Goal: Communication & Community: Answer question/provide support

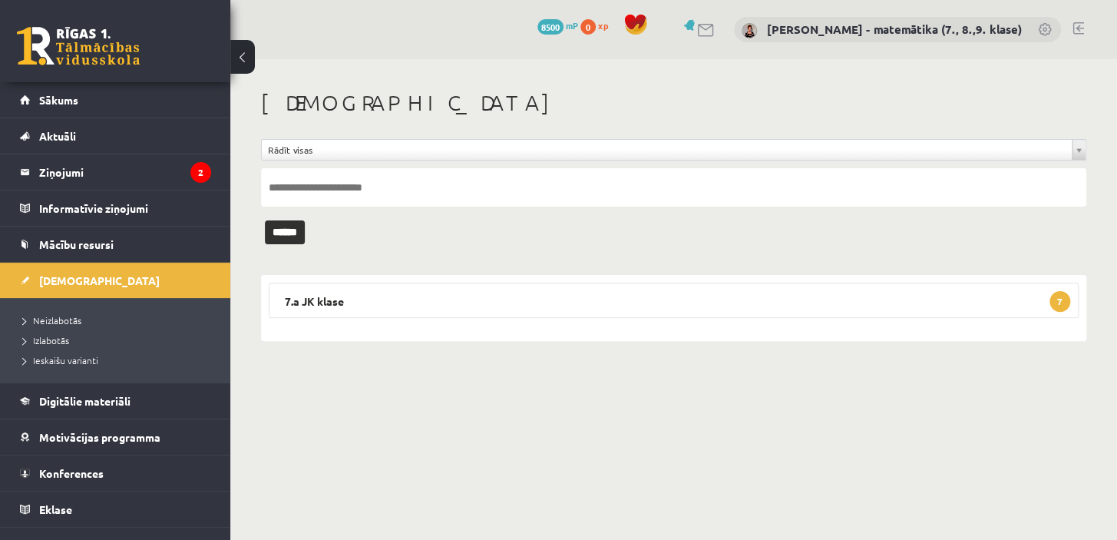
click at [78, 171] on legend "Ziņojumi 2" at bounding box center [125, 171] width 172 height 35
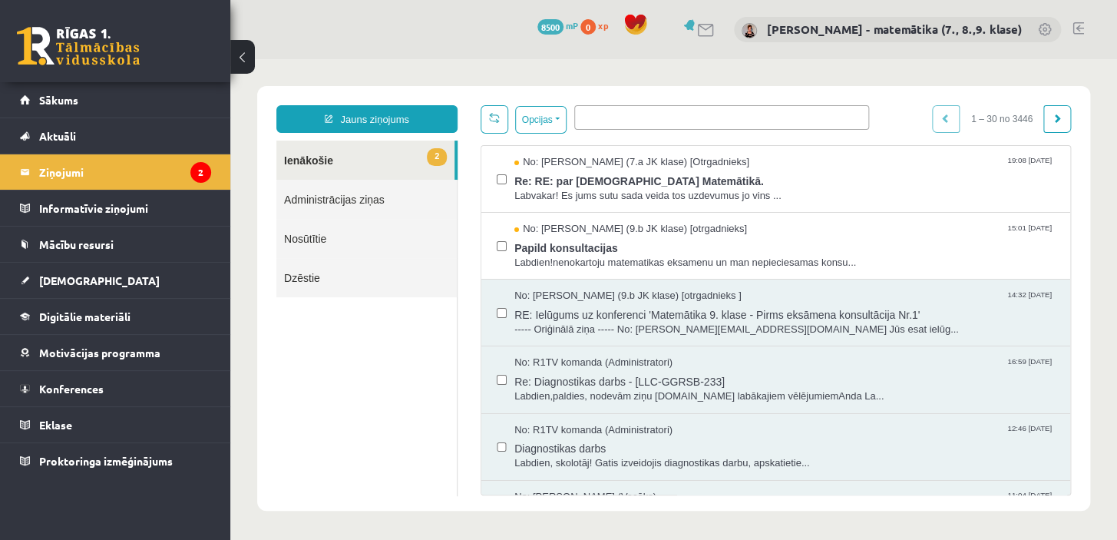
click at [583, 256] on span "Labdien!nenokartoju matematikas eksamenu un man nepieciesamas konsu..." at bounding box center [784, 263] width 540 height 15
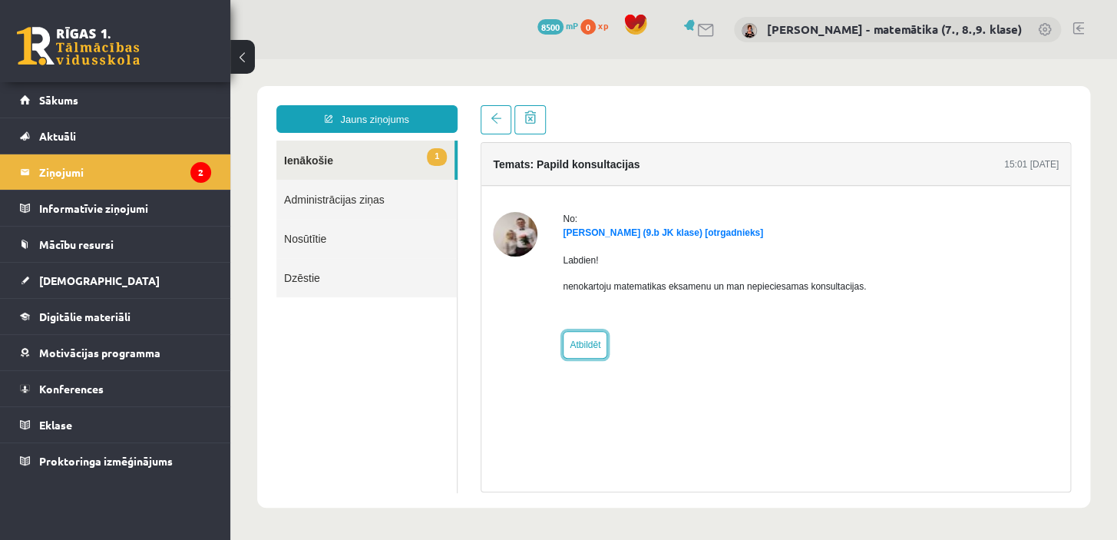
click at [586, 335] on link "Atbildēt" at bounding box center [585, 345] width 45 height 28
type input "**********"
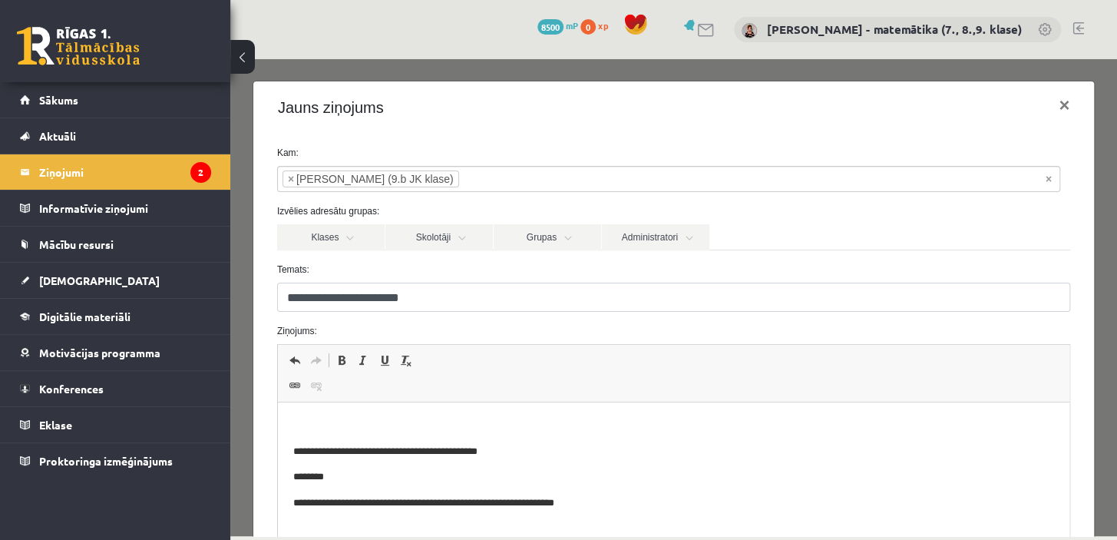
click at [346, 418] on p "Bagātinātā teksta redaktors, wiswyg-editor-47433969192760-1760505384-527" at bounding box center [672, 426] width 761 height 16
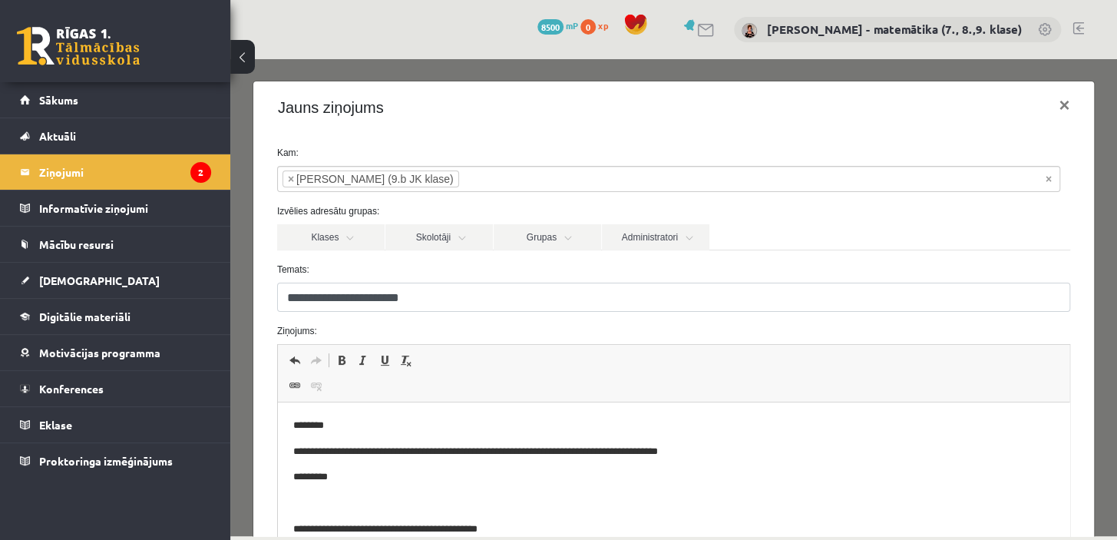
click at [410, 451] on p "**********" at bounding box center [662, 452] width 741 height 16
click at [753, 456] on p "**********" at bounding box center [662, 452] width 741 height 16
click at [349, 471] on p "*********" at bounding box center [662, 477] width 741 height 16
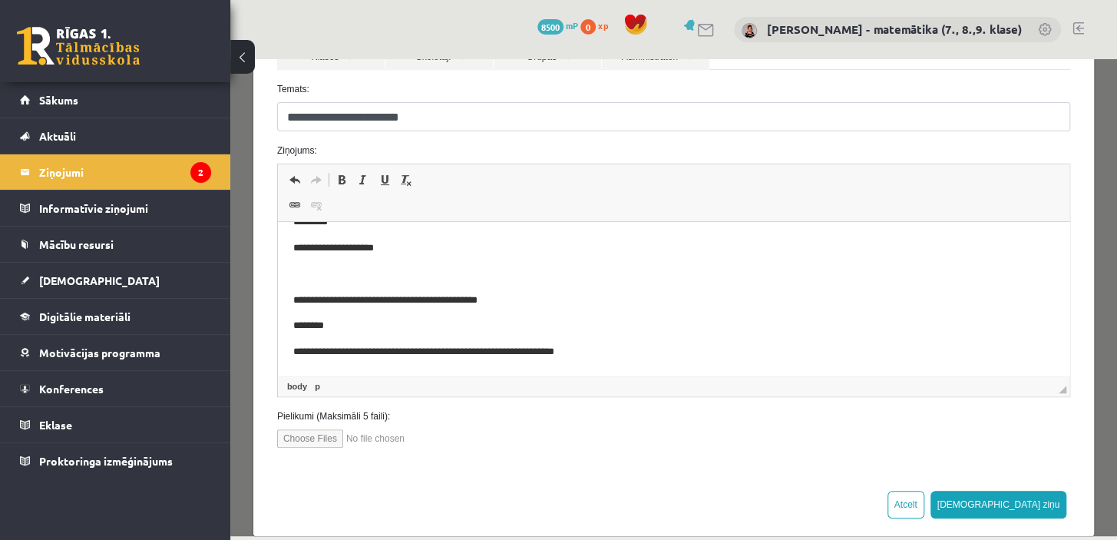
scroll to position [202, 0]
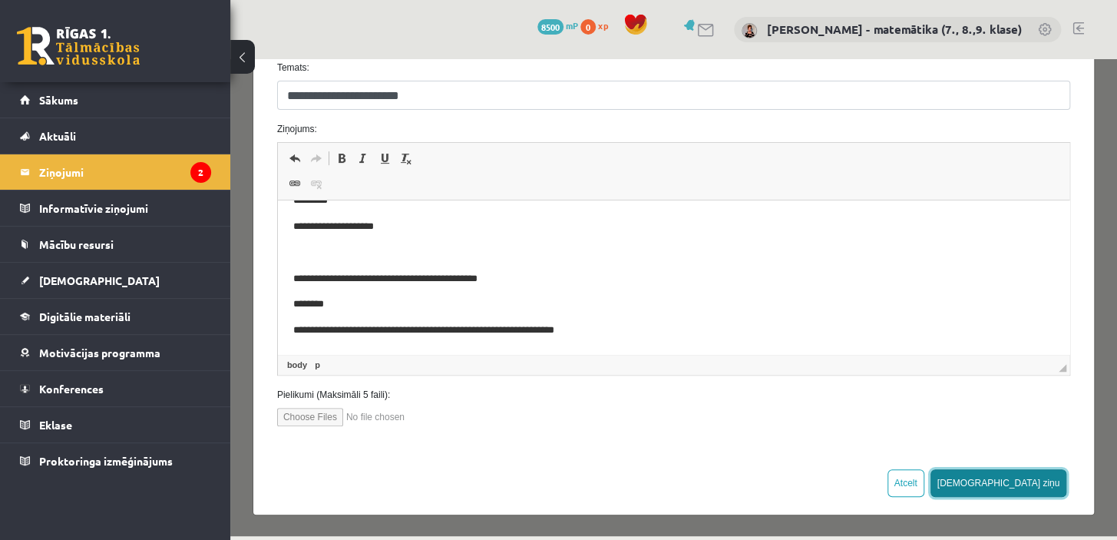
click at [1023, 476] on button "[DEMOGRAPHIC_DATA] ziņu" at bounding box center [998, 483] width 137 height 28
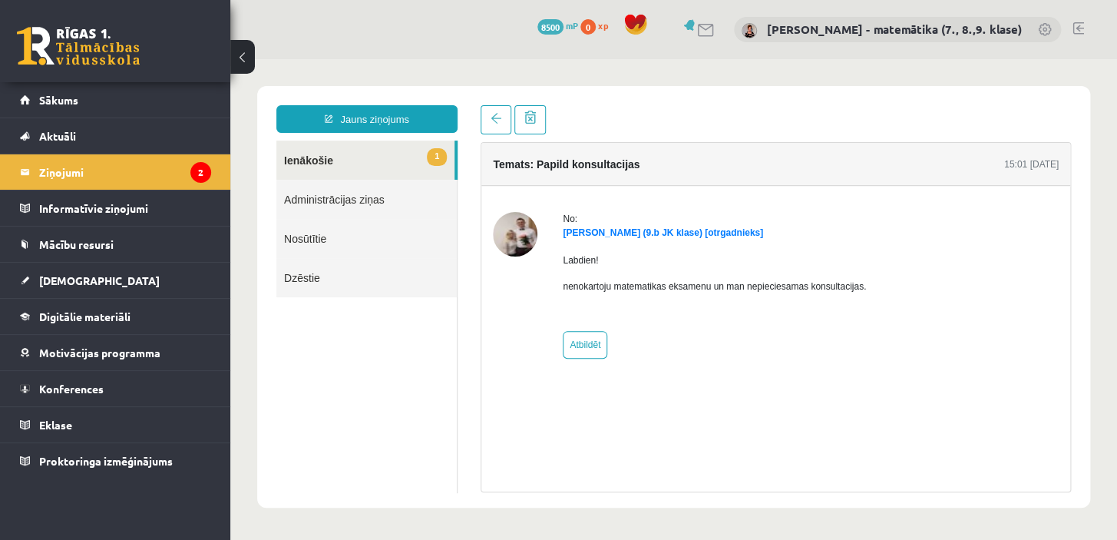
scroll to position [0, 0]
click at [502, 120] on link at bounding box center [496, 119] width 31 height 29
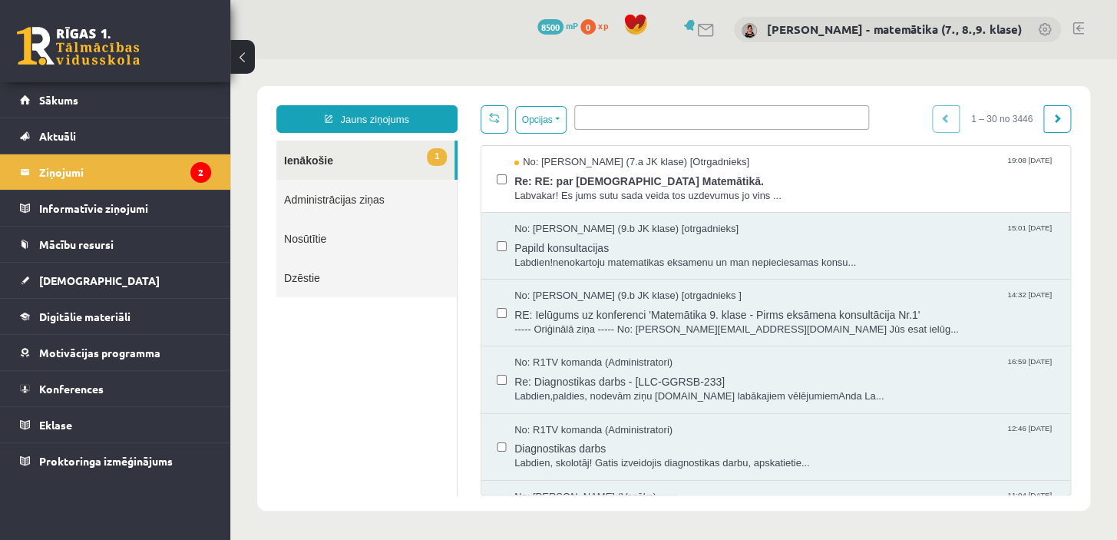
click at [616, 183] on span "Re: RE: par [DEMOGRAPHIC_DATA] Matemātikā." at bounding box center [784, 179] width 540 height 19
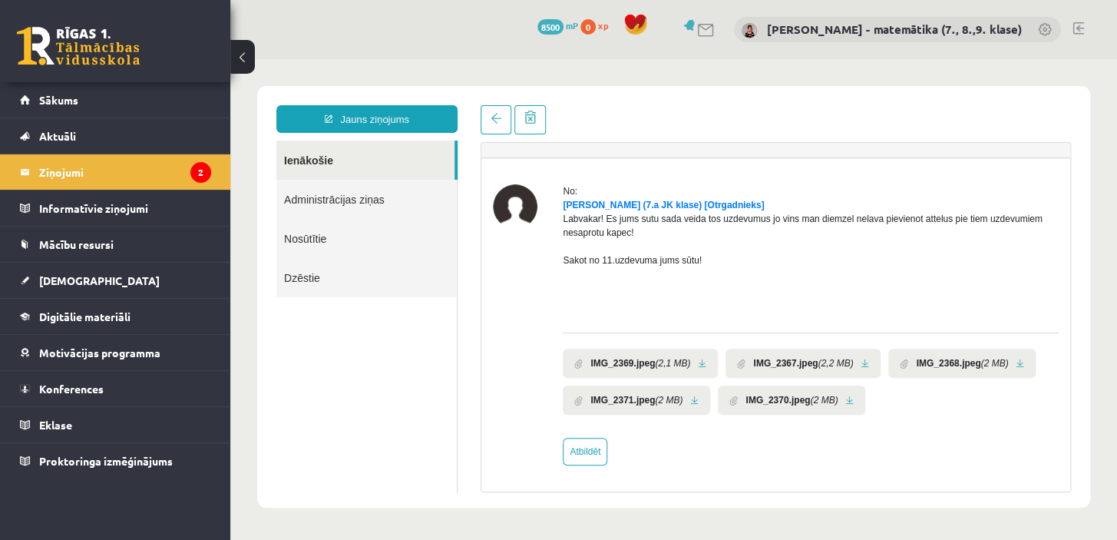
scroll to position [110, 0]
click at [585, 450] on link "Atbildēt" at bounding box center [585, 452] width 45 height 28
type input "**********"
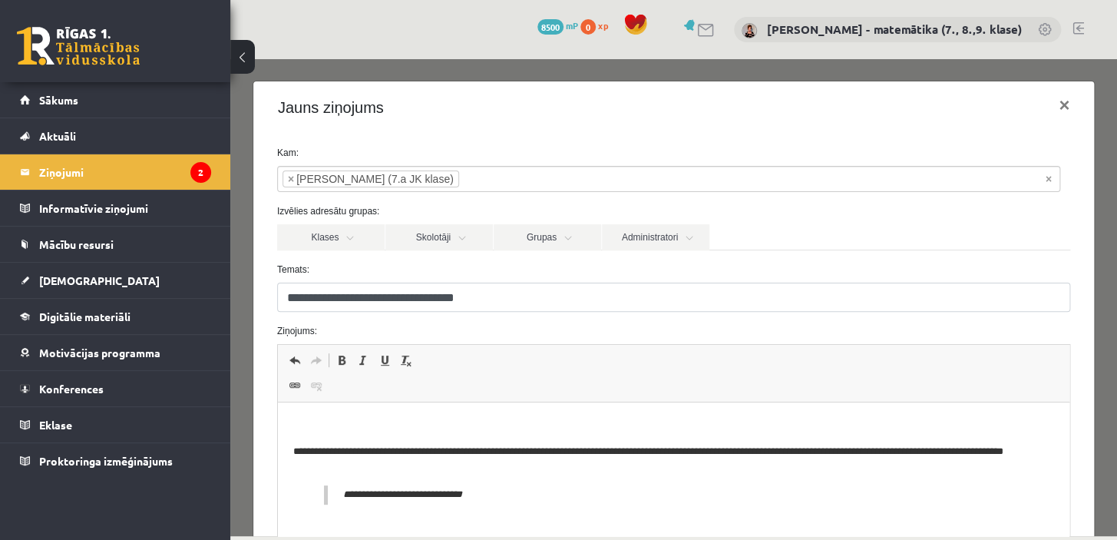
click at [334, 415] on html "**********" at bounding box center [672, 460] width 791 height 117
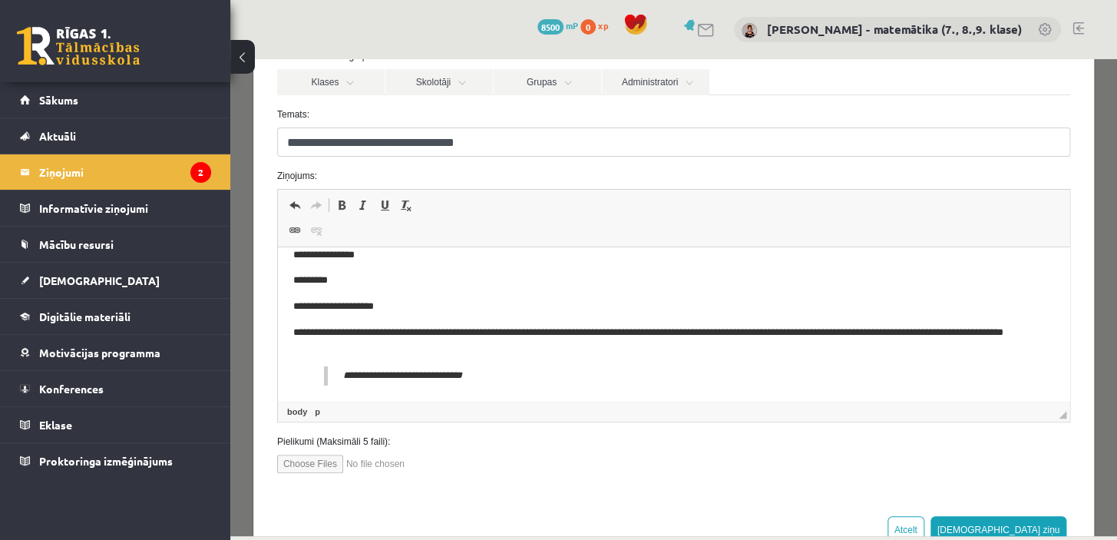
scroll to position [202, 0]
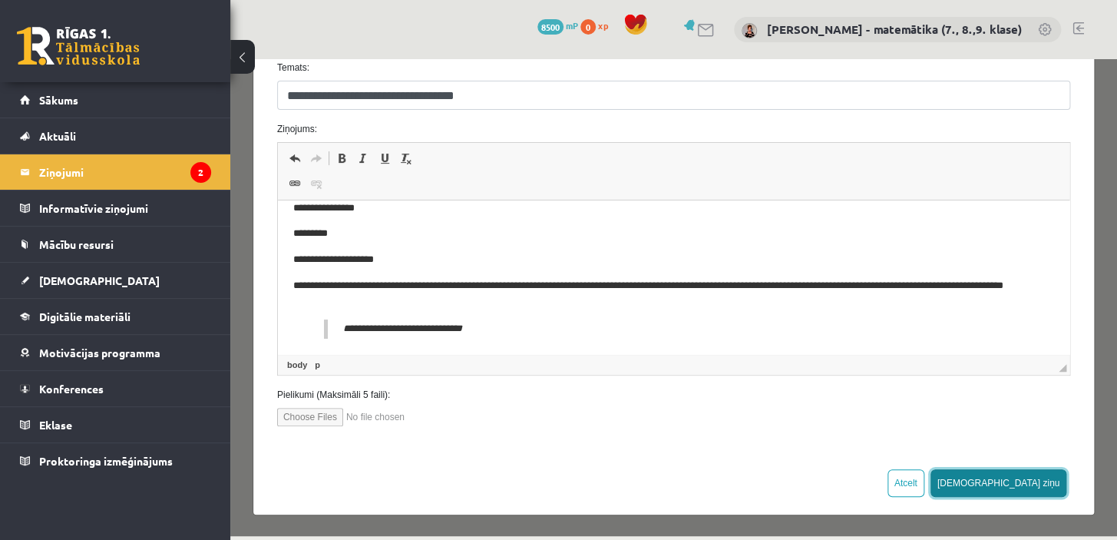
click at [1031, 484] on button "[DEMOGRAPHIC_DATA] ziņu" at bounding box center [998, 483] width 137 height 28
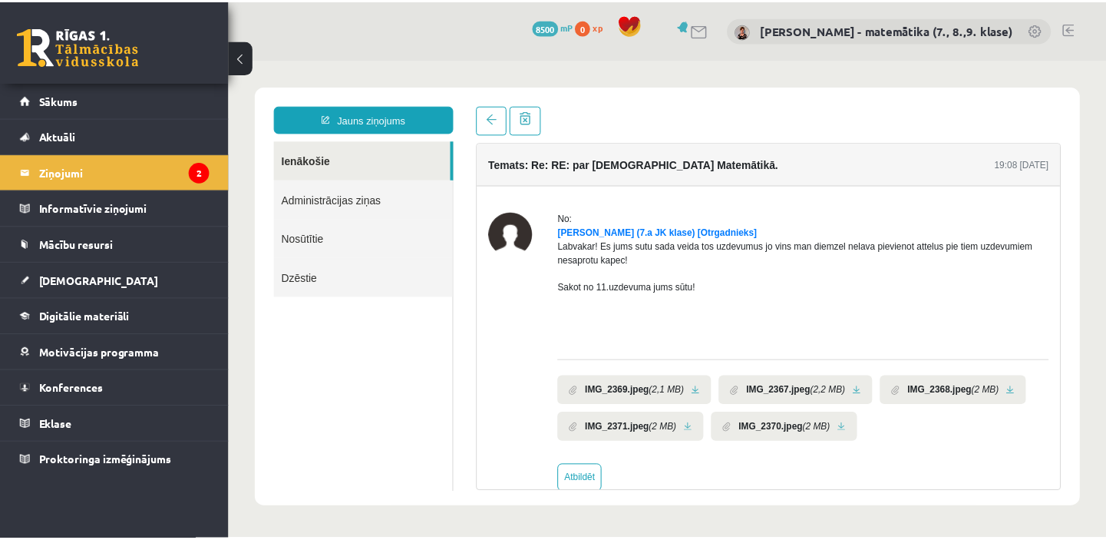
scroll to position [0, 0]
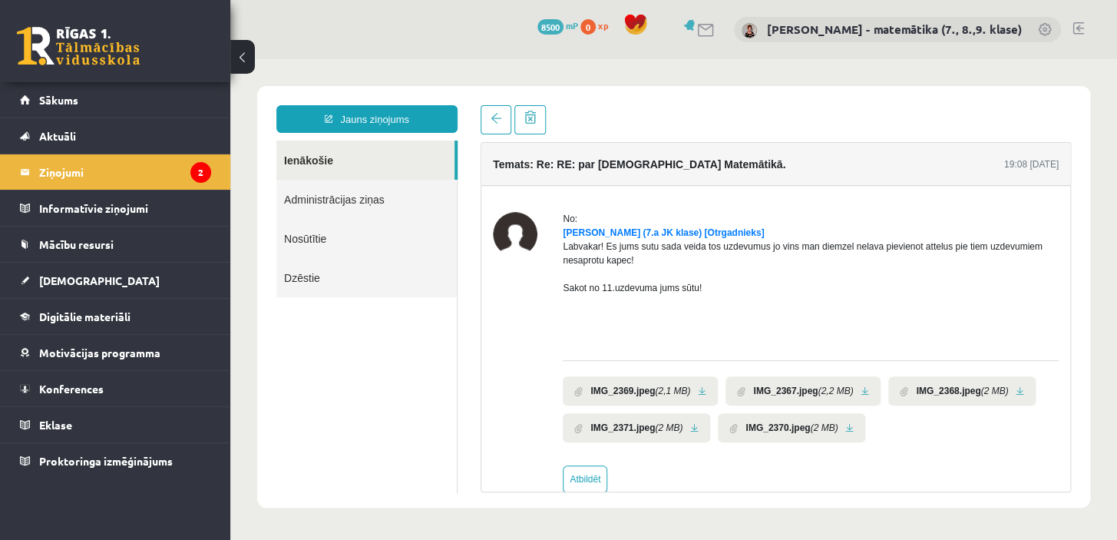
click at [80, 282] on span "[DEMOGRAPHIC_DATA]" at bounding box center [99, 280] width 121 height 14
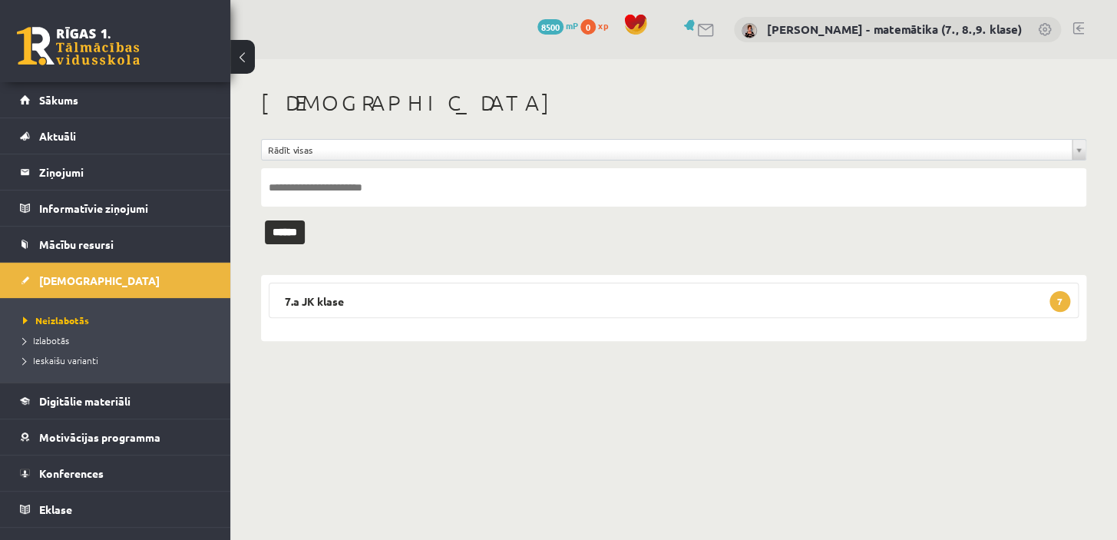
click at [284, 297] on legend "7.a JK klase 7" at bounding box center [674, 299] width 810 height 35
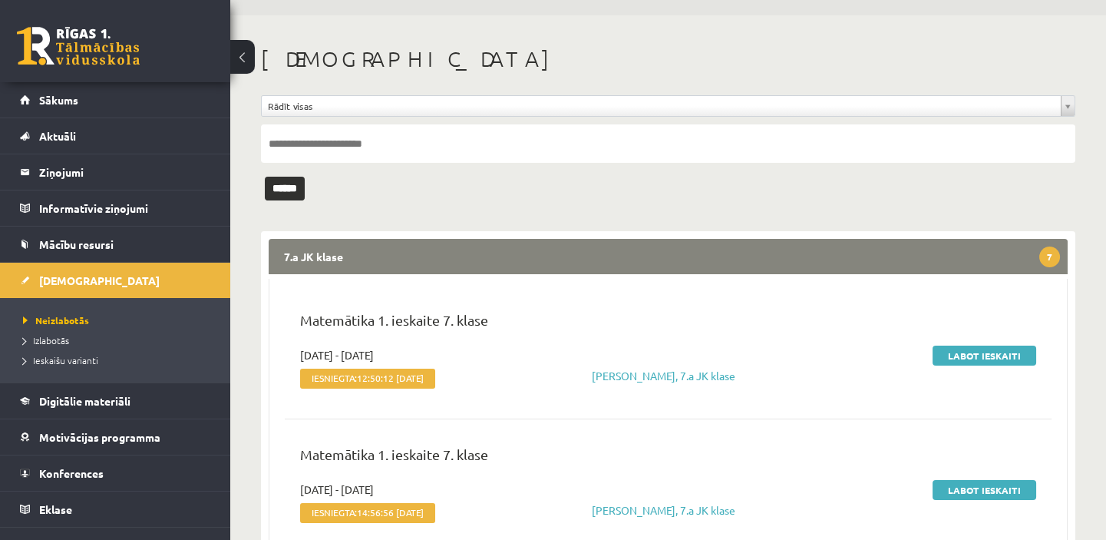
scroll to position [40, 0]
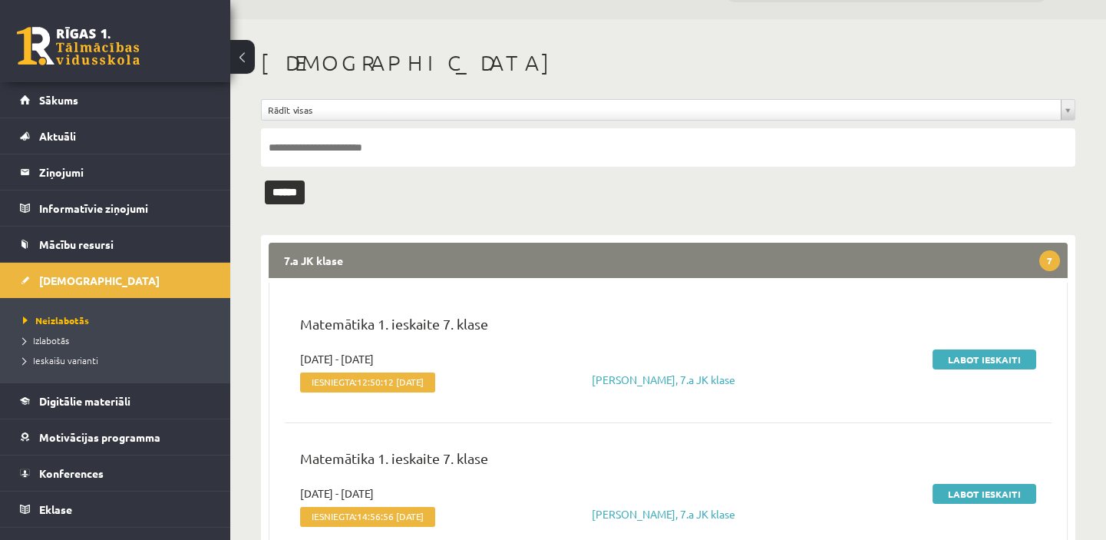
click at [96, 473] on span "Konferences" at bounding box center [71, 473] width 64 height 14
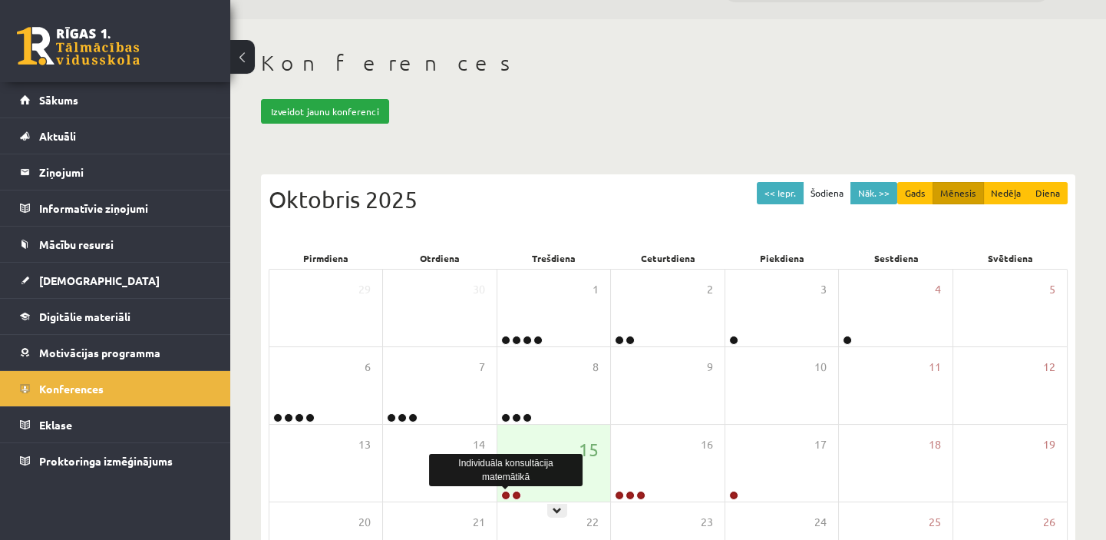
click at [504, 491] on link at bounding box center [505, 495] width 9 height 9
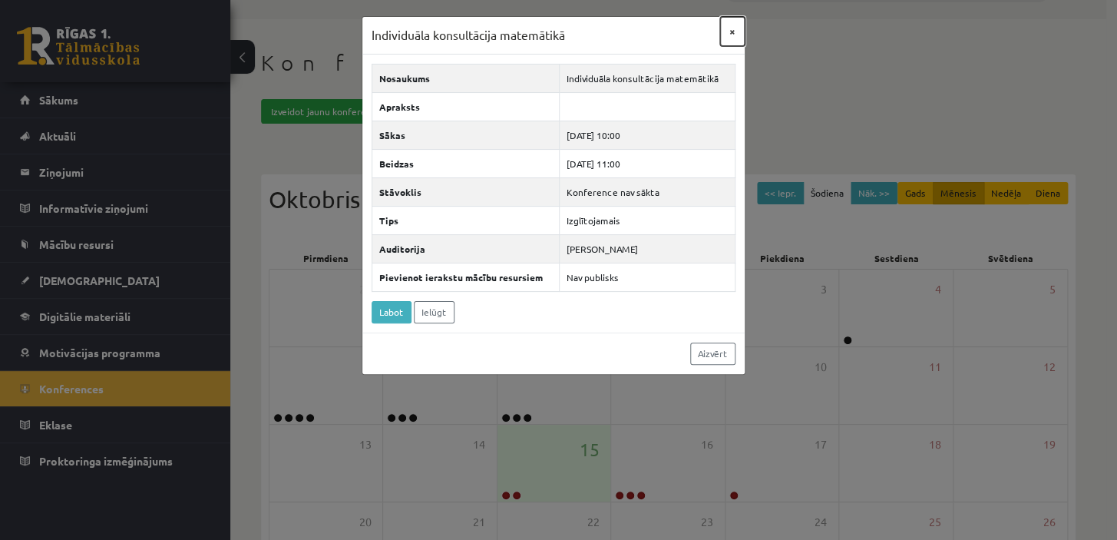
click at [732, 32] on button "×" at bounding box center [732, 31] width 25 height 29
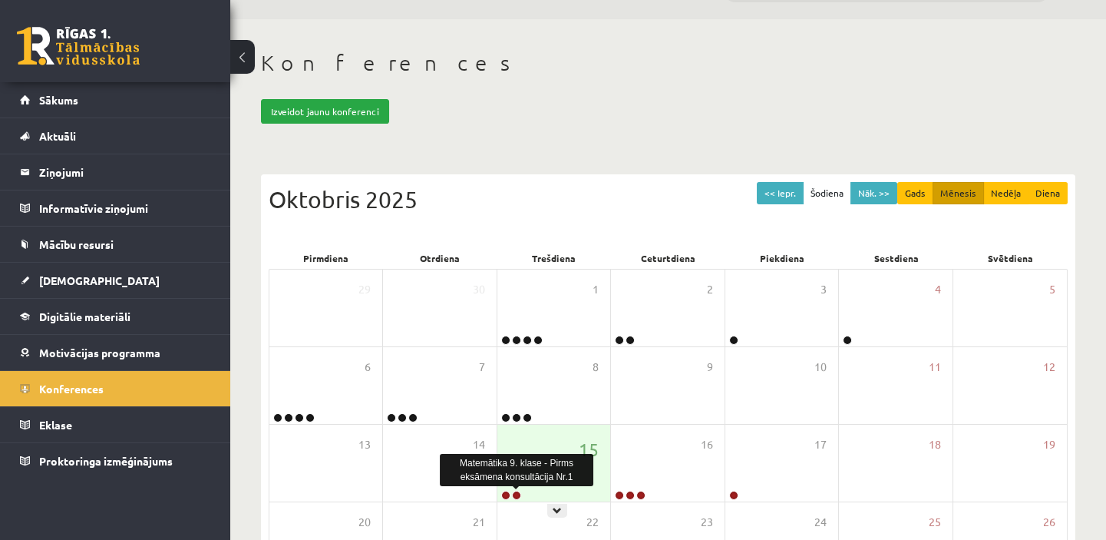
click at [515, 492] on link at bounding box center [516, 495] width 9 height 9
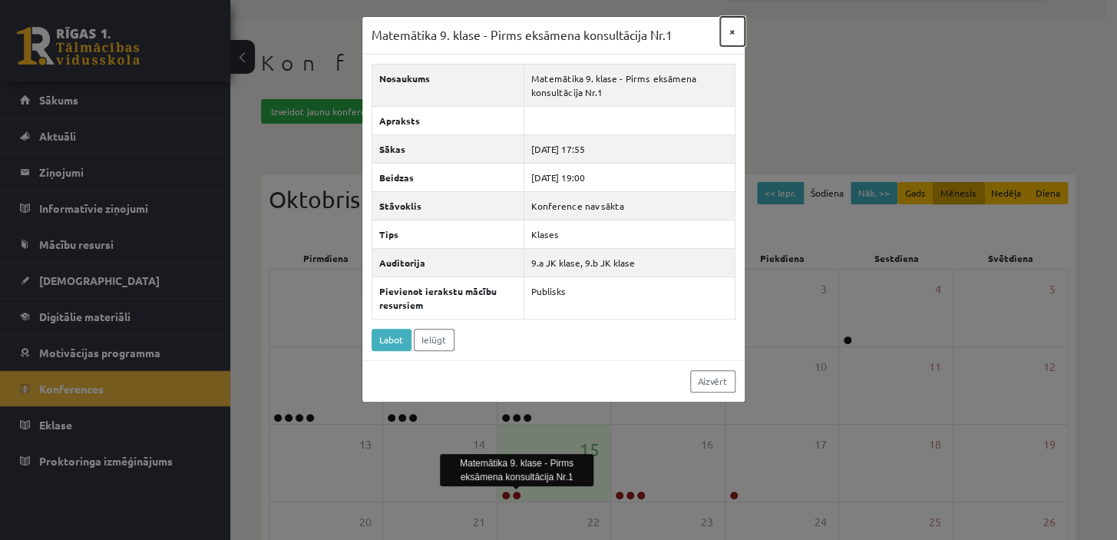
click at [732, 31] on button "×" at bounding box center [732, 31] width 25 height 29
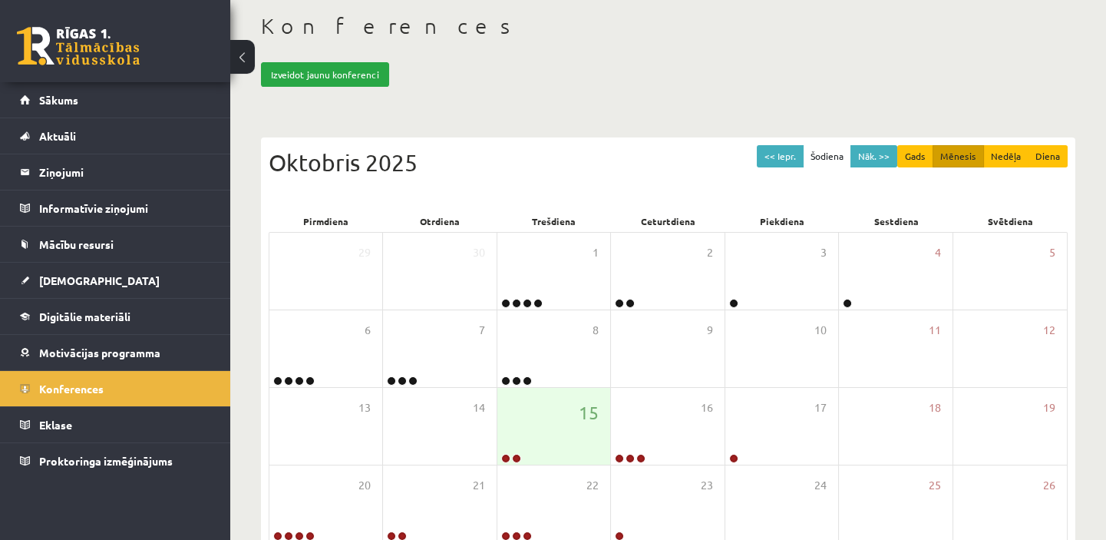
scroll to position [180, 0]
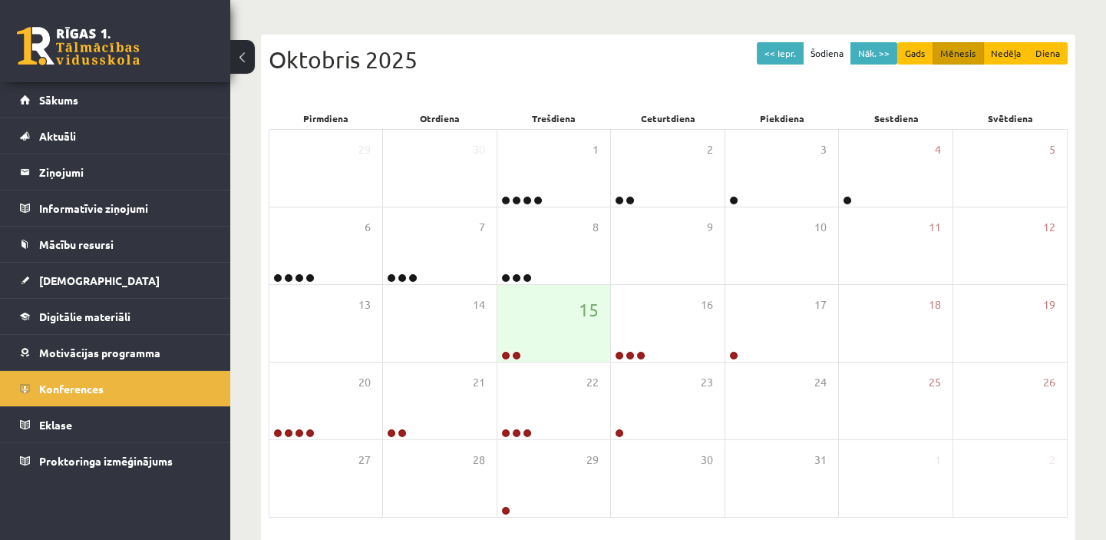
click at [95, 276] on link "[DEMOGRAPHIC_DATA]" at bounding box center [115, 280] width 191 height 35
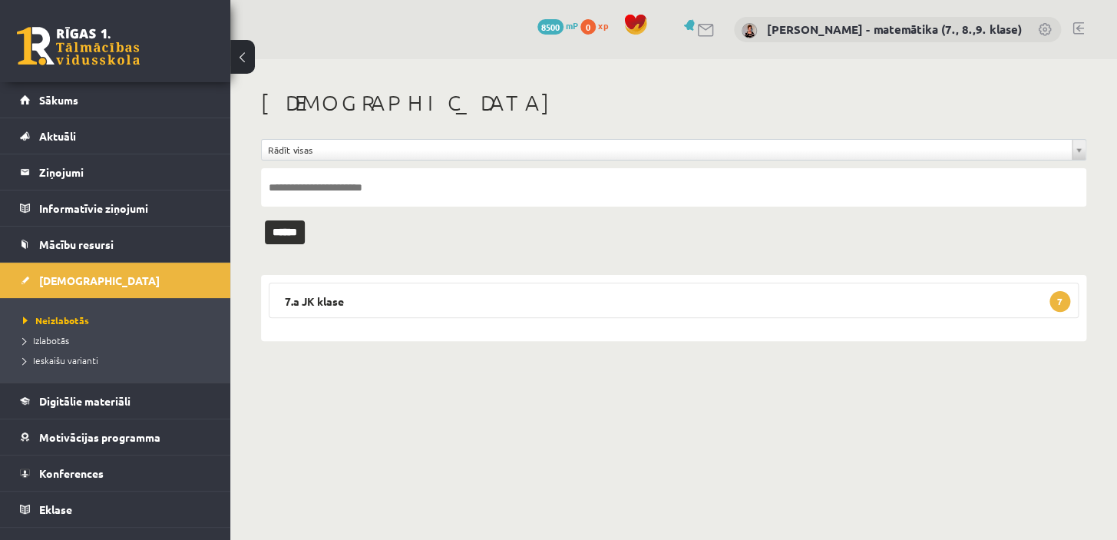
click at [330, 302] on legend "7.a JK klase 7" at bounding box center [674, 299] width 810 height 35
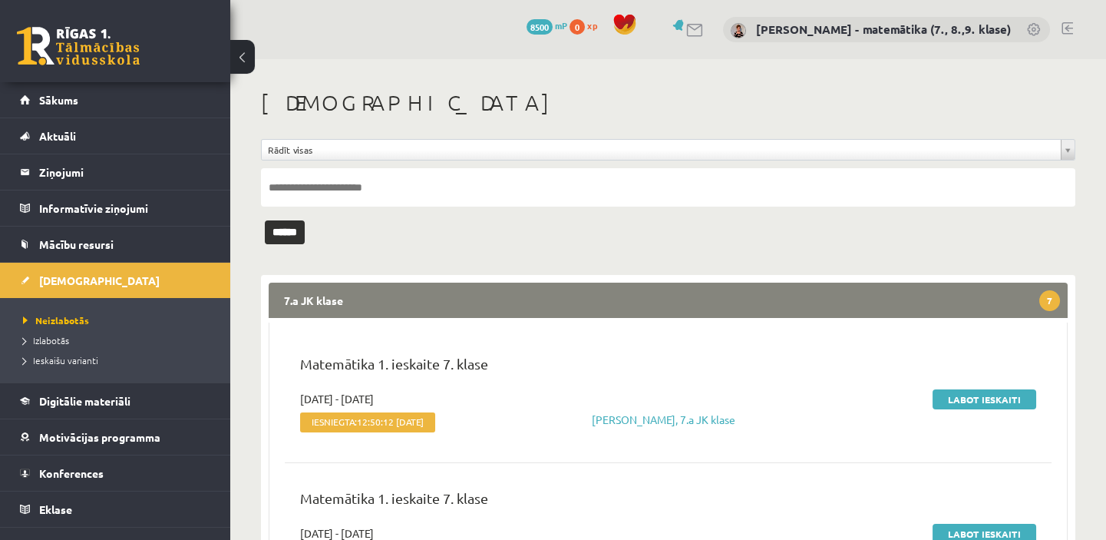
click at [979, 398] on link "Labot ieskaiti" at bounding box center [985, 399] width 104 height 20
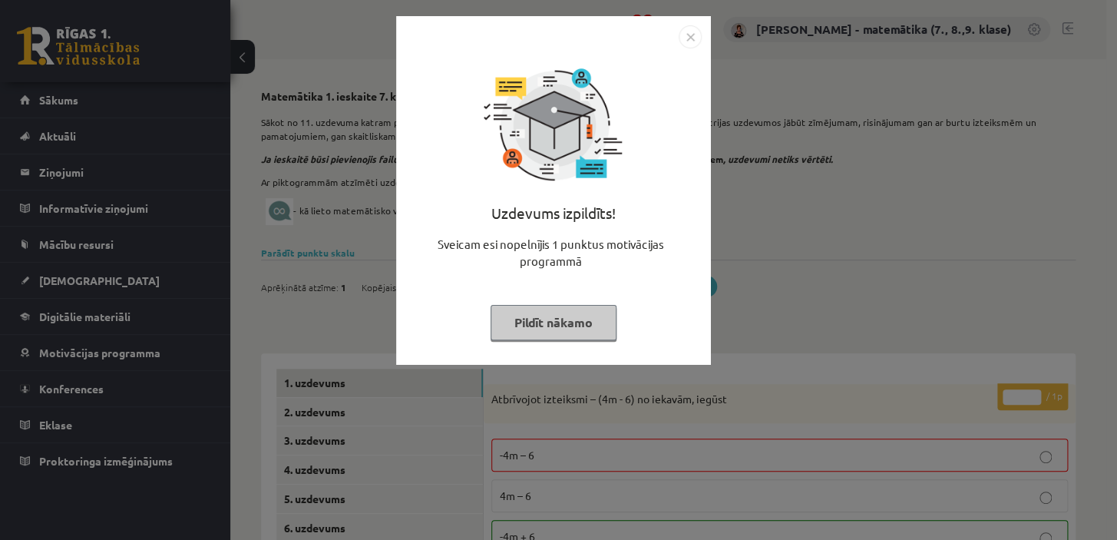
click at [545, 322] on button "Pildīt nākamo" at bounding box center [554, 322] width 126 height 35
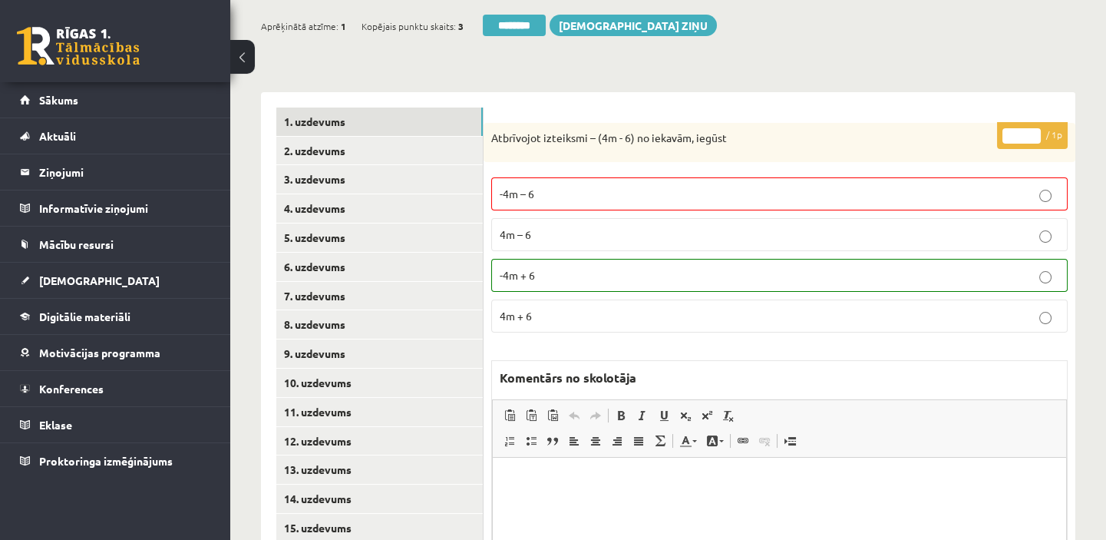
scroll to position [279, 0]
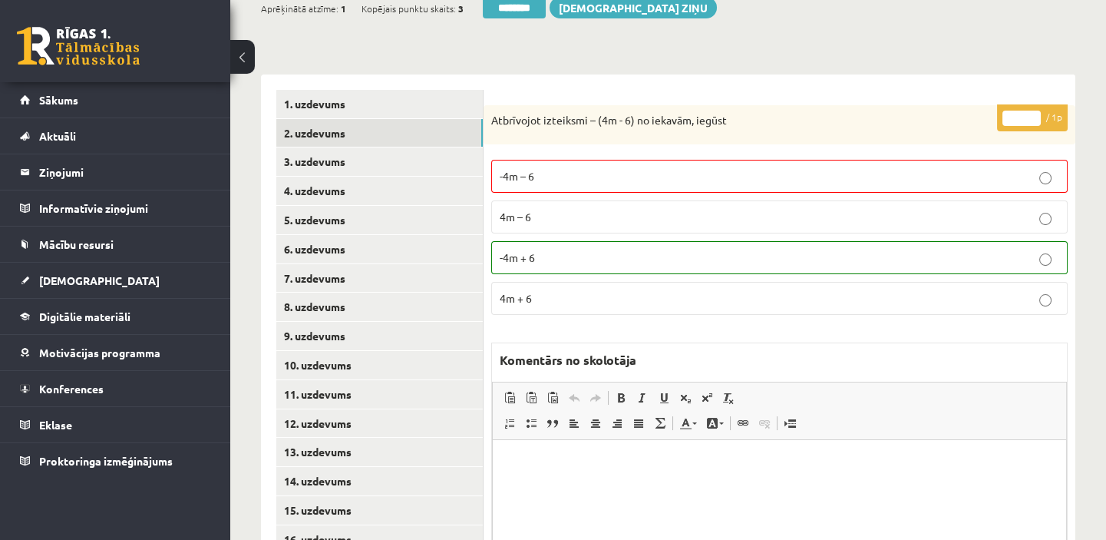
click at [391, 137] on link "2. uzdevums" at bounding box center [379, 133] width 207 height 28
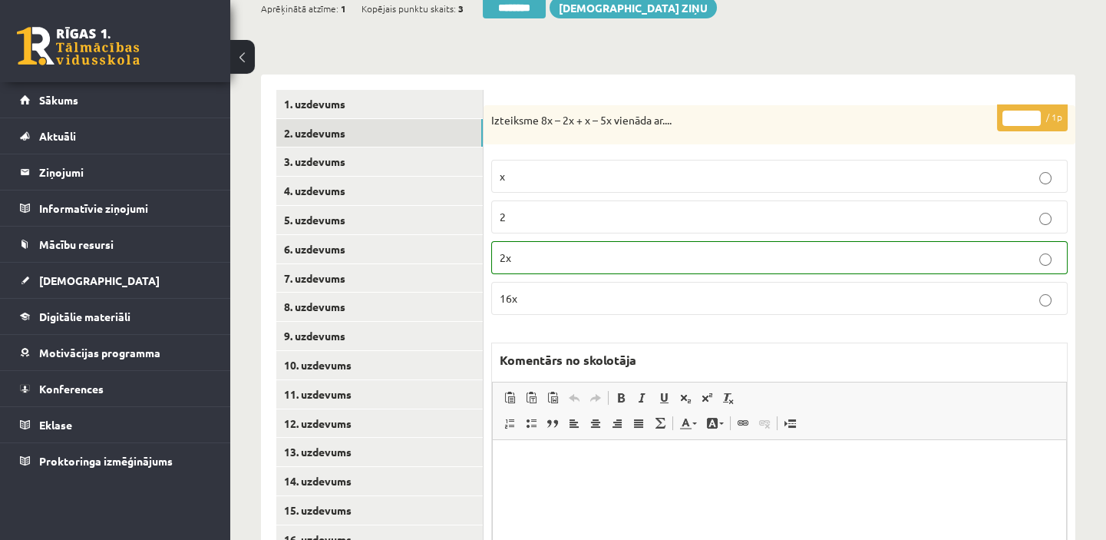
scroll to position [0, 0]
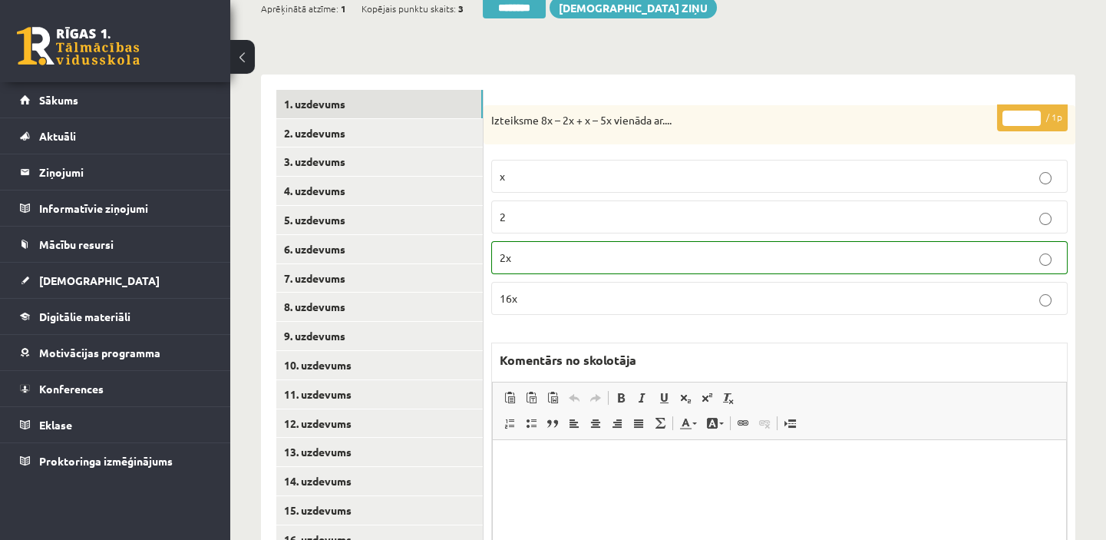
click at [382, 110] on link "1. uzdevums" at bounding box center [379, 104] width 207 height 28
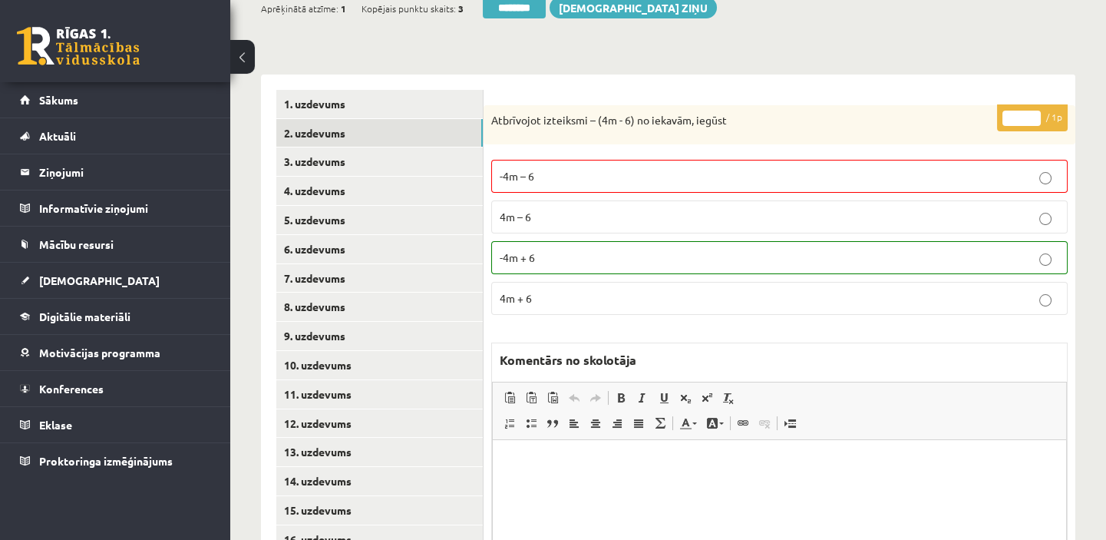
click at [369, 138] on link "2. uzdevums" at bounding box center [379, 133] width 207 height 28
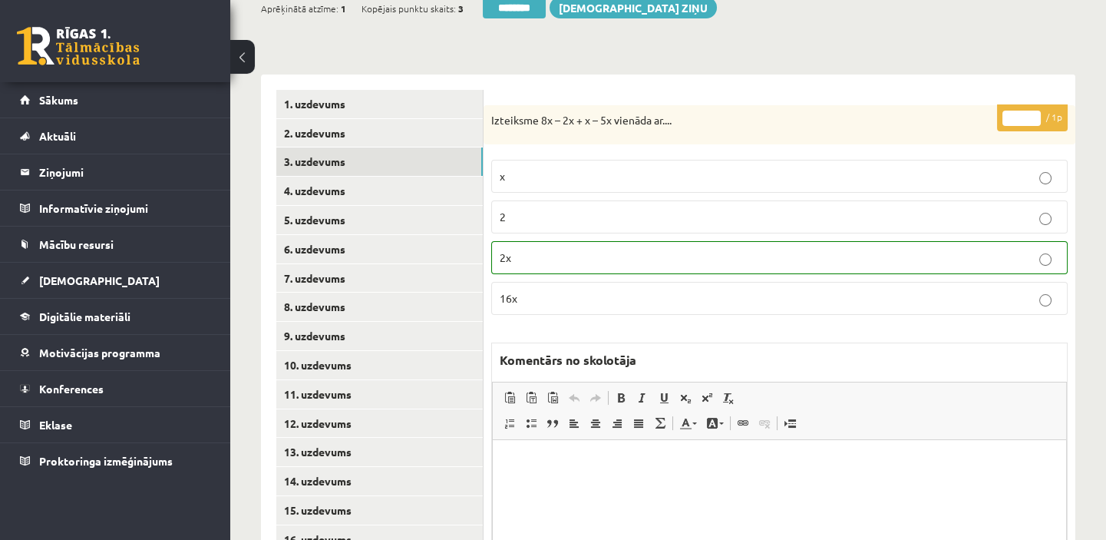
click at [355, 158] on link "3. uzdevums" at bounding box center [379, 161] width 207 height 28
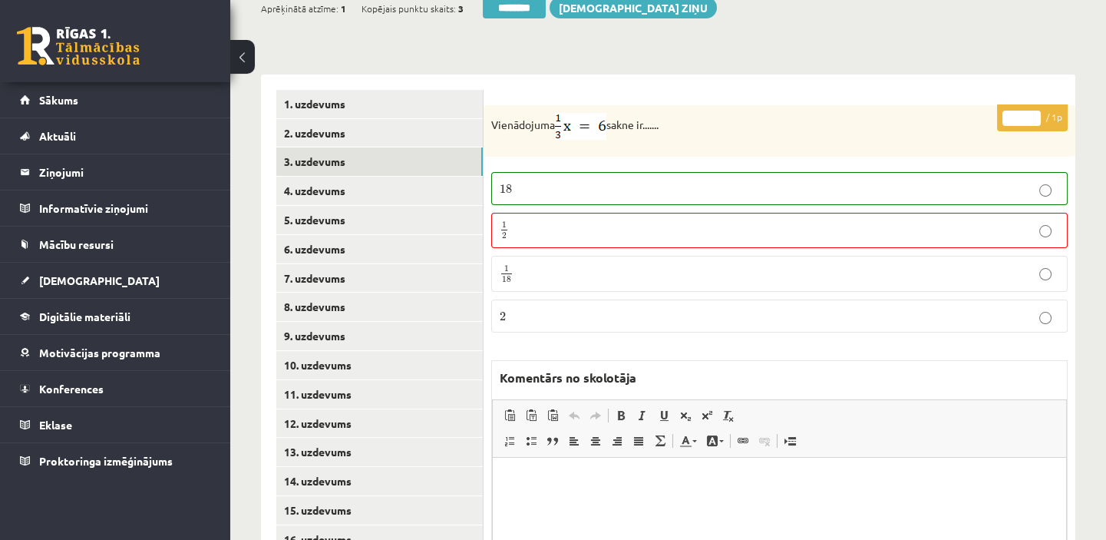
click at [325, 190] on link "4. uzdevums" at bounding box center [379, 191] width 207 height 28
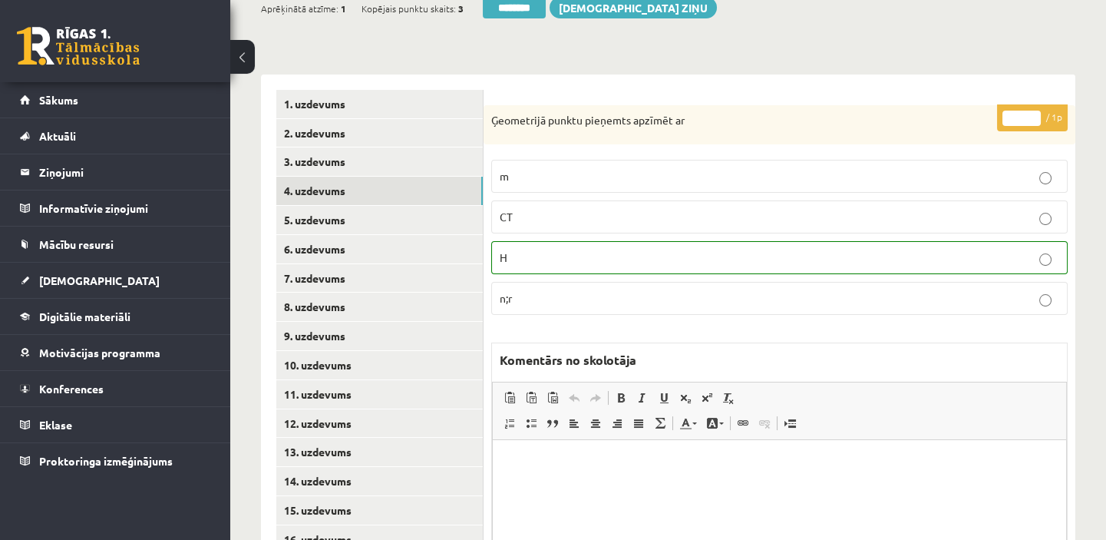
click at [316, 219] on link "5. uzdevums" at bounding box center [379, 220] width 207 height 28
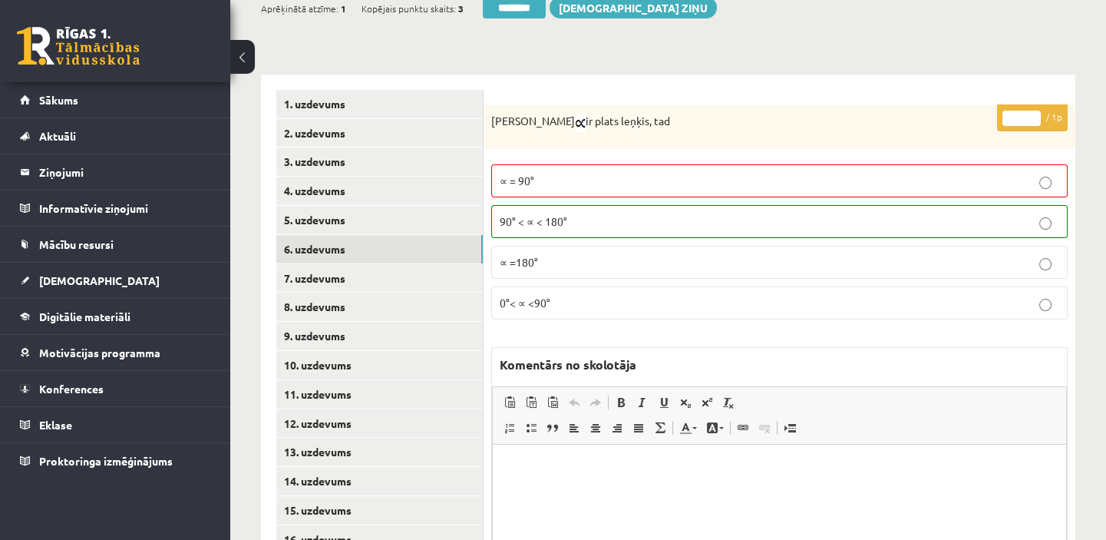
click at [316, 252] on link "6. uzdevums" at bounding box center [379, 249] width 207 height 28
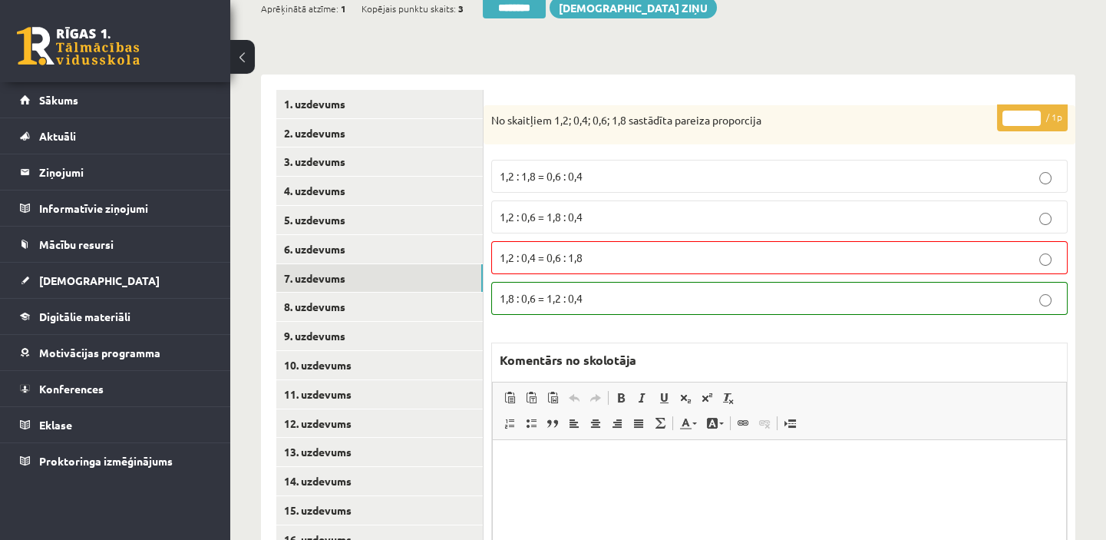
click at [302, 279] on link "7. uzdevums" at bounding box center [379, 278] width 207 height 28
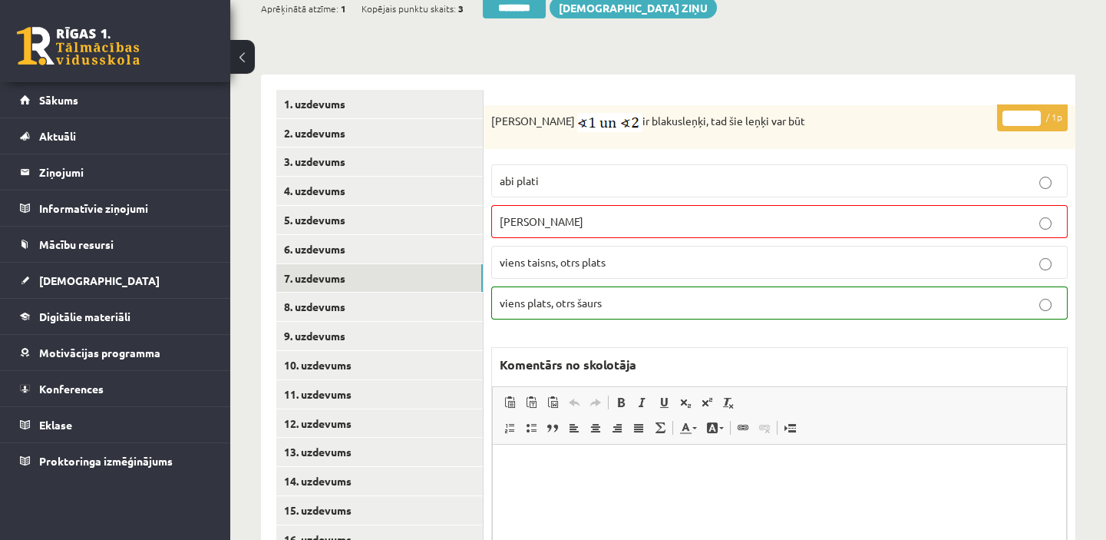
click at [307, 304] on link "8. uzdevums" at bounding box center [379, 306] width 207 height 28
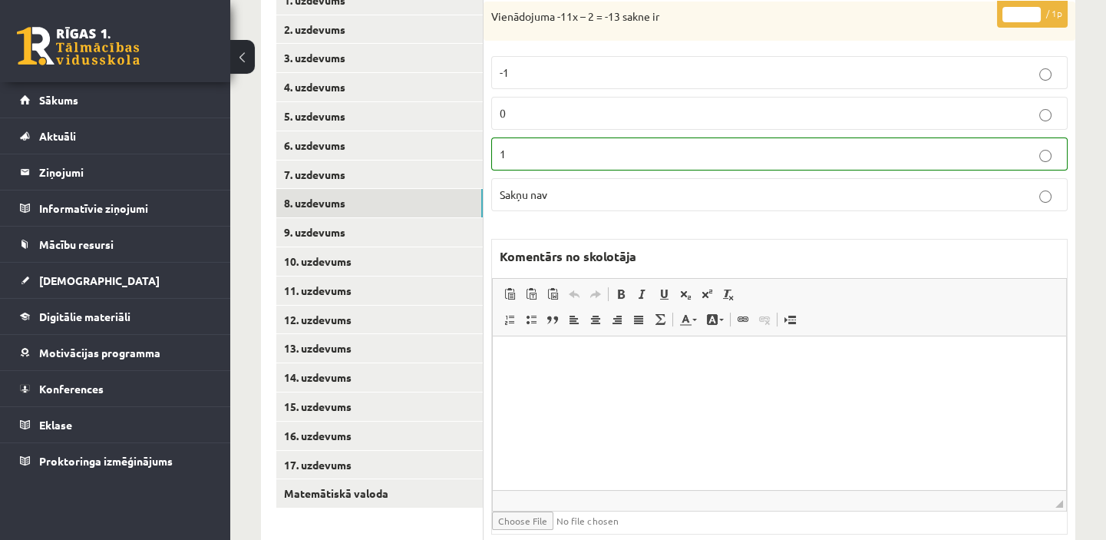
scroll to position [418, 0]
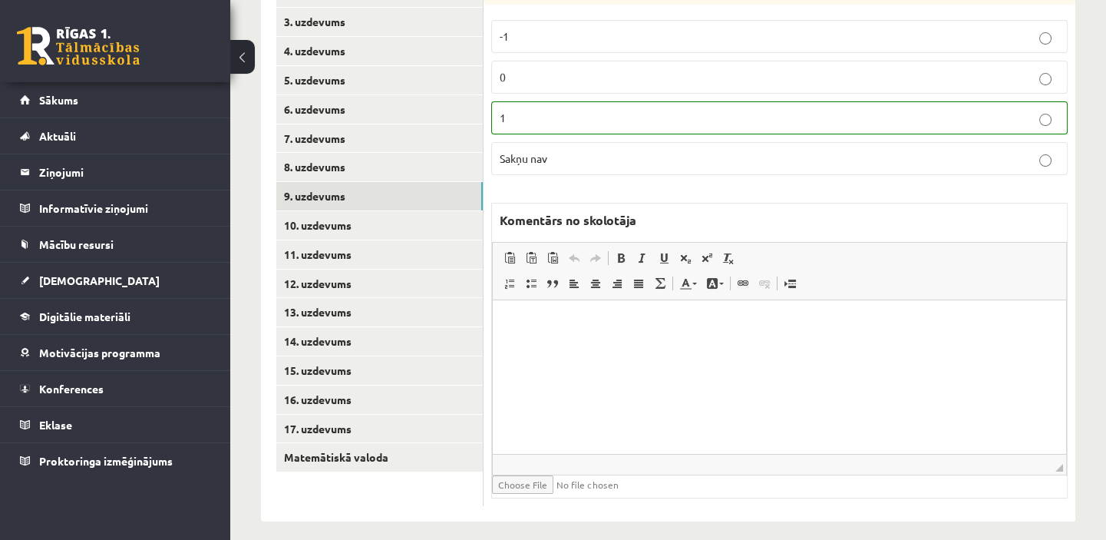
click at [331, 195] on link "9. uzdevums" at bounding box center [379, 196] width 207 height 28
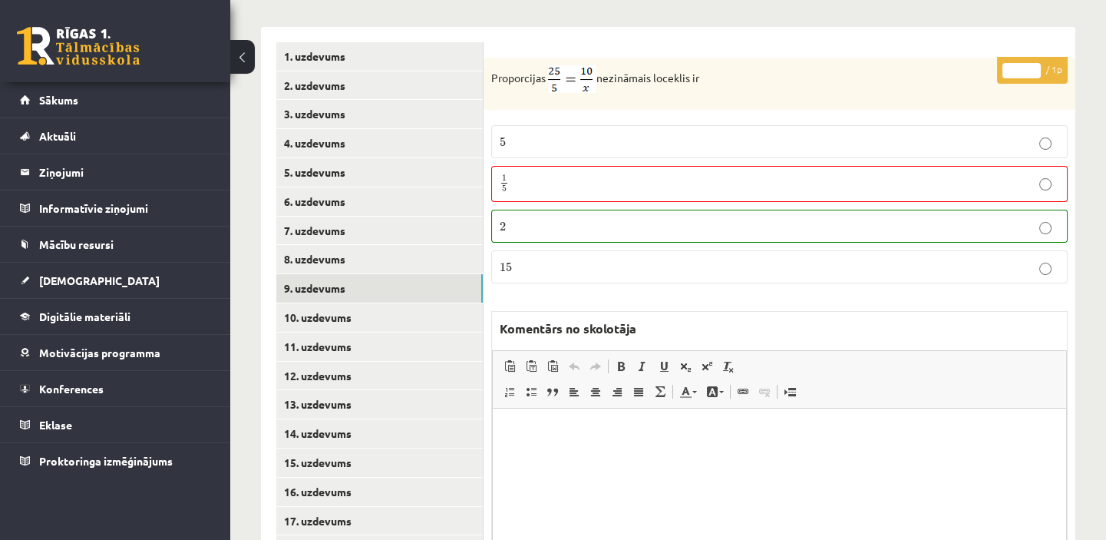
scroll to position [349, 0]
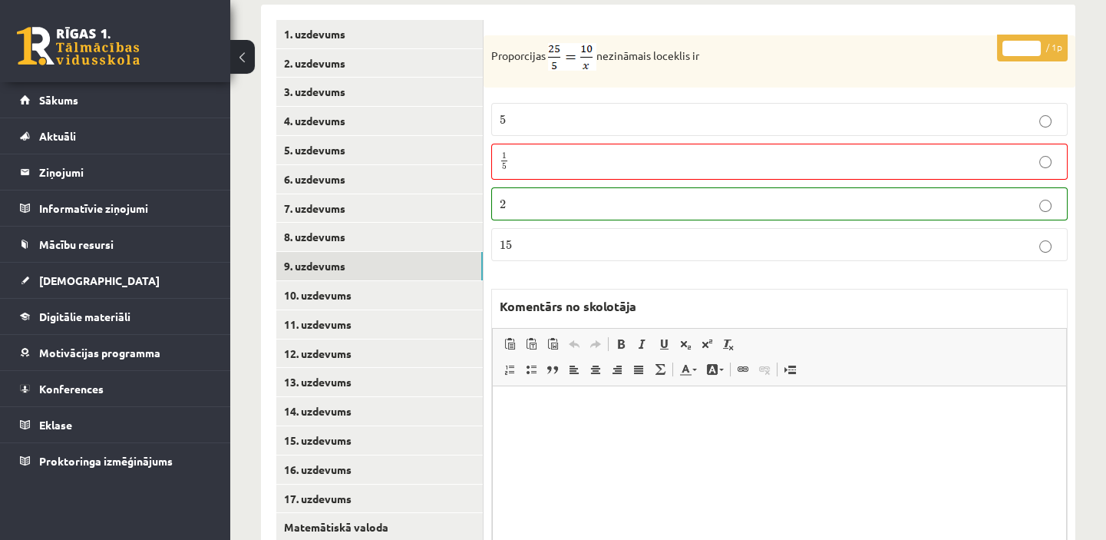
click at [378, 290] on link "10. uzdevums" at bounding box center [379, 295] width 207 height 28
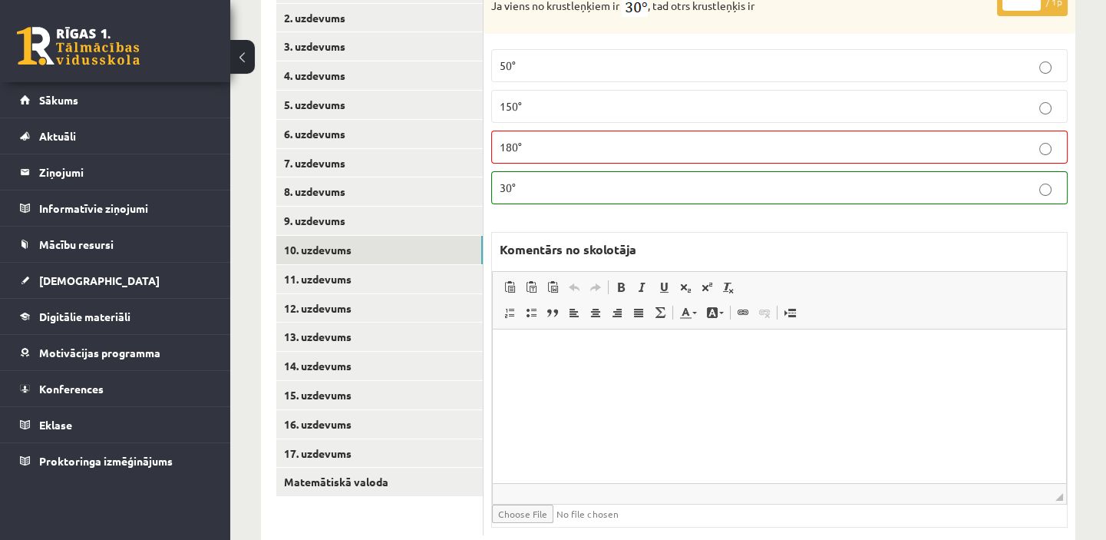
scroll to position [418, 0]
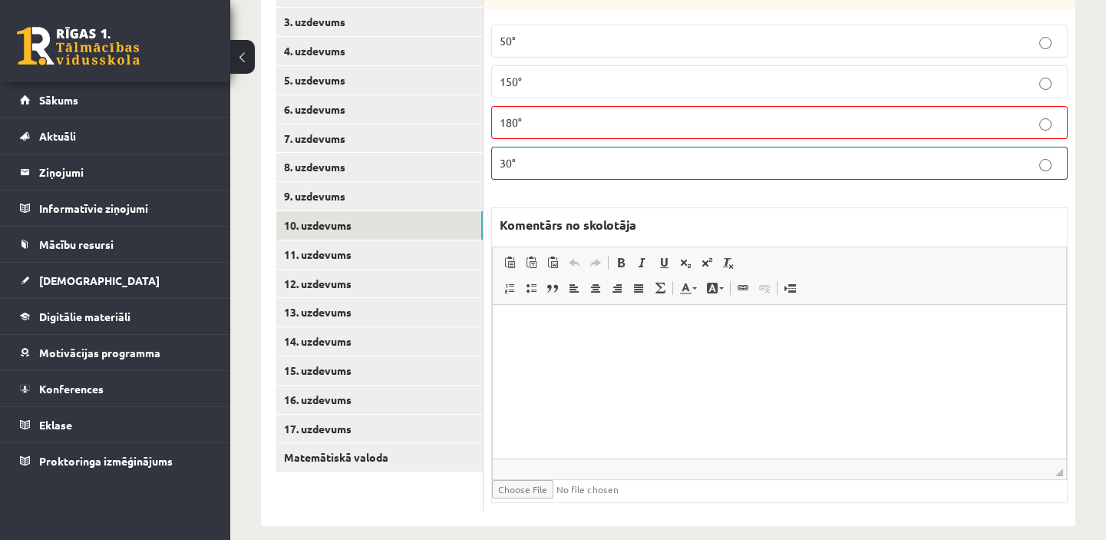
click at [351, 256] on link "11. uzdevums" at bounding box center [379, 254] width 207 height 28
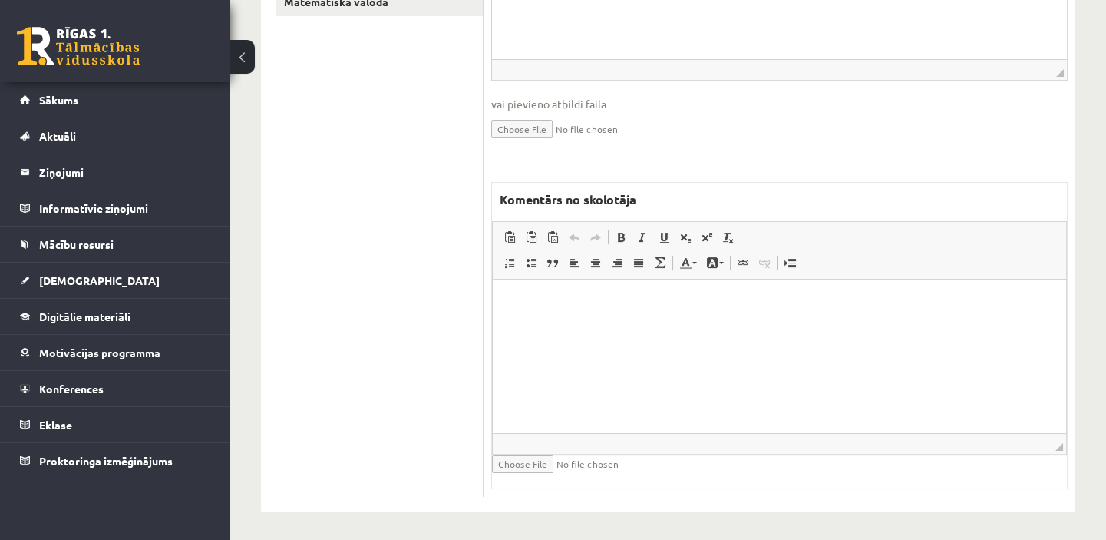
scroll to position [877, 0]
click at [538, 297] on p "Bagātinātā teksta redaktors, wiswyg-editor-47433779371920-1760505891-380" at bounding box center [779, 298] width 543 height 16
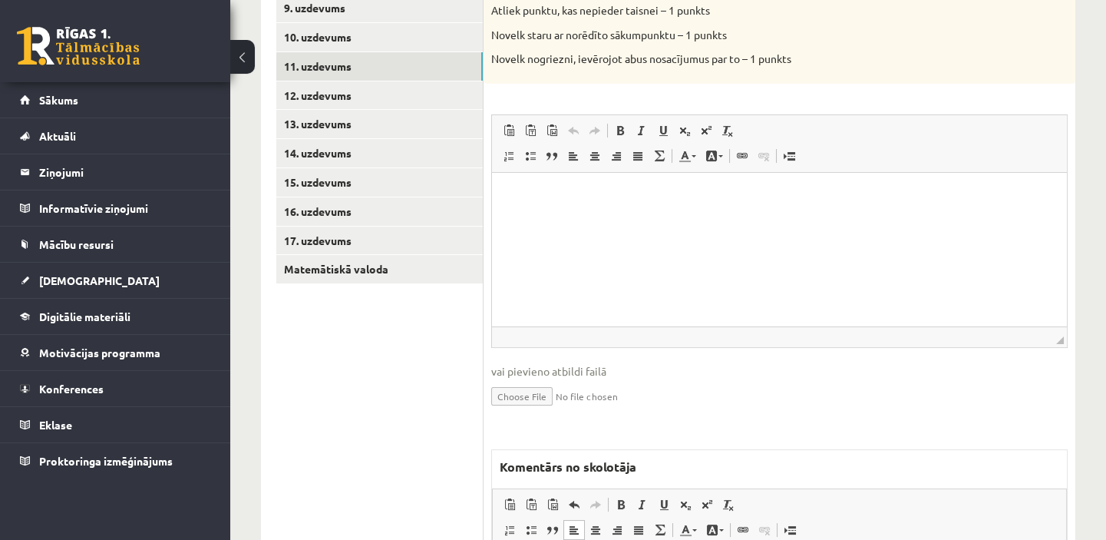
scroll to position [599, 0]
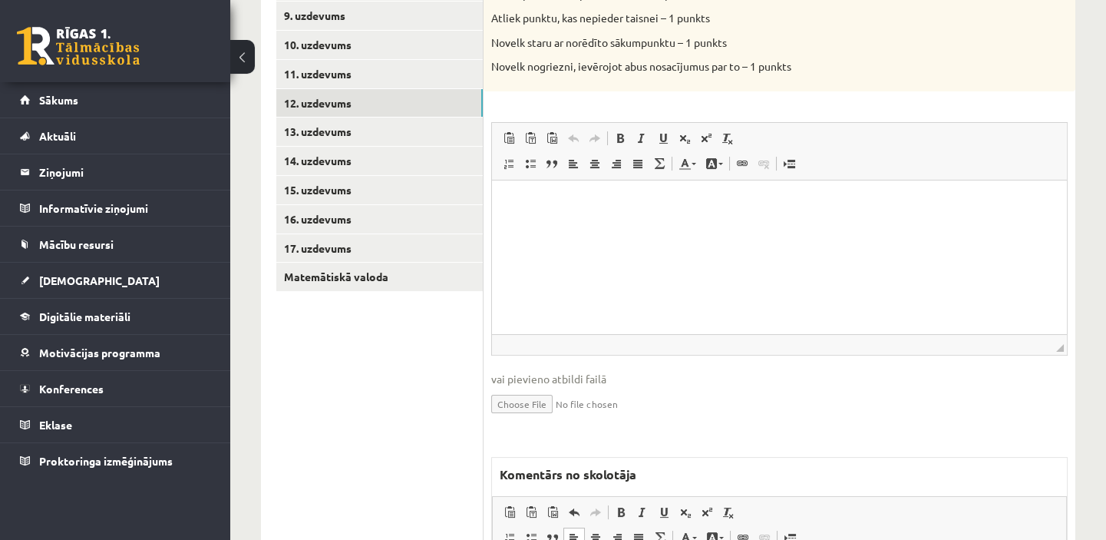
click at [437, 100] on link "12. uzdevums" at bounding box center [379, 103] width 207 height 28
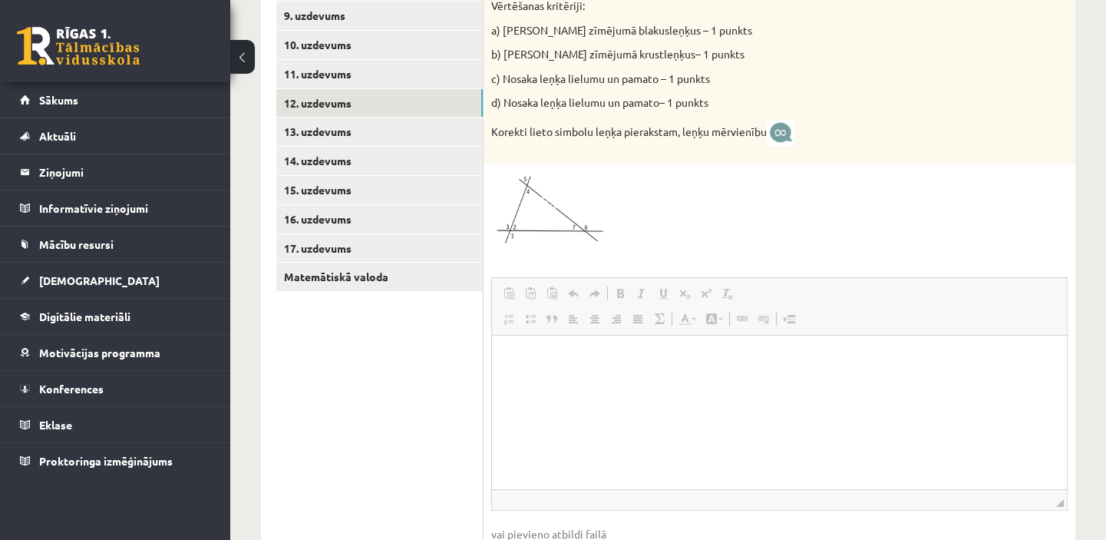
scroll to position [0, 0]
click at [405, 67] on link "11. uzdevums" at bounding box center [379, 74] width 207 height 28
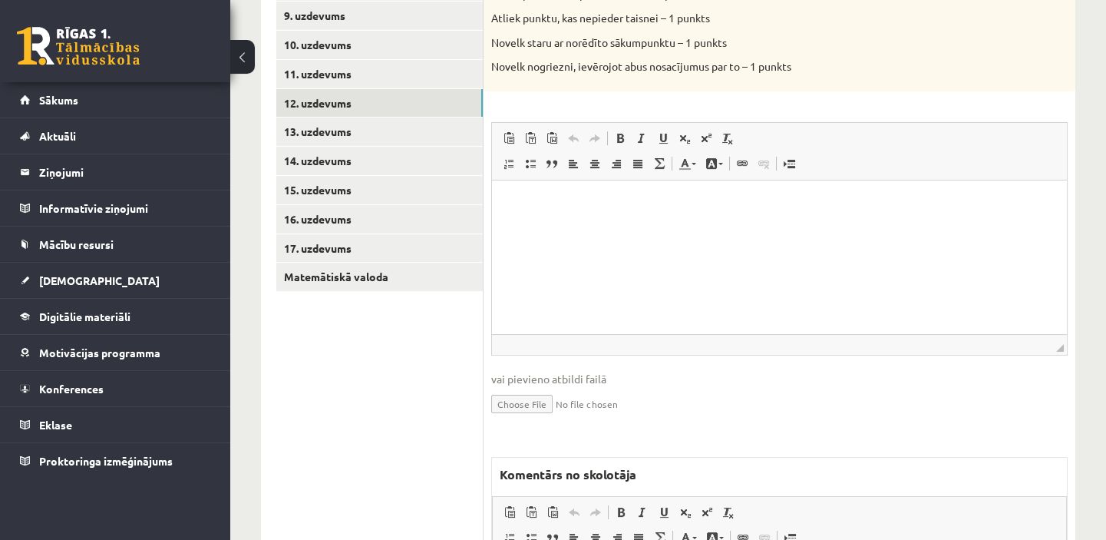
click at [391, 101] on link "12. uzdevums" at bounding box center [379, 103] width 207 height 28
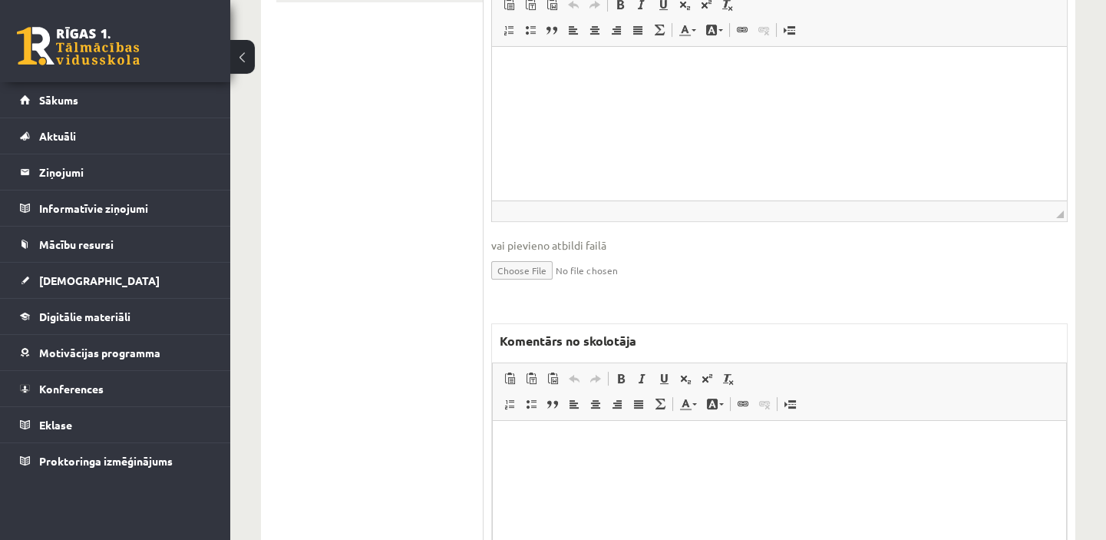
scroll to position [947, 0]
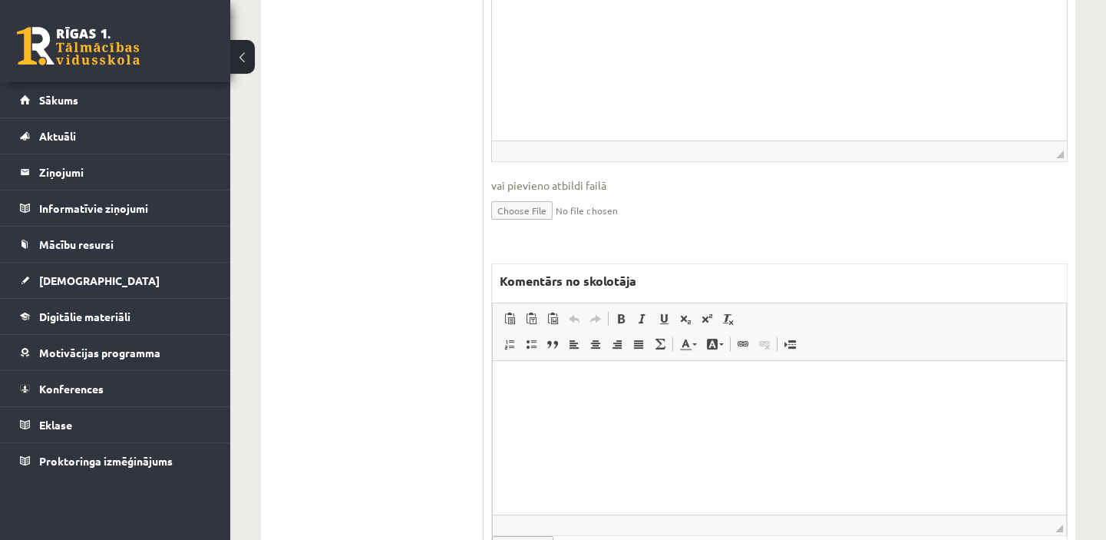
click at [540, 382] on p "Bagātinātā teksta redaktors, wiswyg-editor-47434005585100-1760505916-785" at bounding box center [779, 383] width 543 height 16
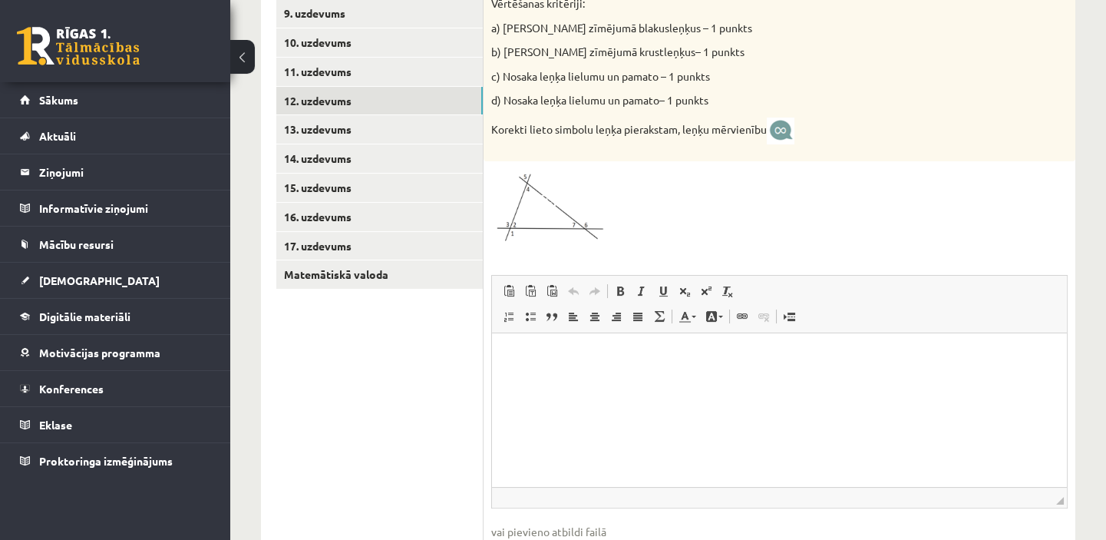
scroll to position [599, 0]
click at [387, 135] on link "13. uzdevums" at bounding box center [379, 131] width 207 height 28
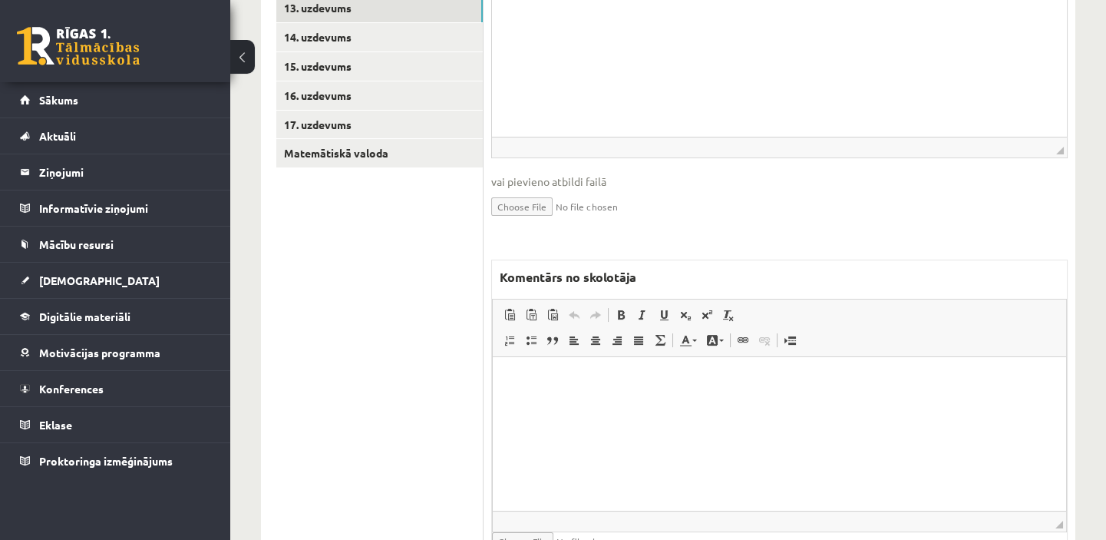
scroll to position [804, 0]
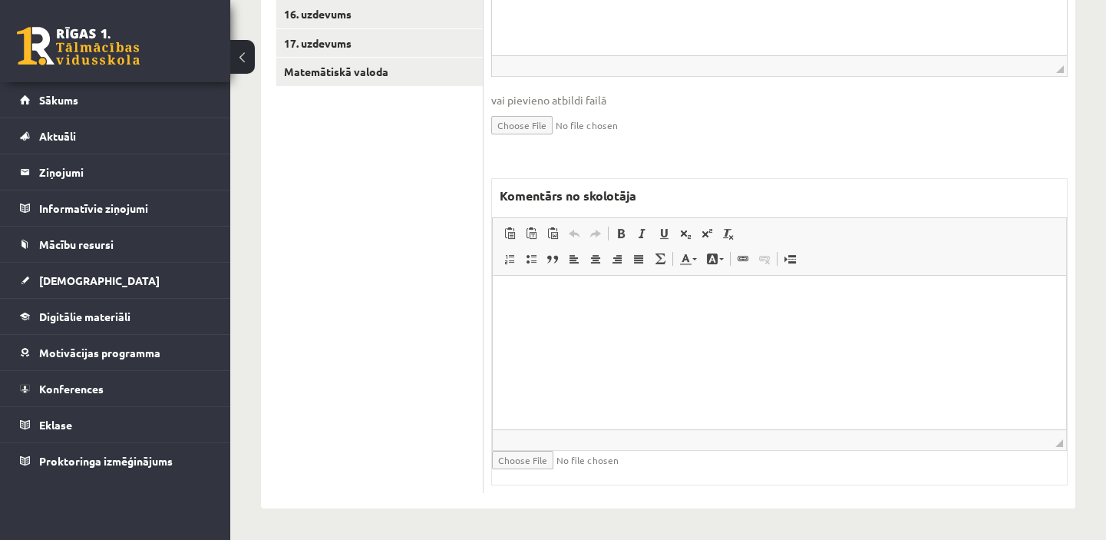
click at [548, 312] on html at bounding box center [779, 299] width 573 height 47
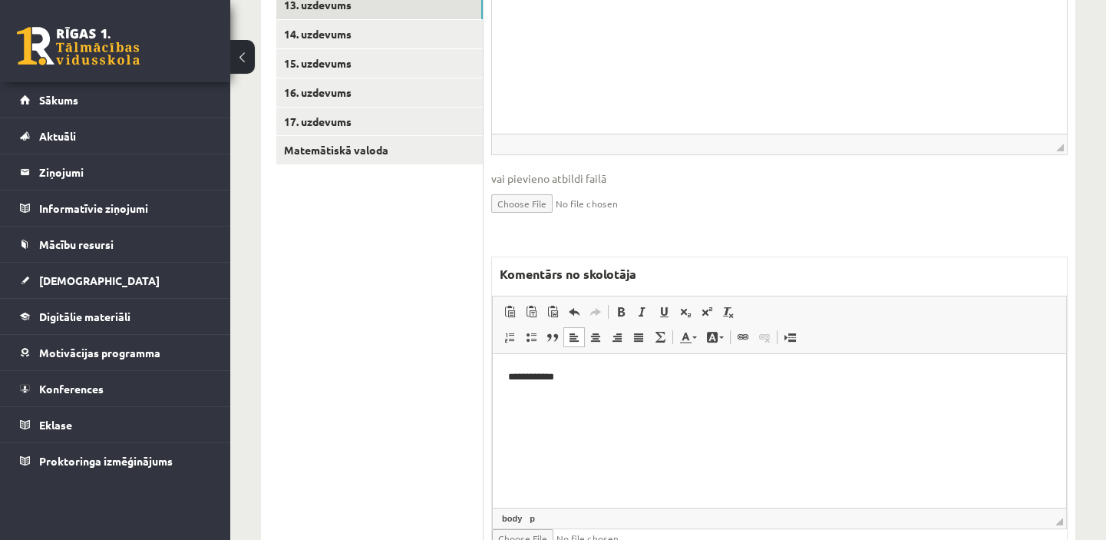
scroll to position [594, 0]
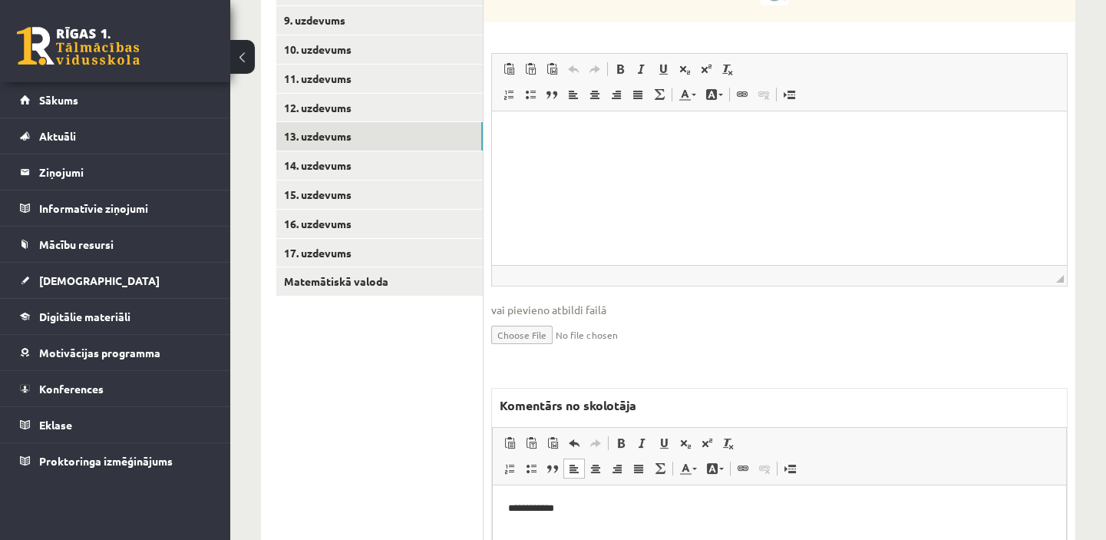
click at [428, 164] on link "14. uzdevums" at bounding box center [379, 165] width 207 height 28
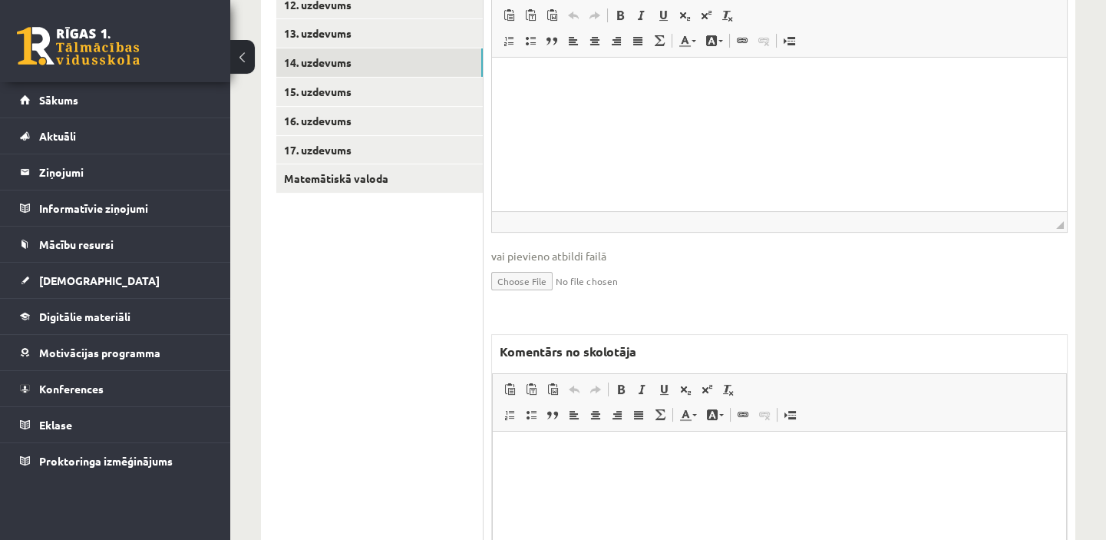
scroll to position [734, 0]
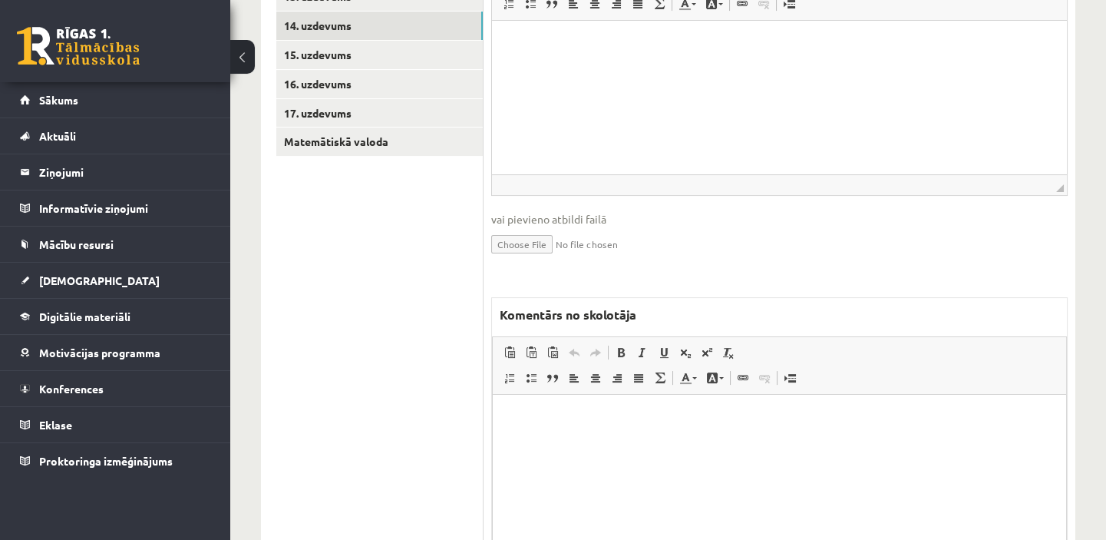
click at [550, 436] on html at bounding box center [779, 417] width 573 height 47
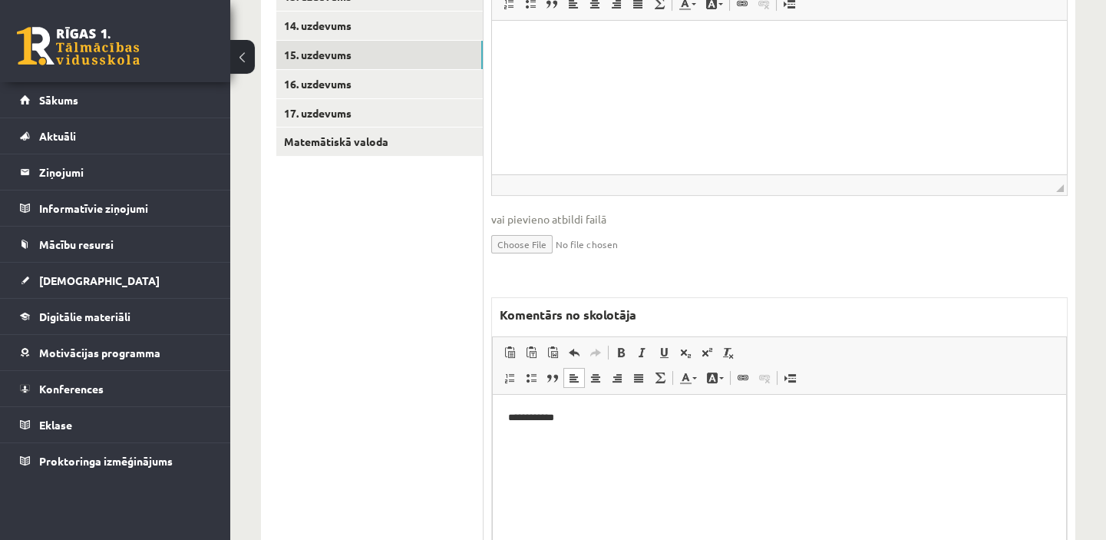
click at [342, 54] on link "15. uzdevums" at bounding box center [379, 55] width 207 height 28
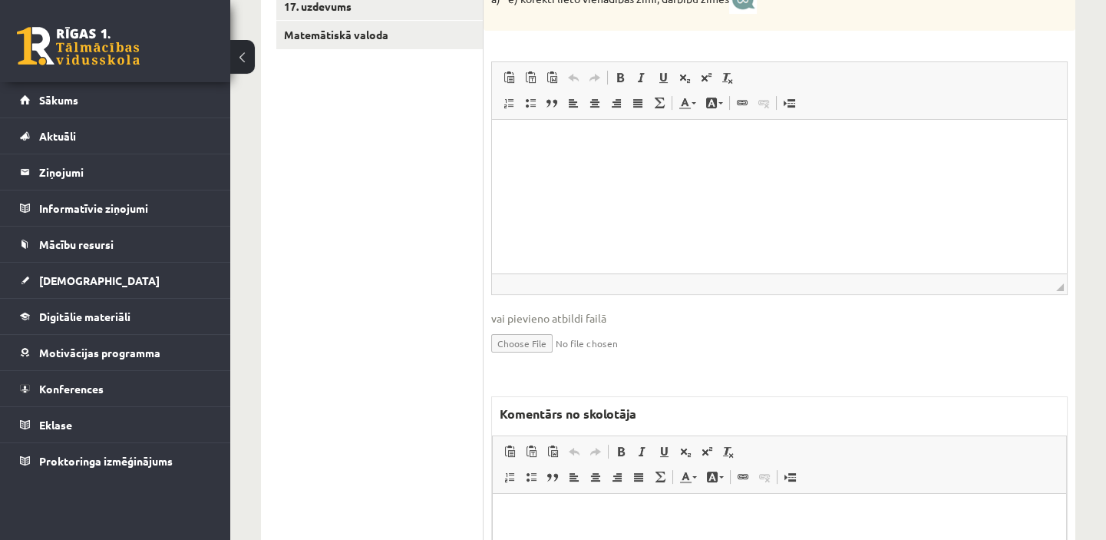
scroll to position [1013, 0]
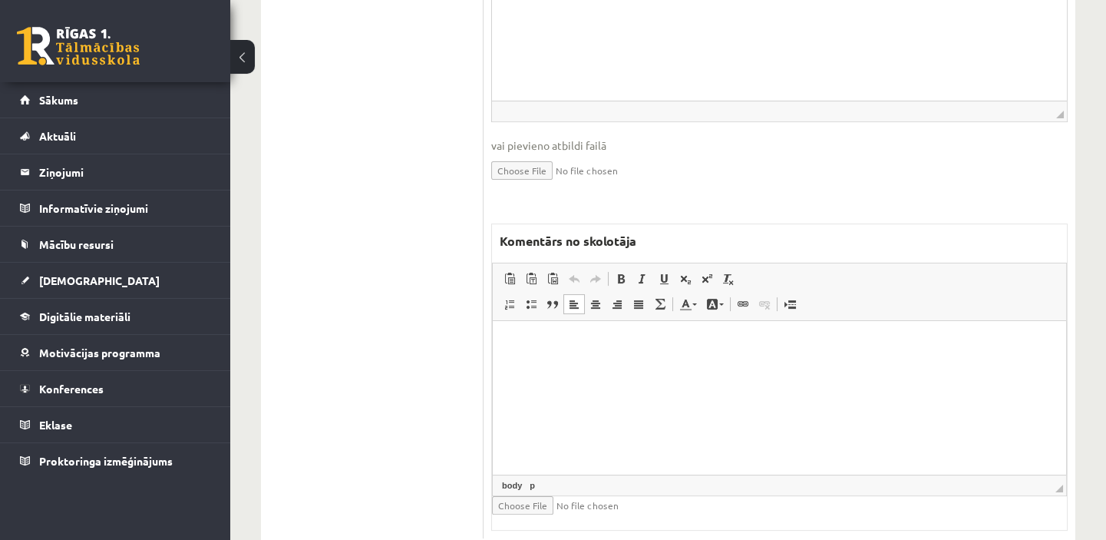
click at [531, 342] on p "Bagātinātā teksta redaktors, wiswyg-editor-47433791890400-1760505960-658" at bounding box center [779, 343] width 543 height 16
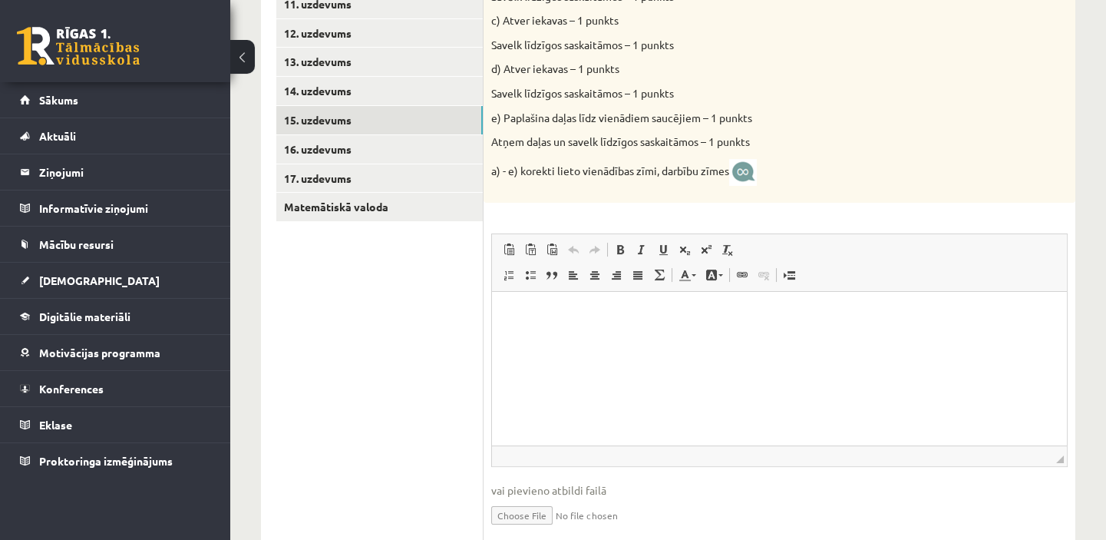
scroll to position [664, 0]
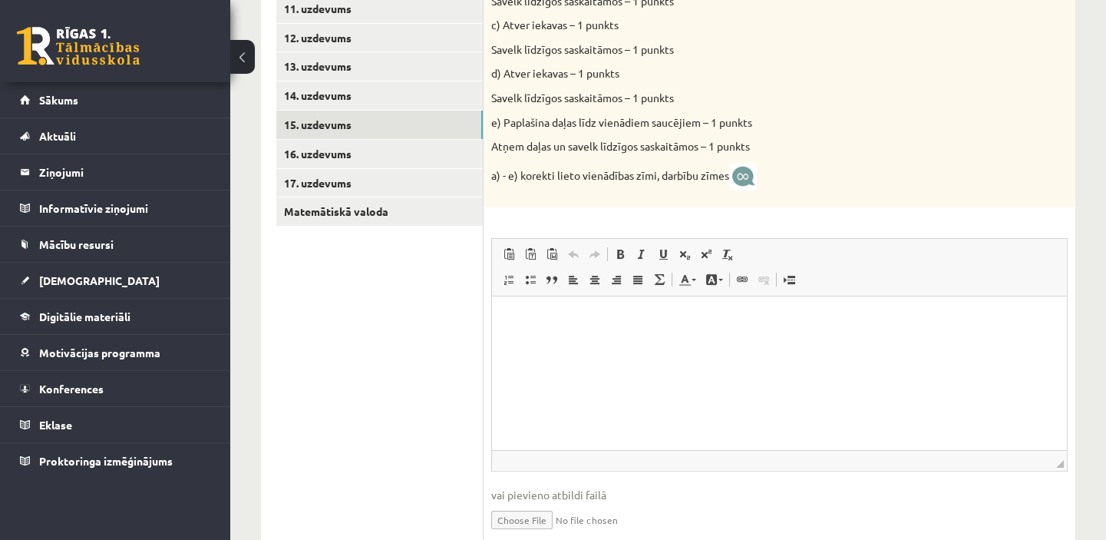
click at [444, 147] on link "16. uzdevums" at bounding box center [379, 154] width 207 height 28
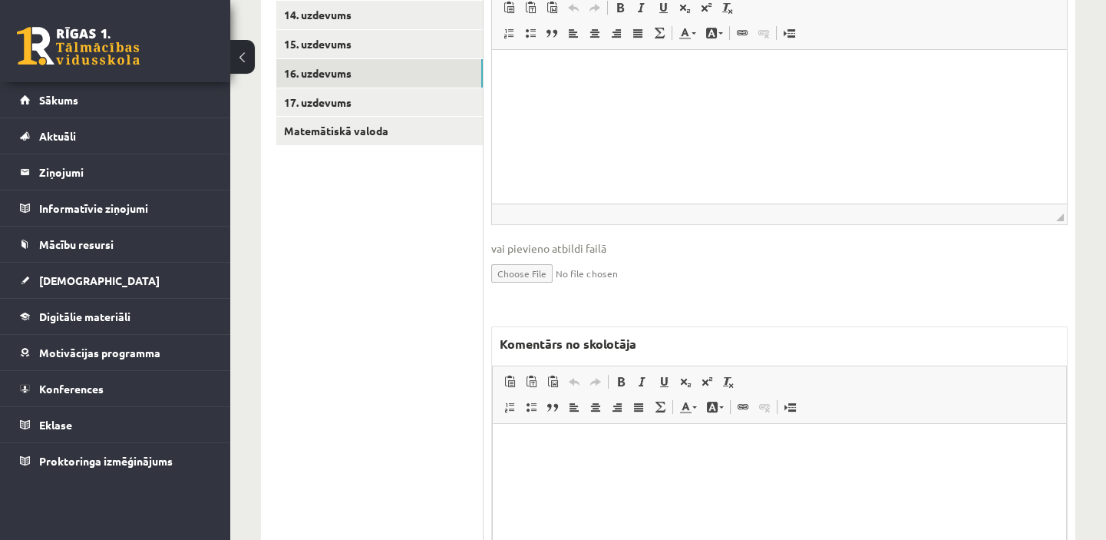
scroll to position [874, 0]
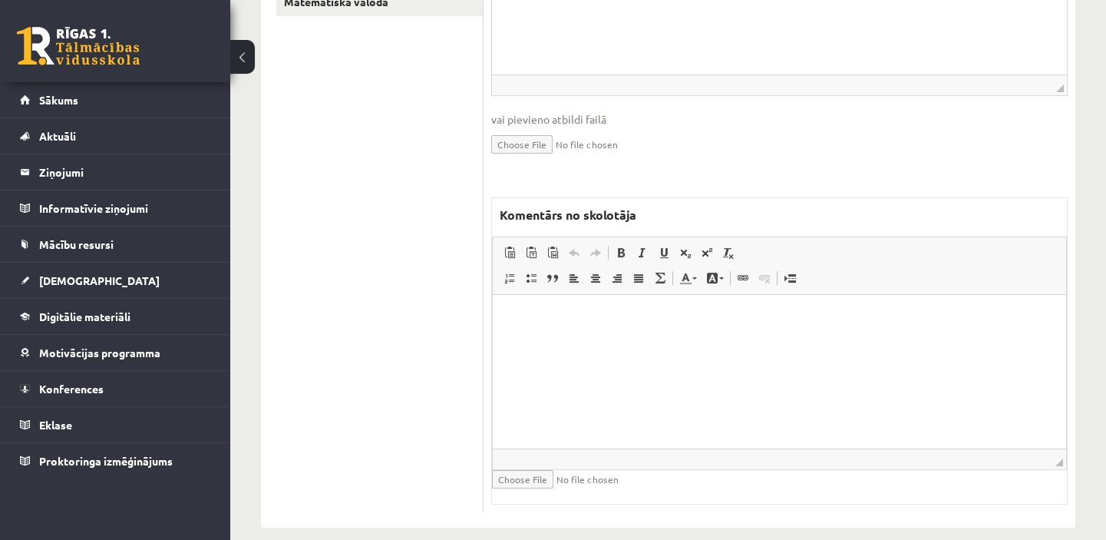
click at [534, 326] on html at bounding box center [779, 317] width 573 height 47
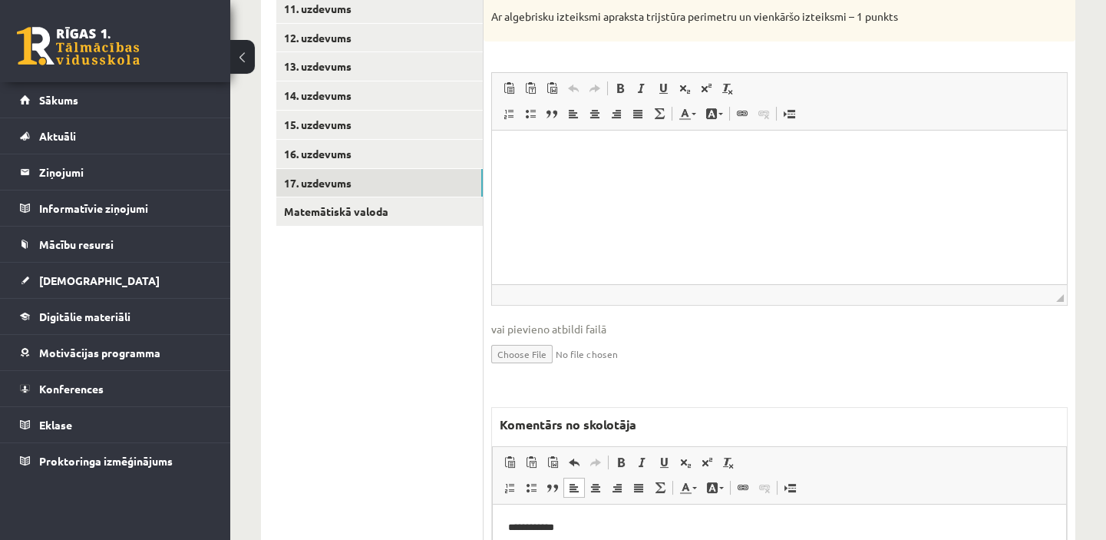
click at [436, 189] on link "17. uzdevums" at bounding box center [379, 183] width 207 height 28
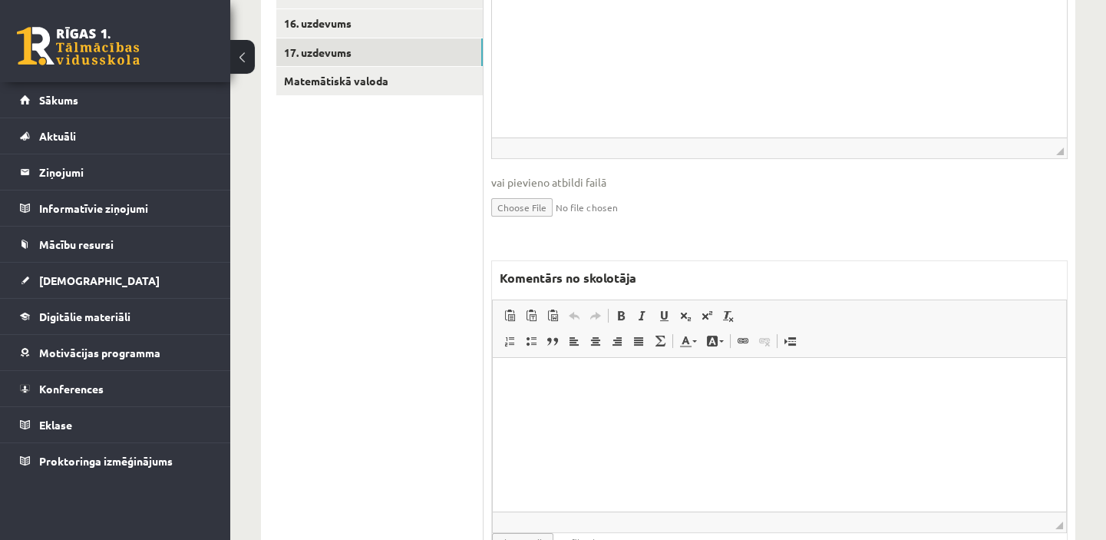
scroll to position [804, 0]
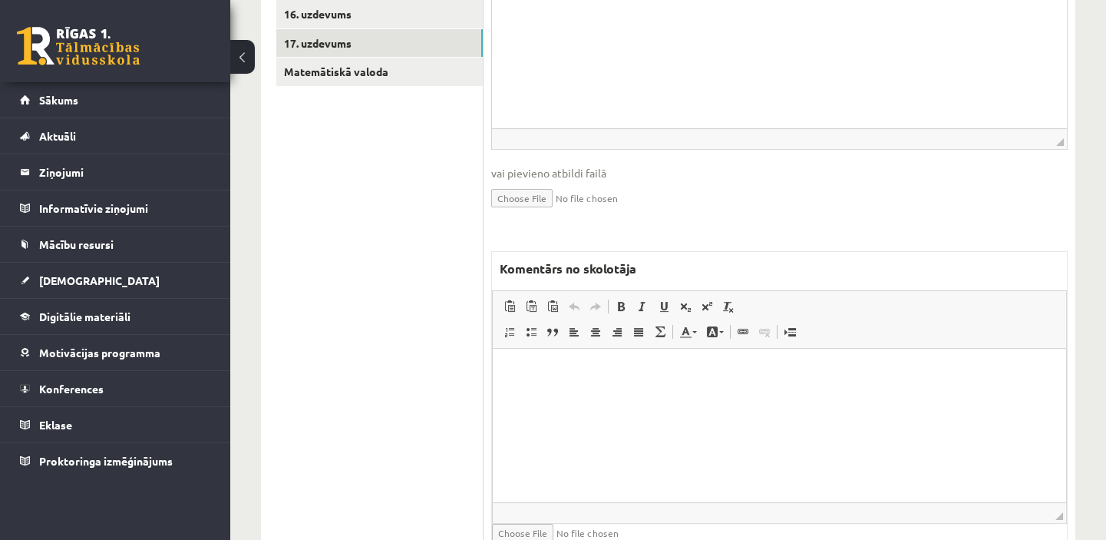
click at [538, 392] on html at bounding box center [779, 372] width 573 height 47
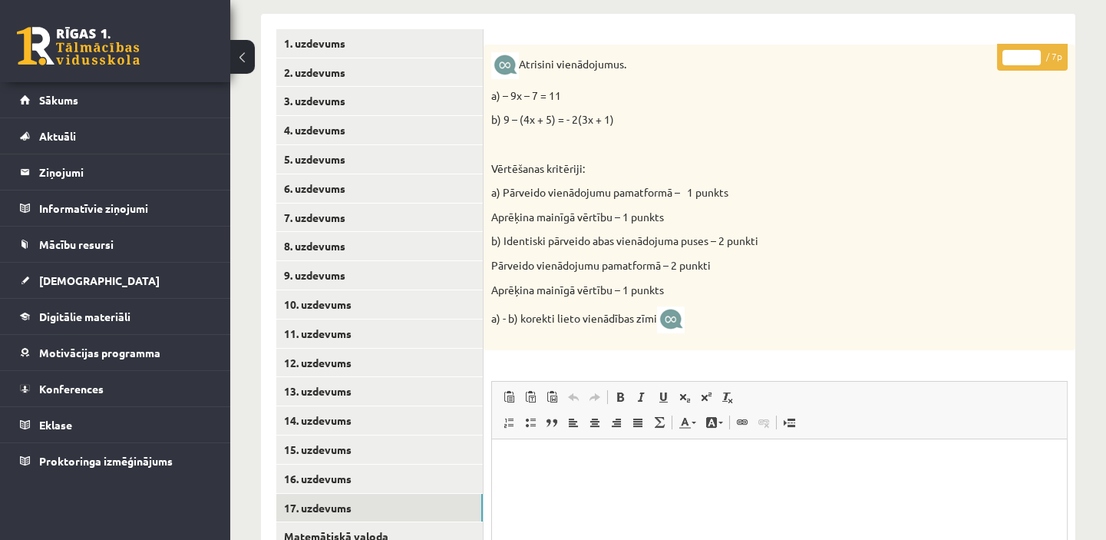
scroll to position [315, 0]
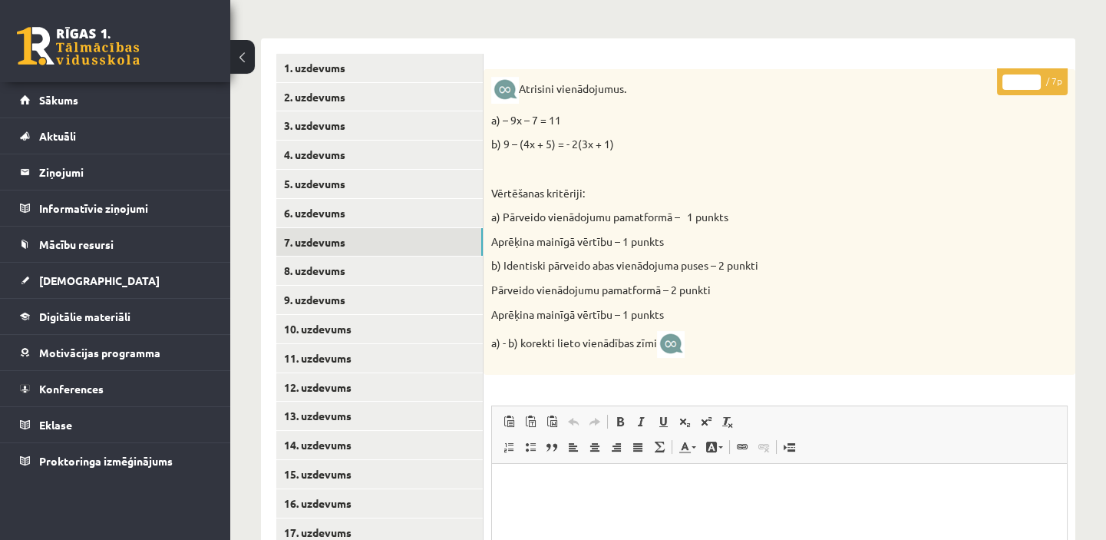
click at [407, 239] on link "7. uzdevums" at bounding box center [379, 242] width 207 height 28
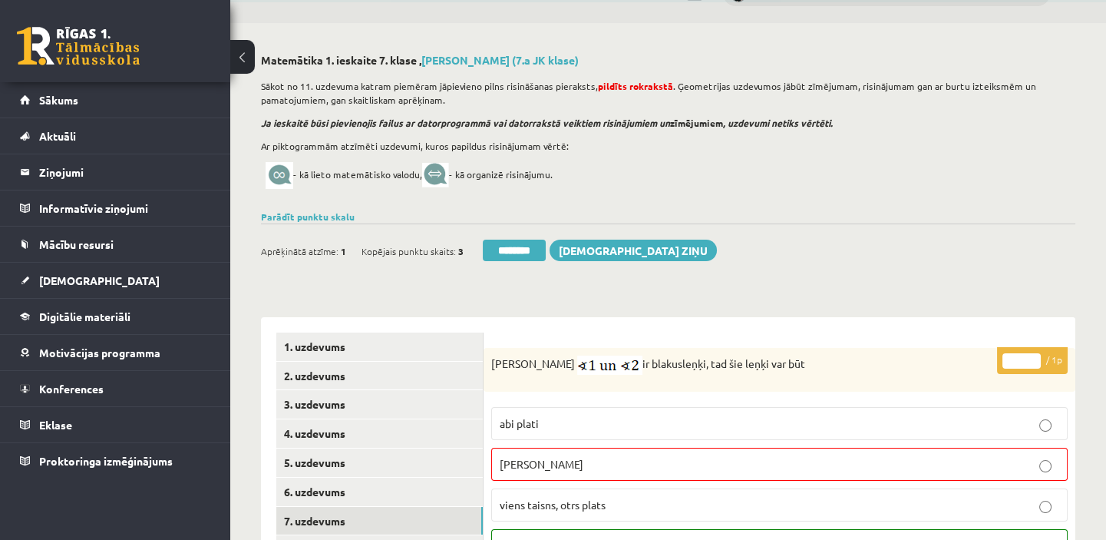
scroll to position [0, 0]
click at [527, 246] on input "********" at bounding box center [514, 250] width 63 height 21
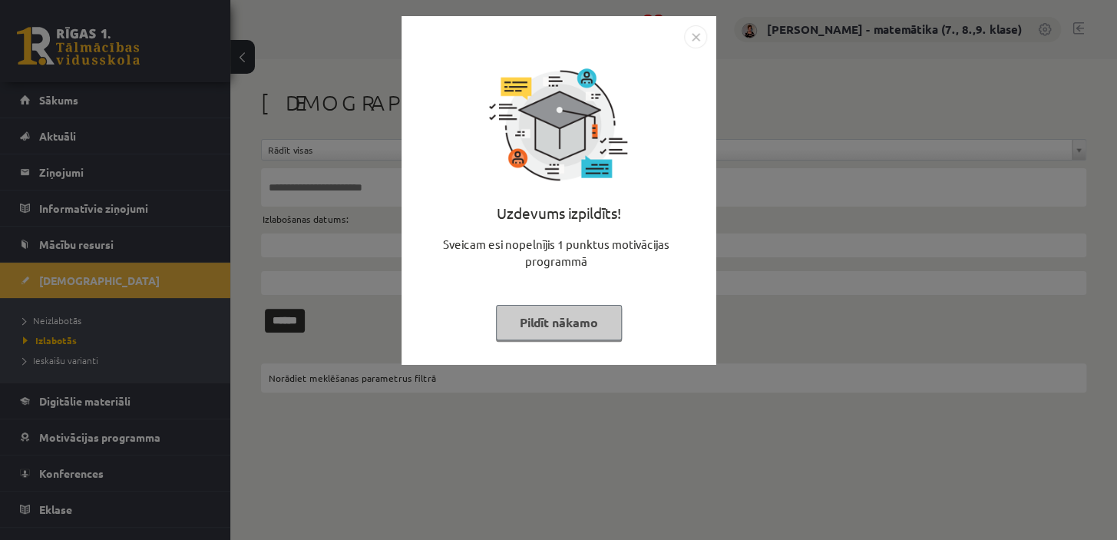
click at [570, 320] on button "Pildīt nākamo" at bounding box center [559, 322] width 126 height 35
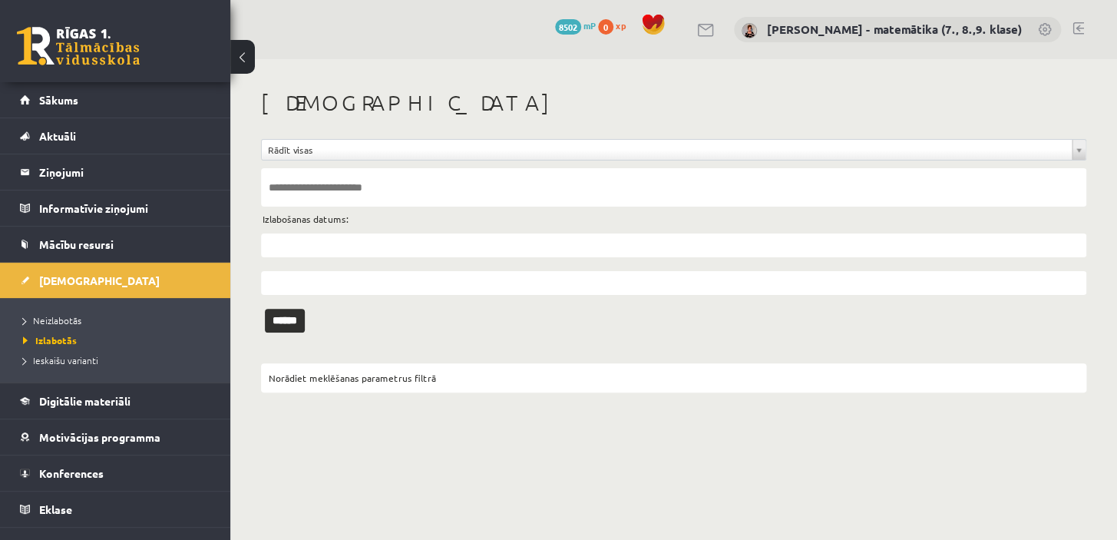
click at [81, 322] on link "Neizlabotās" at bounding box center [119, 320] width 192 height 14
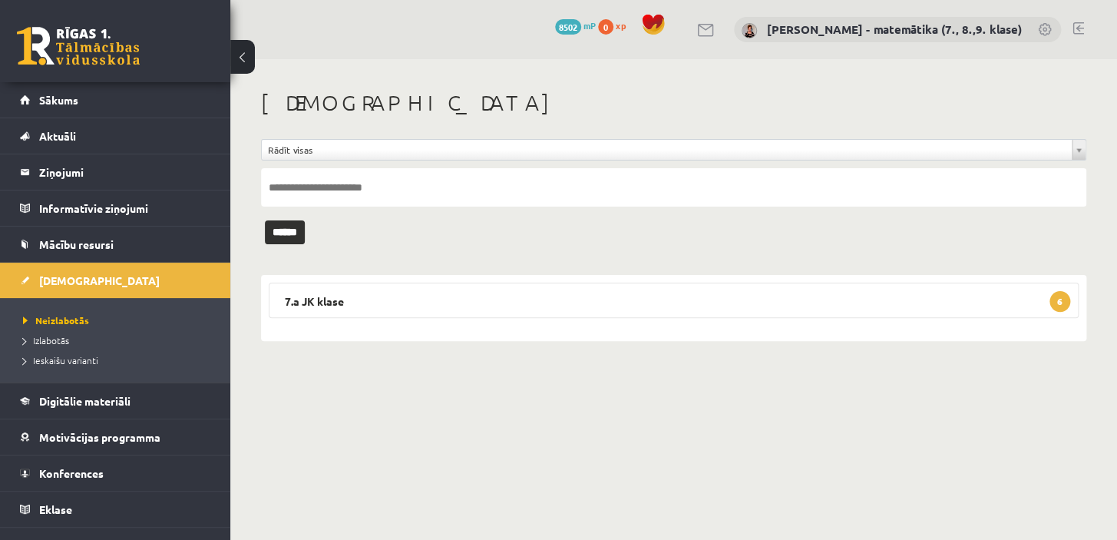
click at [284, 296] on legend "7.a JK klase 6" at bounding box center [674, 299] width 810 height 35
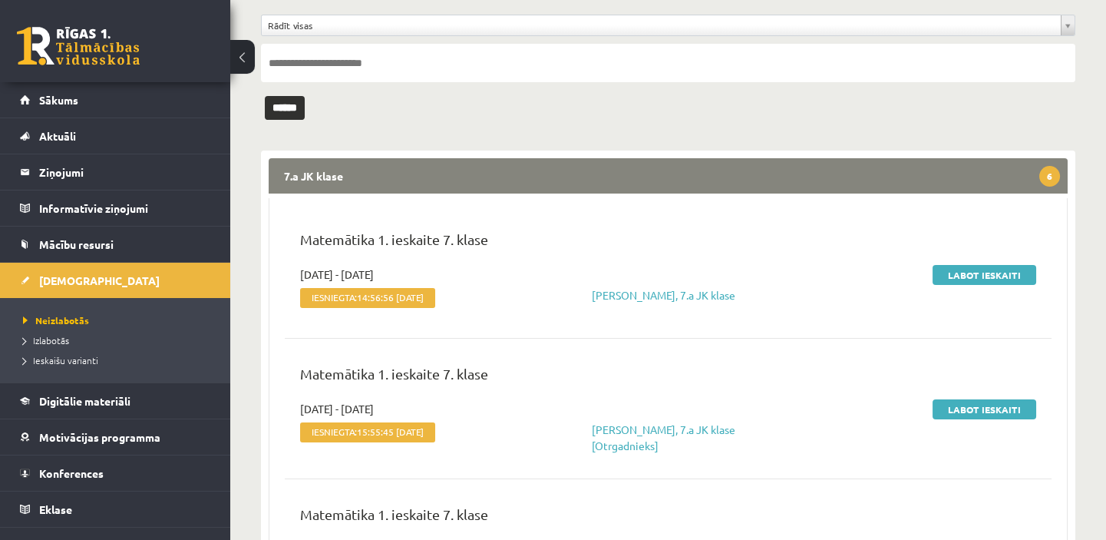
scroll to position [139, 0]
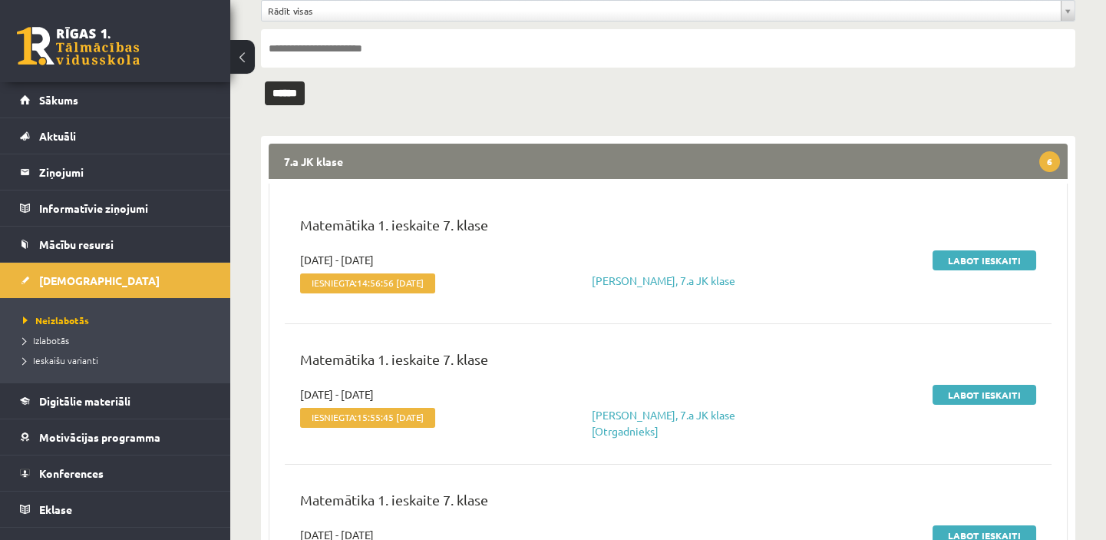
click at [984, 260] on link "Labot ieskaiti" at bounding box center [985, 260] width 104 height 20
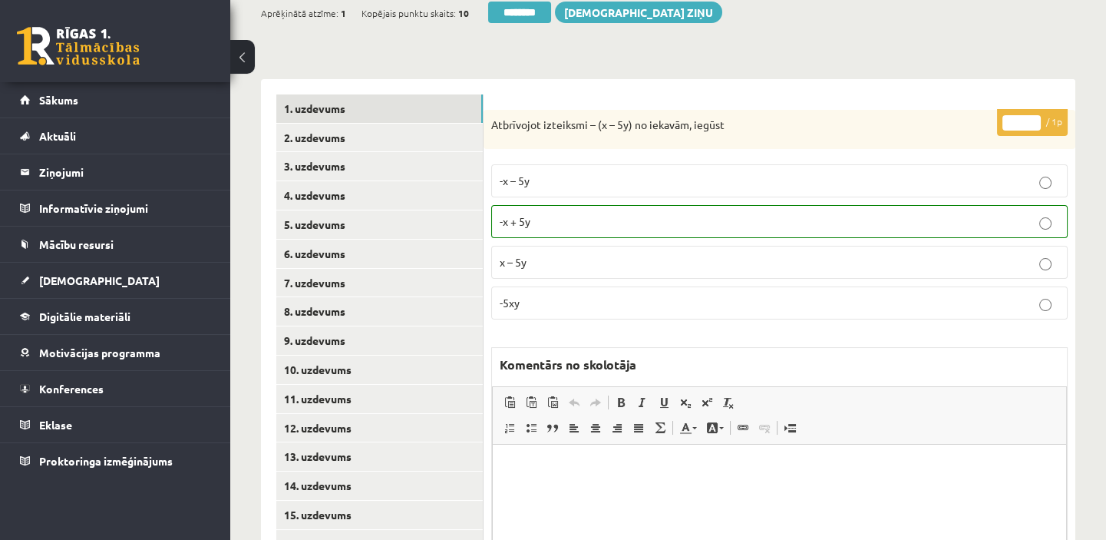
scroll to position [349, 0]
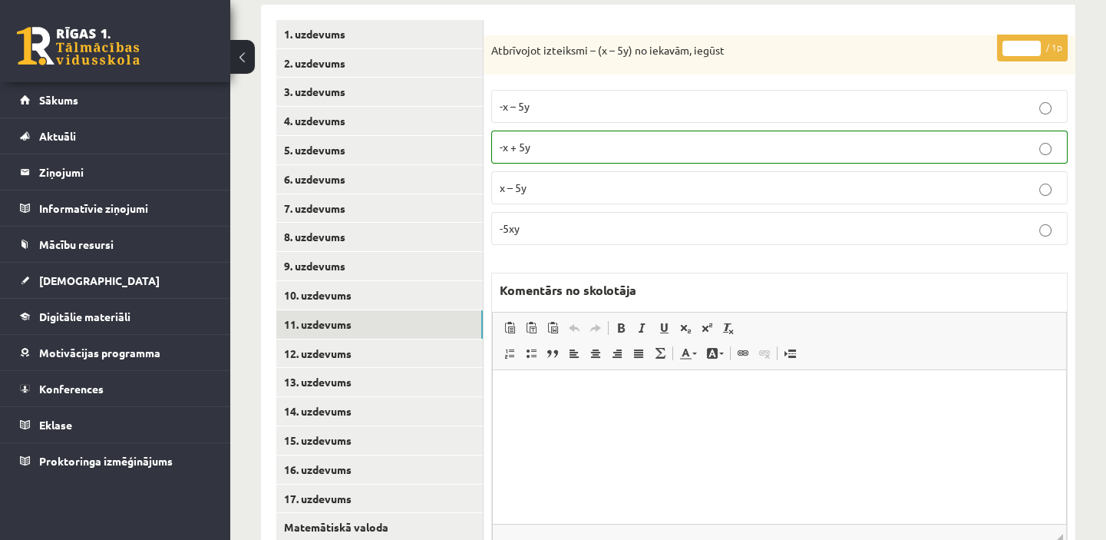
click at [332, 322] on link "11. uzdevums" at bounding box center [379, 324] width 207 height 28
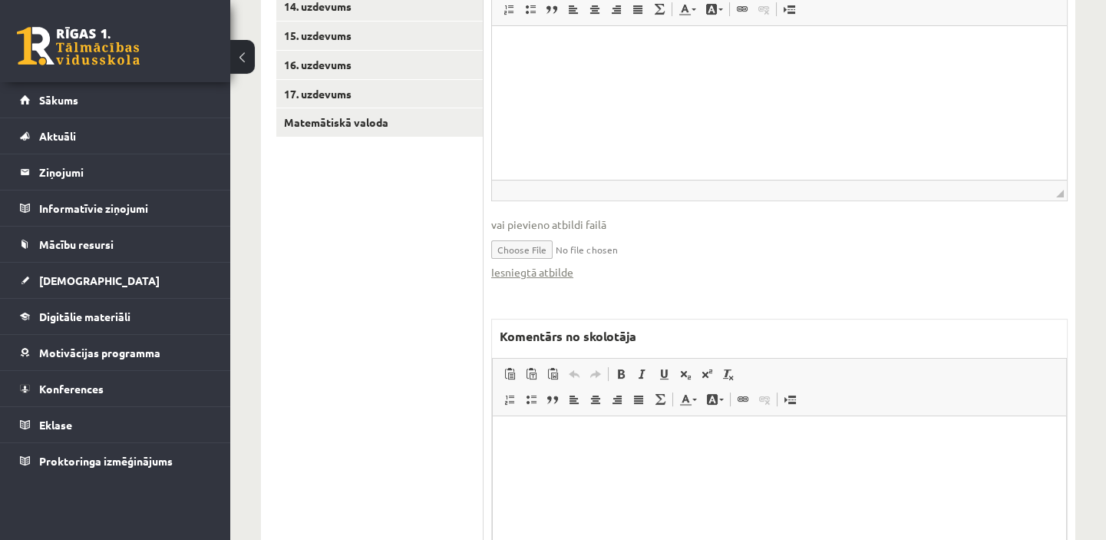
scroll to position [768, 0]
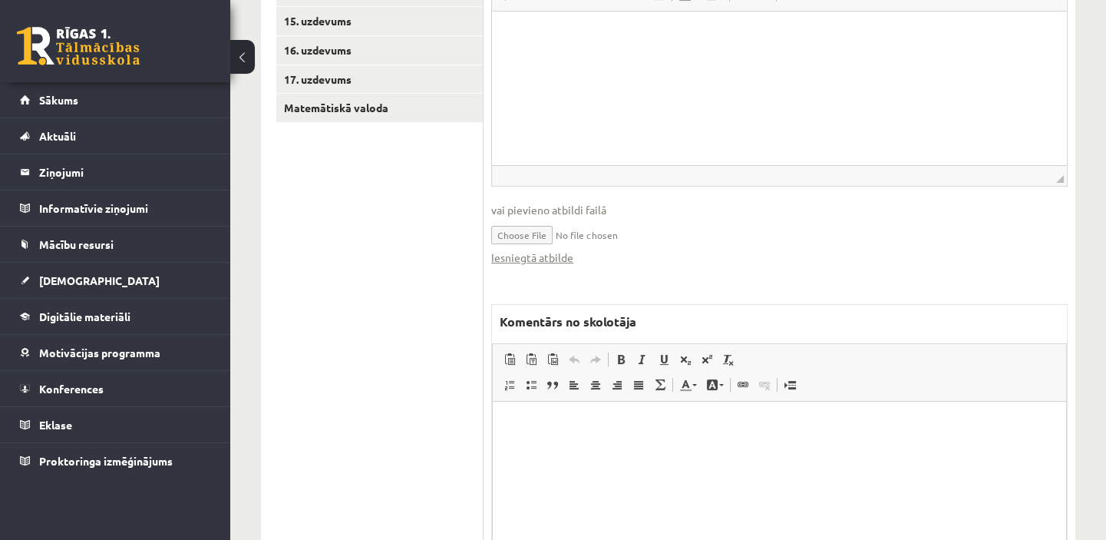
click at [563, 259] on link "Iesniegtā atbilde" at bounding box center [532, 257] width 82 height 16
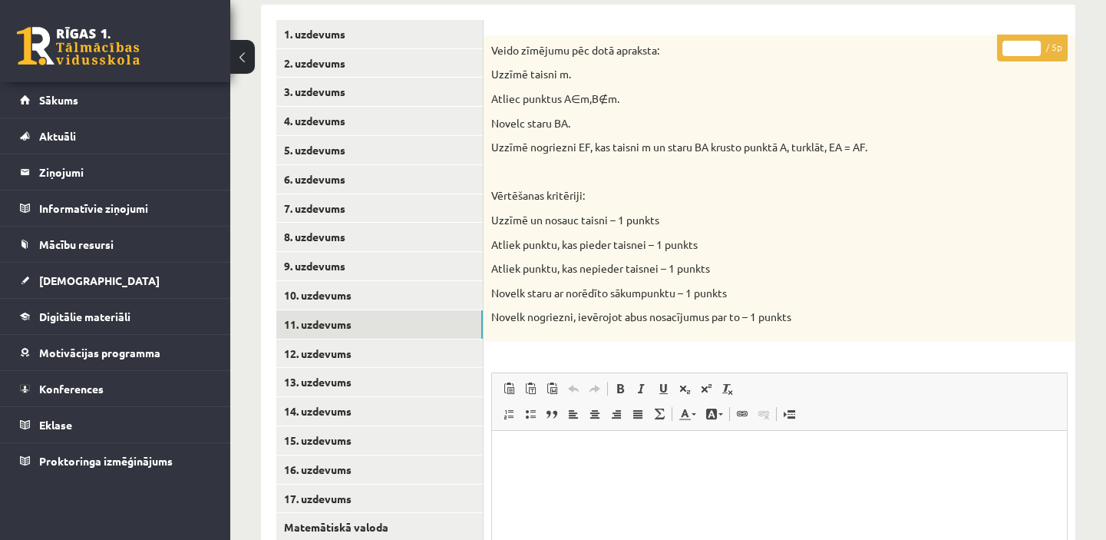
scroll to position [418, 0]
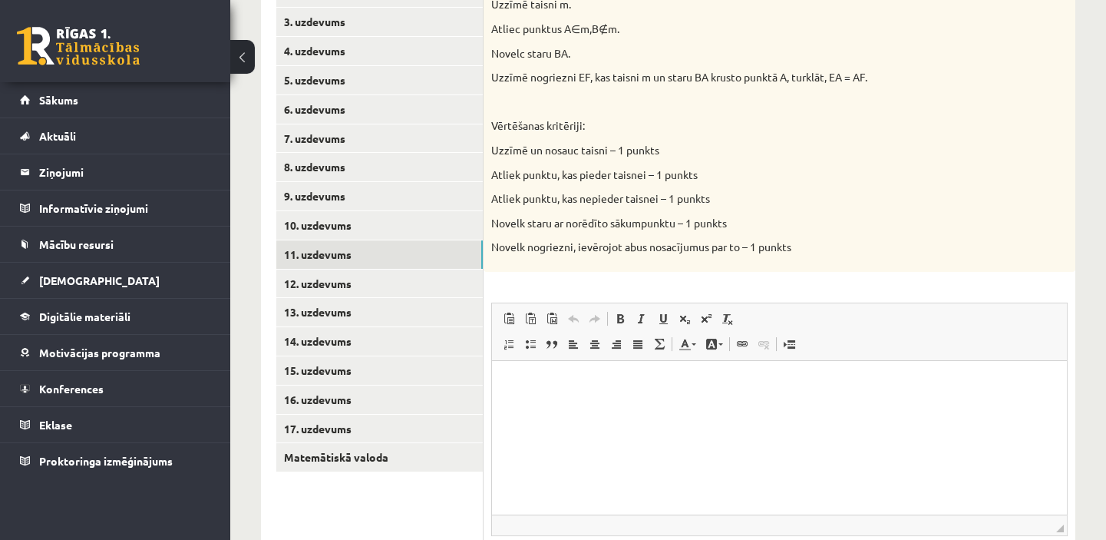
click at [325, 282] on link "12. uzdevums" at bounding box center [379, 283] width 207 height 28
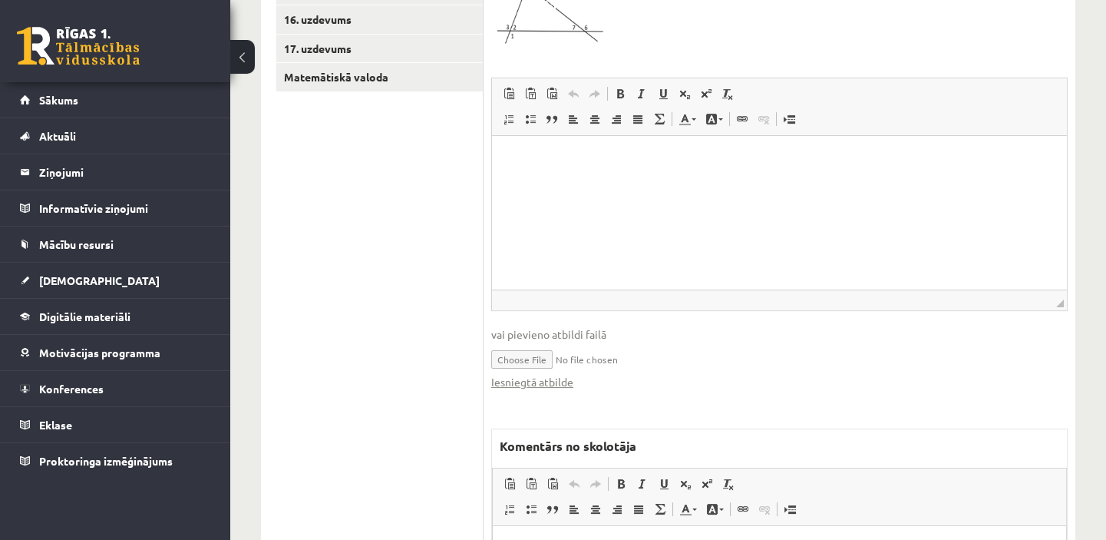
scroll to position [837, 0]
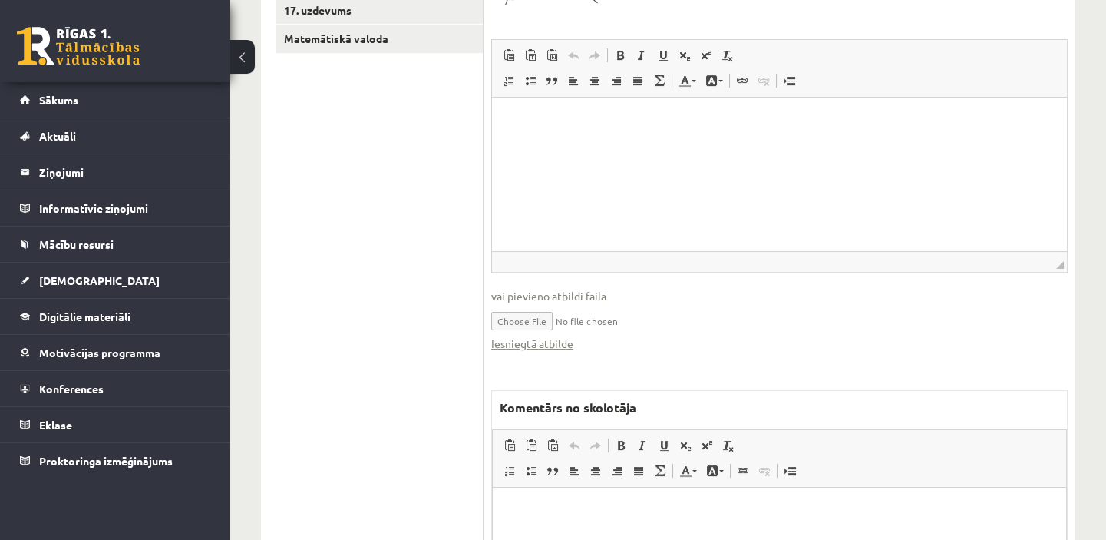
click at [554, 339] on link "Iesniegtā atbilde" at bounding box center [532, 343] width 82 height 16
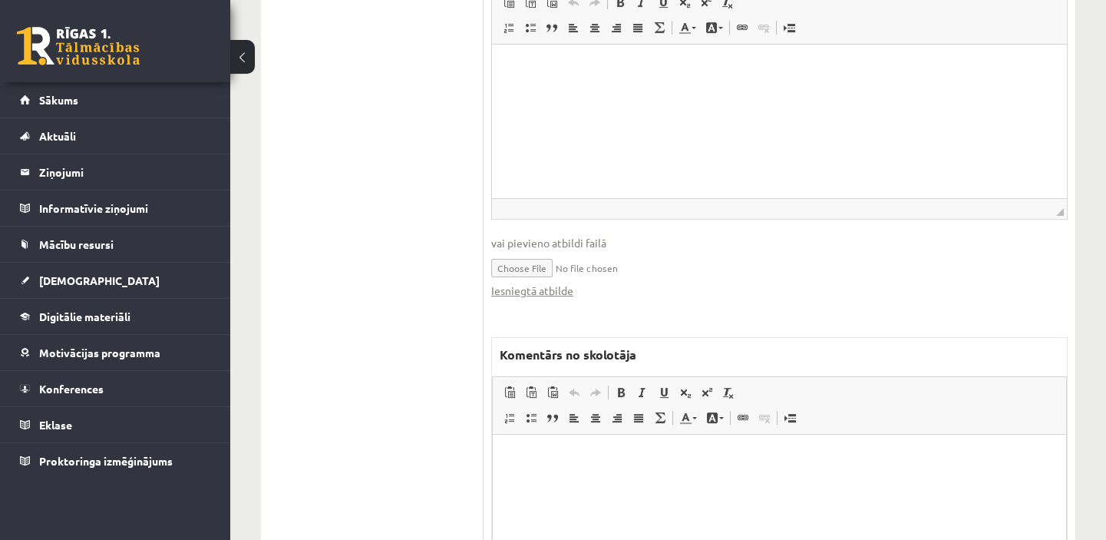
scroll to position [907, 0]
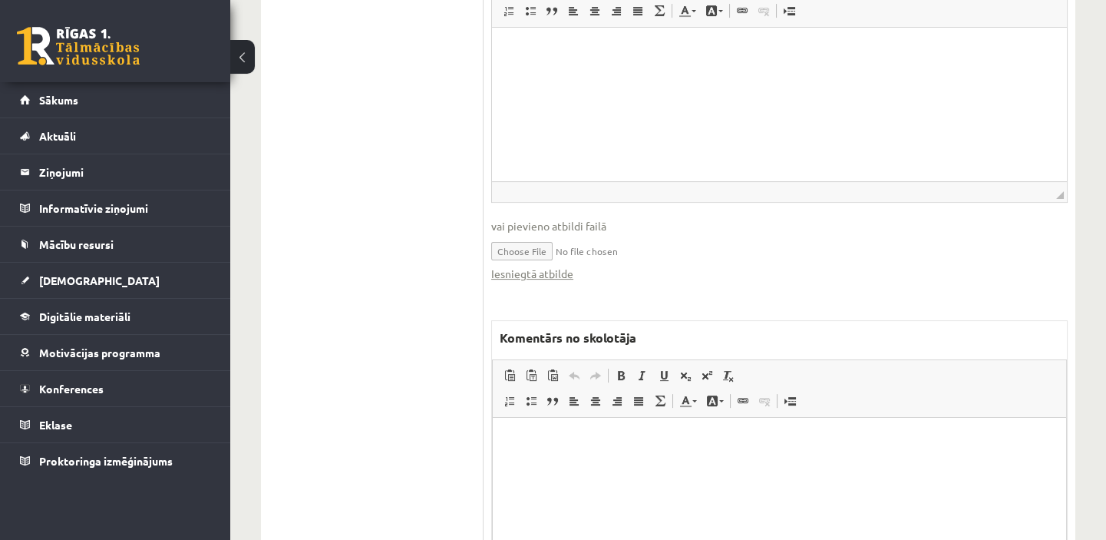
click at [559, 273] on link "Iesniegtā atbilde" at bounding box center [532, 274] width 82 height 16
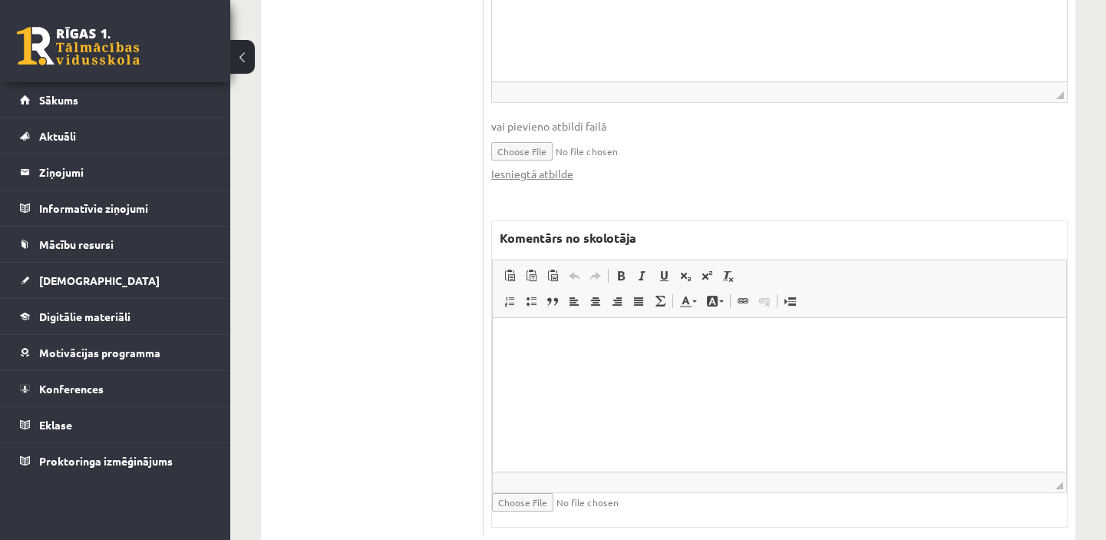
scroll to position [1046, 0]
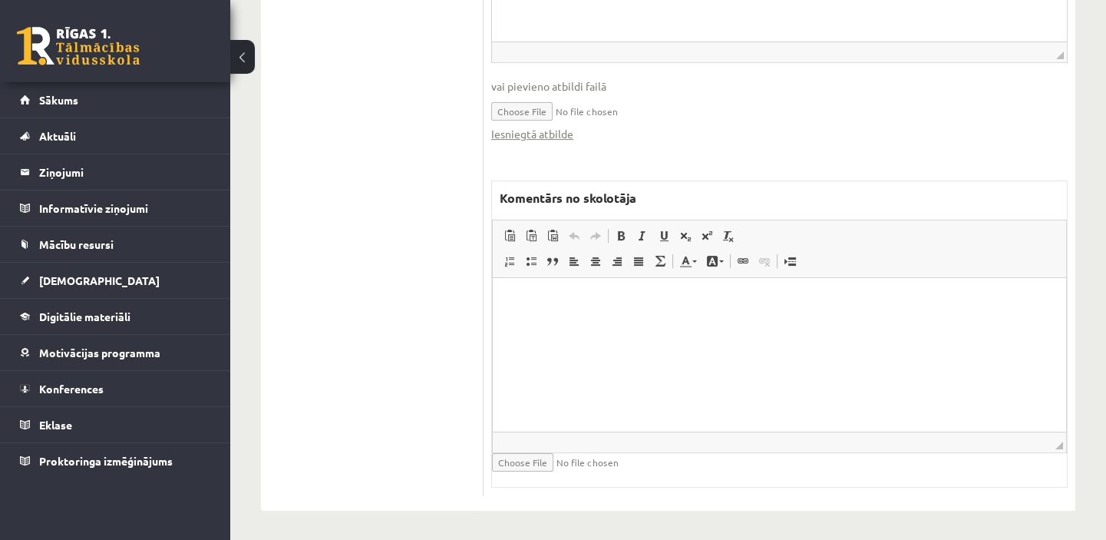
click at [516, 300] on p "Bagātinātā teksta redaktors, wiswyg-editor-47433992123260-1760506148-594" at bounding box center [779, 300] width 543 height 16
click at [524, 299] on p "**********" at bounding box center [779, 300] width 543 height 16
click at [557, 299] on p "**********" at bounding box center [779, 300] width 543 height 16
click at [524, 322] on p "**********" at bounding box center [779, 327] width 543 height 16
click at [554, 327] on p "**********" at bounding box center [779, 327] width 543 height 16
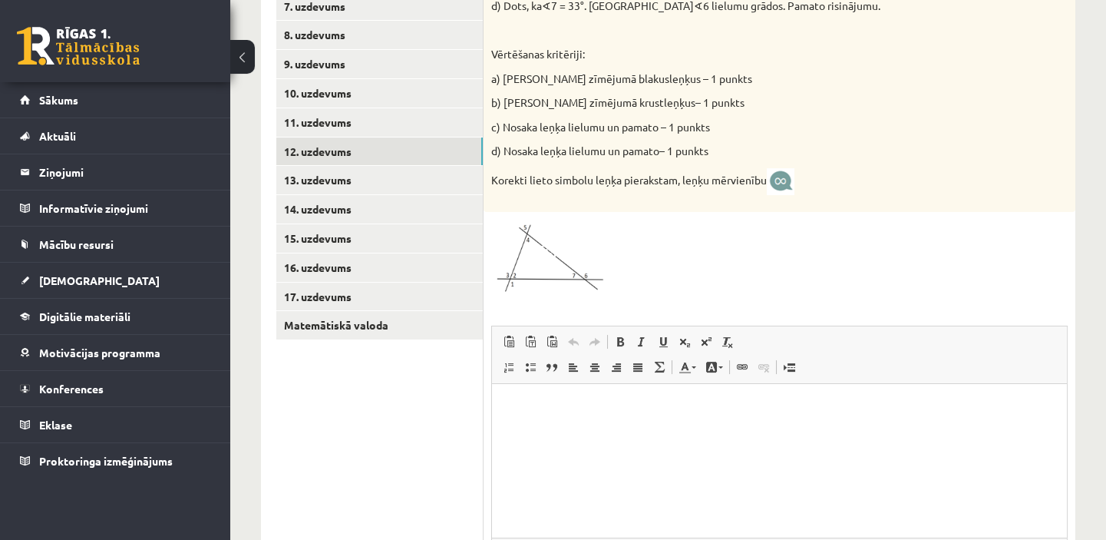
scroll to position [351, 0]
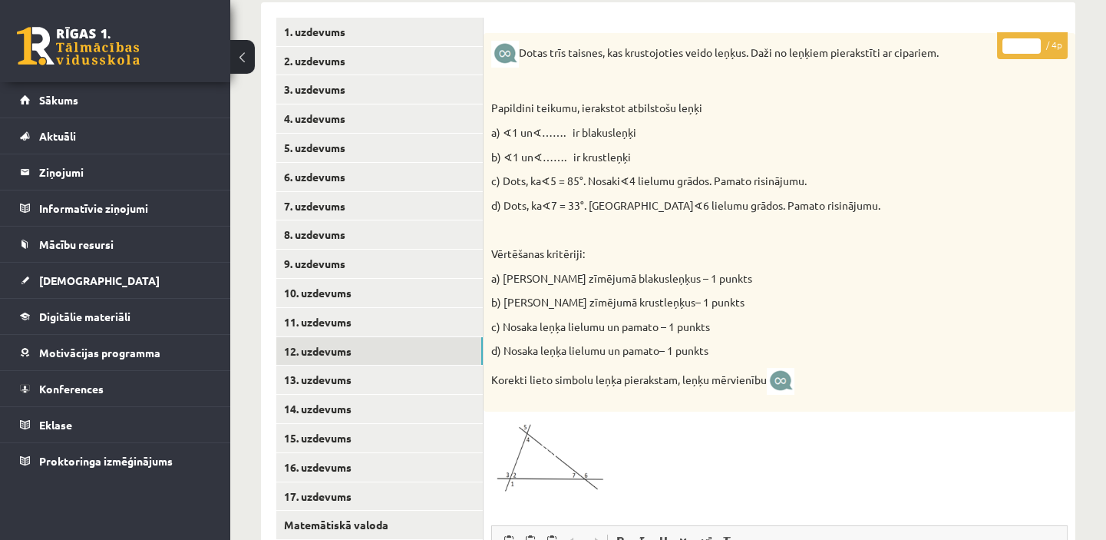
click at [1036, 38] on input "*" at bounding box center [1022, 45] width 38 height 15
click at [1033, 51] on input "*" at bounding box center [1022, 45] width 38 height 15
type input "*"
click at [1033, 51] on input "*" at bounding box center [1022, 45] width 38 height 15
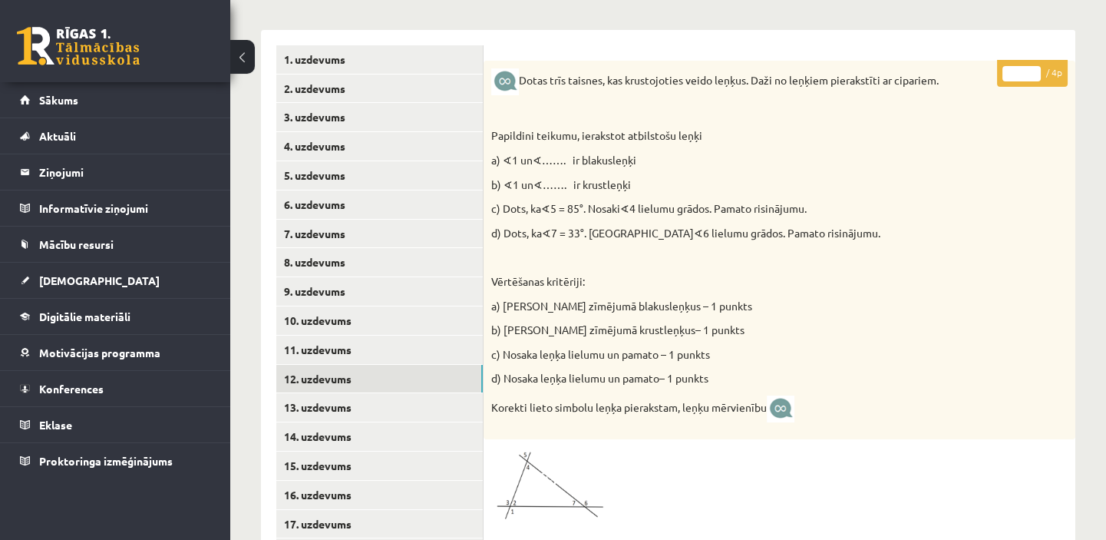
scroll to position [421, 0]
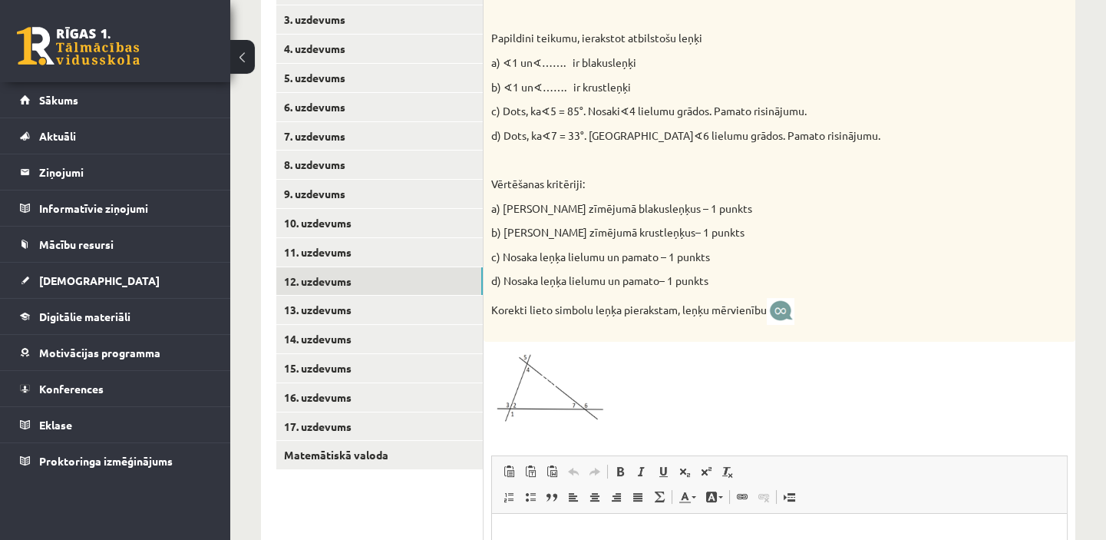
click at [421, 247] on link "11. uzdevums" at bounding box center [379, 252] width 207 height 28
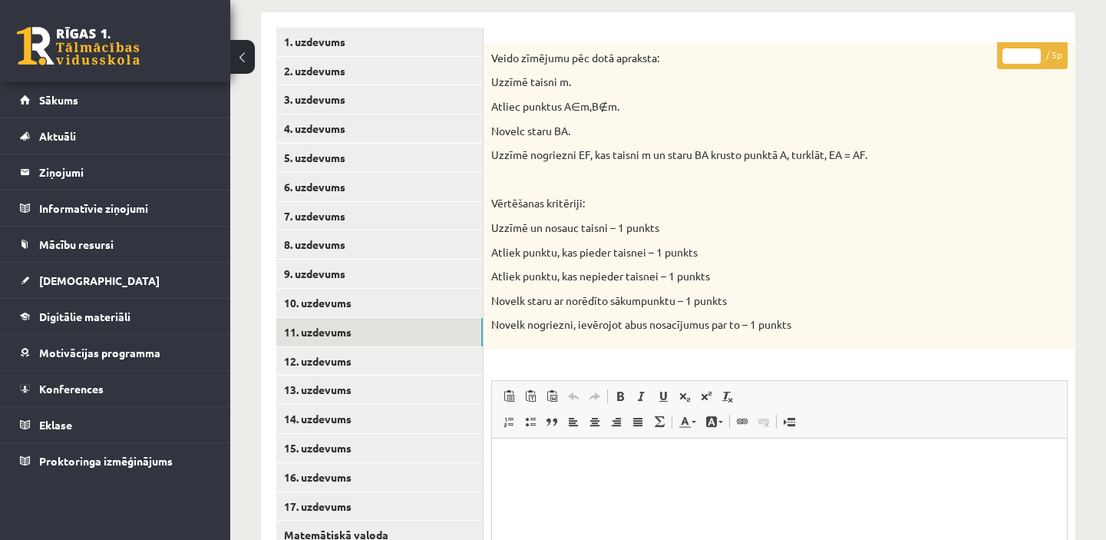
scroll to position [351, 0]
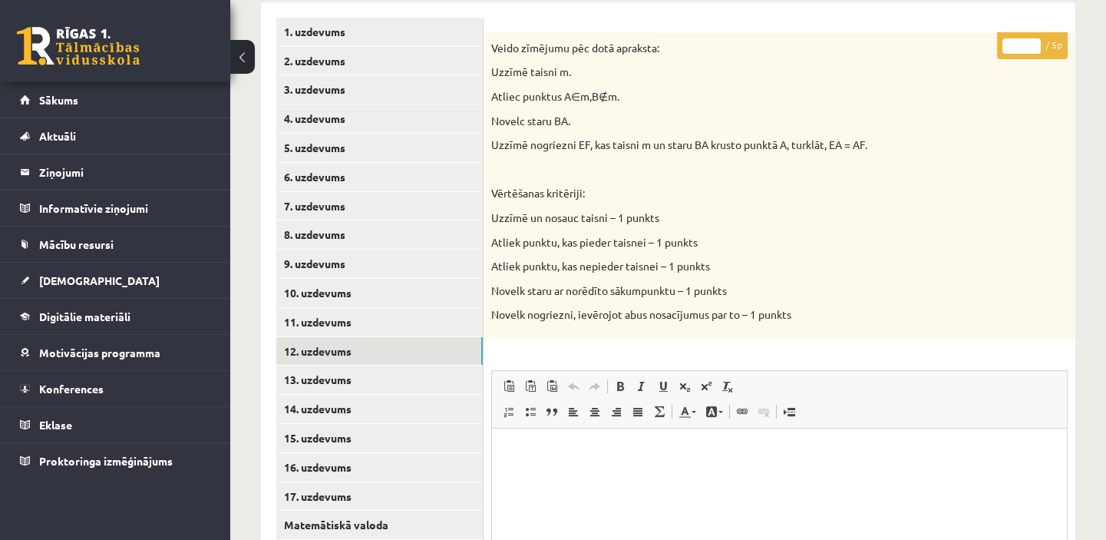
click at [360, 351] on link "12. uzdevums" at bounding box center [379, 351] width 207 height 28
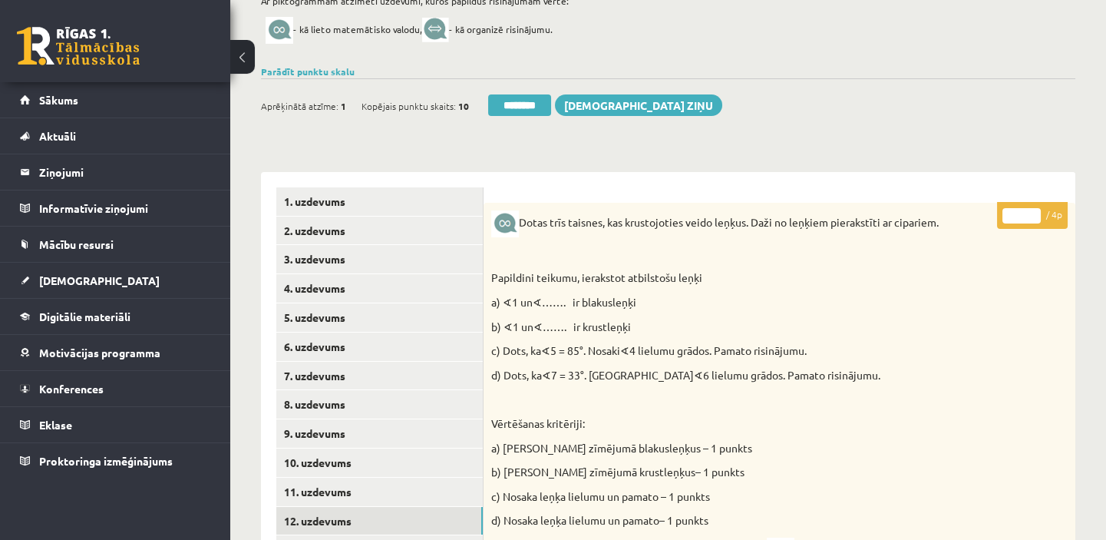
scroll to position [141, 0]
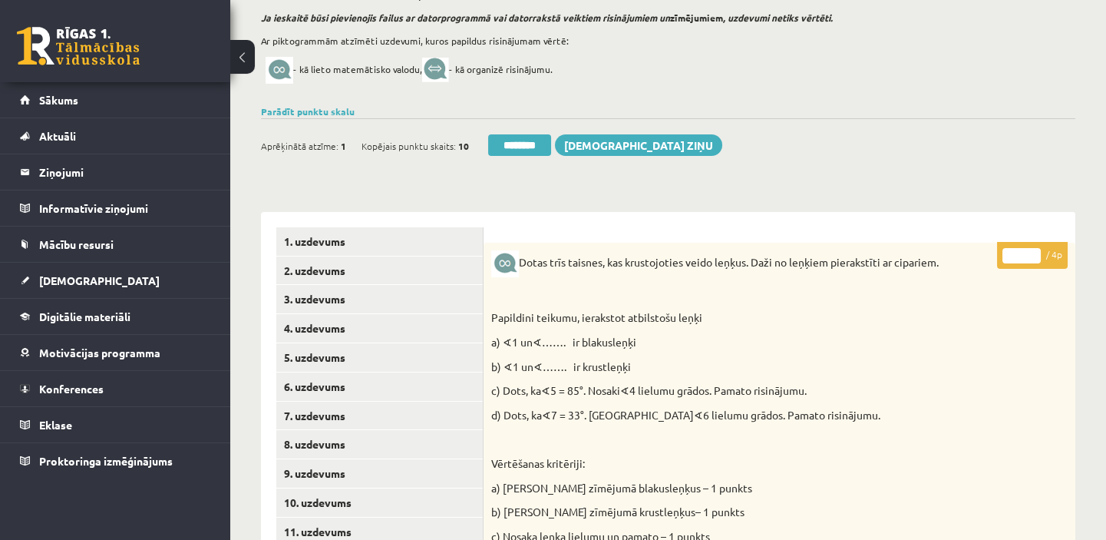
click at [1035, 252] on input "*" at bounding box center [1022, 255] width 38 height 15
type input "*"
click at [1035, 252] on input "*" at bounding box center [1022, 255] width 38 height 15
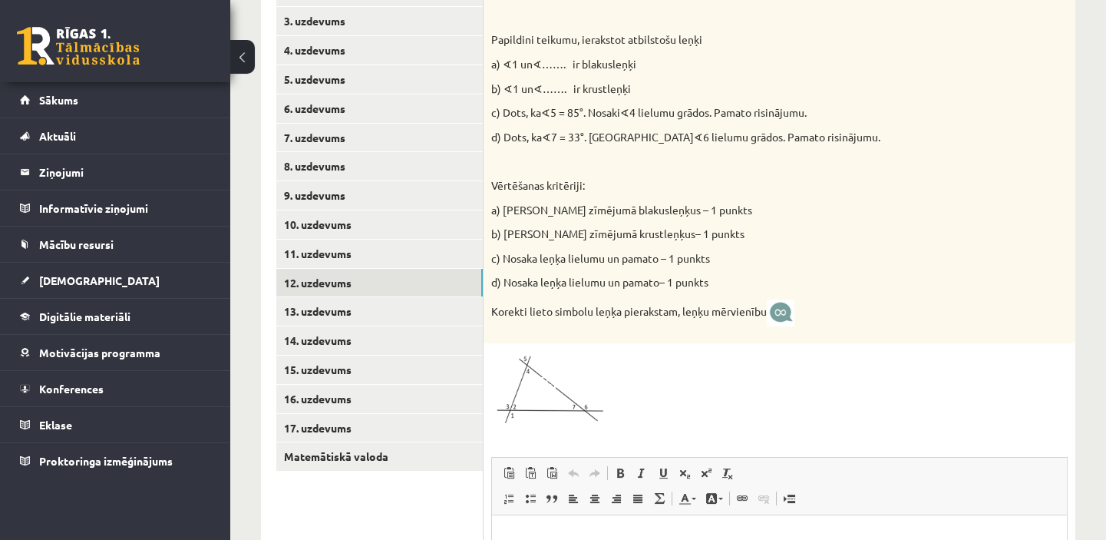
scroll to position [421, 0]
click at [436, 319] on link "13. uzdevums" at bounding box center [379, 310] width 207 height 28
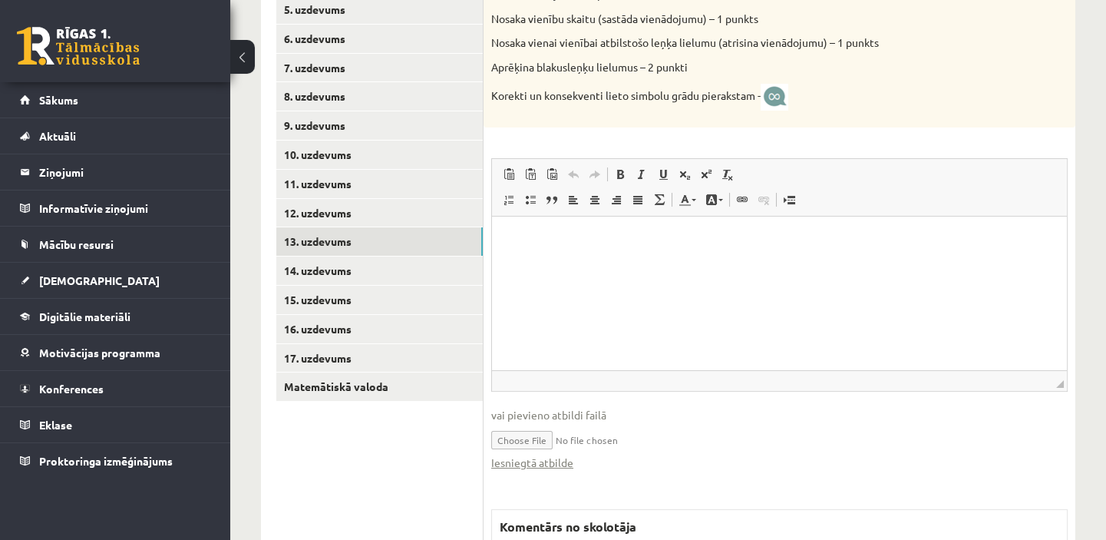
scroll to position [491, 0]
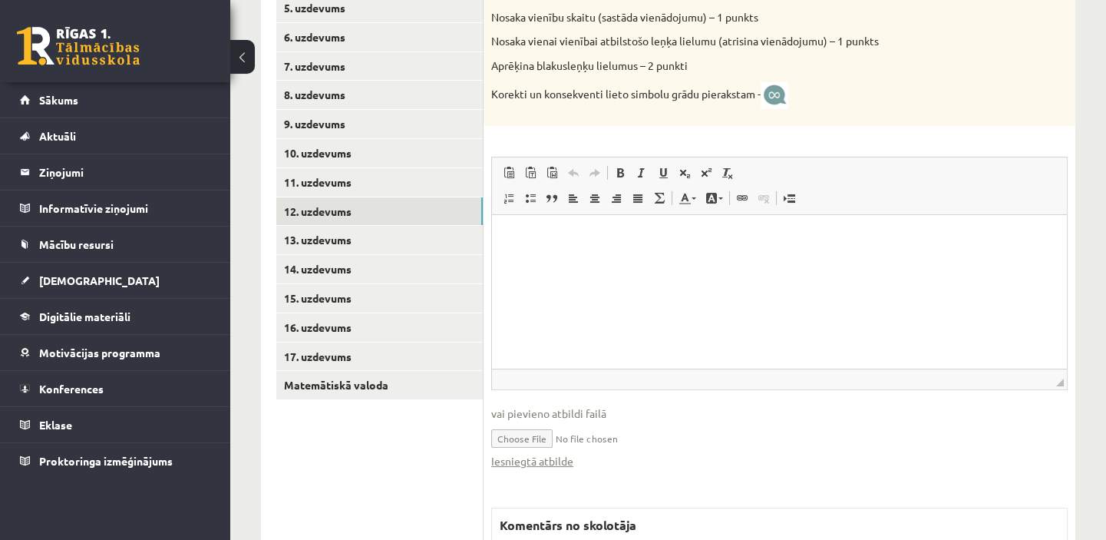
click at [423, 207] on link "12. uzdevums" at bounding box center [379, 211] width 207 height 28
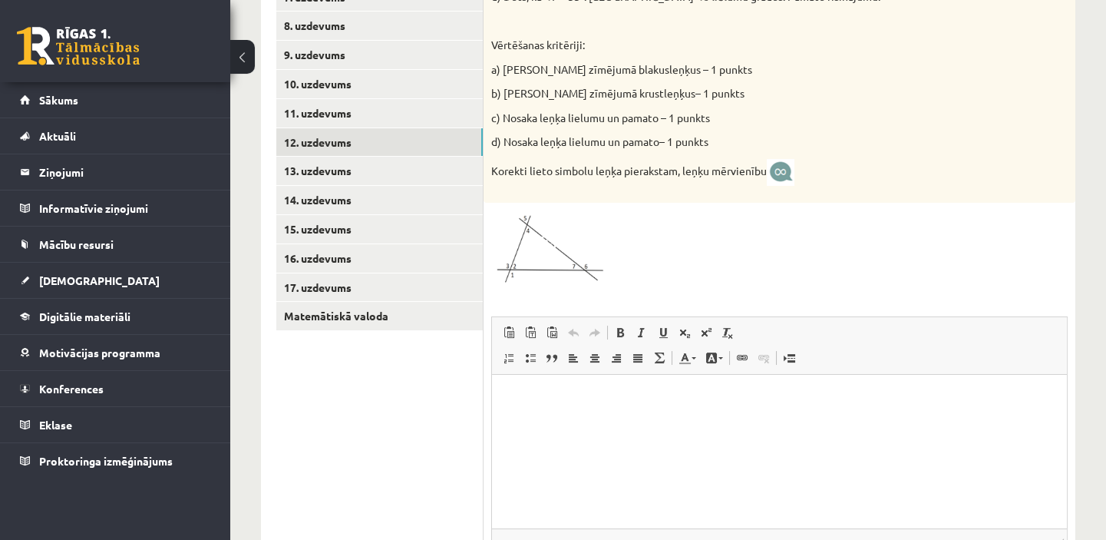
scroll to position [560, 0]
click at [362, 167] on link "13. uzdevums" at bounding box center [379, 170] width 207 height 28
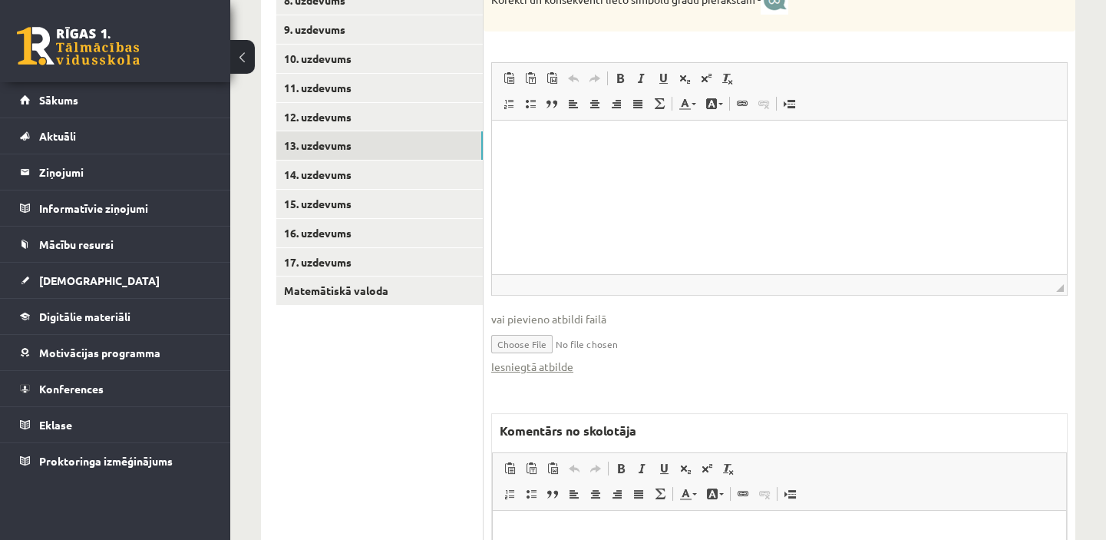
scroll to position [768, 0]
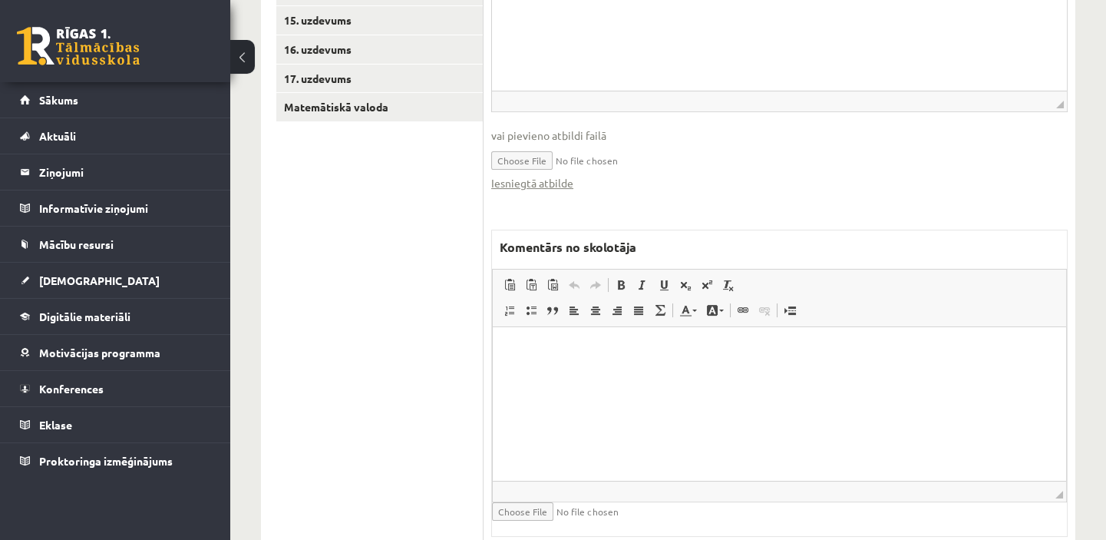
click at [559, 179] on link "Iesniegtā atbilde" at bounding box center [532, 183] width 82 height 16
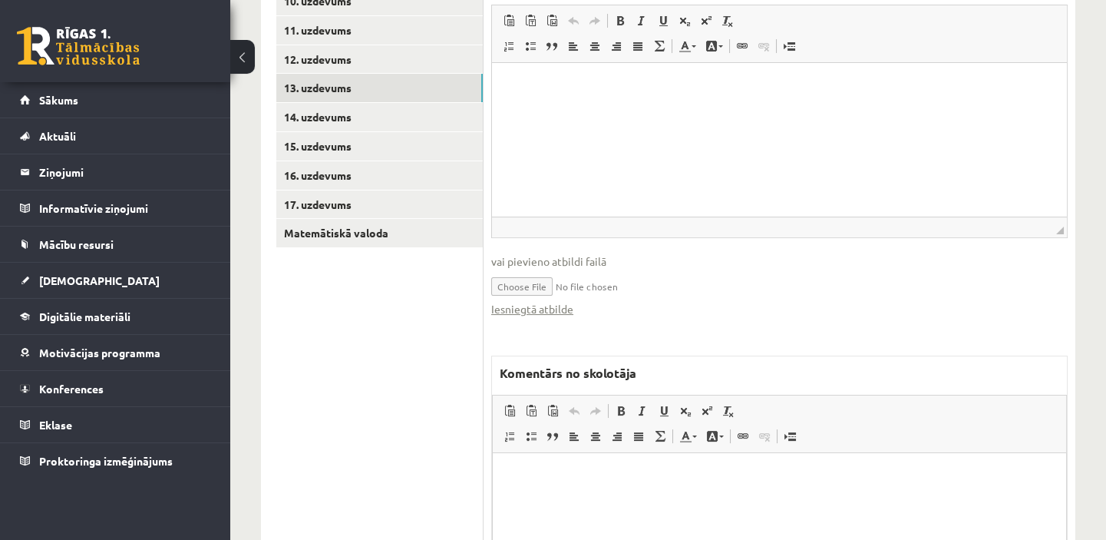
scroll to position [699, 0]
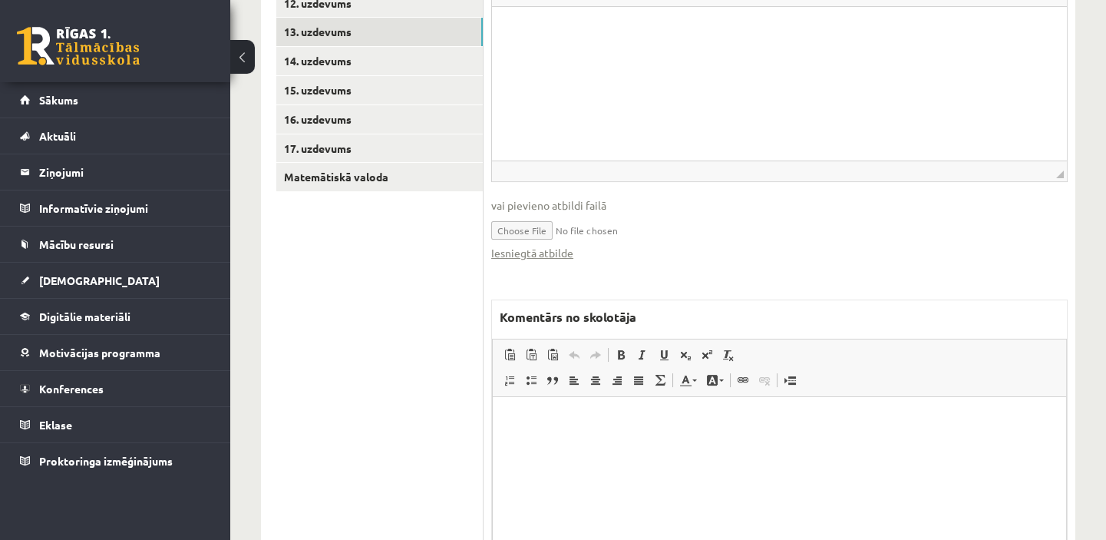
click at [568, 253] on link "Iesniegtā atbilde" at bounding box center [532, 253] width 82 height 16
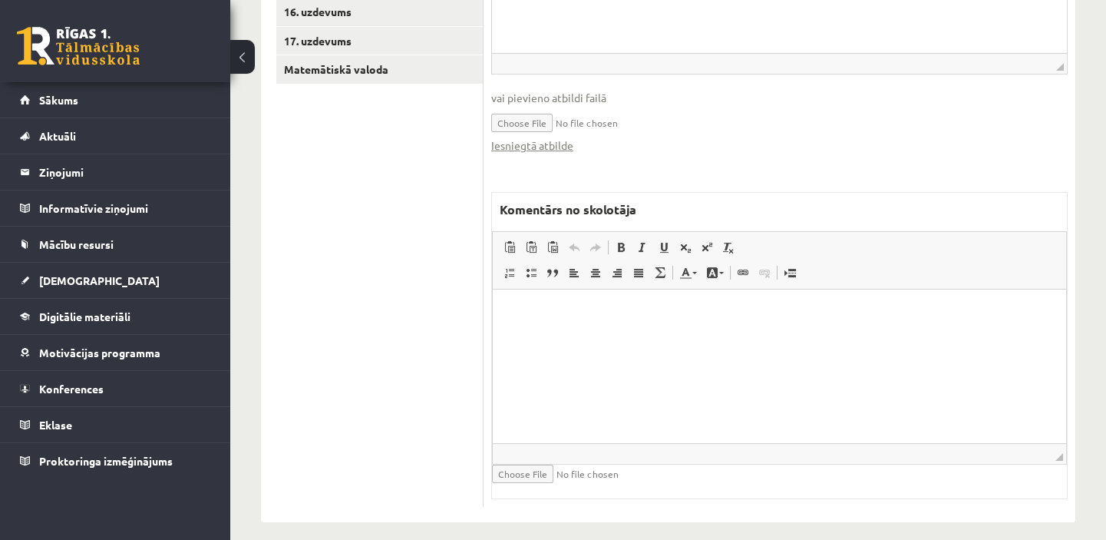
scroll to position [820, 0]
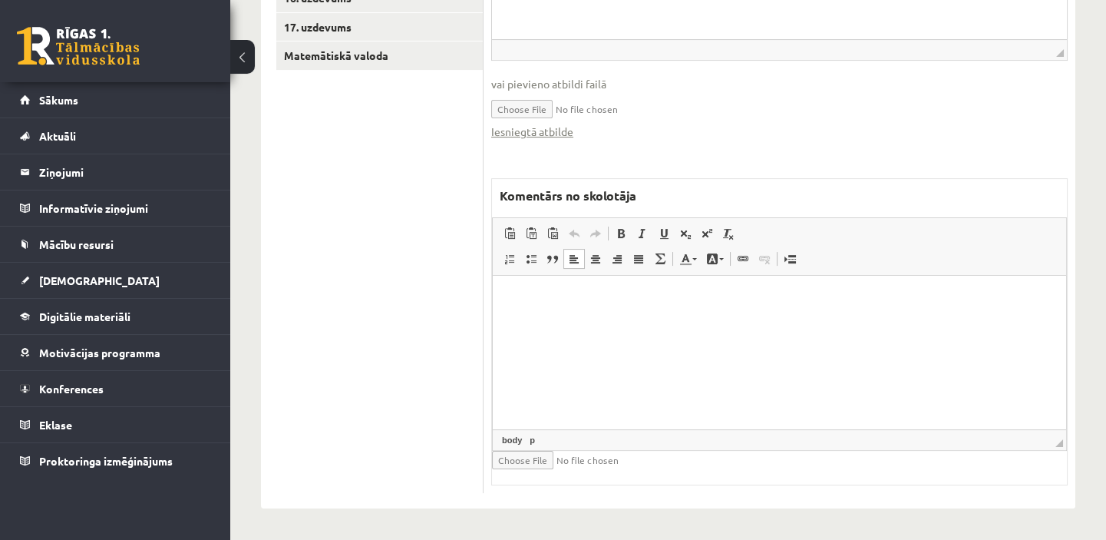
click at [514, 300] on p "Bagātinātā teksta redaktors, wiswyg-editor-47434074007780-1760506529-455" at bounding box center [779, 299] width 543 height 16
click at [514, 299] on p "**********" at bounding box center [779, 299] width 543 height 16
click at [574, 298] on p "**********" at bounding box center [779, 299] width 543 height 16
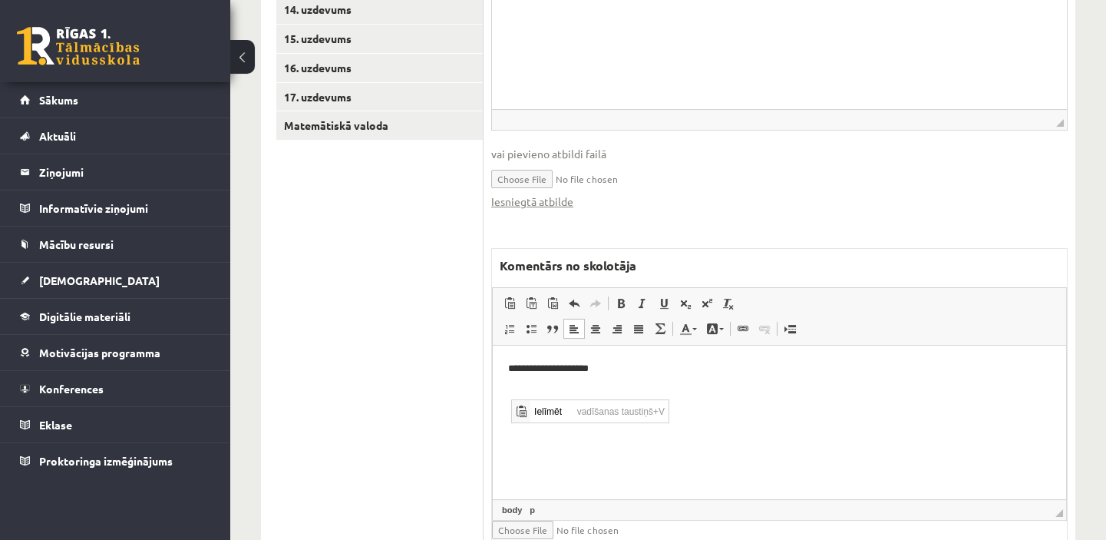
scroll to position [0, 0]
click at [541, 411] on span "Ielīmēt" at bounding box center [551, 411] width 43 height 22
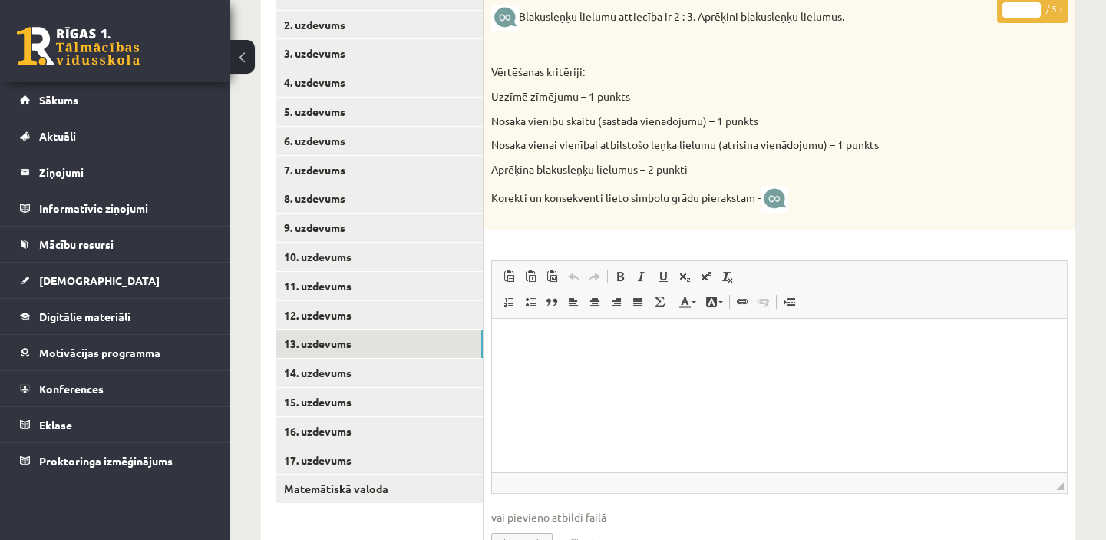
scroll to position [261, 0]
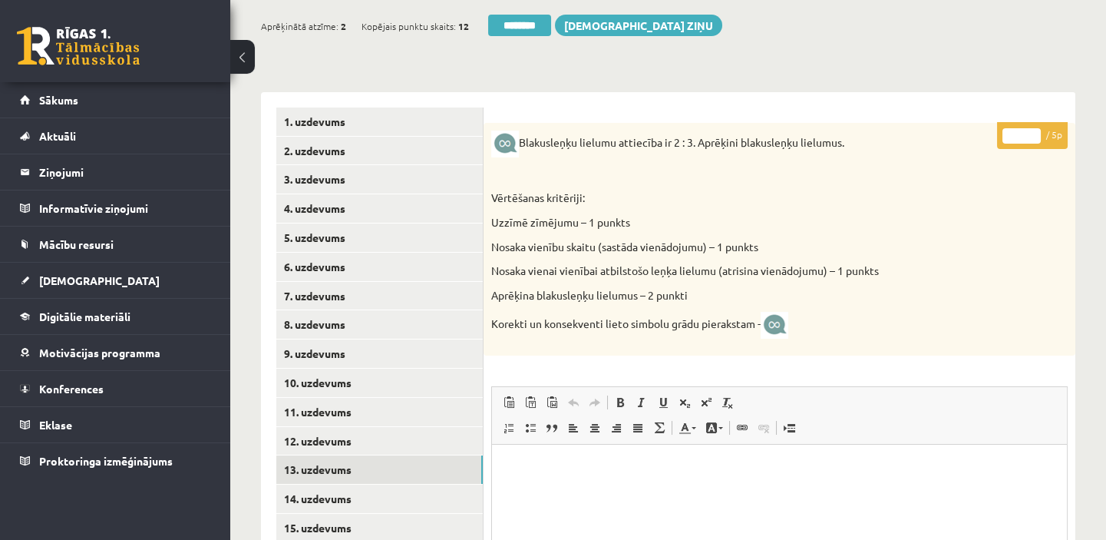
click at [1033, 131] on input "*" at bounding box center [1022, 135] width 38 height 15
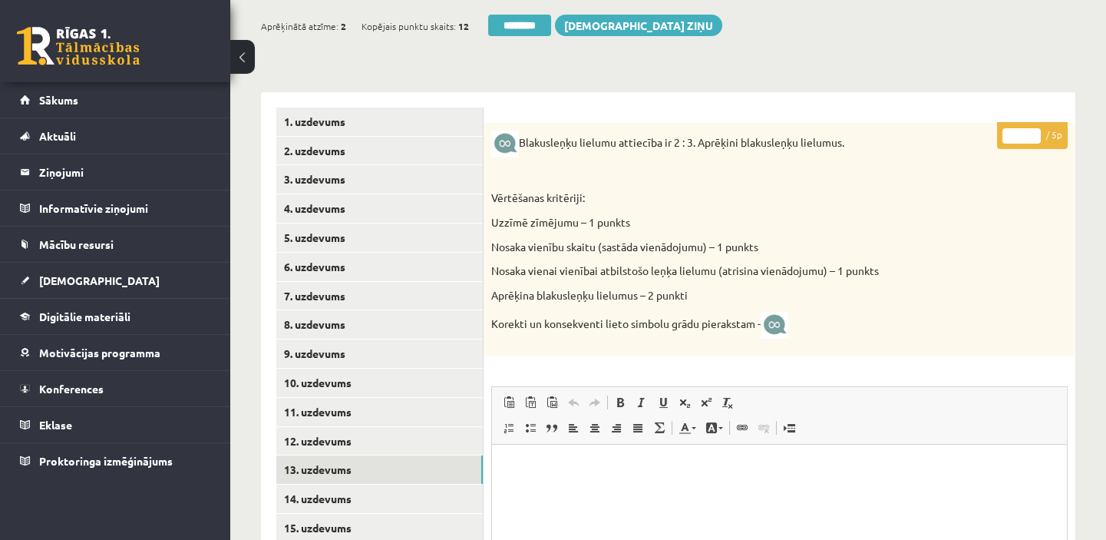
type input "*"
click at [1036, 139] on input "*" at bounding box center [1022, 135] width 38 height 15
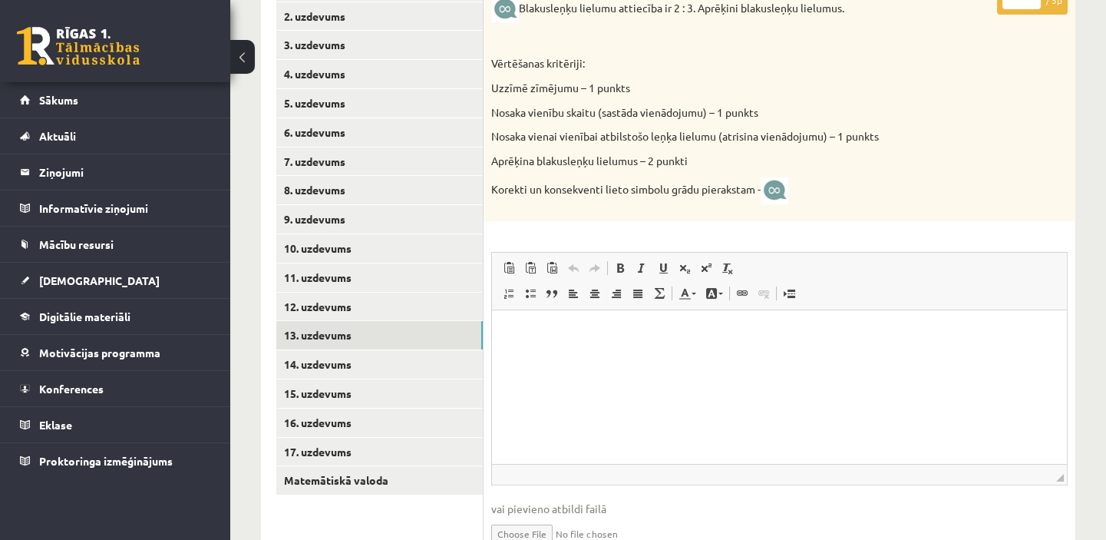
scroll to position [401, 0]
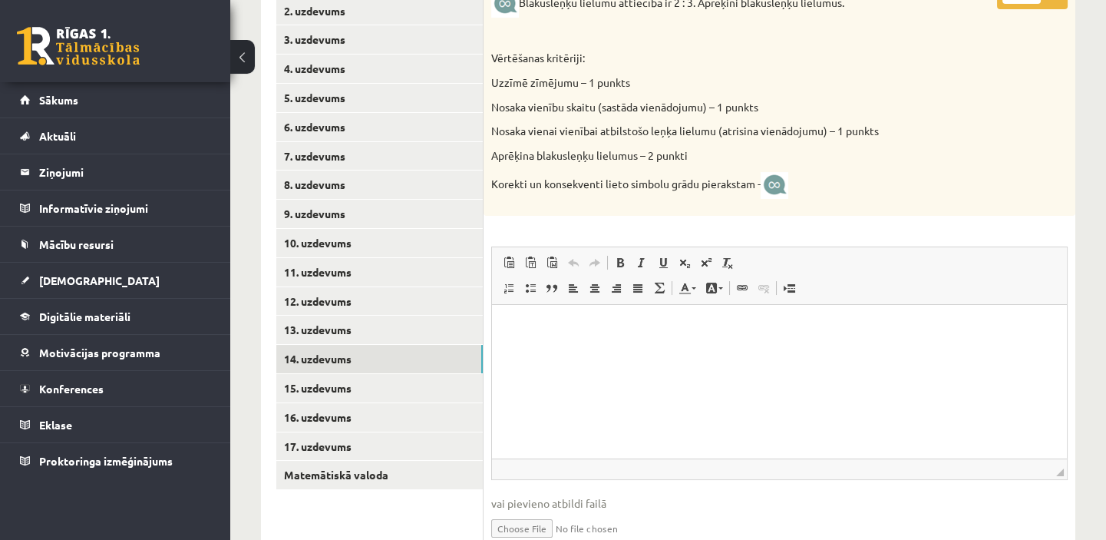
click at [426, 355] on link "14. uzdevums" at bounding box center [379, 359] width 207 height 28
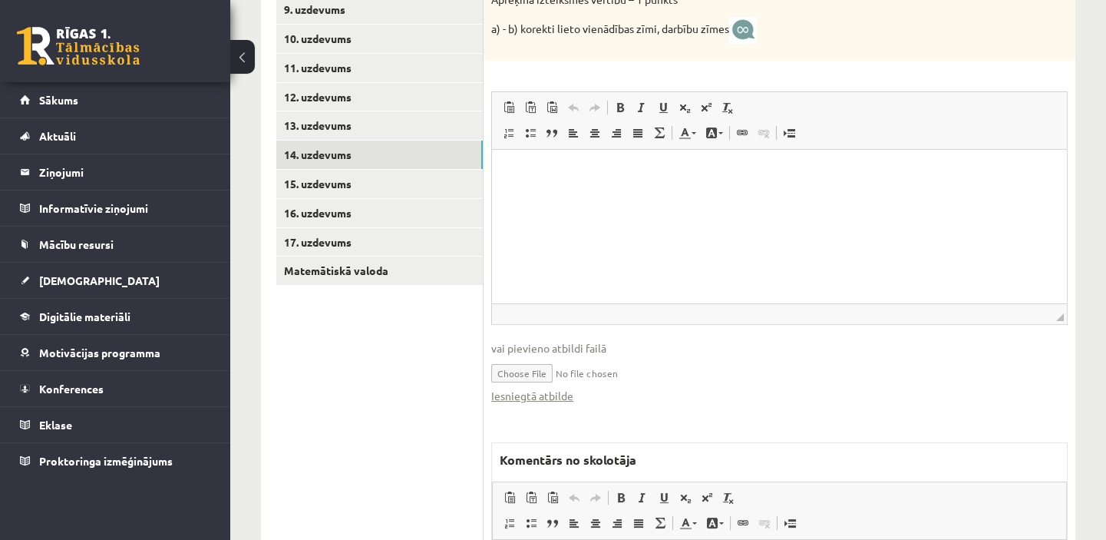
scroll to position [610, 0]
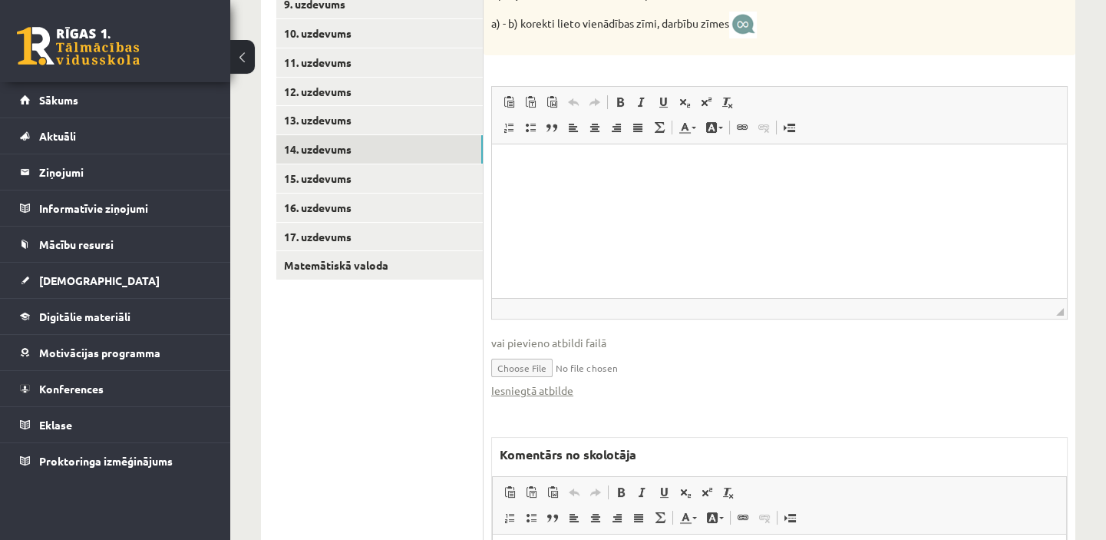
click at [522, 388] on link "Iesniegtā atbilde" at bounding box center [532, 390] width 82 height 16
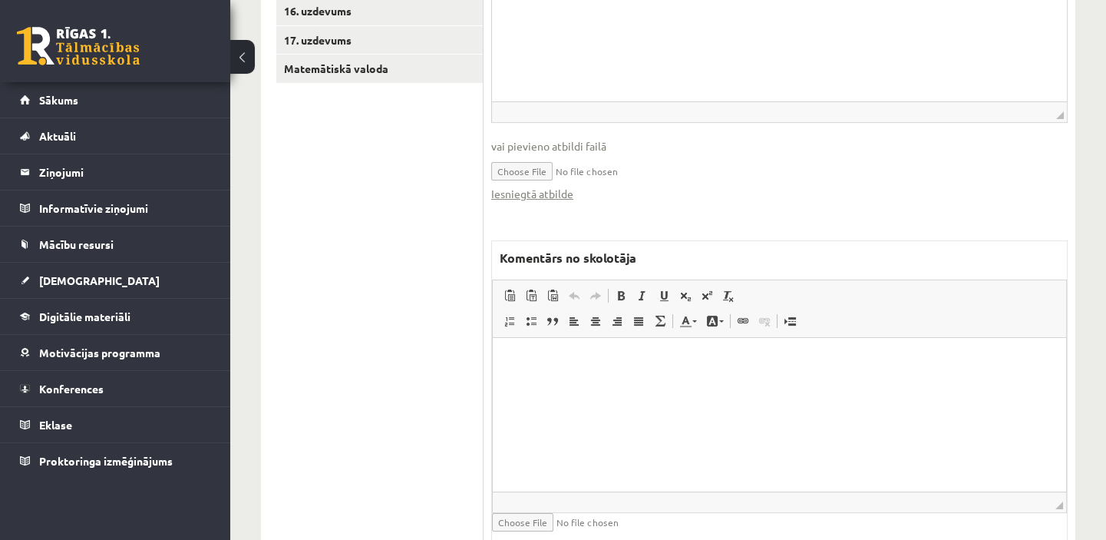
scroll to position [820, 0]
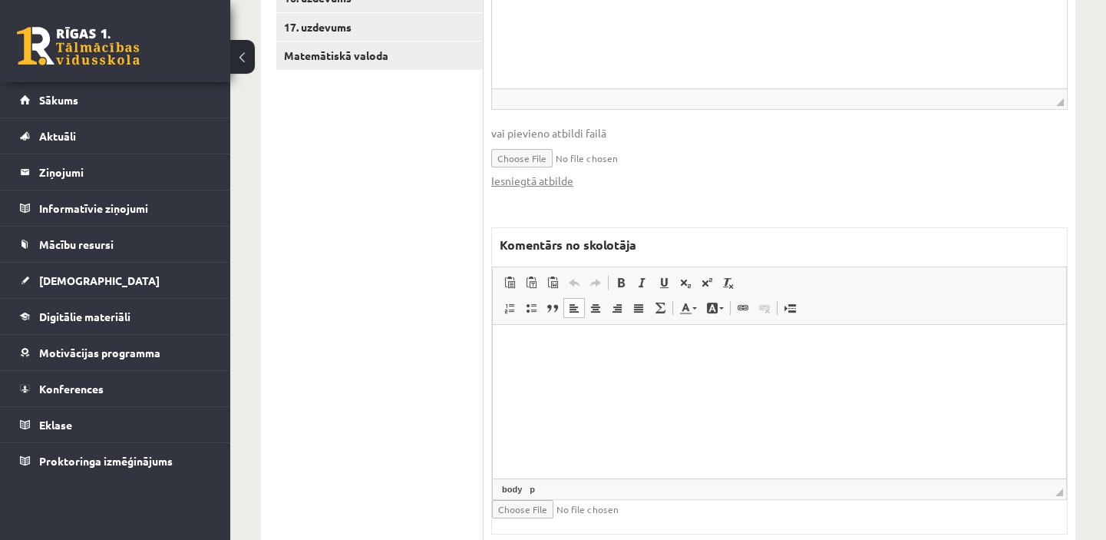
click at [527, 342] on p "Bagātinātā teksta redaktors, wiswyg-editor-47433961826680-1760506700-749" at bounding box center [779, 347] width 543 height 16
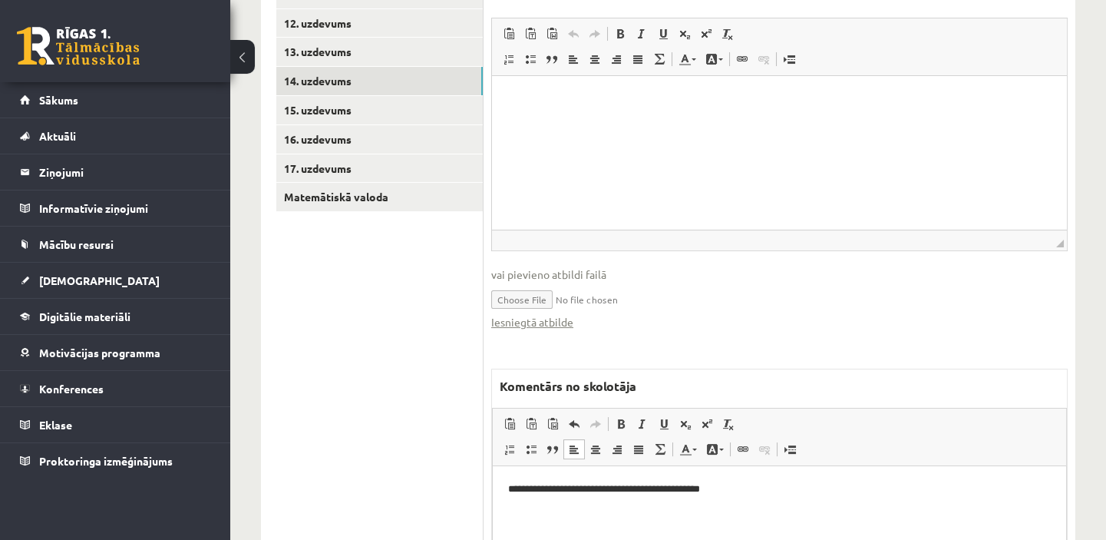
scroll to position [680, 0]
click at [541, 325] on link "Iesniegtā atbilde" at bounding box center [532, 320] width 82 height 16
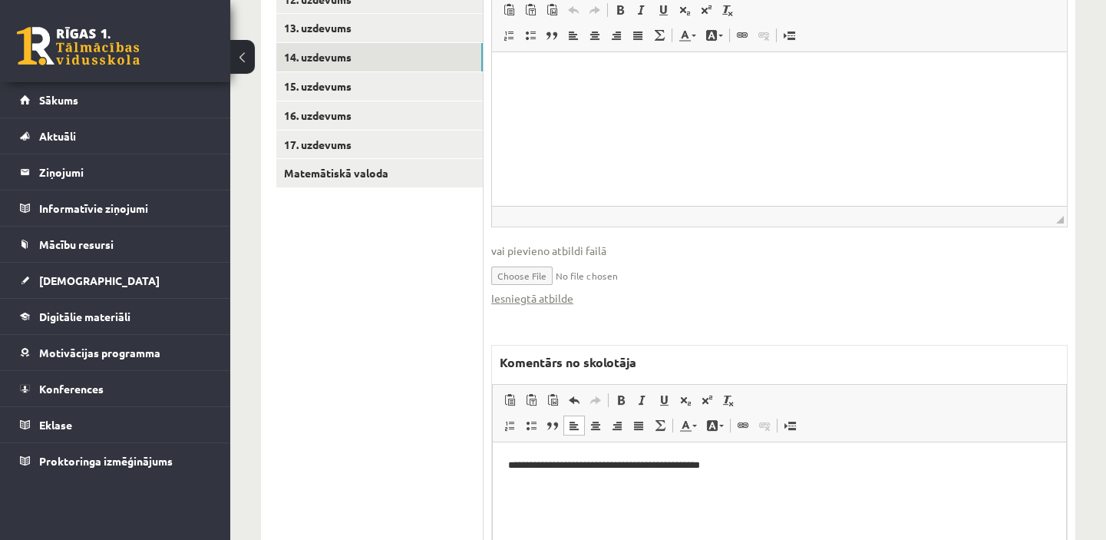
scroll to position [750, 0]
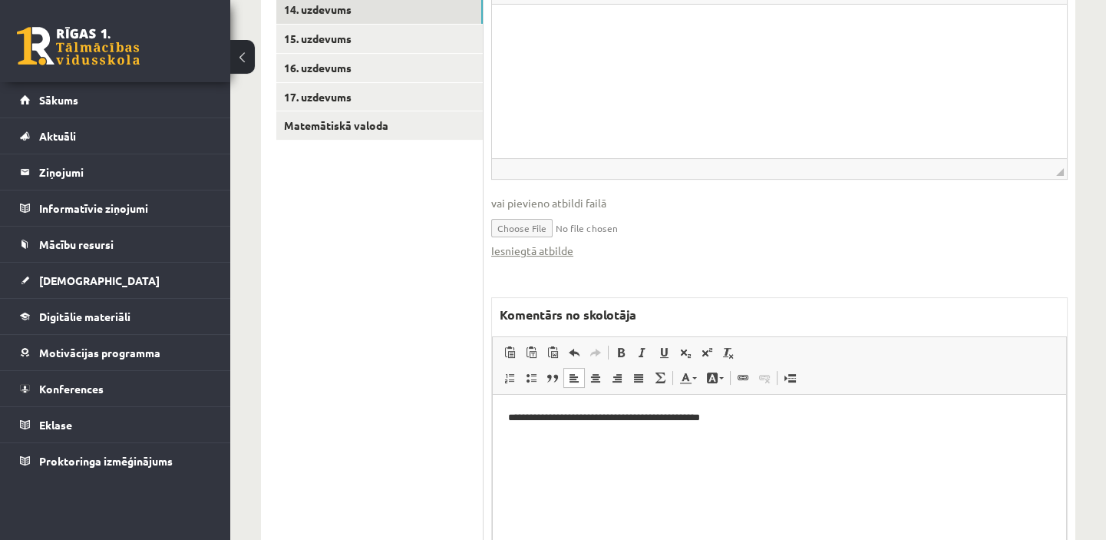
click at [528, 441] on html "**********" at bounding box center [779, 417] width 573 height 47
click at [728, 420] on p "**********" at bounding box center [779, 417] width 543 height 16
click at [669, 444] on p "**********" at bounding box center [779, 443] width 543 height 16
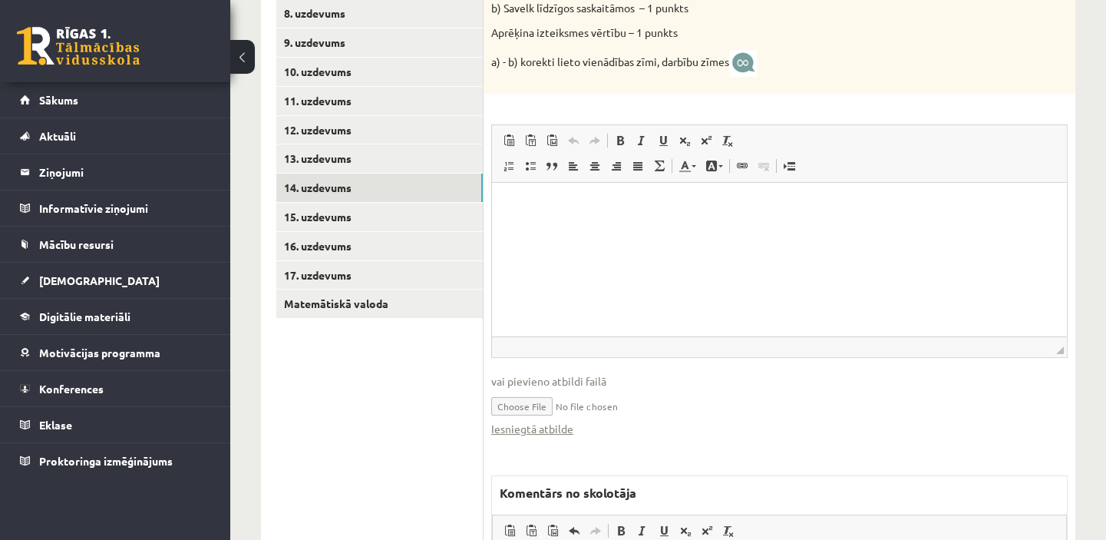
scroll to position [540, 0]
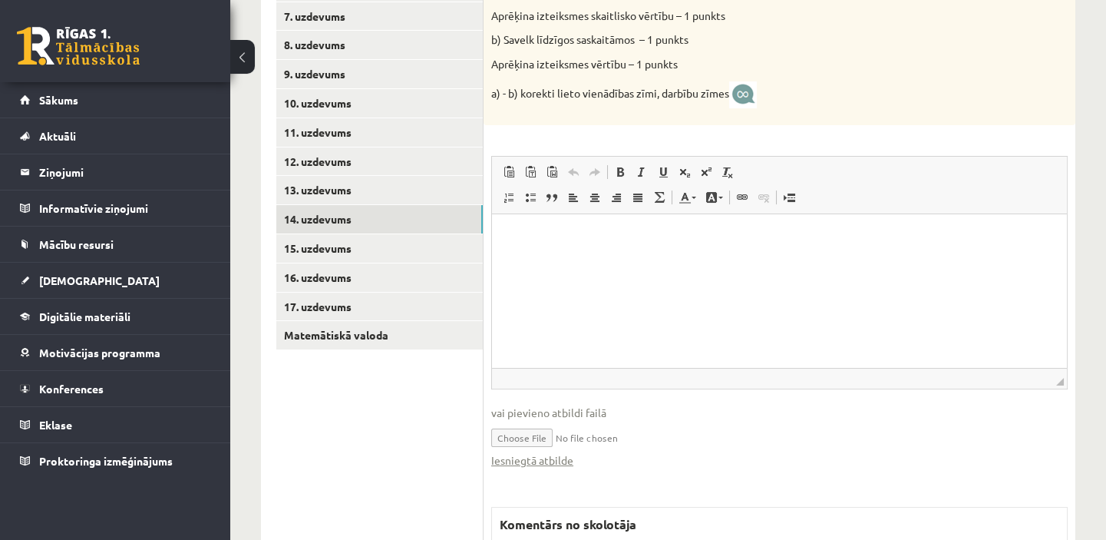
click at [365, 247] on link "15. uzdevums" at bounding box center [379, 248] width 207 height 28
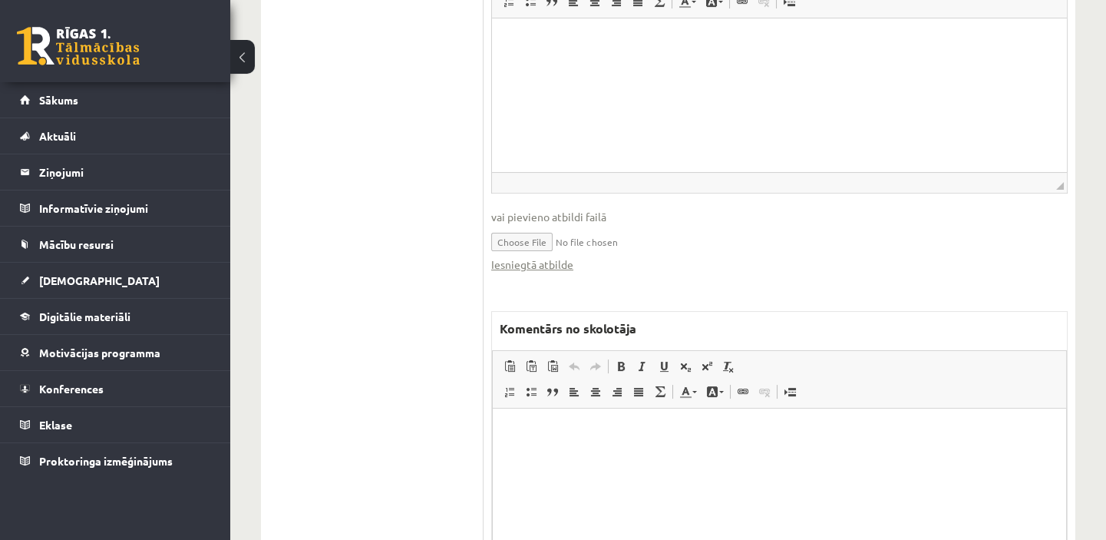
scroll to position [960, 0]
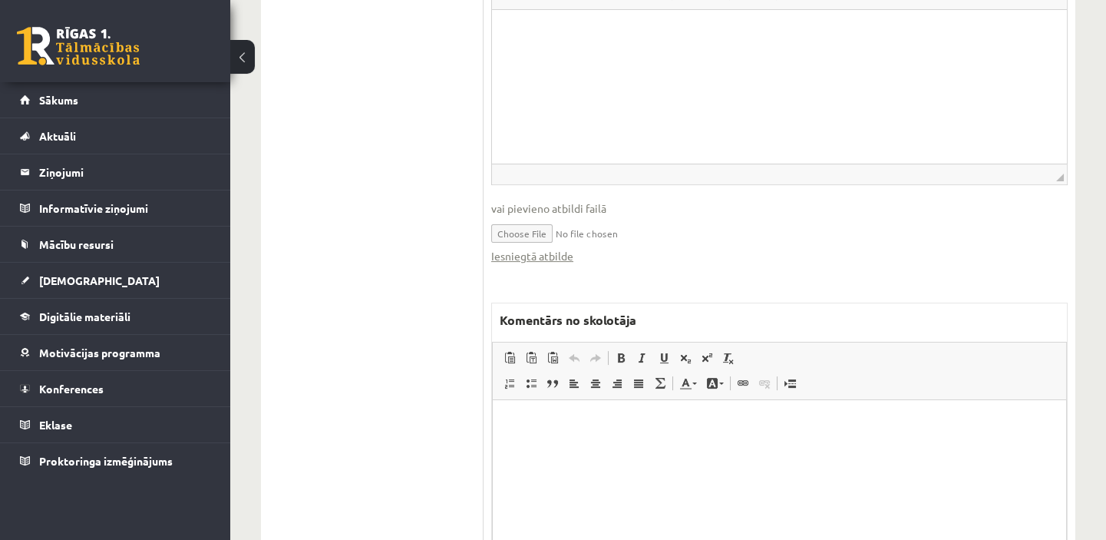
click at [555, 255] on link "Iesniegtā atbilde" at bounding box center [532, 256] width 82 height 16
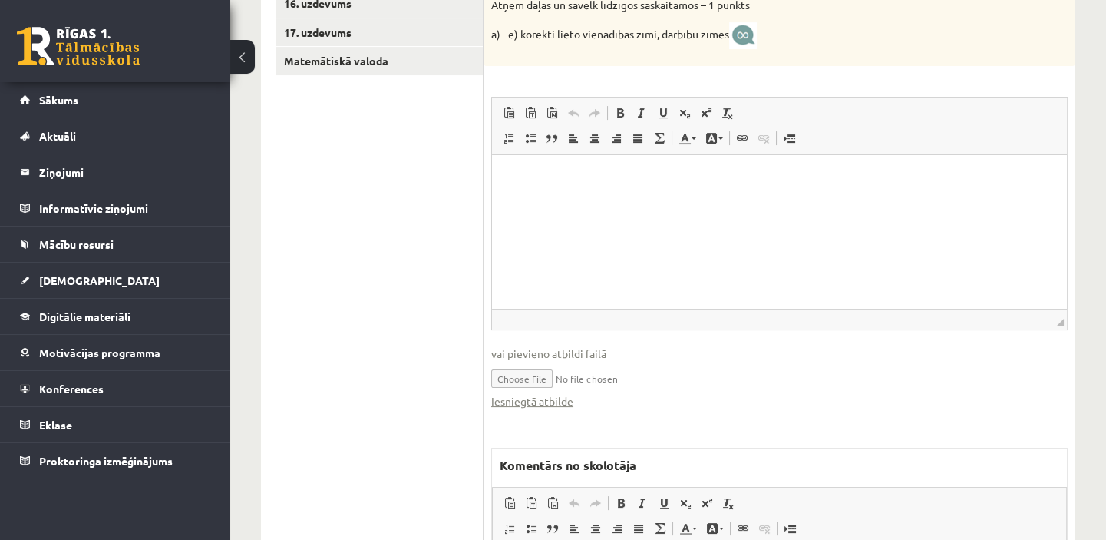
scroll to position [820, 0]
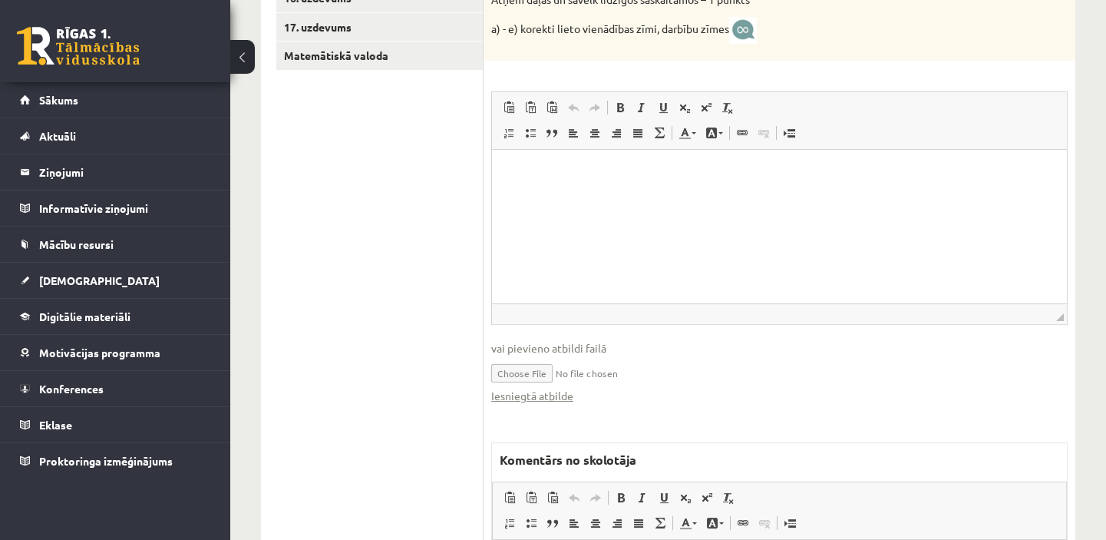
click at [545, 392] on link "Iesniegtā atbilde" at bounding box center [532, 396] width 82 height 16
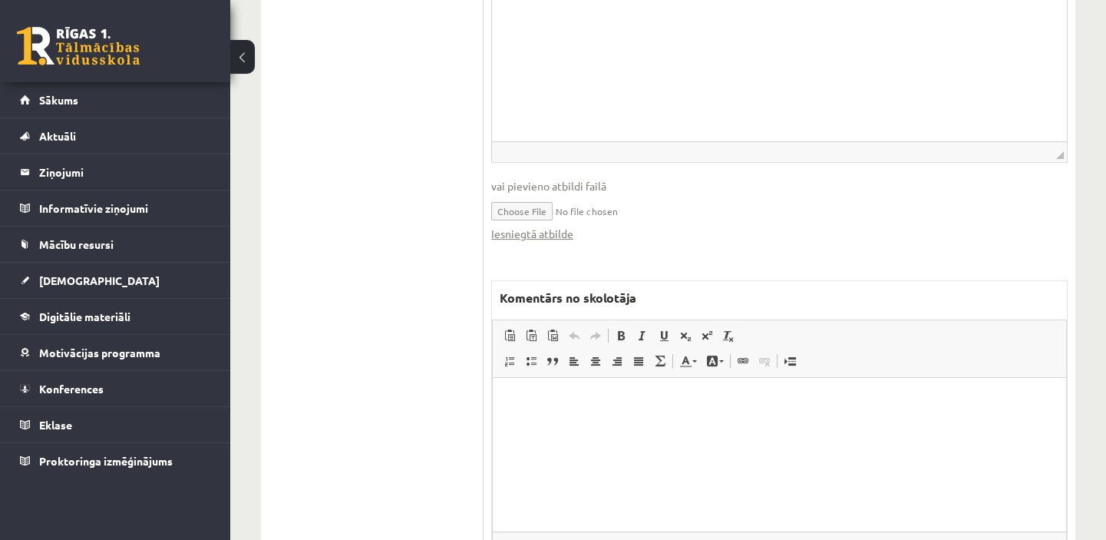
scroll to position [1029, 0]
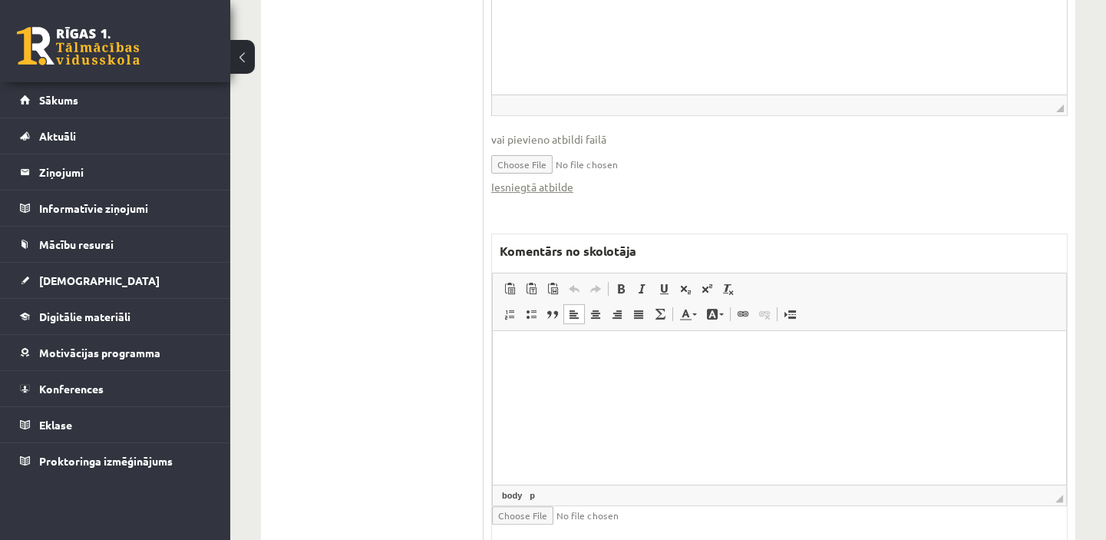
click at [544, 349] on p "Bagātinātā teksta redaktors, wiswyg-editor-47433752042680-1760506952-235" at bounding box center [779, 353] width 543 height 16
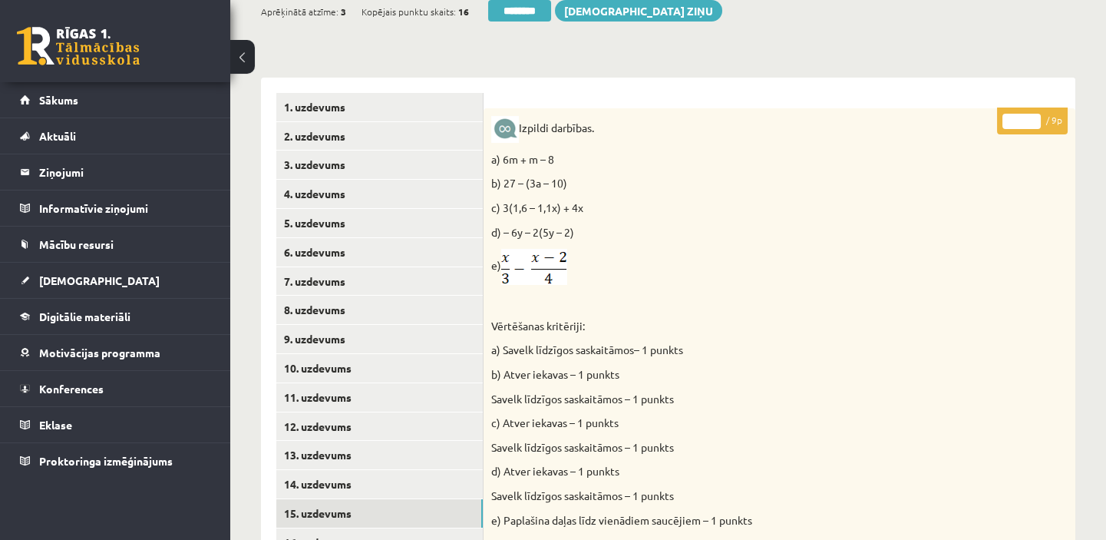
scroll to position [246, 0]
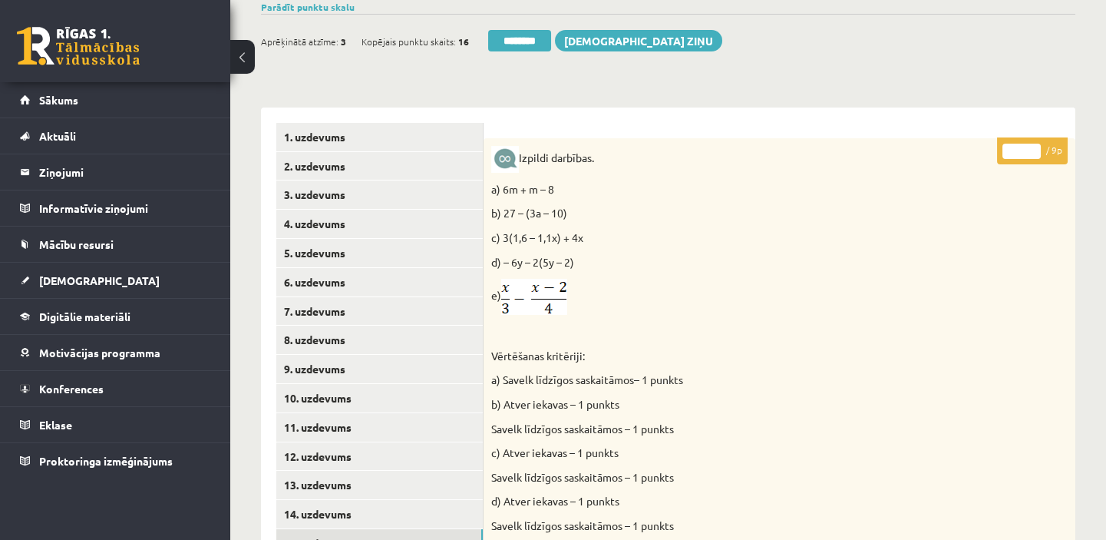
type input "*"
click at [1029, 144] on input "*" at bounding box center [1022, 151] width 38 height 15
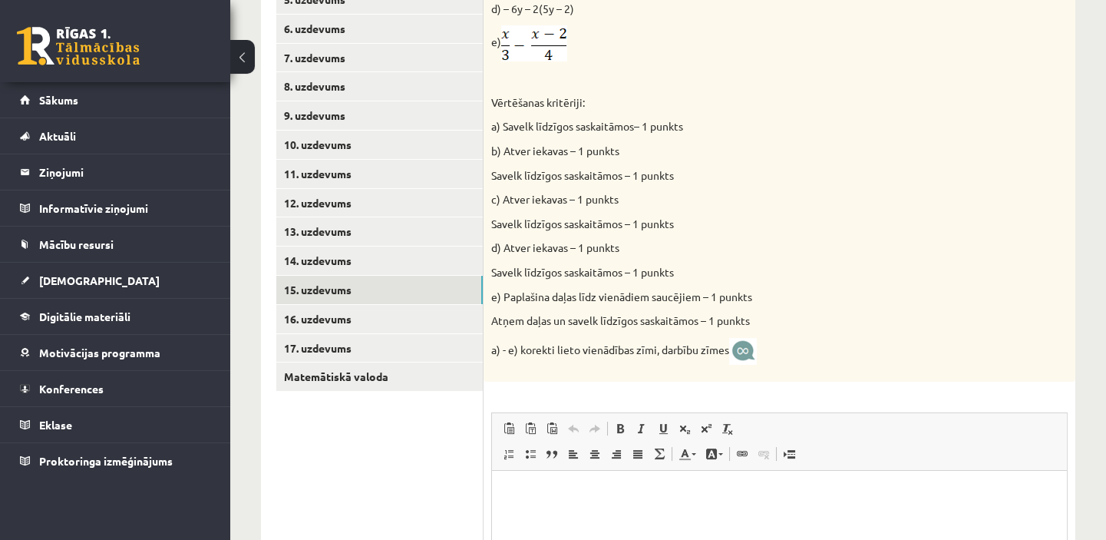
scroll to position [525, 0]
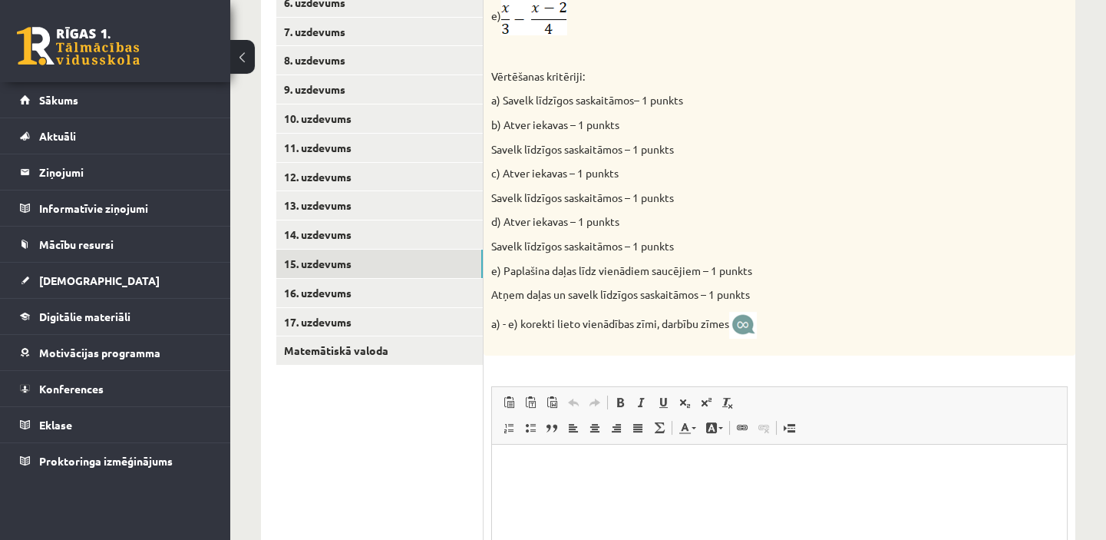
click at [411, 289] on link "16. uzdevums" at bounding box center [379, 293] width 207 height 28
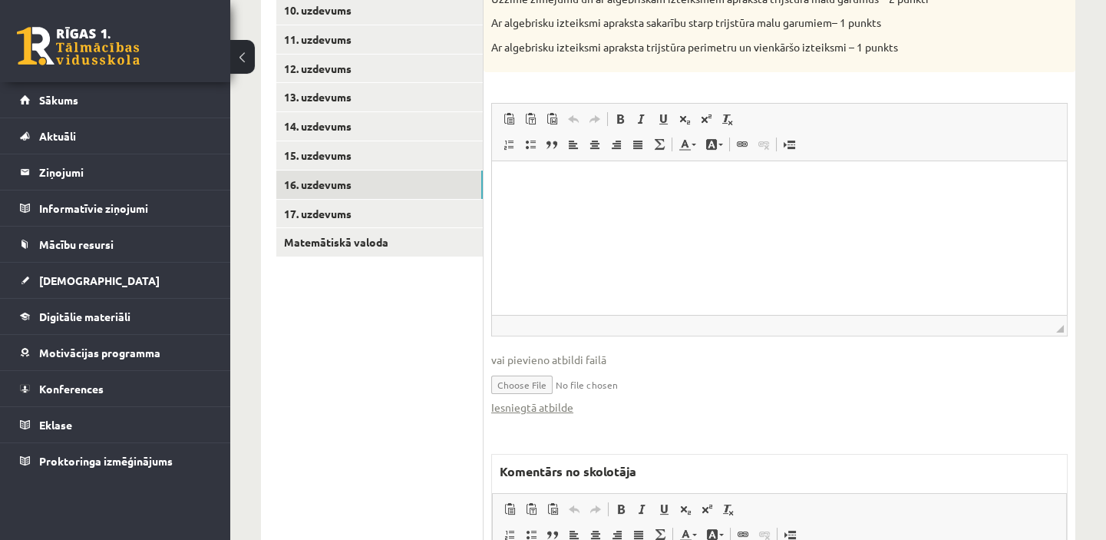
scroll to position [735, 0]
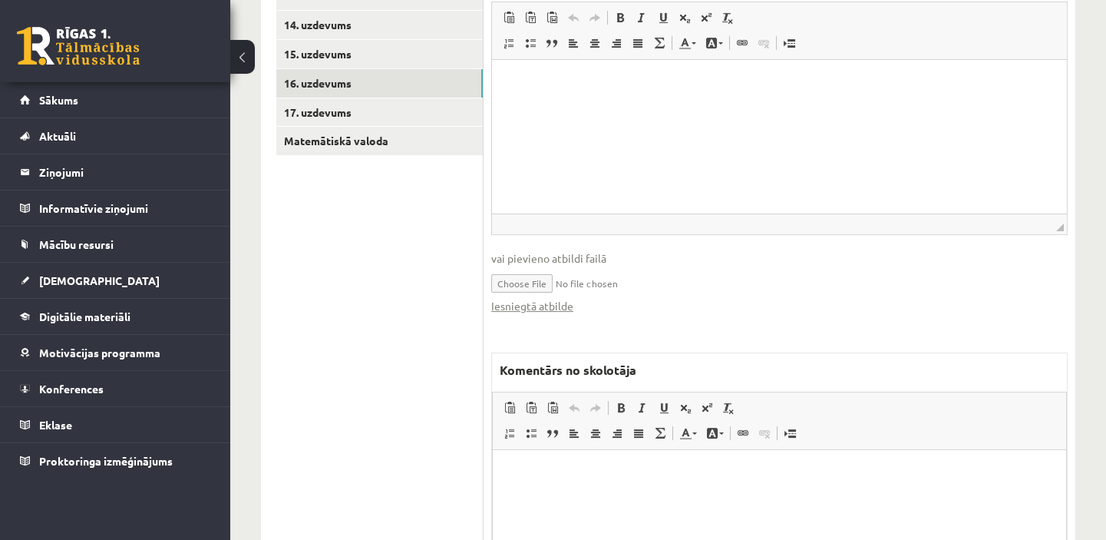
click at [510, 309] on link "Iesniegtā atbilde" at bounding box center [532, 306] width 82 height 16
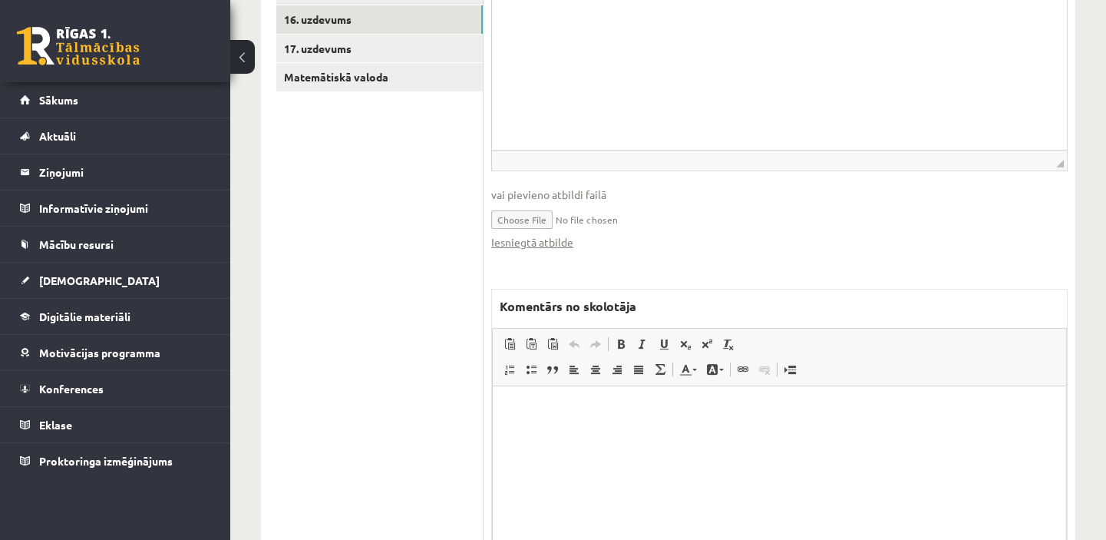
scroll to position [805, 0]
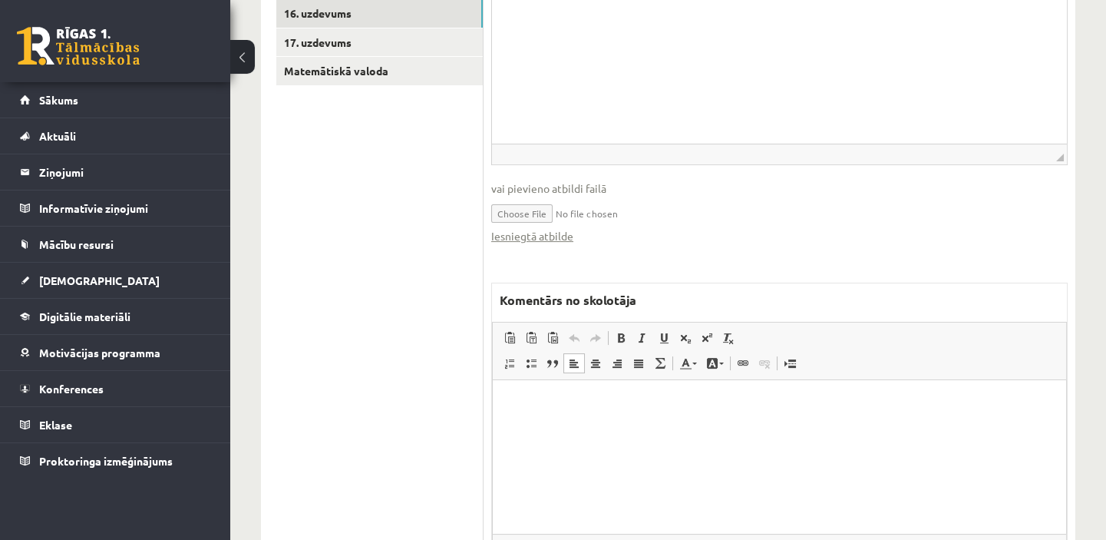
click at [527, 410] on p "Bagātinātā teksta redaktors, wiswyg-editor-47433778984260-1760507114-36" at bounding box center [779, 403] width 543 height 16
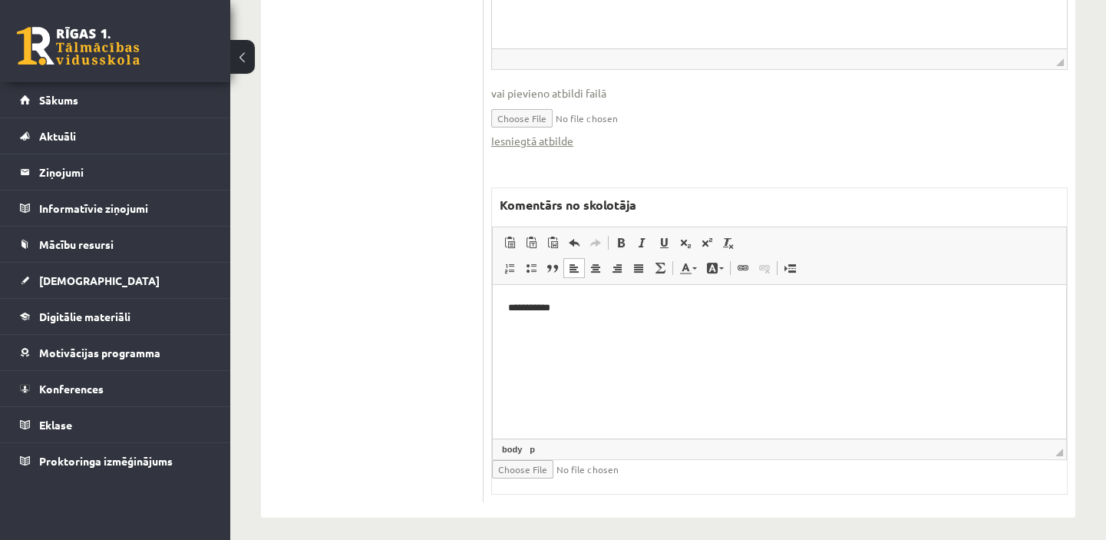
scroll to position [908, 0]
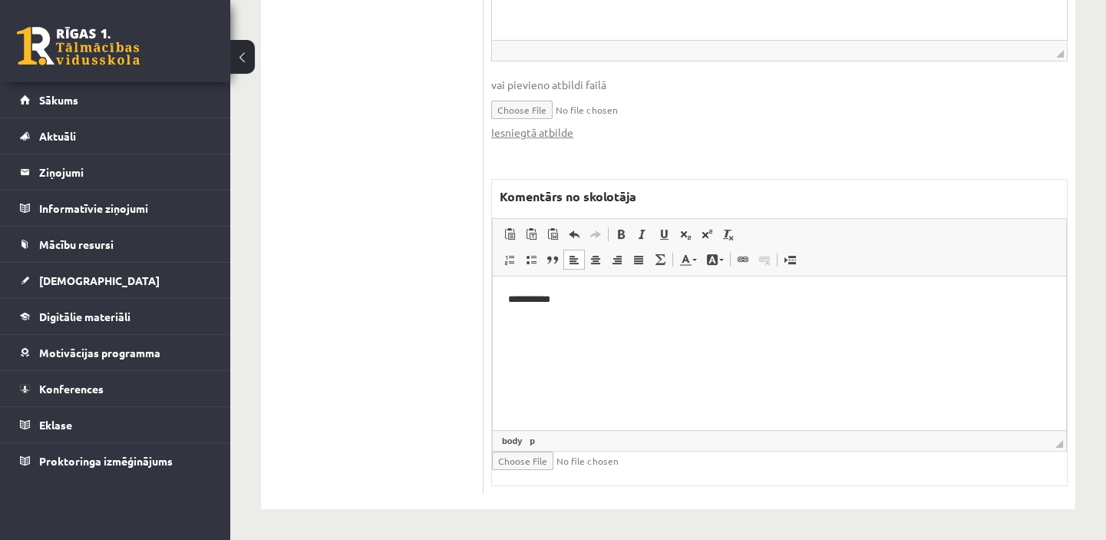
click at [512, 322] on html "**********" at bounding box center [779, 299] width 573 height 47
click at [562, 299] on p "**********" at bounding box center [779, 299] width 543 height 16
click at [557, 298] on p "**********" at bounding box center [779, 299] width 543 height 16
click at [742, 327] on p "**********" at bounding box center [779, 325] width 543 height 16
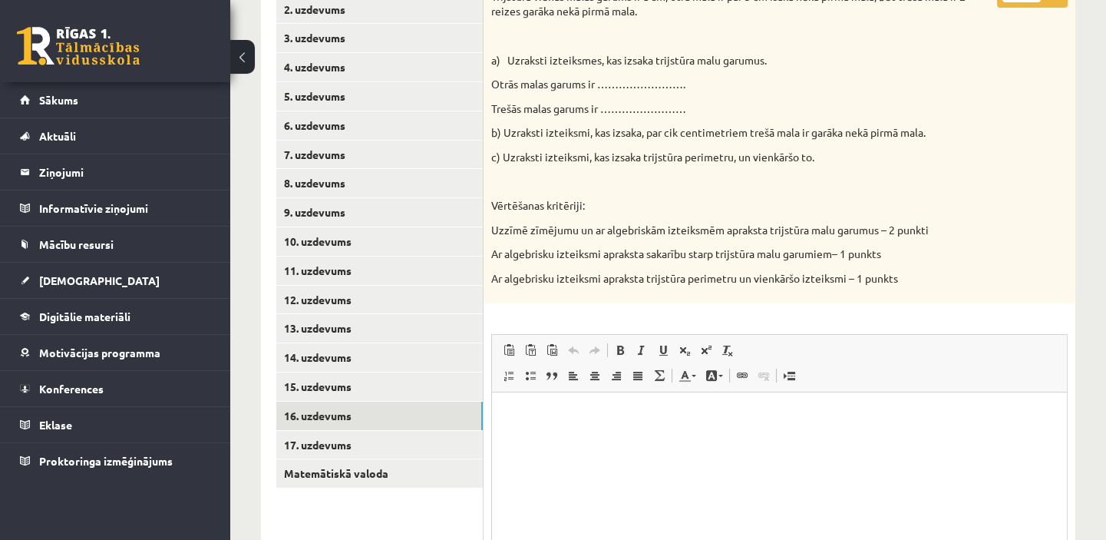
scroll to position [280, 0]
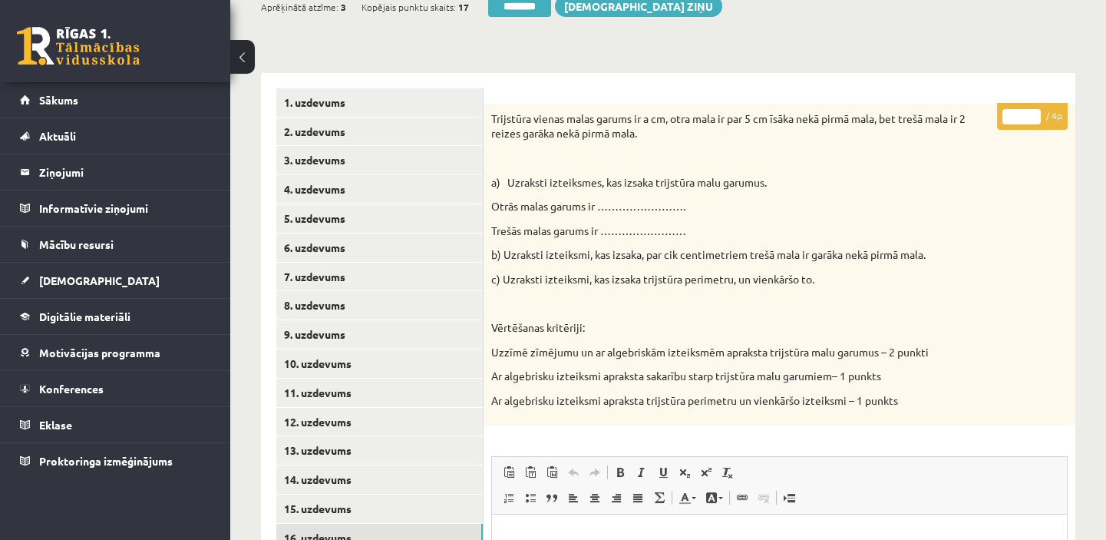
click at [1033, 110] on input "*" at bounding box center [1022, 116] width 38 height 15
type input "*"
click at [1033, 110] on input "*" at bounding box center [1022, 116] width 38 height 15
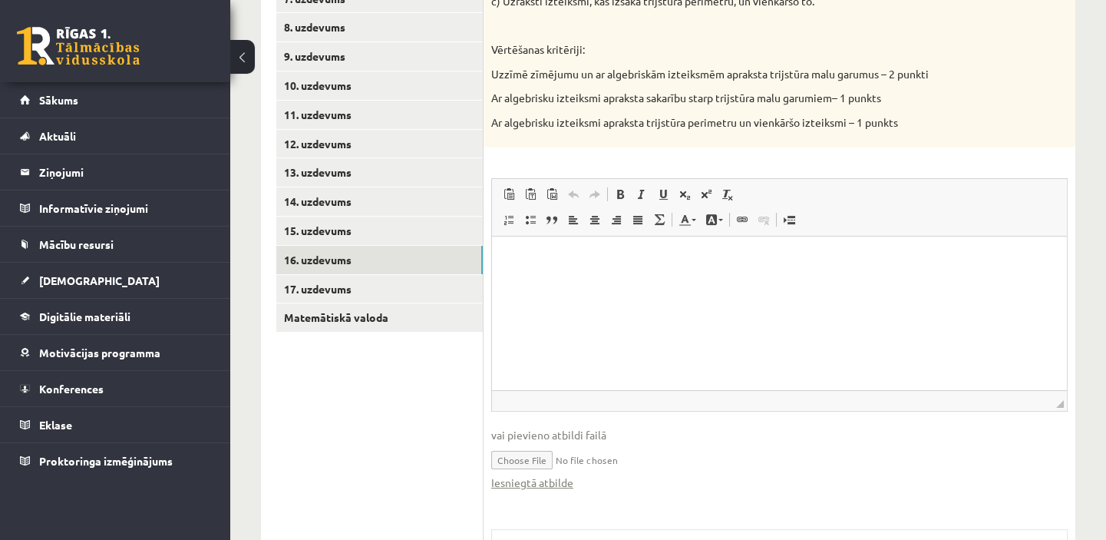
scroll to position [560, 0]
click at [306, 289] on link "17. uzdevums" at bounding box center [379, 287] width 207 height 28
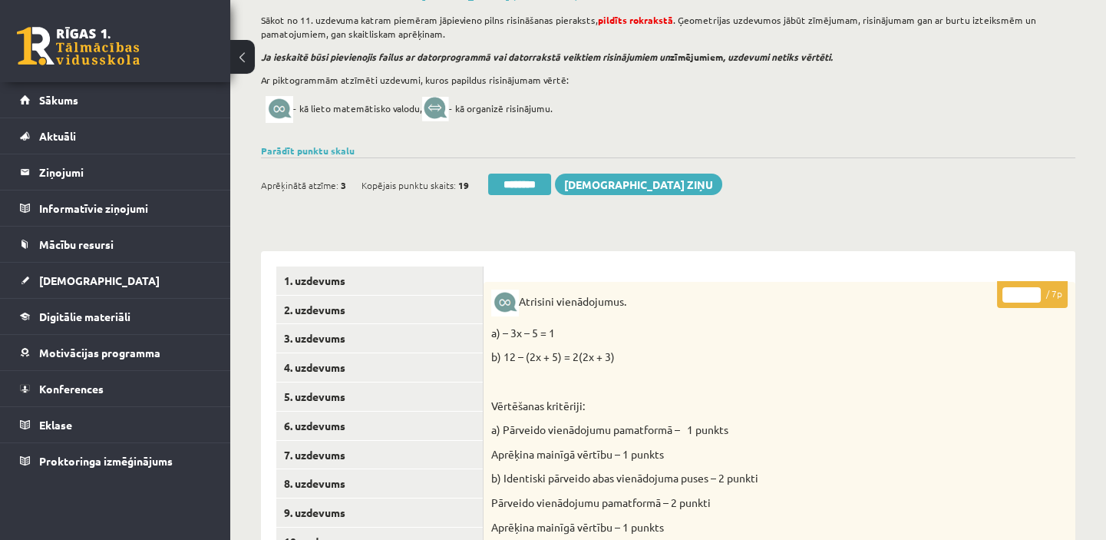
scroll to position [71, 0]
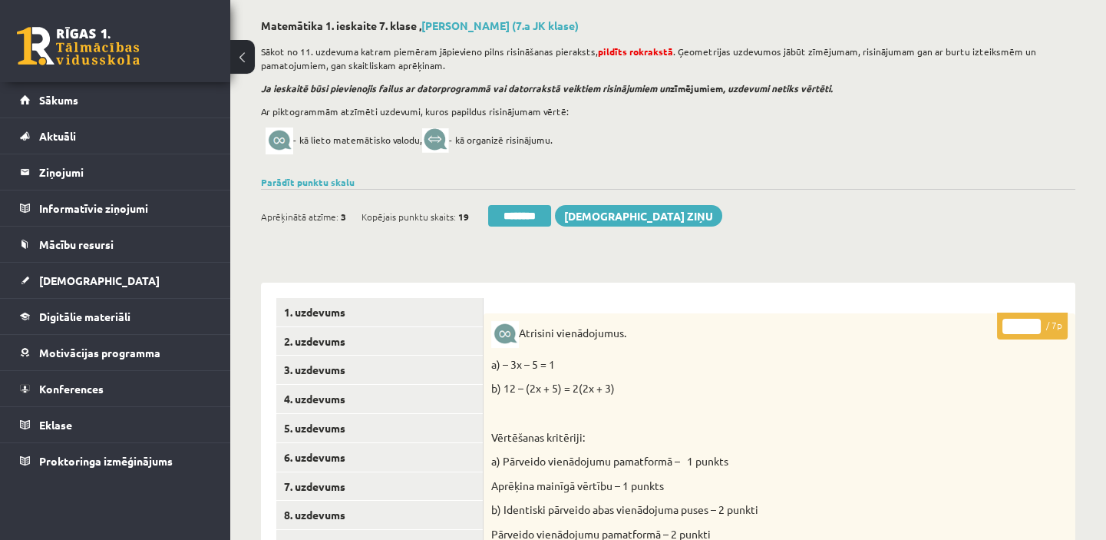
click at [319, 183] on link "Parādīt punktu skalu" at bounding box center [308, 182] width 94 height 12
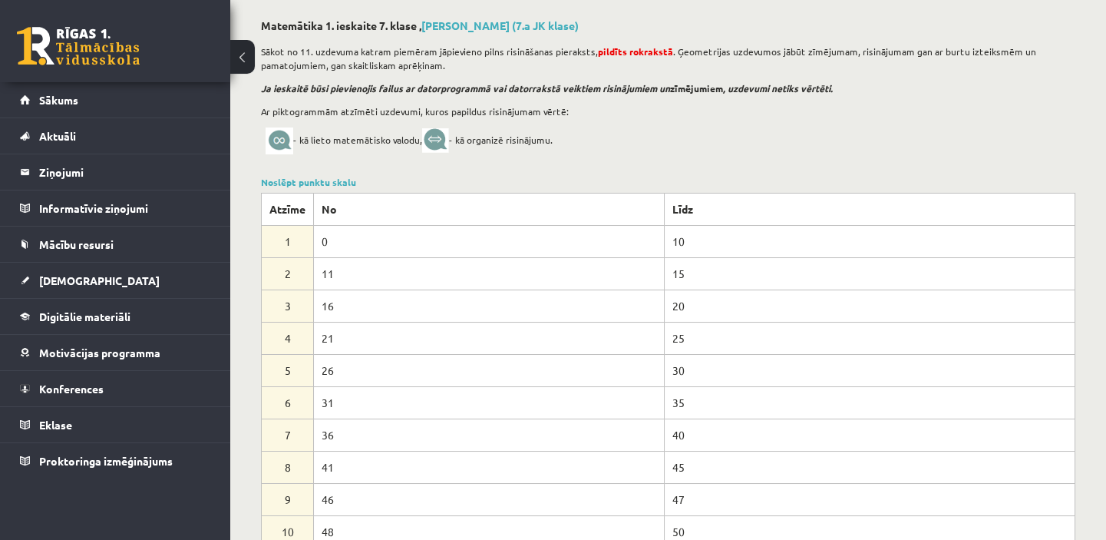
click at [319, 183] on link "Noslēpt punktu skalu" at bounding box center [308, 182] width 95 height 12
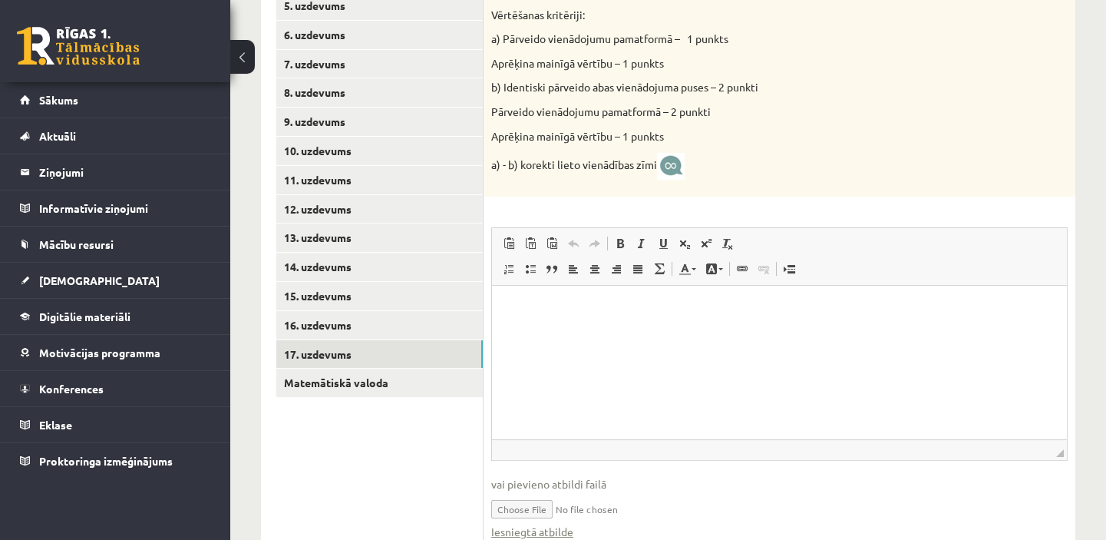
scroll to position [629, 0]
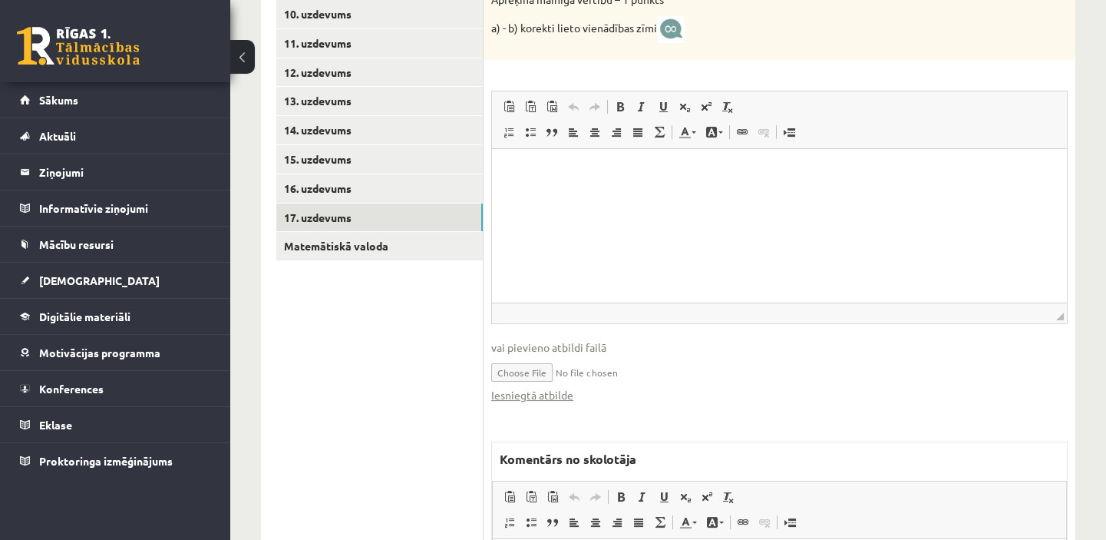
click at [409, 221] on link "17. uzdevums" at bounding box center [379, 217] width 207 height 28
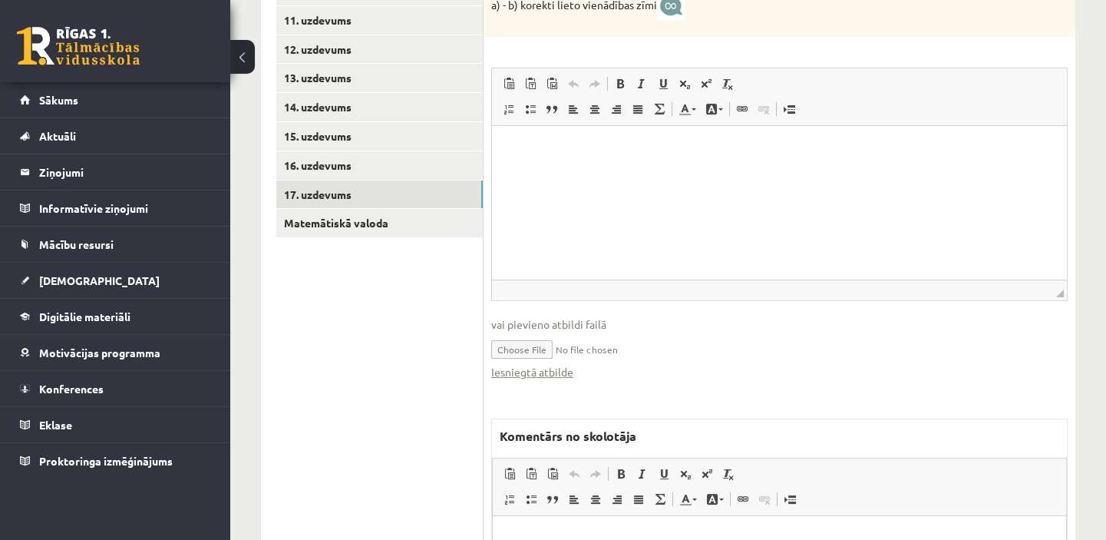
scroll to position [699, 0]
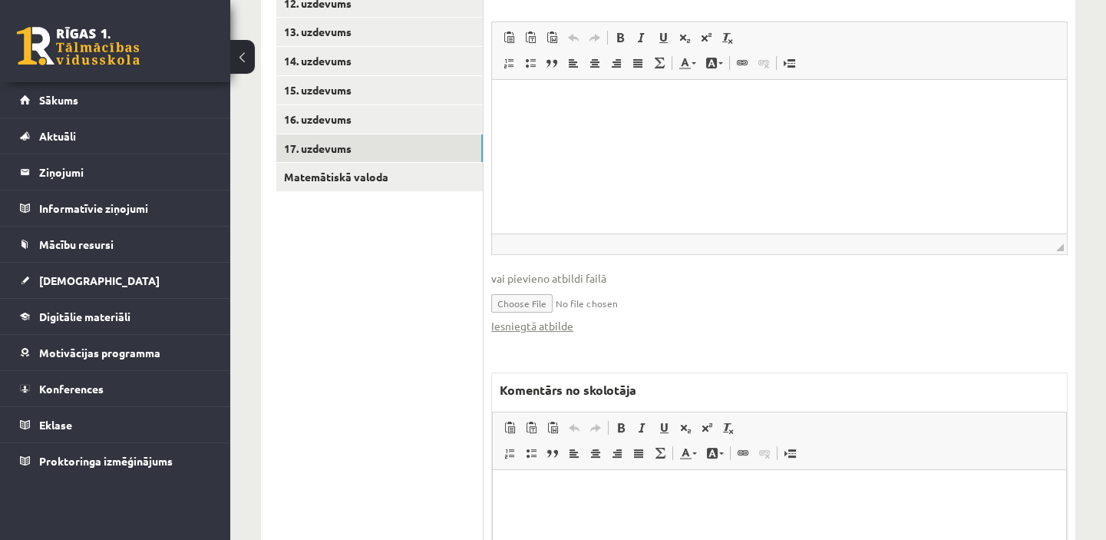
click at [562, 325] on link "Iesniegtā atbilde" at bounding box center [532, 326] width 82 height 16
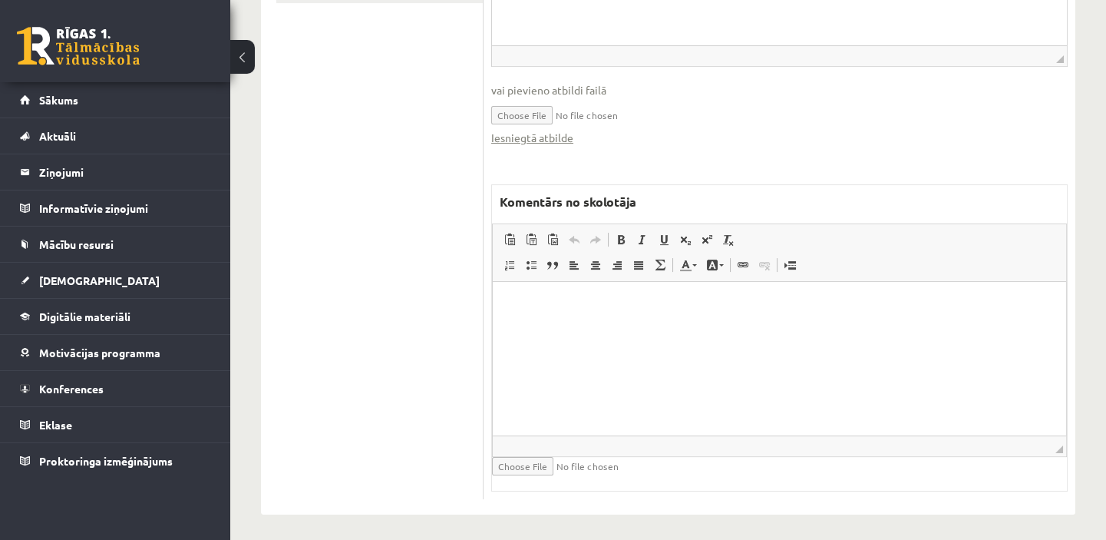
scroll to position [893, 0]
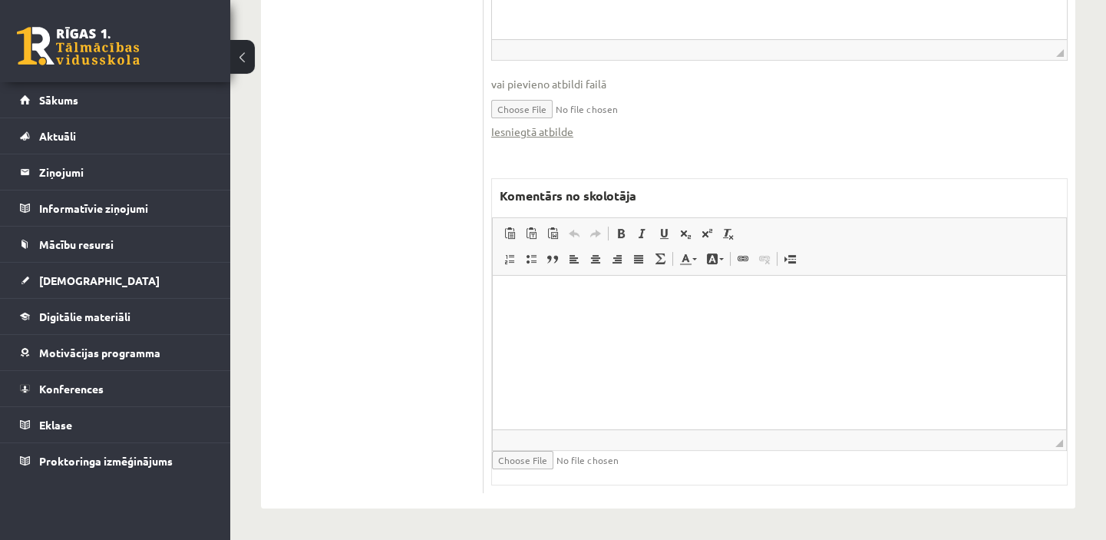
click at [523, 316] on html at bounding box center [779, 299] width 573 height 47
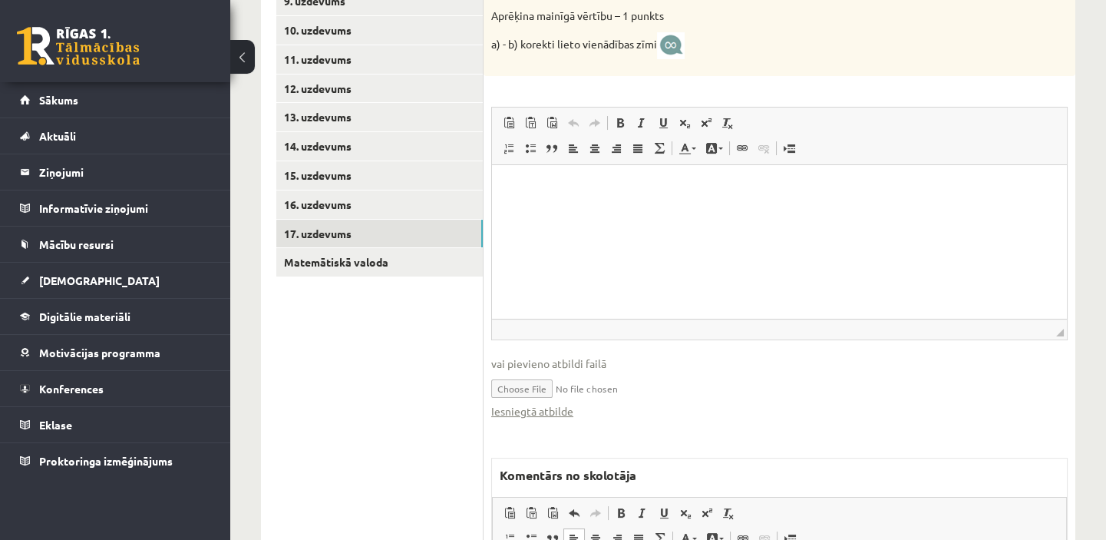
scroll to position [614, 0]
click at [355, 257] on link "Matemātiskā valoda" at bounding box center [379, 261] width 207 height 28
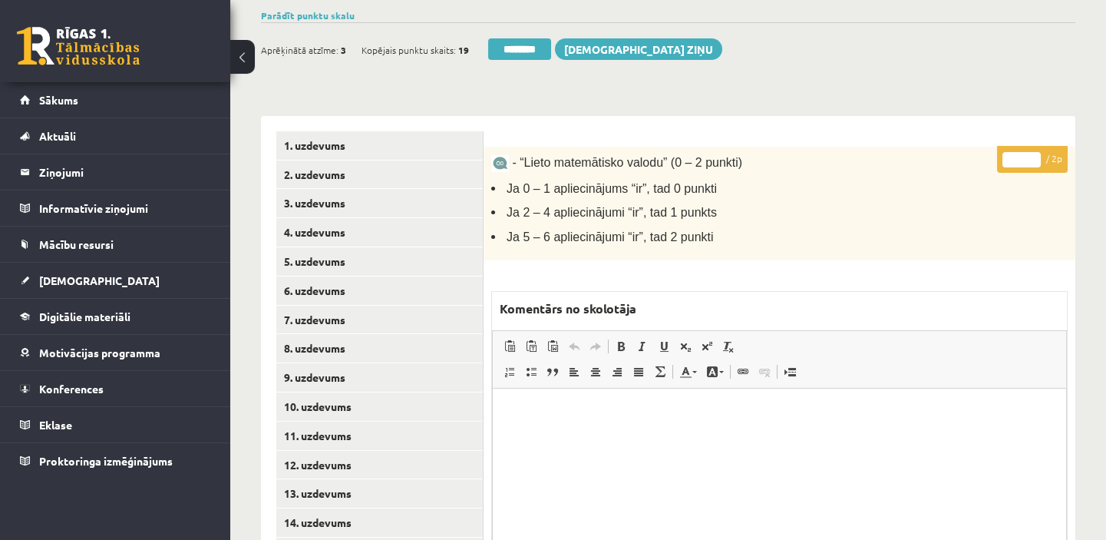
scroll to position [259, 0]
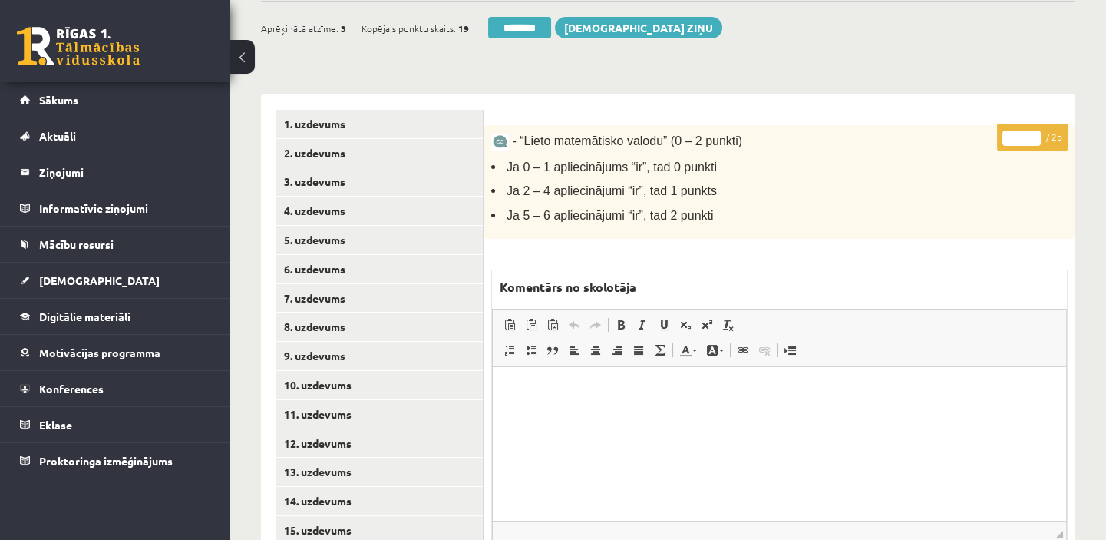
click at [362, 412] on link "11. uzdevums" at bounding box center [379, 414] width 207 height 28
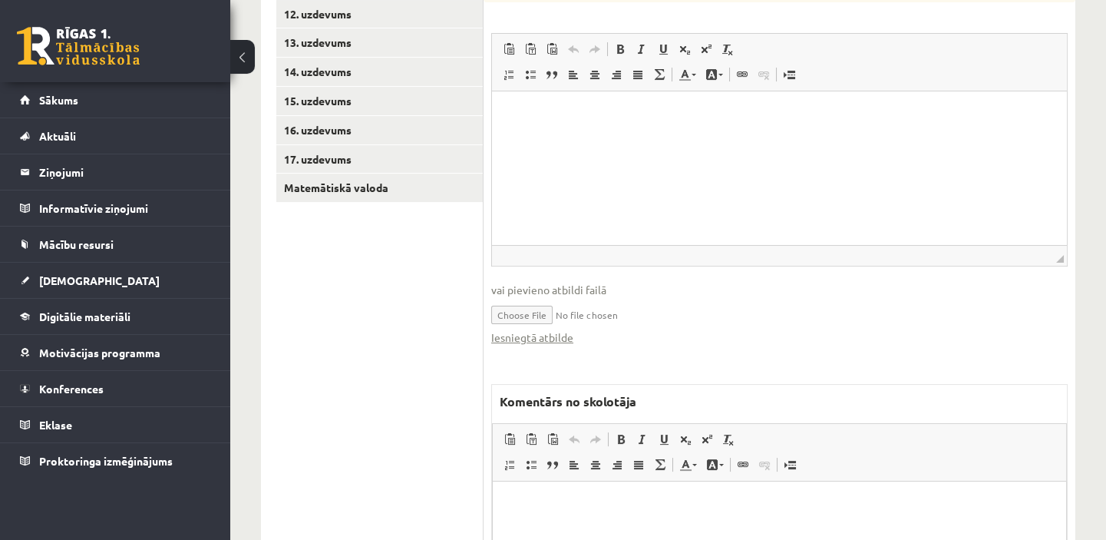
scroll to position [754, 0]
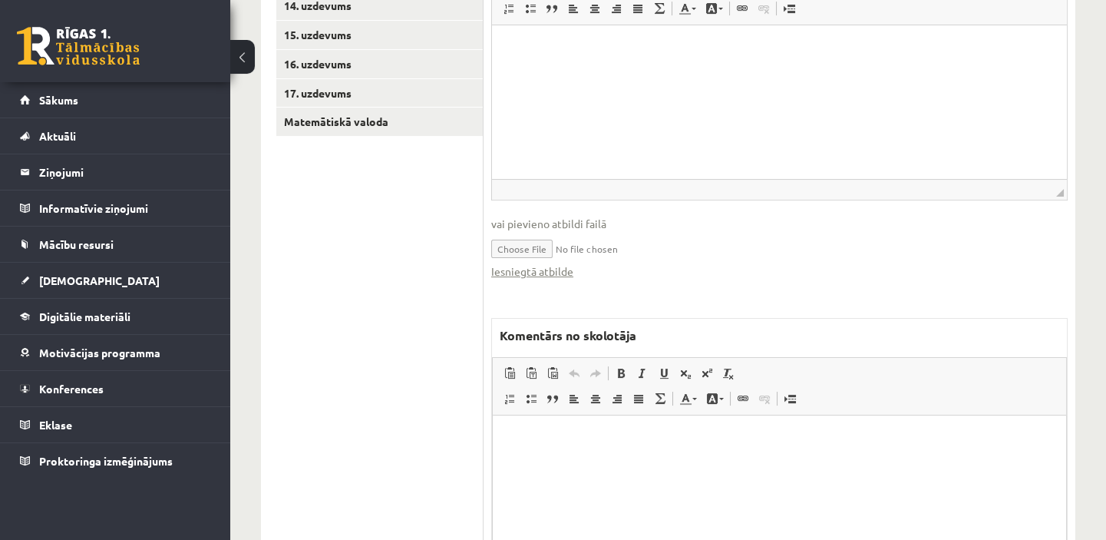
click at [520, 272] on link "Iesniegtā atbilde" at bounding box center [532, 271] width 82 height 16
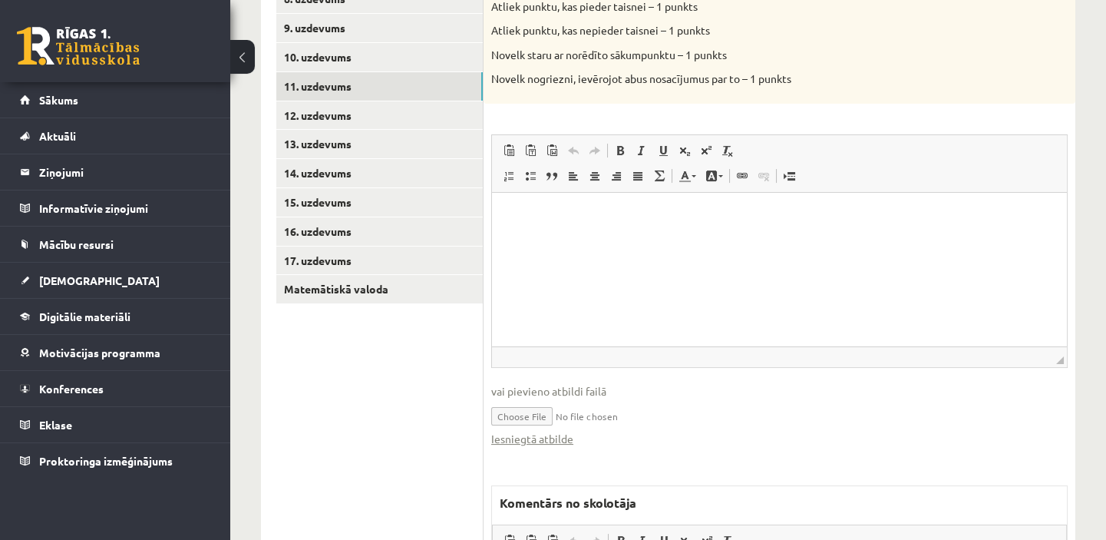
scroll to position [545, 0]
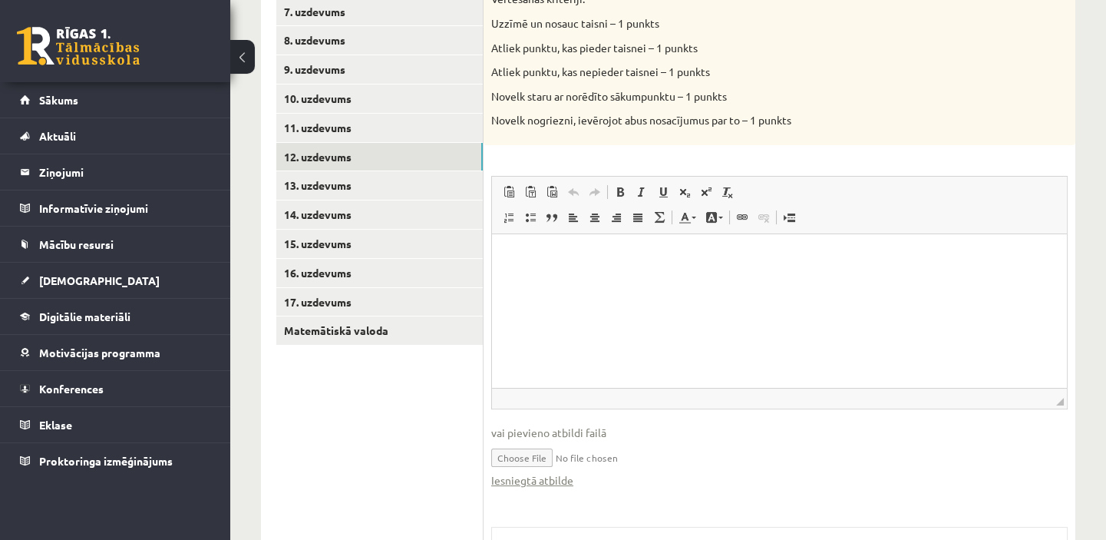
click at [360, 161] on link "12. uzdevums" at bounding box center [379, 157] width 207 height 28
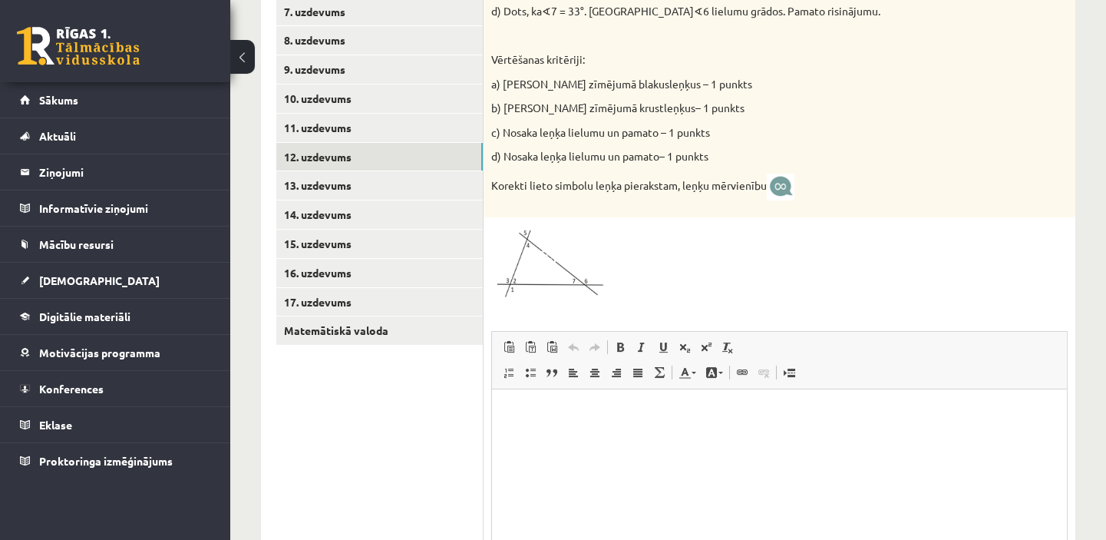
click at [373, 193] on link "13. uzdevums" at bounding box center [379, 185] width 207 height 28
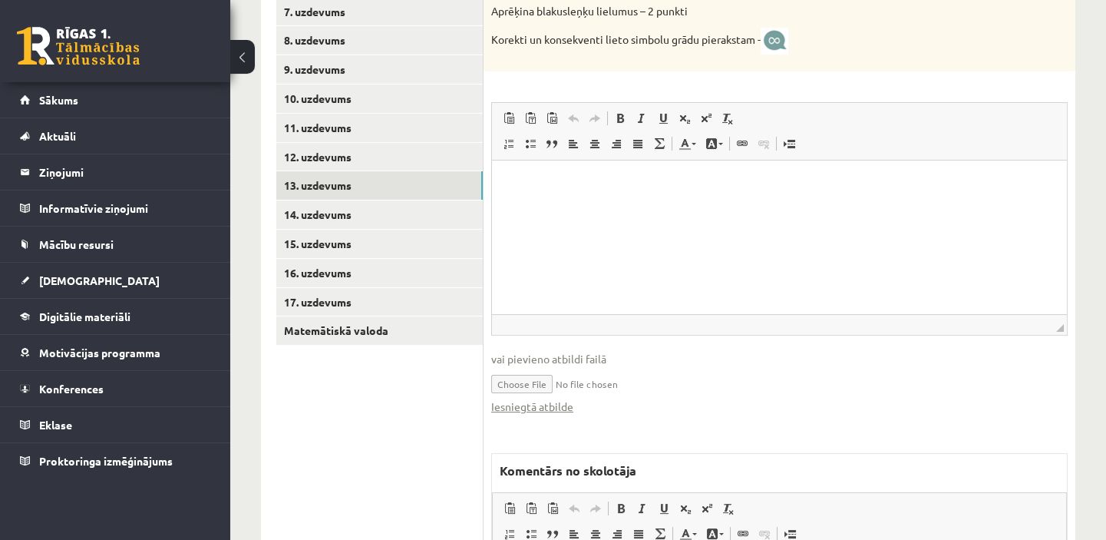
click at [372, 220] on link "14. uzdevums" at bounding box center [379, 214] width 207 height 28
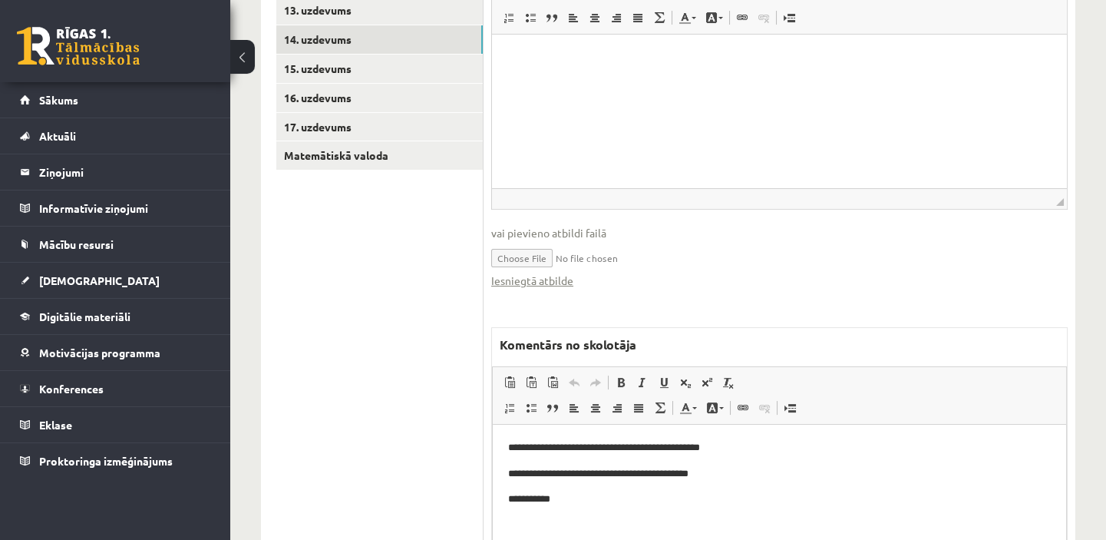
scroll to position [754, 0]
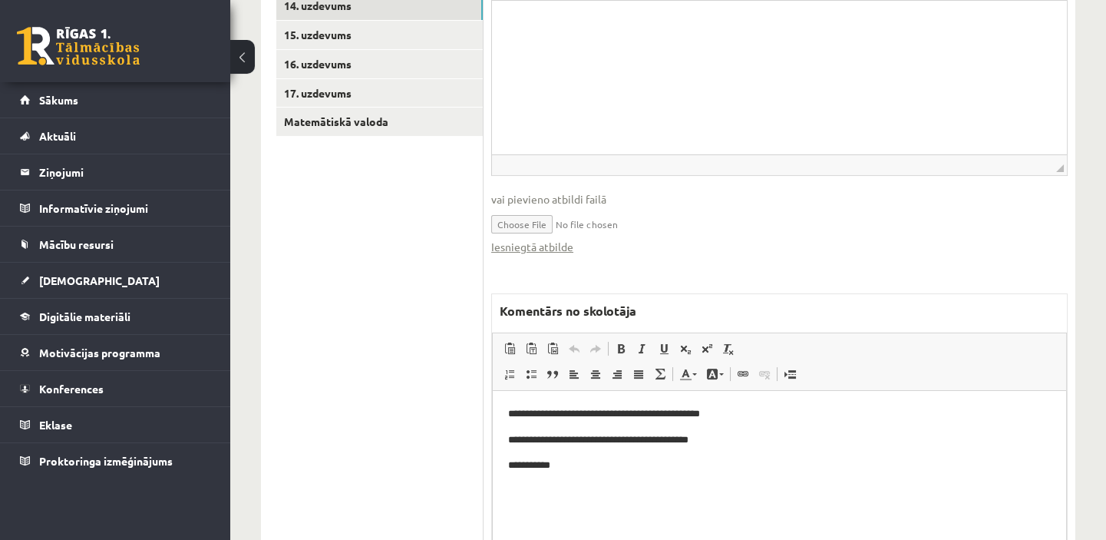
click at [527, 249] on link "Iesniegtā atbilde" at bounding box center [532, 247] width 82 height 16
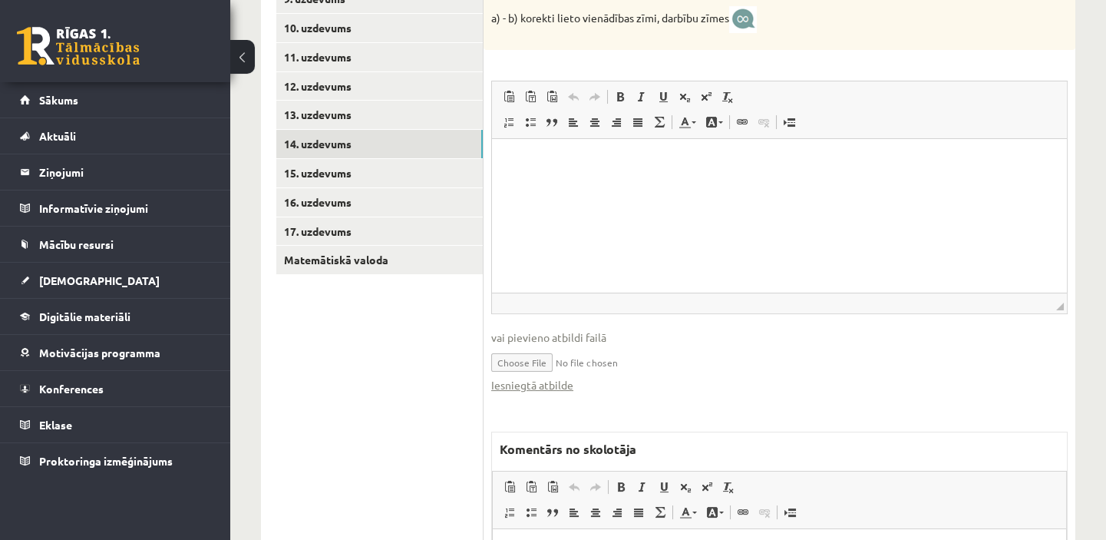
scroll to position [614, 0]
click at [352, 169] on link "15. uzdevums" at bounding box center [379, 174] width 207 height 28
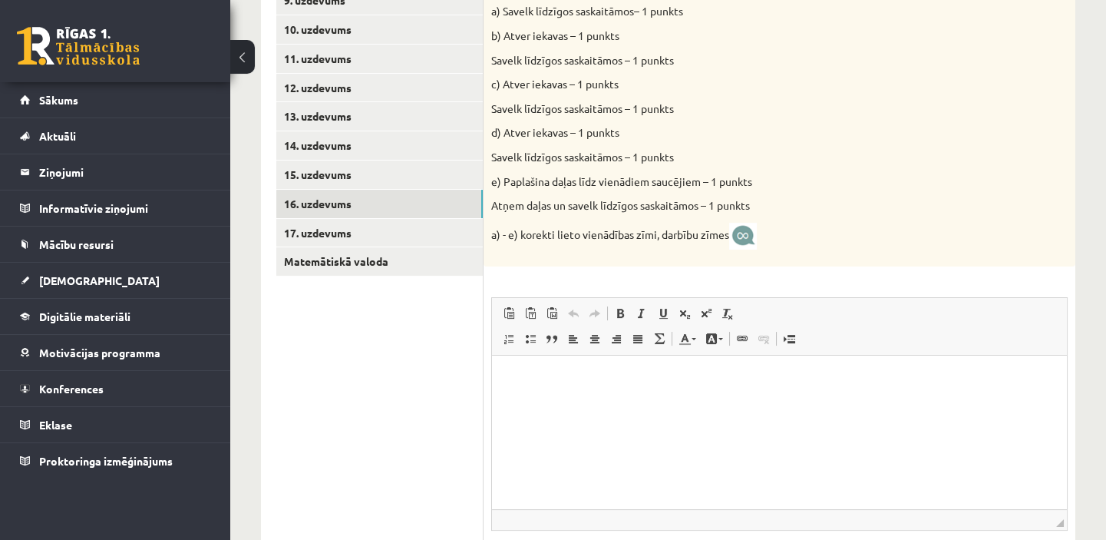
click at [325, 205] on link "16. uzdevums" at bounding box center [379, 204] width 207 height 28
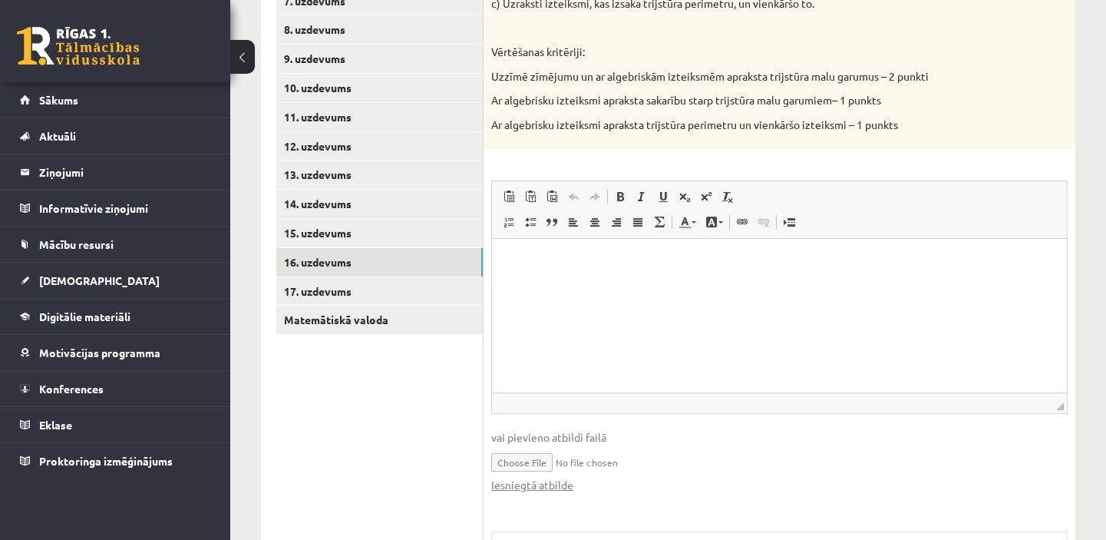
scroll to position [560, 0]
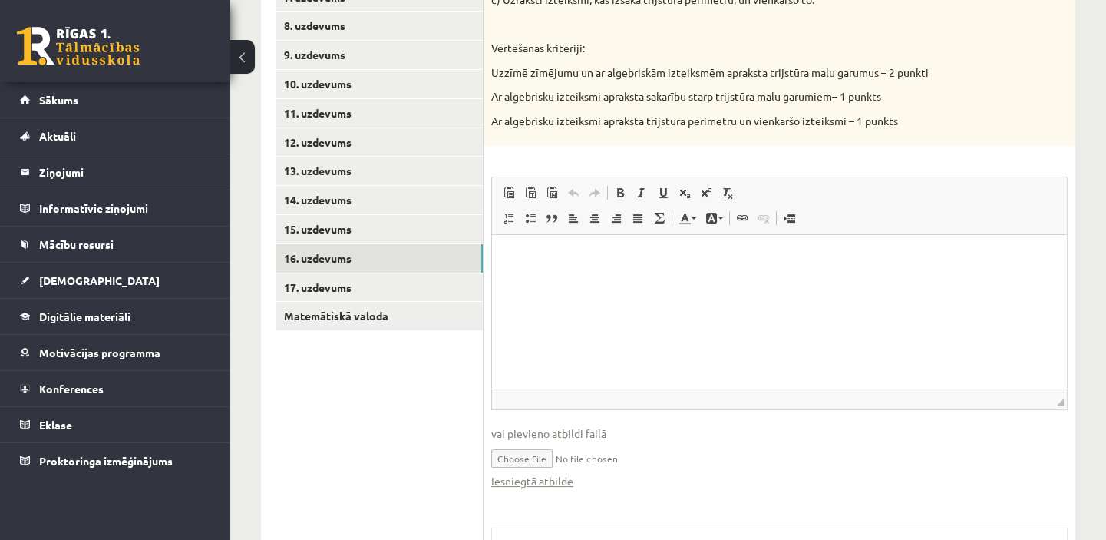
click at [421, 288] on link "17. uzdevums" at bounding box center [379, 287] width 207 height 28
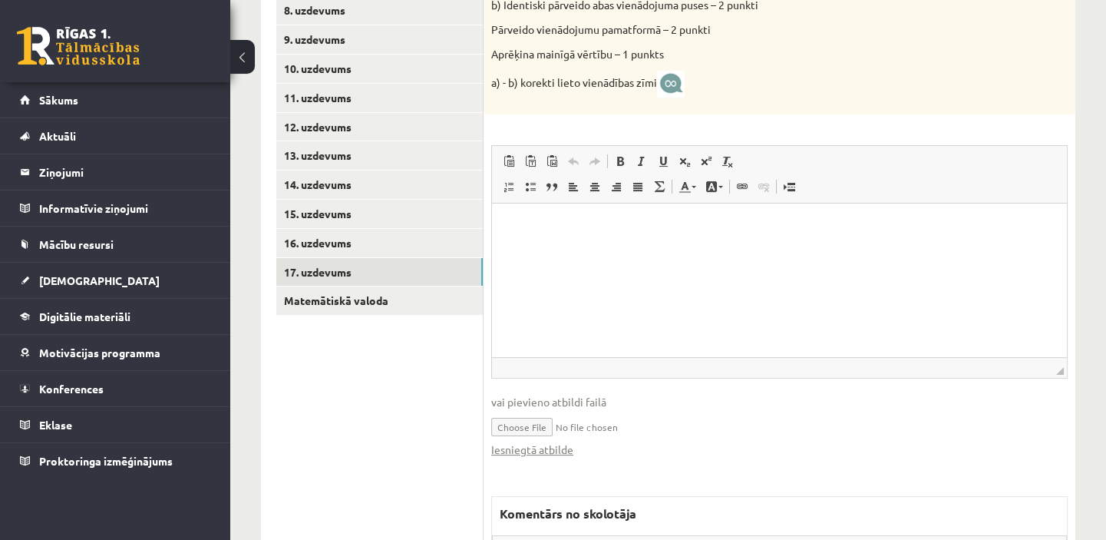
scroll to position [629, 0]
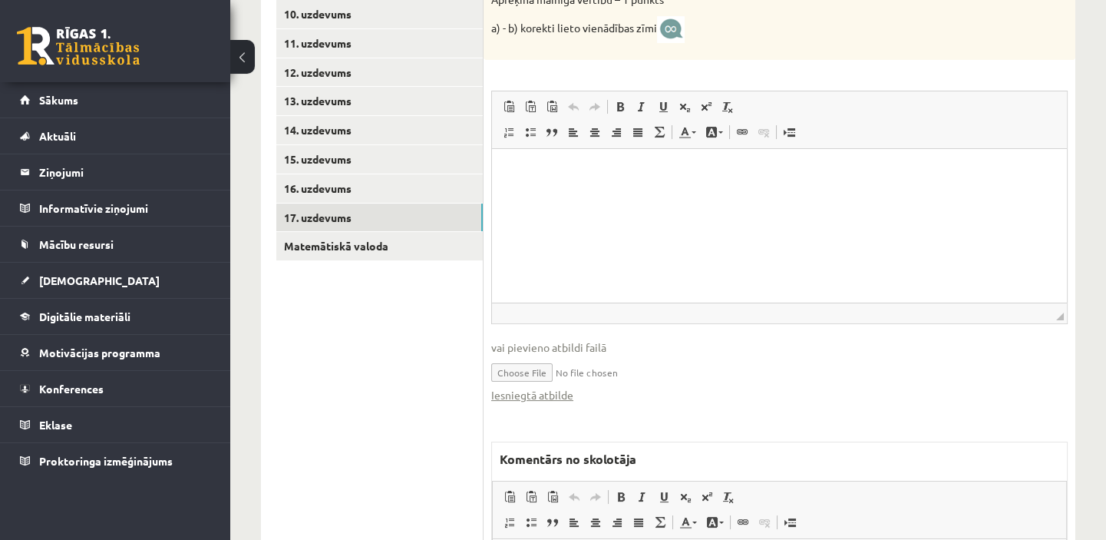
click at [567, 398] on link "Iesniegtā atbilde" at bounding box center [532, 395] width 82 height 16
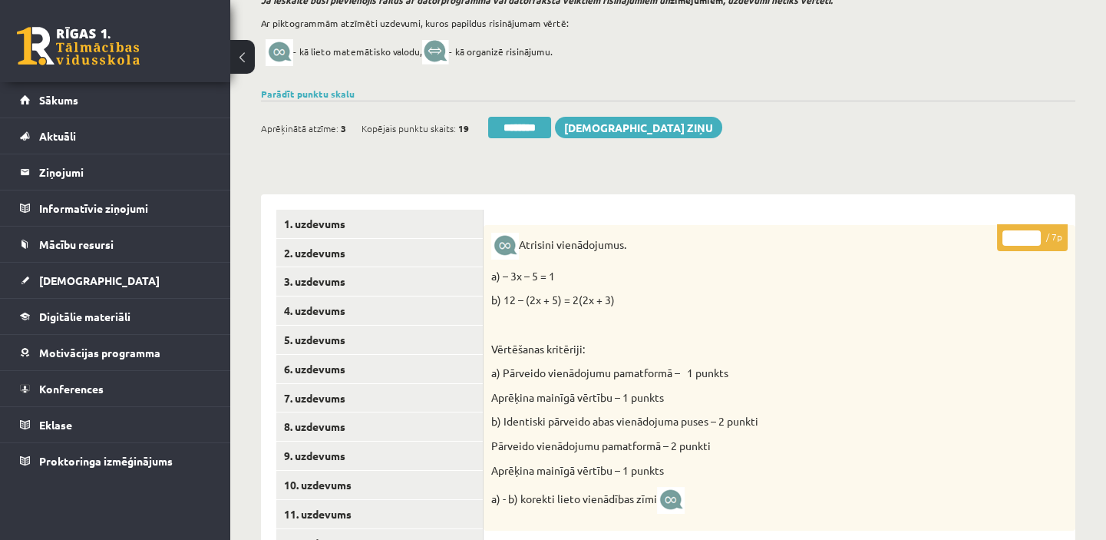
scroll to position [140, 0]
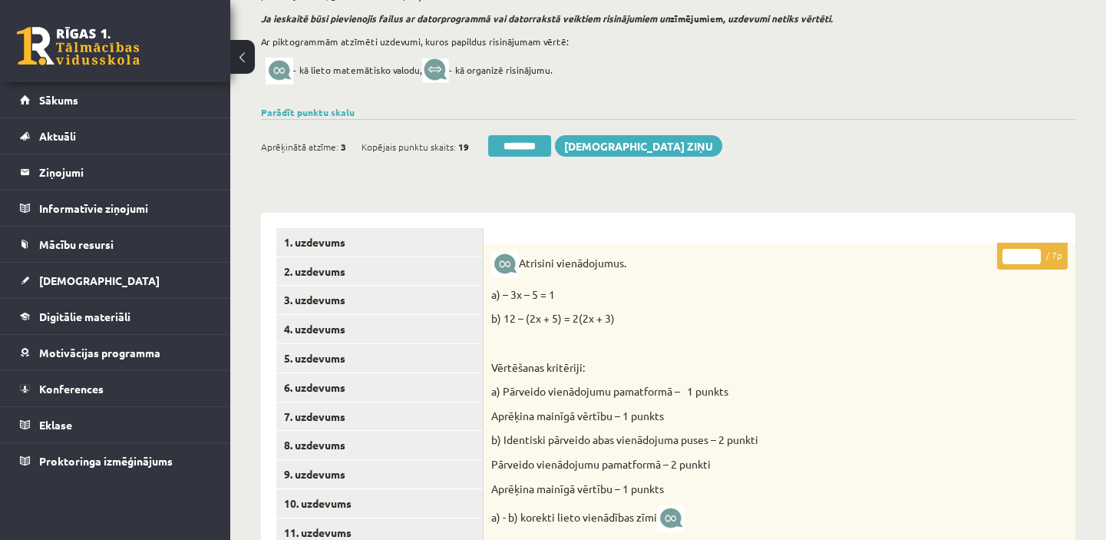
click at [536, 145] on input "********" at bounding box center [519, 145] width 63 height 21
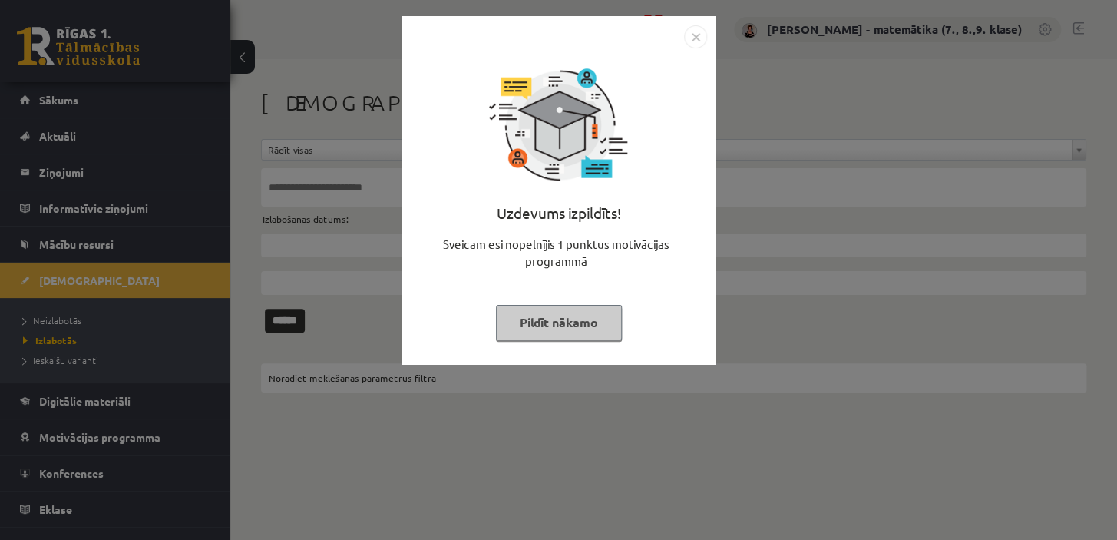
click at [592, 317] on button "Pildīt nākamo" at bounding box center [559, 322] width 126 height 35
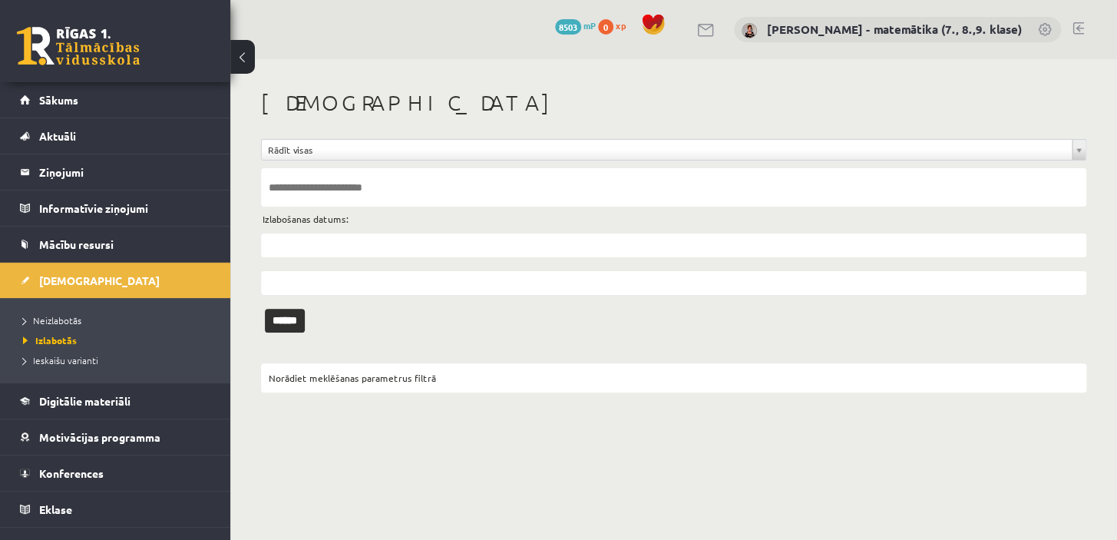
click at [50, 317] on span "Neizlabotās" at bounding box center [52, 320] width 58 height 12
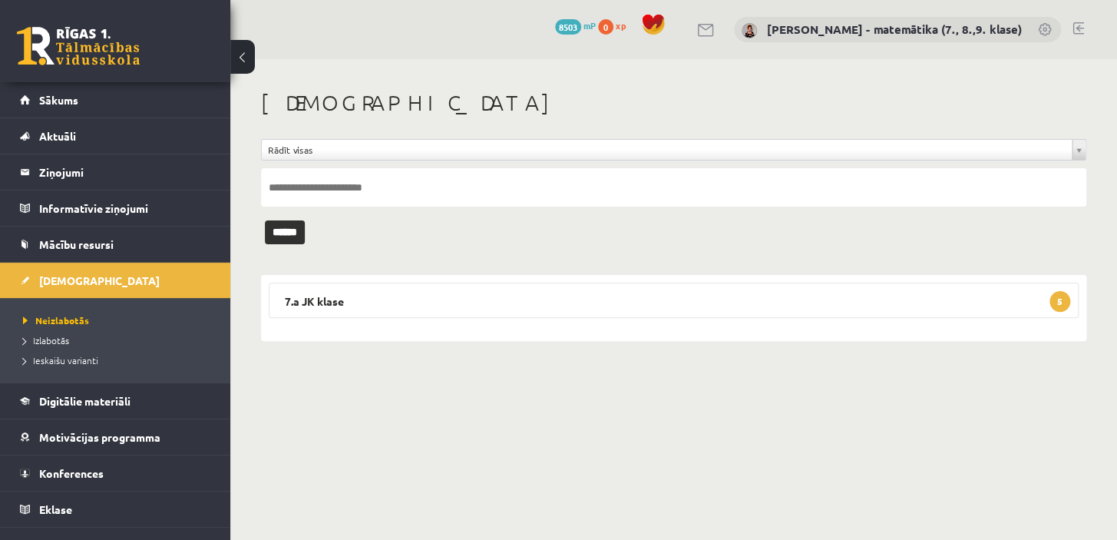
click at [296, 298] on legend "7.a JK klase 5" at bounding box center [674, 299] width 810 height 35
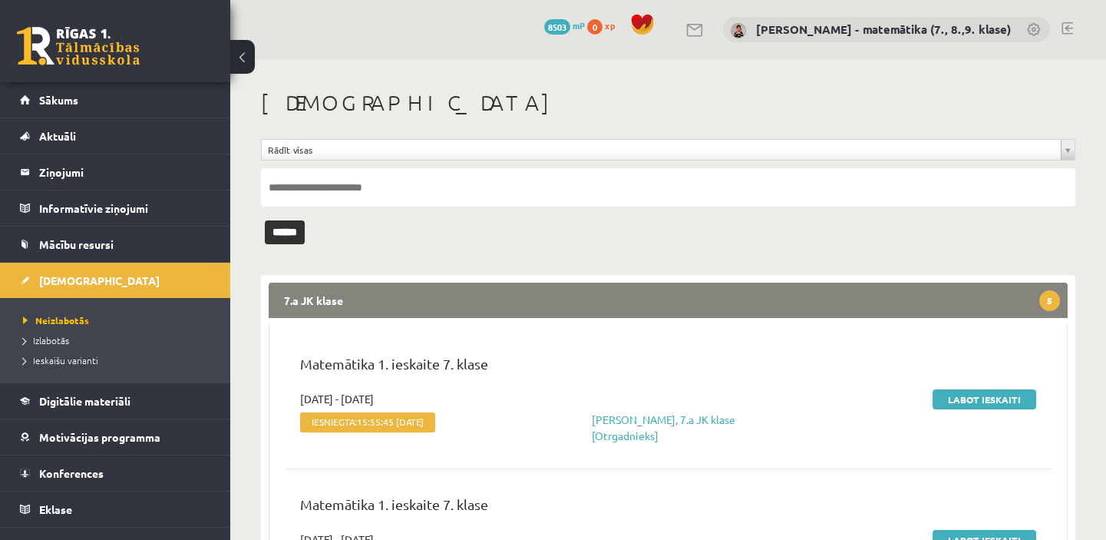
click at [961, 394] on link "Labot ieskaiti" at bounding box center [985, 399] width 104 height 20
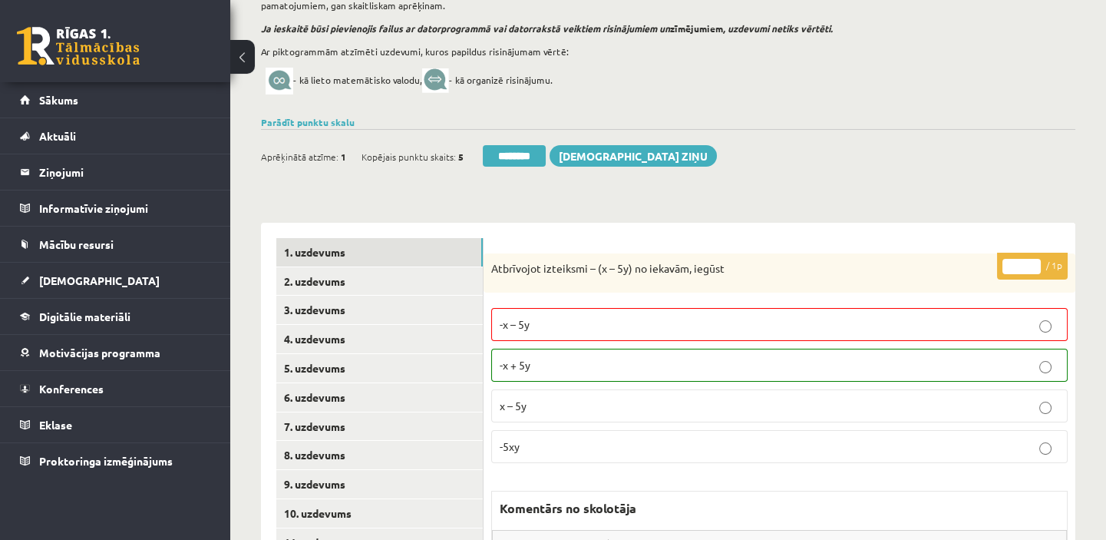
scroll to position [139, 0]
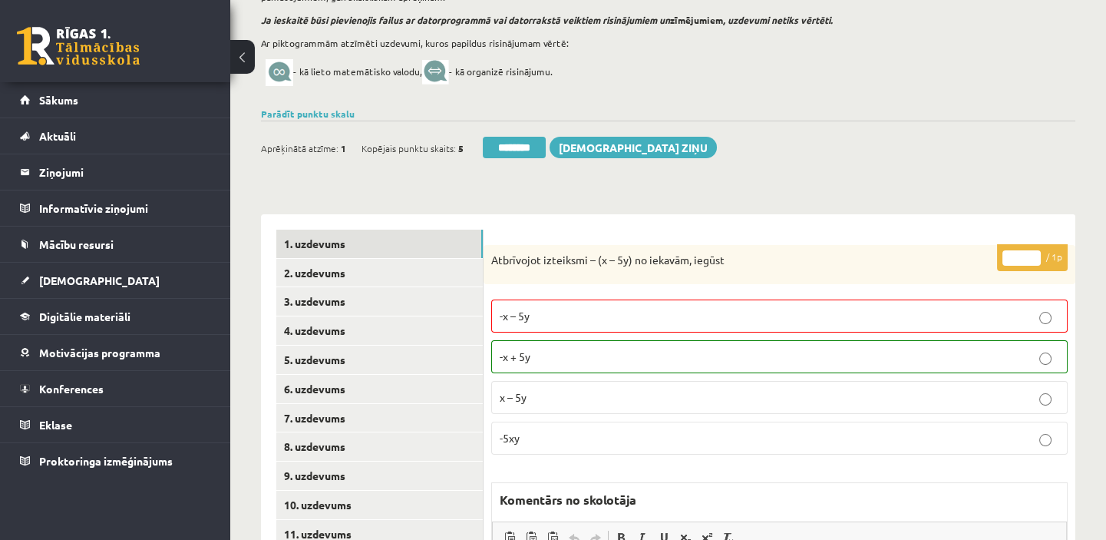
click at [346, 275] on link "2. uzdevums" at bounding box center [379, 273] width 207 height 28
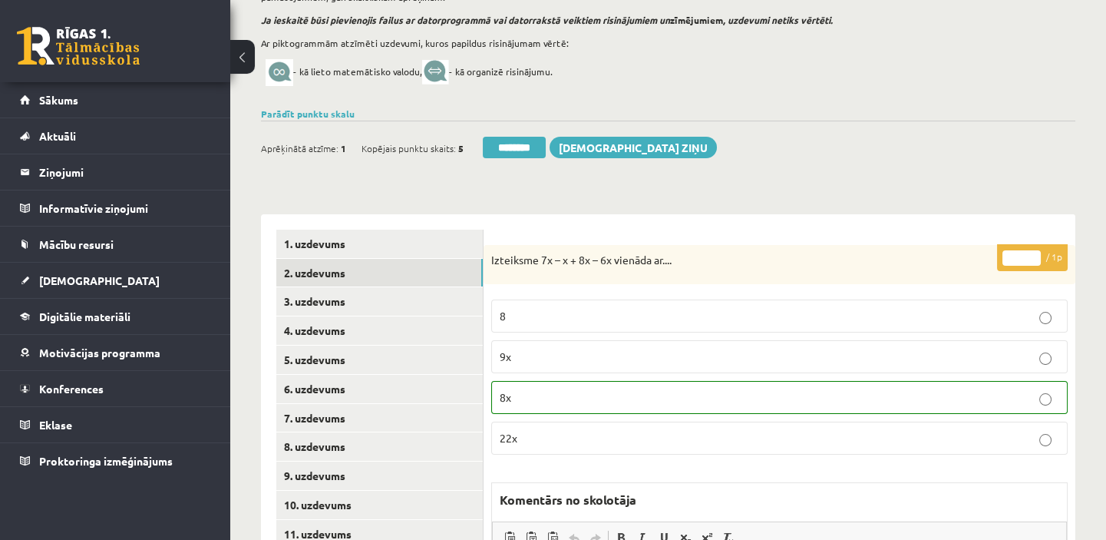
scroll to position [209, 0]
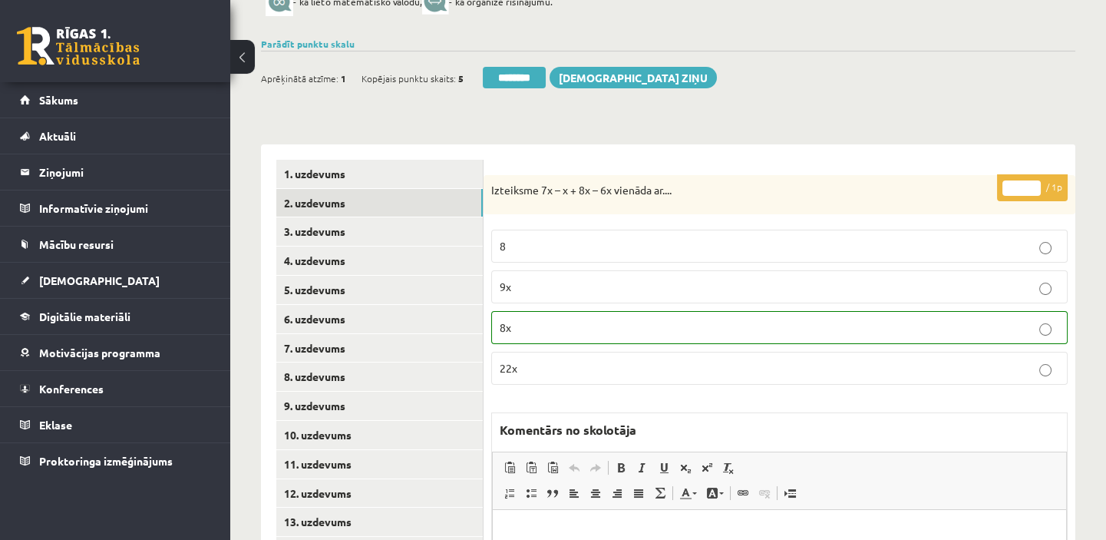
click at [347, 233] on link "3. uzdevums" at bounding box center [379, 231] width 207 height 28
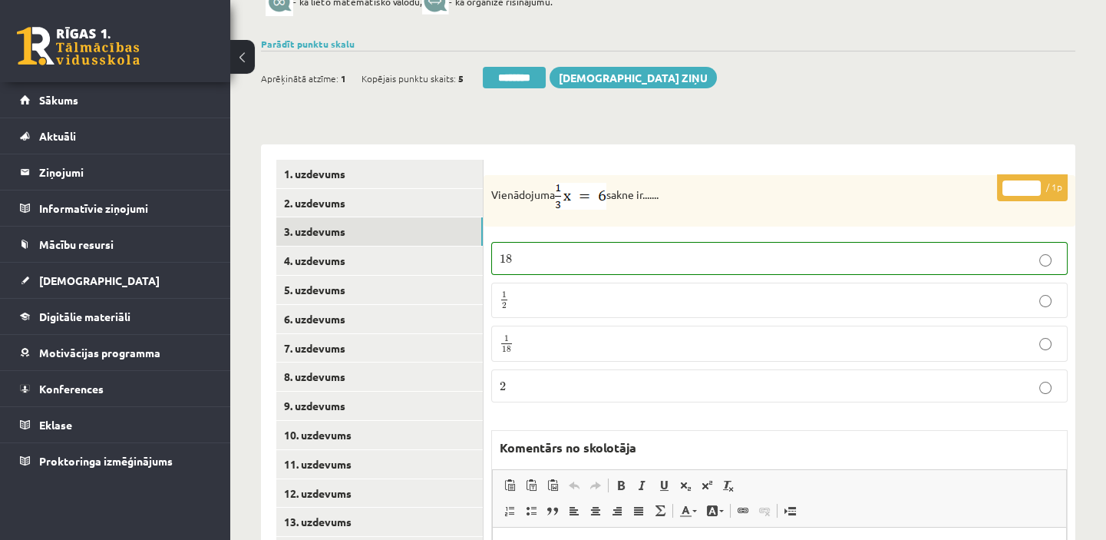
scroll to position [0, 0]
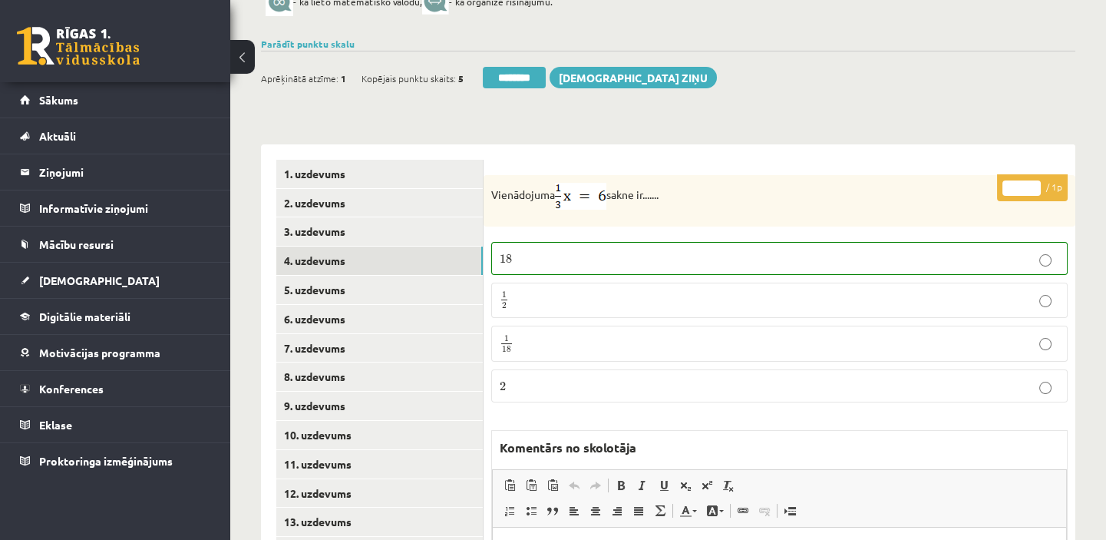
click at [332, 260] on link "4. uzdevums" at bounding box center [379, 260] width 207 height 28
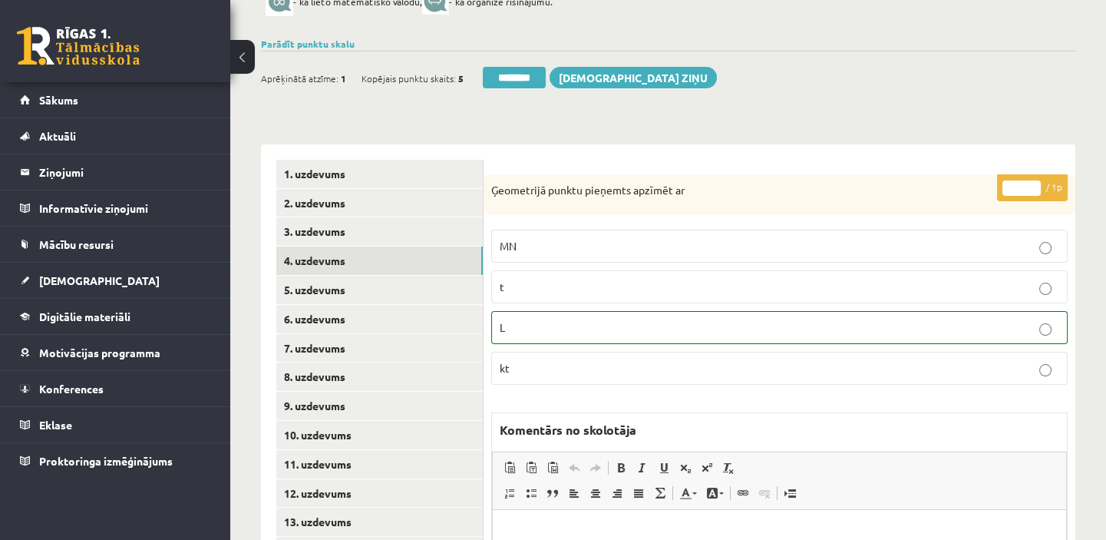
click at [325, 289] on link "5. uzdevums" at bounding box center [379, 290] width 207 height 28
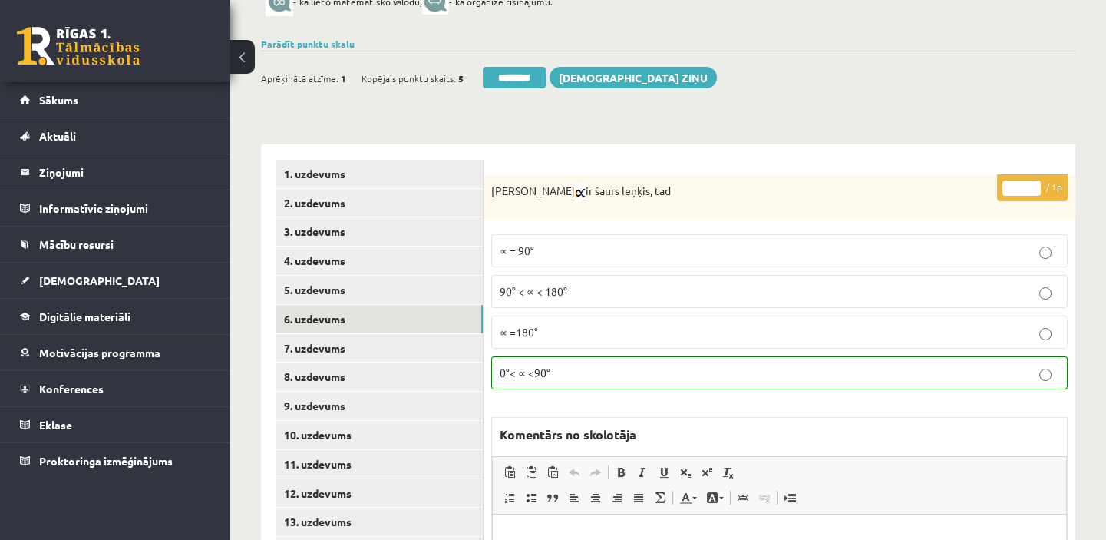
click at [322, 314] on link "6. uzdevums" at bounding box center [379, 319] width 207 height 28
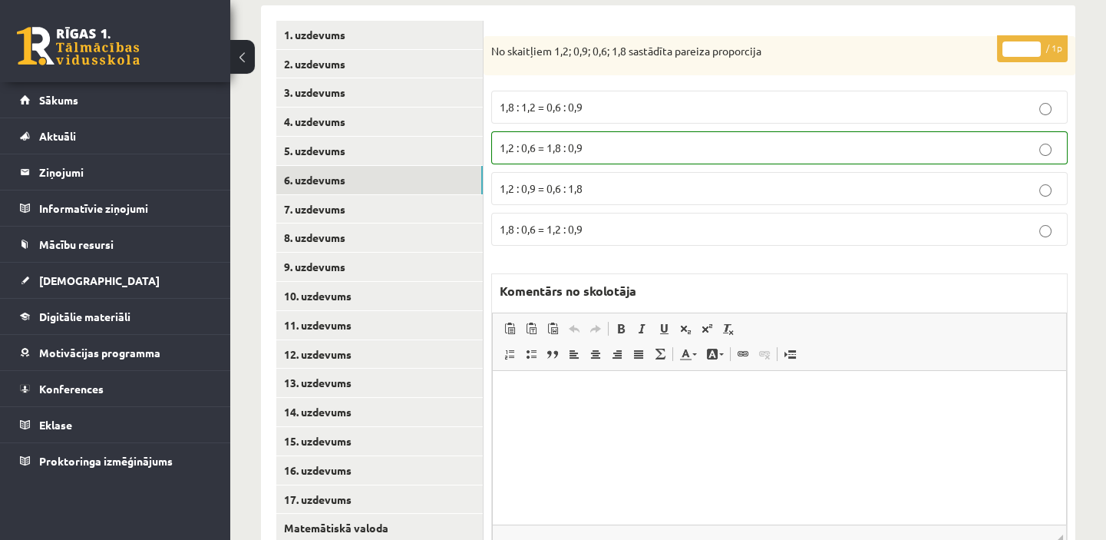
scroll to position [349, 0]
click at [362, 211] on link "7. uzdevums" at bounding box center [379, 208] width 207 height 28
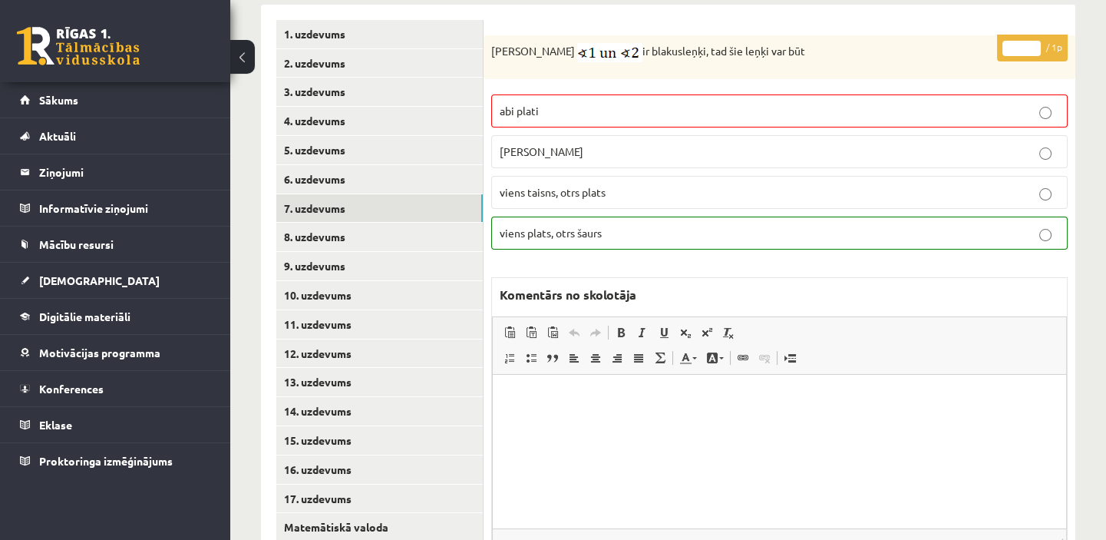
scroll to position [0, 0]
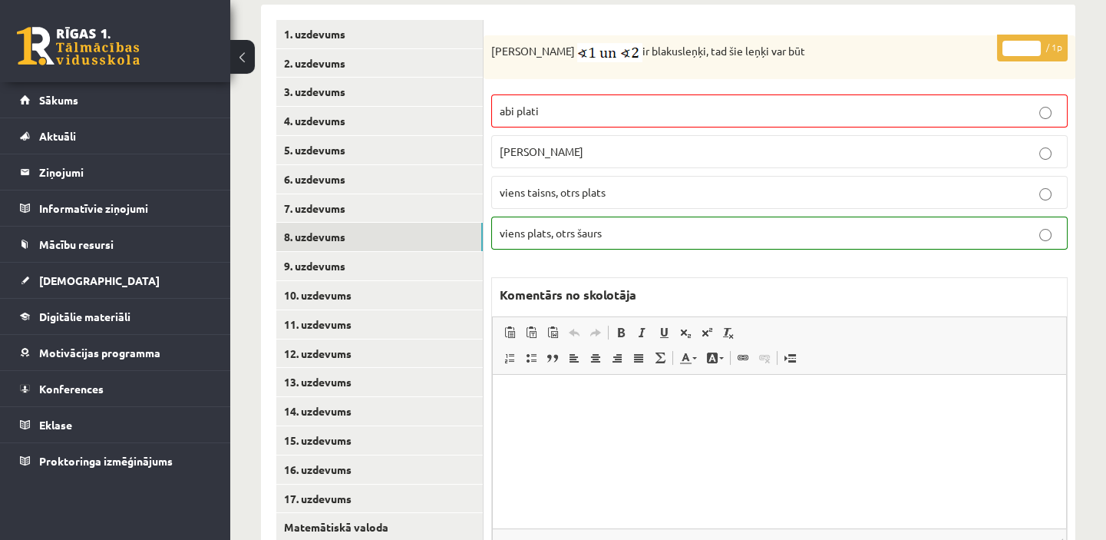
click at [327, 244] on link "8. uzdevums" at bounding box center [379, 237] width 207 height 28
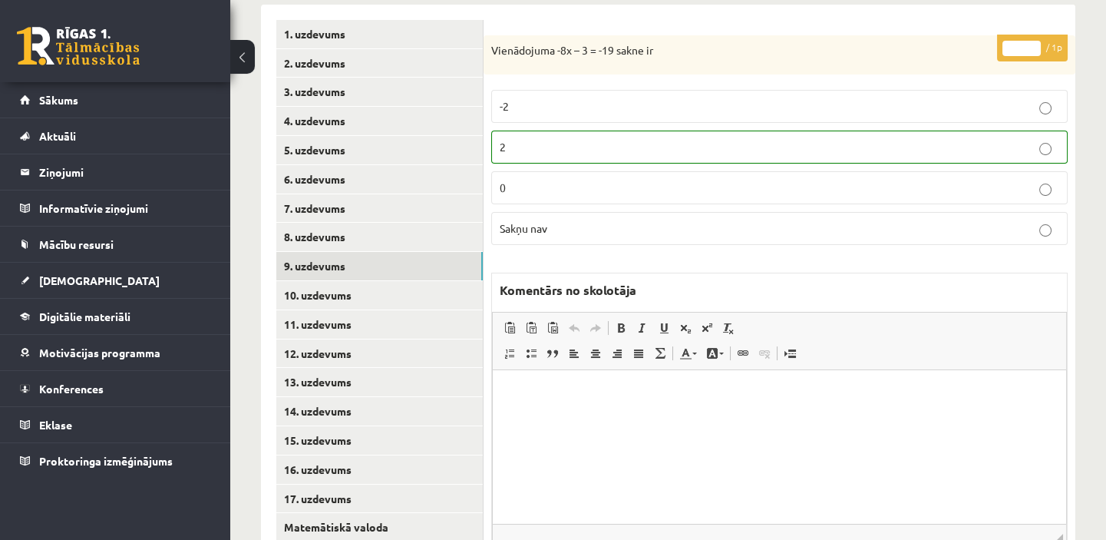
click at [323, 269] on link "9. uzdevums" at bounding box center [379, 266] width 207 height 28
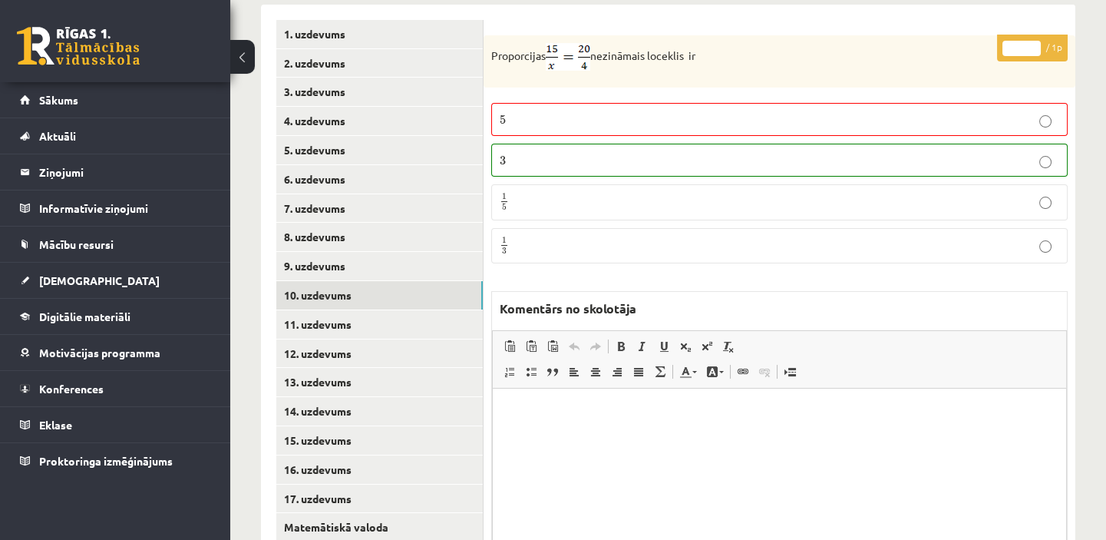
click at [319, 292] on link "10. uzdevums" at bounding box center [379, 295] width 207 height 28
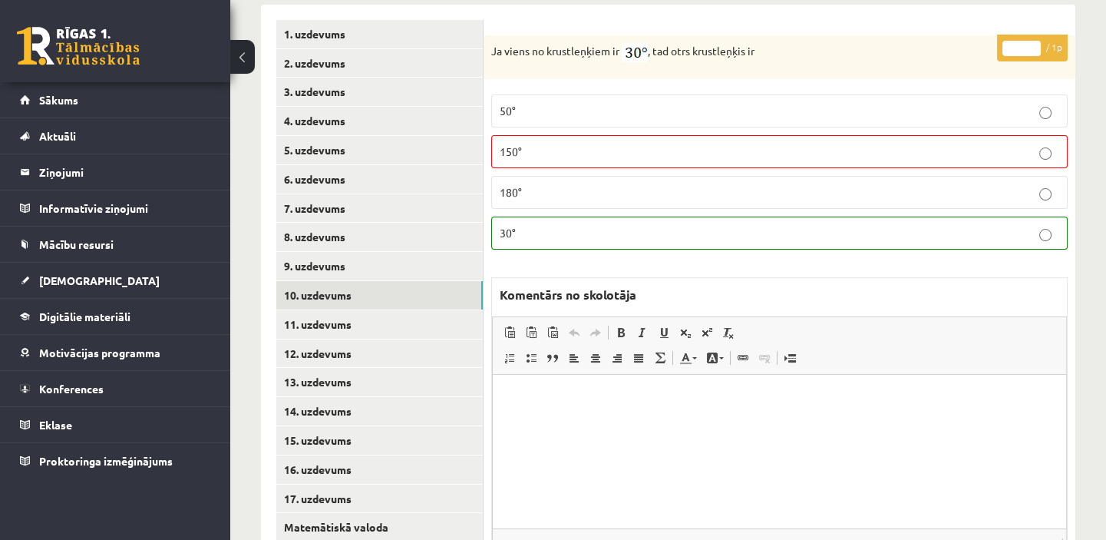
click at [321, 323] on link "11. uzdevums" at bounding box center [379, 324] width 207 height 28
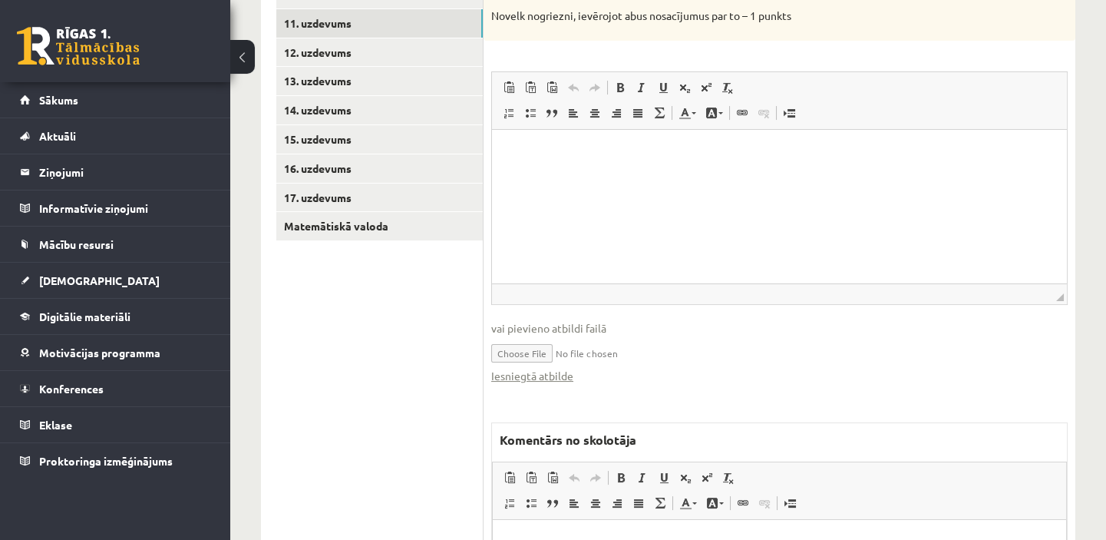
scroll to position [698, 0]
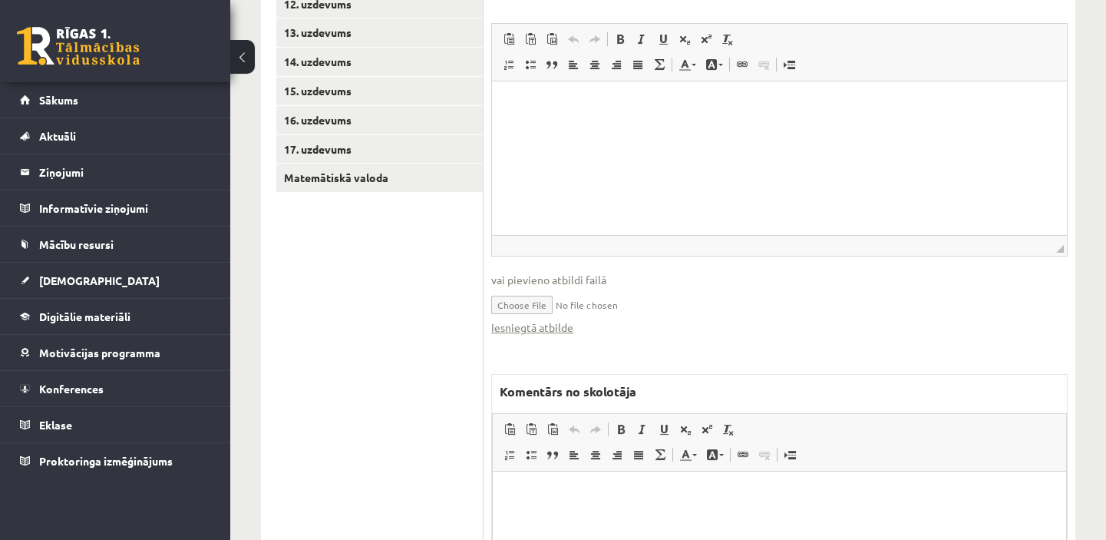
click at [527, 329] on link "Iesniegtā atbilde" at bounding box center [532, 327] width 82 height 16
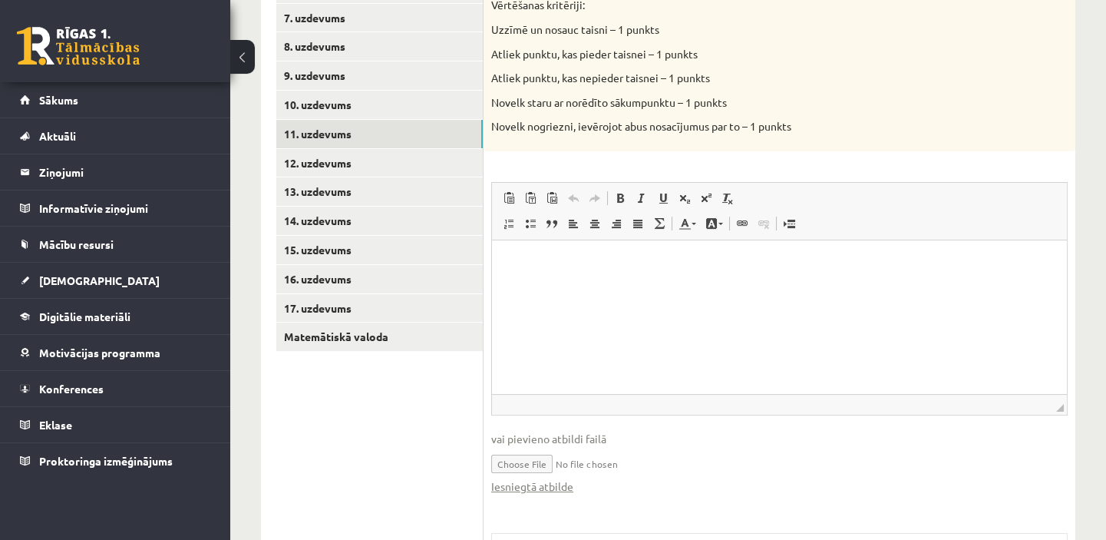
scroll to position [558, 0]
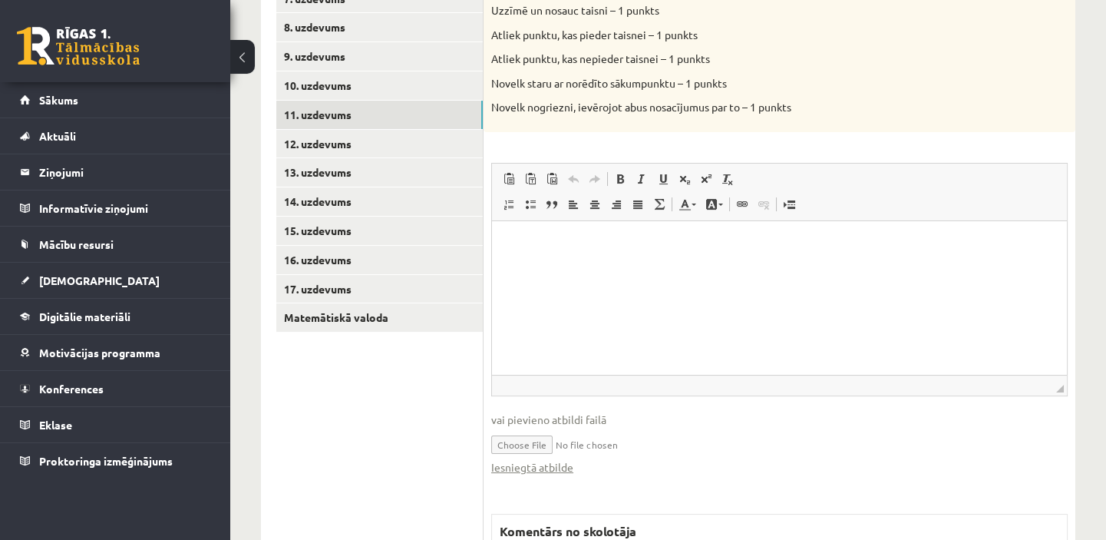
click at [567, 465] on link "Iesniegtā atbilde" at bounding box center [532, 467] width 82 height 16
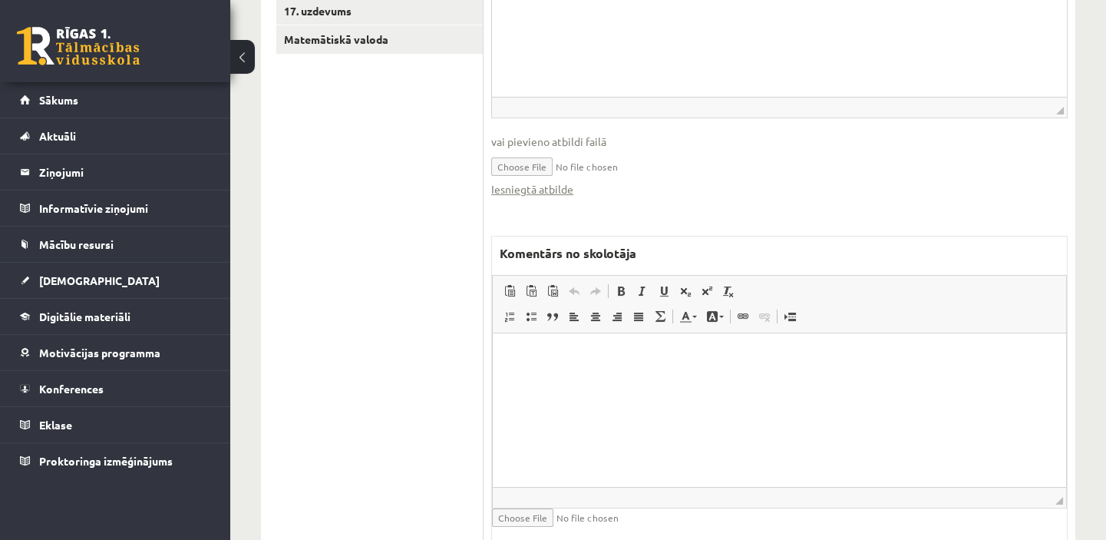
scroll to position [837, 0]
click at [546, 347] on p "Bagātinātā teksta redaktors, wiswyg-editor-47433865122740-1760507777-431" at bounding box center [779, 355] width 543 height 16
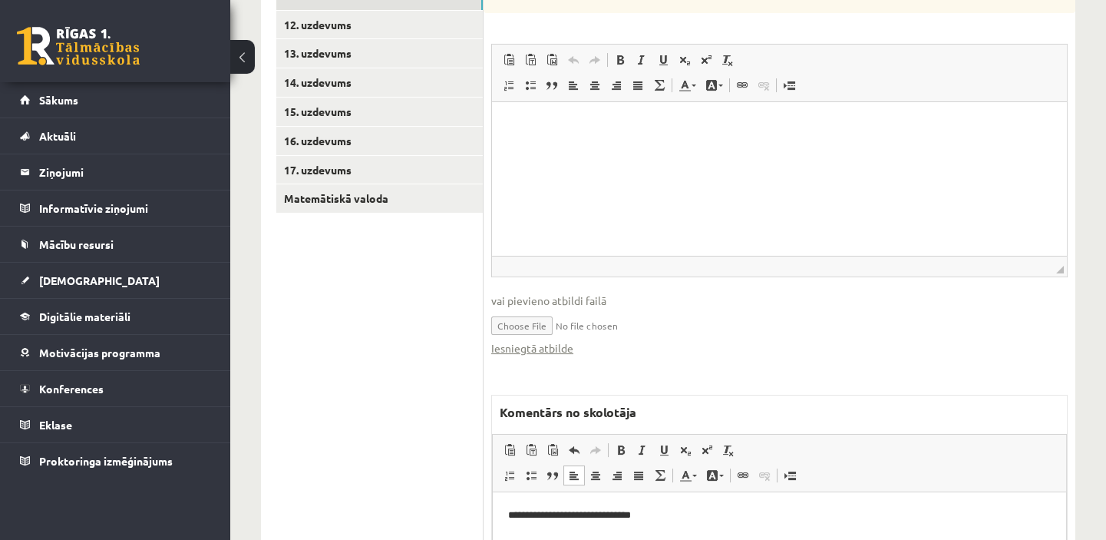
scroll to position [698, 0]
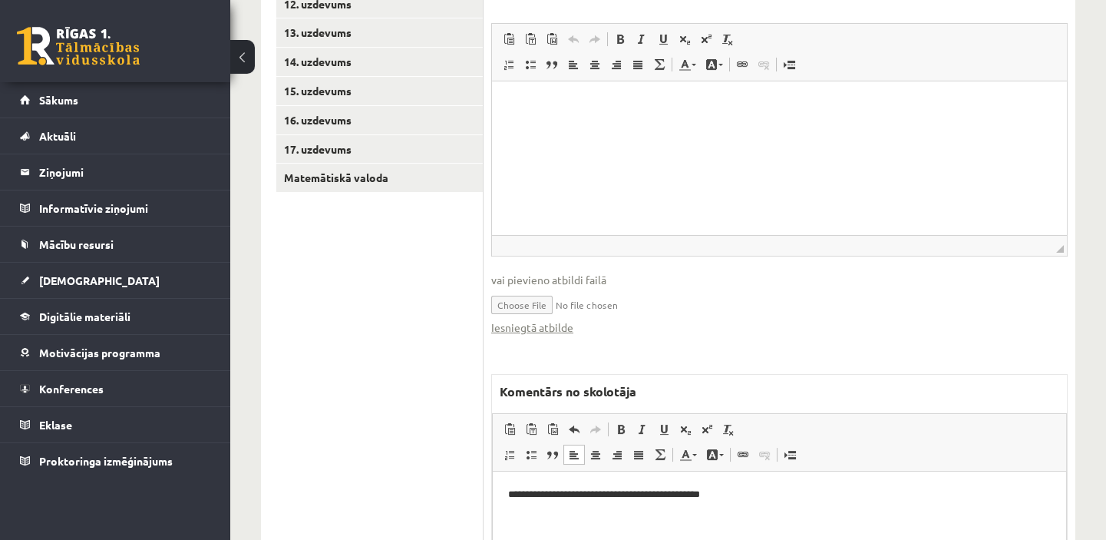
click at [728, 491] on p "**********" at bounding box center [779, 494] width 543 height 16
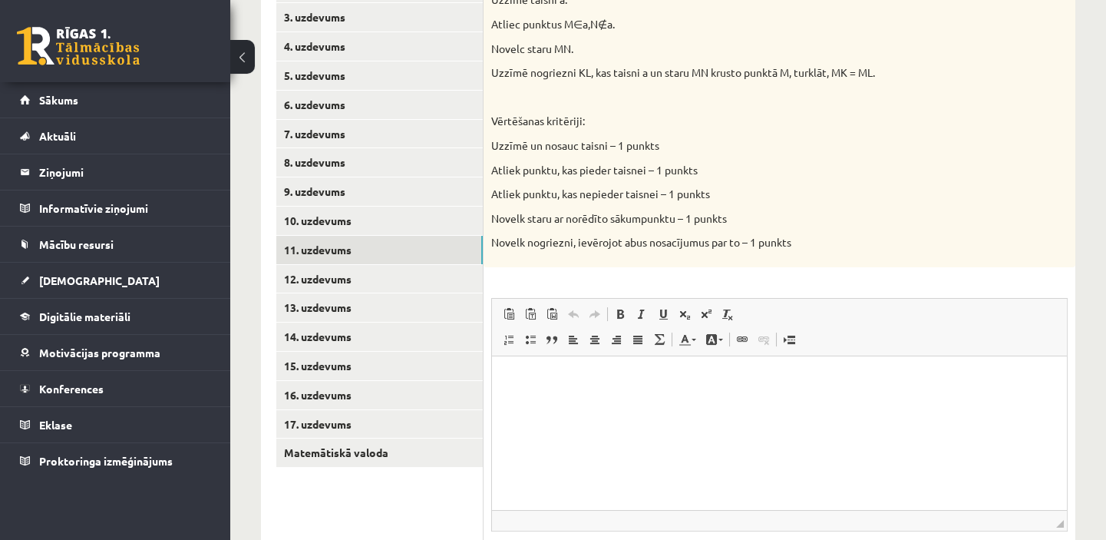
scroll to position [349, 0]
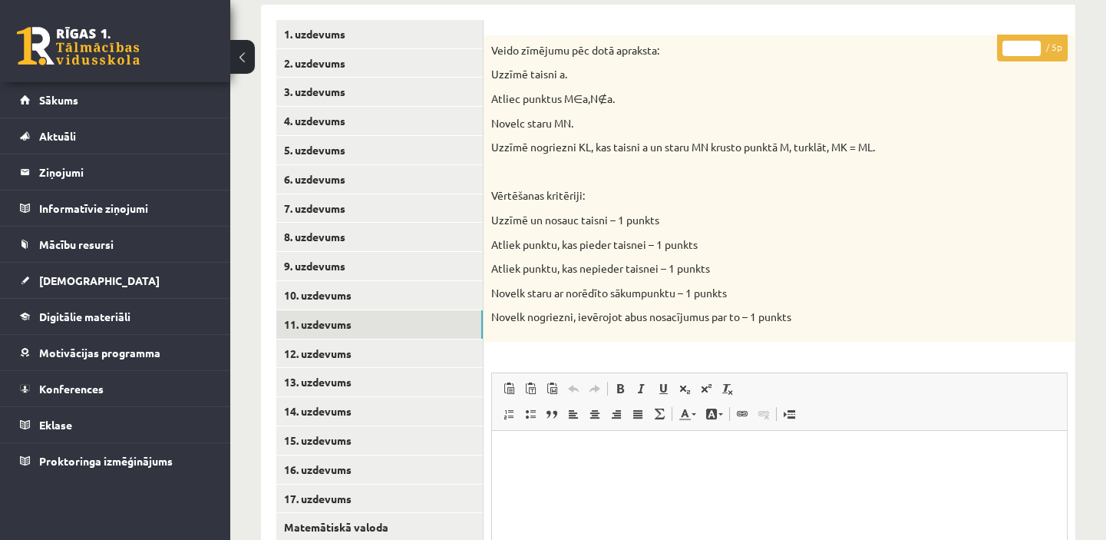
click at [1035, 45] on input "*" at bounding box center [1022, 48] width 38 height 15
type input "*"
click at [1035, 45] on input "*" at bounding box center [1022, 48] width 38 height 15
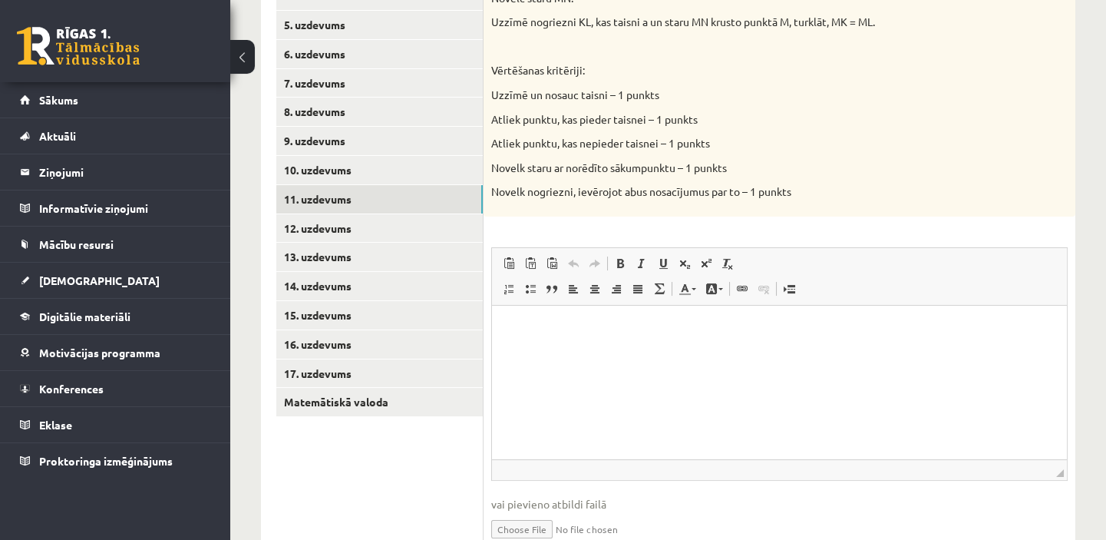
scroll to position [488, 0]
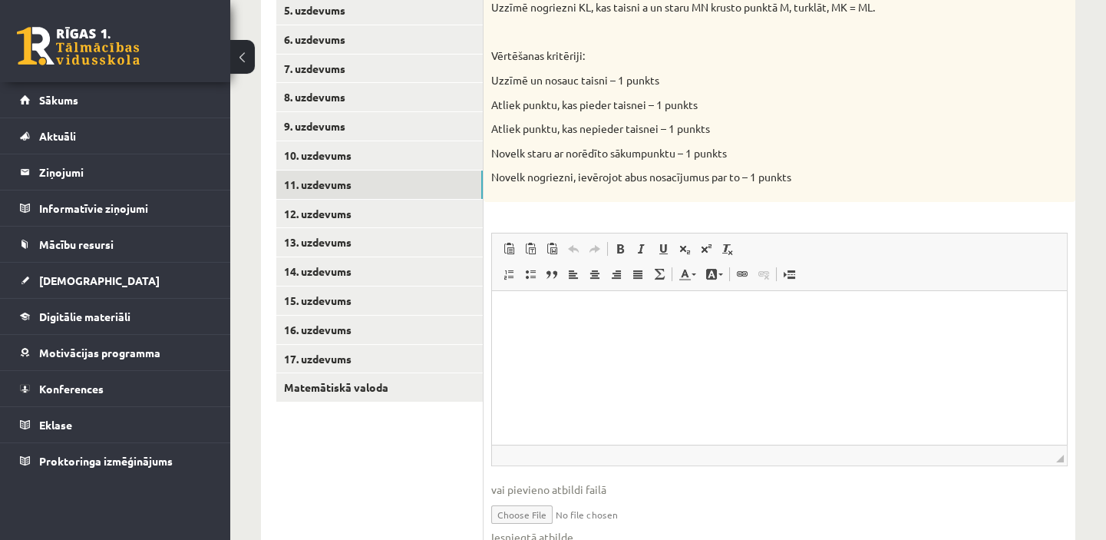
click at [424, 212] on link "12. uzdevums" at bounding box center [379, 214] width 207 height 28
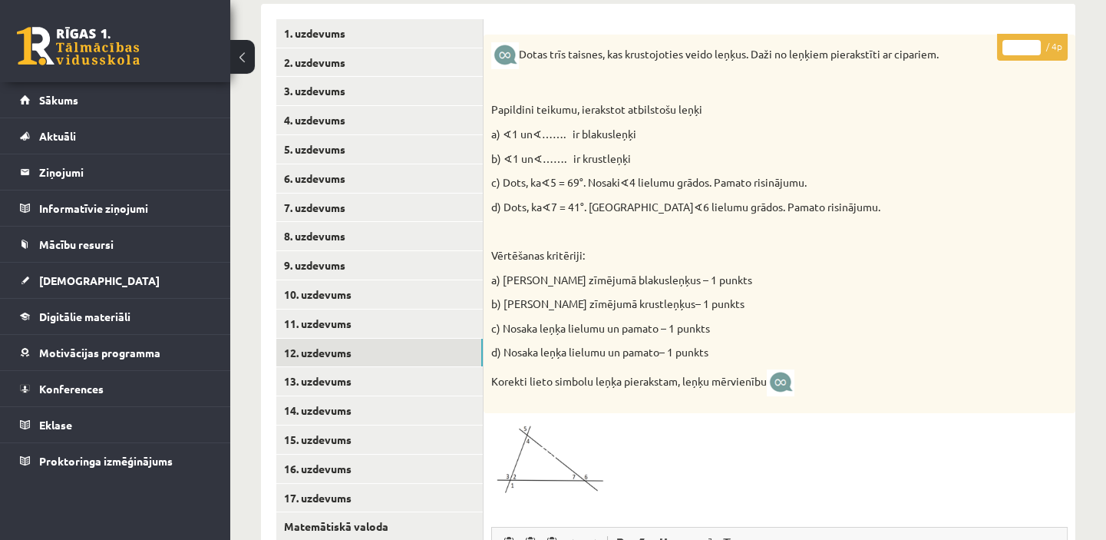
scroll to position [349, 0]
click at [276, 339] on link "12. uzdevums" at bounding box center [379, 353] width 207 height 28
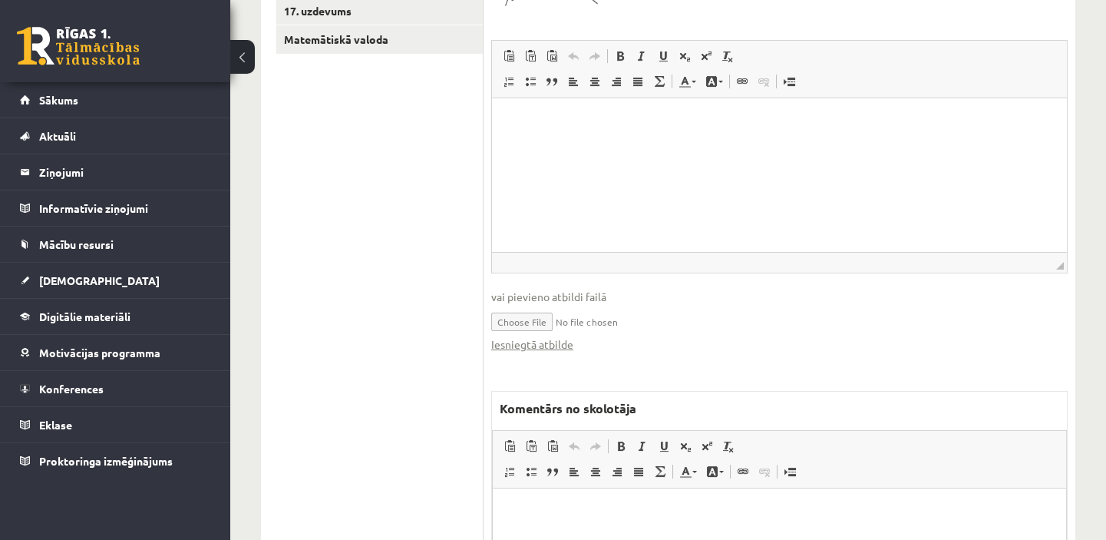
scroll to position [837, 0]
click at [564, 348] on link "Iesniegtā atbilde" at bounding box center [532, 343] width 82 height 16
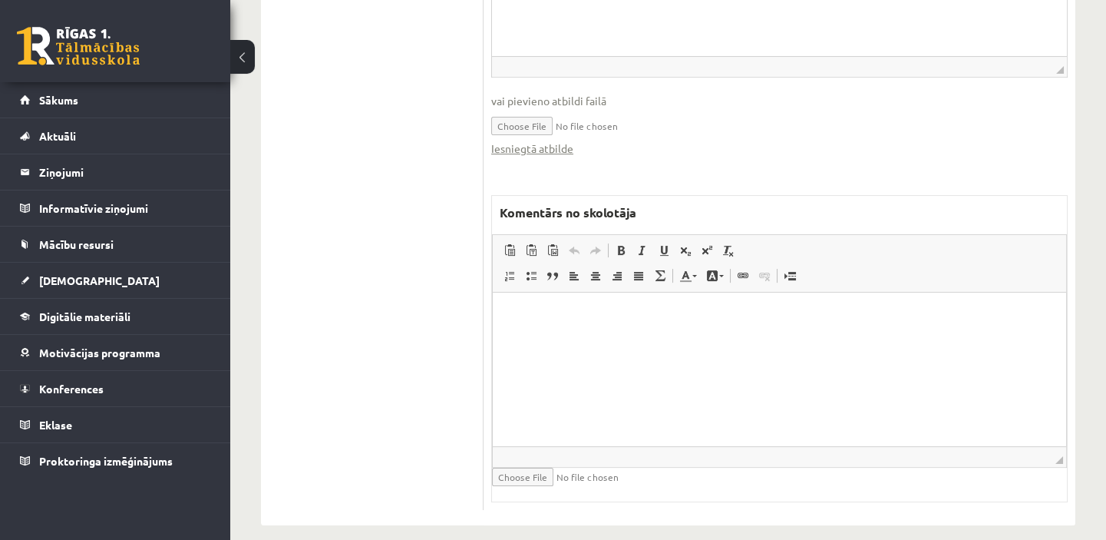
scroll to position [1046, 0]
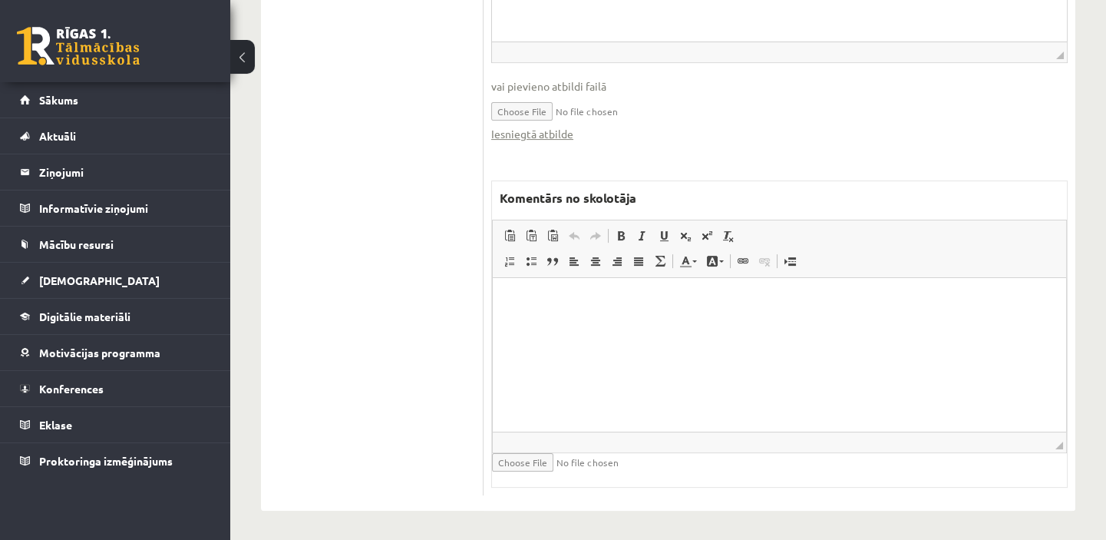
click at [560, 137] on link "Iesniegtā atbilde" at bounding box center [532, 134] width 82 height 16
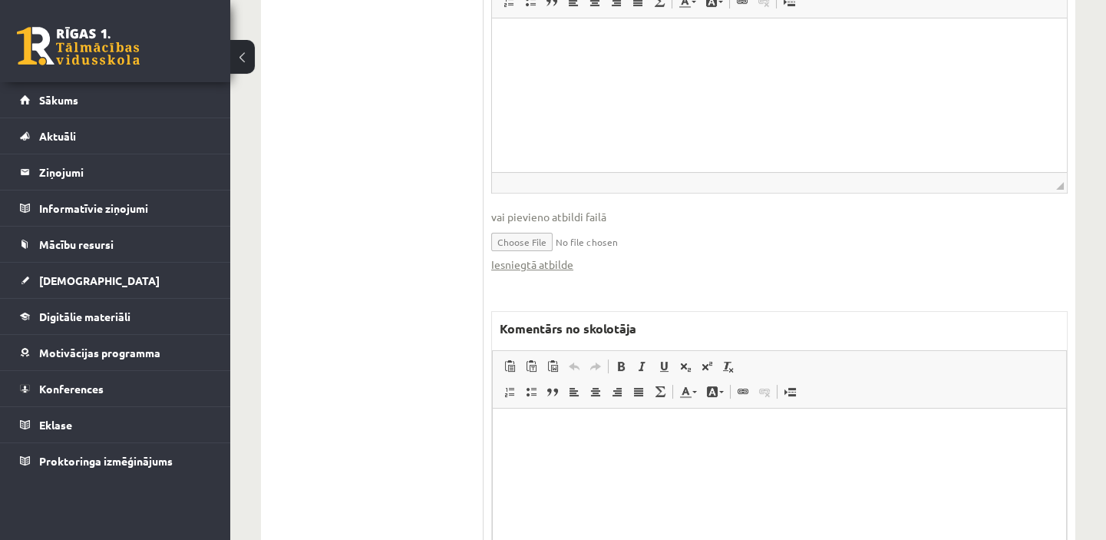
scroll to position [976, 0]
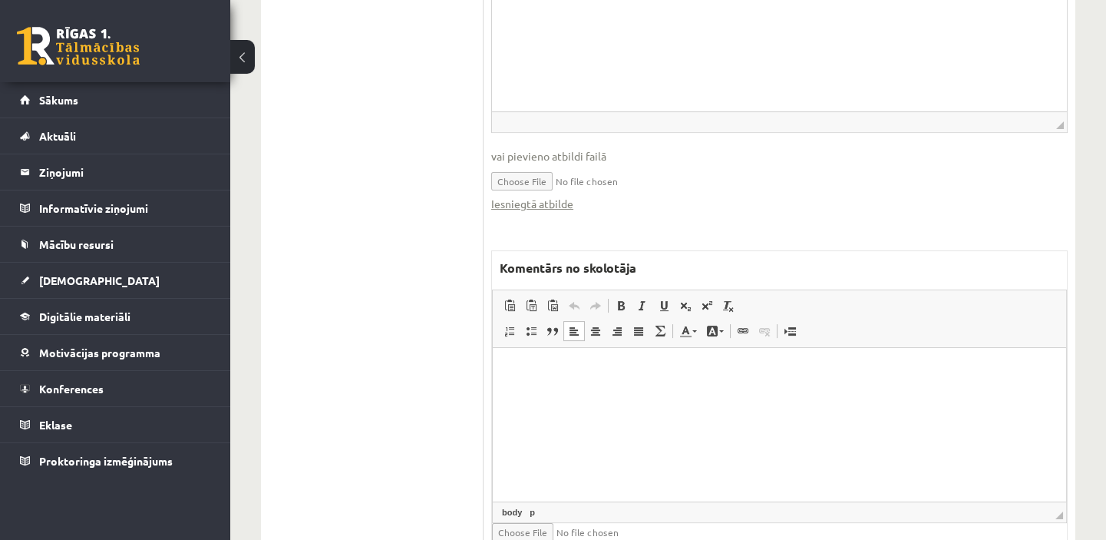
click at [521, 366] on p "Bagātinātā teksta redaktors, wiswyg-editor-47433760017860-1760508686-527" at bounding box center [779, 370] width 543 height 16
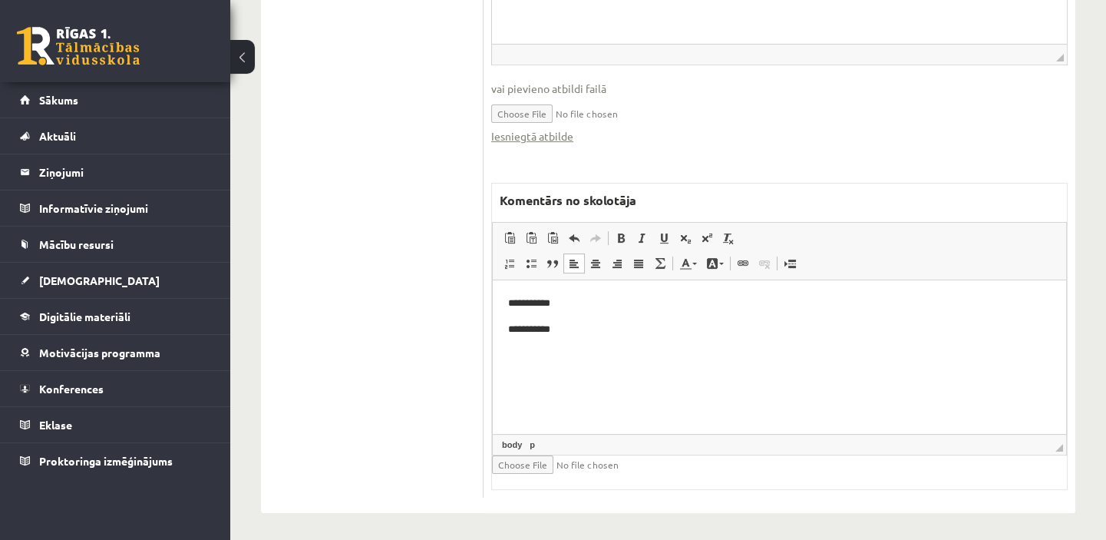
scroll to position [1049, 0]
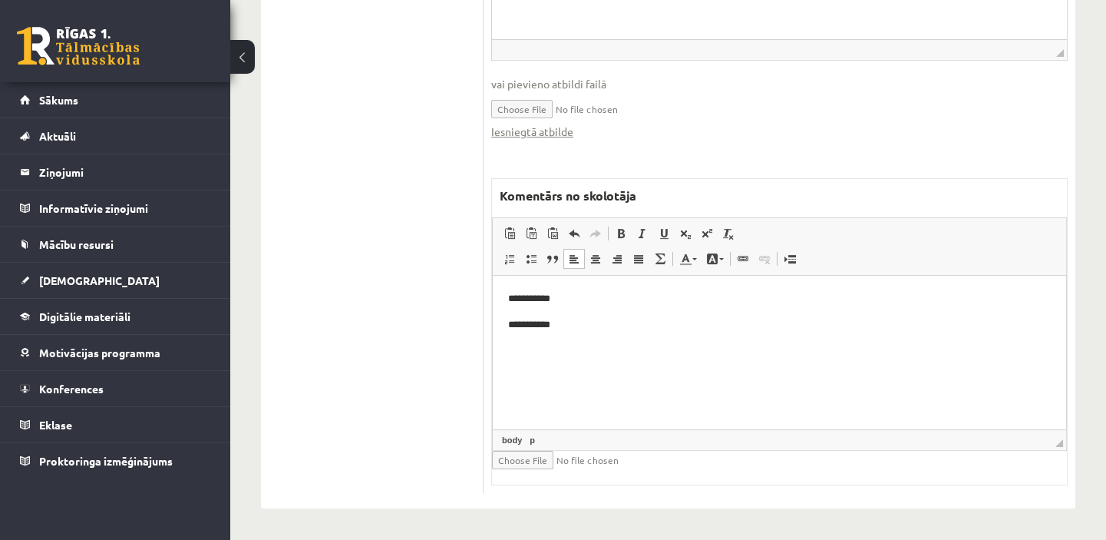
drag, startPoint x: 524, startPoint y: 350, endPoint x: 543, endPoint y: 358, distance: 20.7
click at [544, 347] on html "**********" at bounding box center [779, 311] width 573 height 72
click at [513, 347] on html "**********" at bounding box center [779, 311] width 573 height 72
click at [577, 332] on p "**********" at bounding box center [779, 324] width 543 height 16
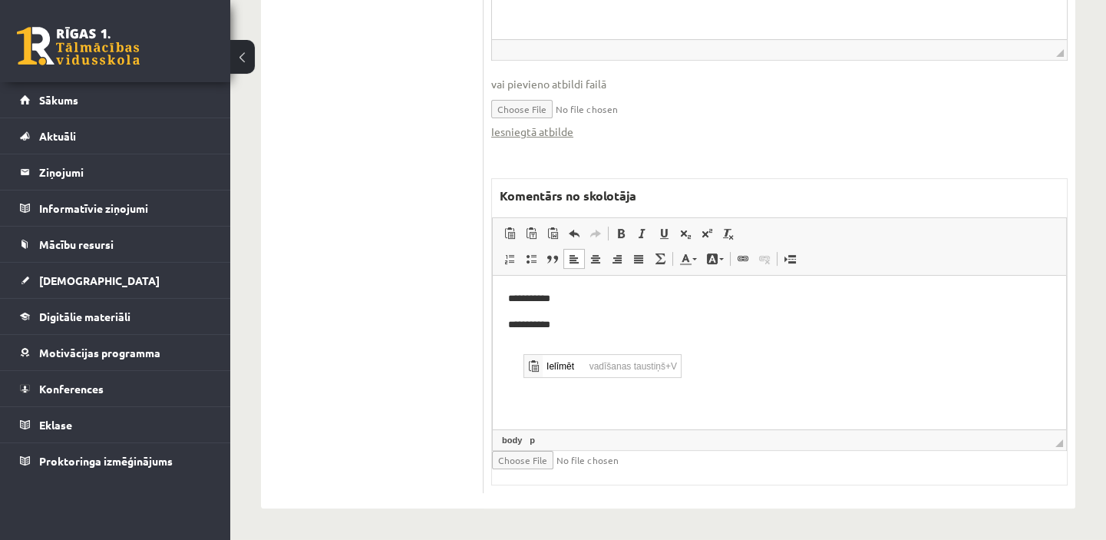
click at [538, 364] on span "Ielīmēt" at bounding box center [533, 365] width 12 height 12
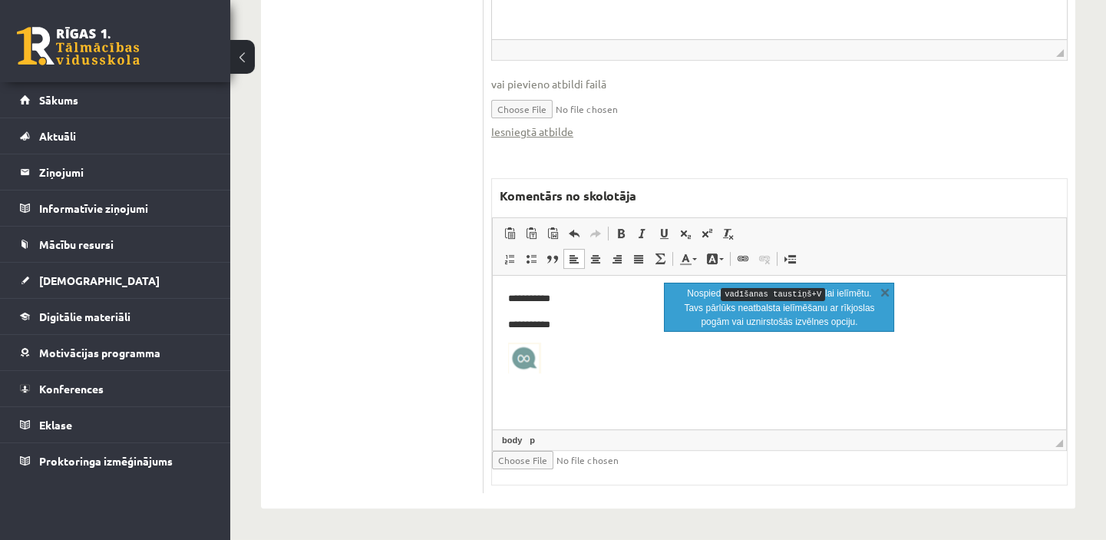
click at [625, 394] on html "**********" at bounding box center [779, 334] width 573 height 119
click at [625, 382] on html "**********" at bounding box center [779, 334] width 573 height 119
click at [550, 350] on p "Bagātinātā teksta redaktors, wiswyg-editor-47433760017860-1760508686-527" at bounding box center [779, 360] width 543 height 37
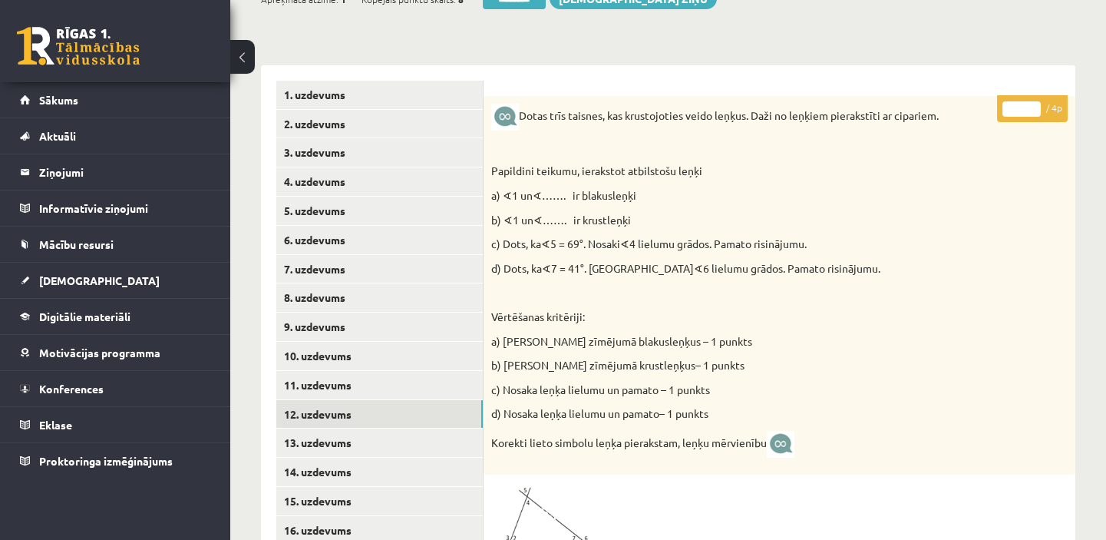
scroll to position [141, 0]
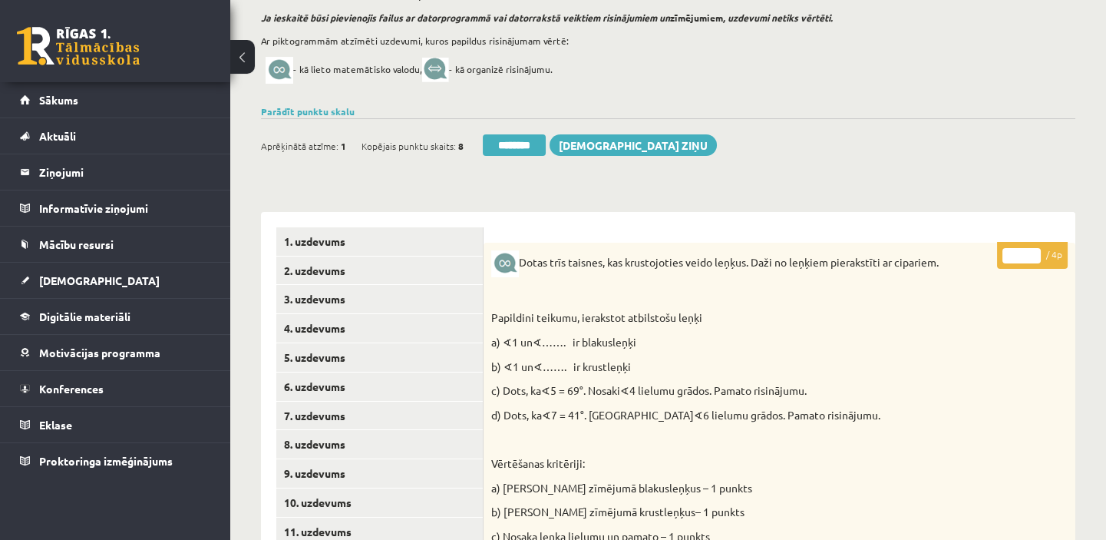
click at [1036, 249] on input "*" at bounding box center [1022, 255] width 38 height 15
type input "*"
click at [1036, 249] on input "*" at bounding box center [1022, 255] width 38 height 15
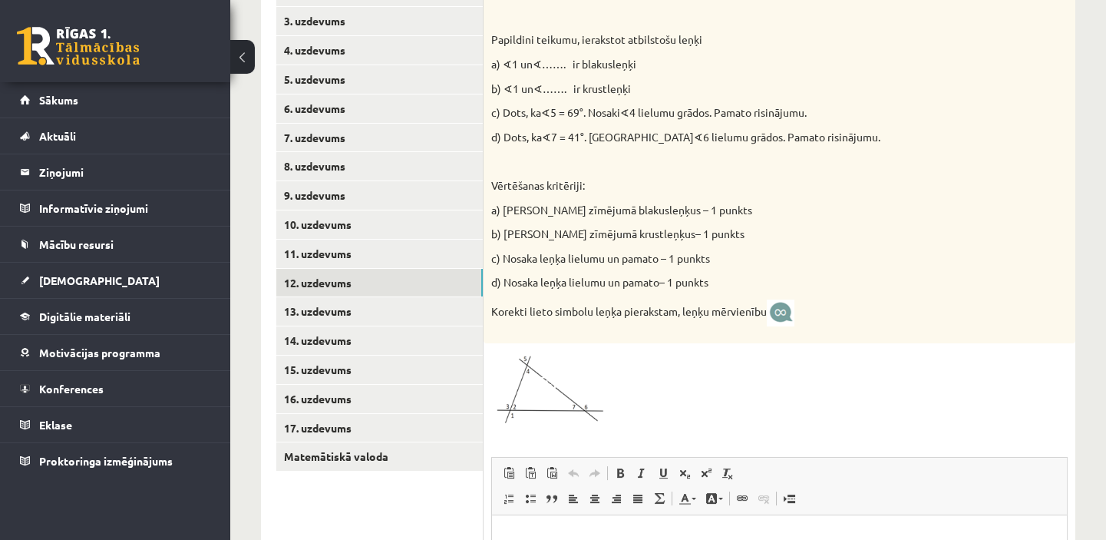
scroll to position [421, 0]
click at [429, 253] on link "11. uzdevums" at bounding box center [379, 252] width 207 height 28
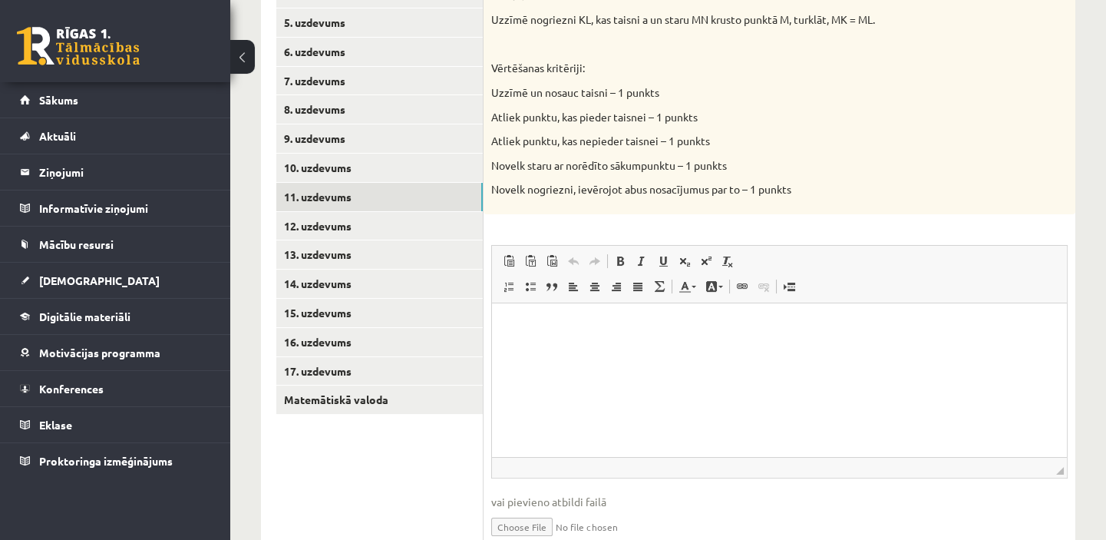
scroll to position [475, 0]
click at [385, 238] on link "12. uzdevums" at bounding box center [379, 227] width 207 height 28
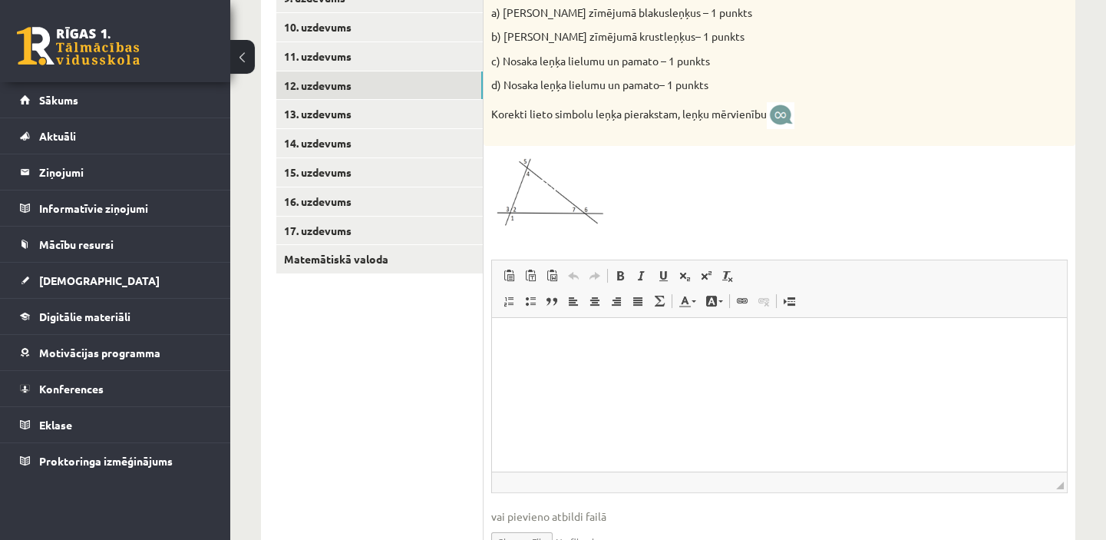
scroll to position [614, 0]
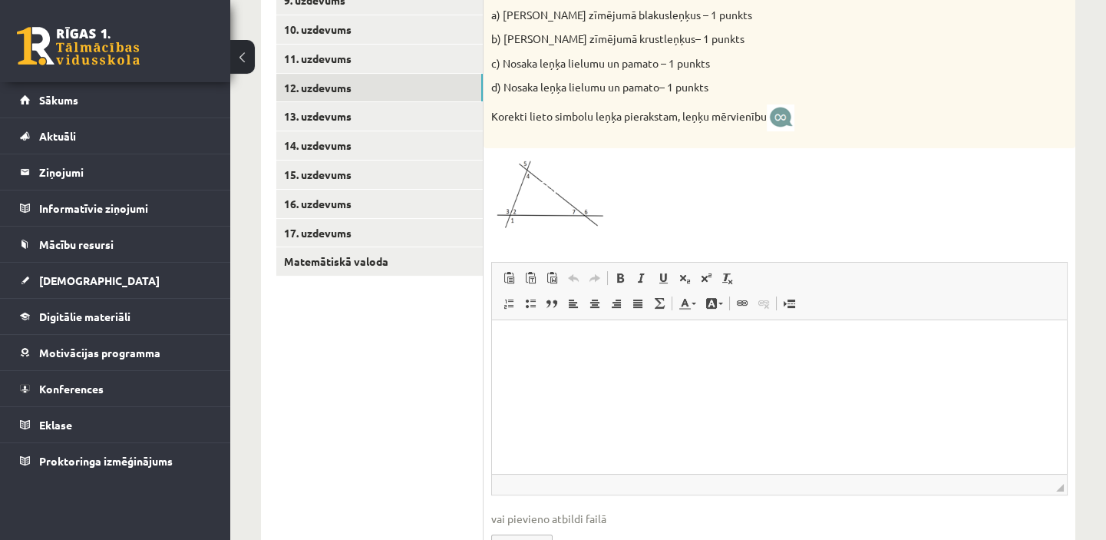
click at [413, 110] on link "13. uzdevums" at bounding box center [379, 116] width 207 height 28
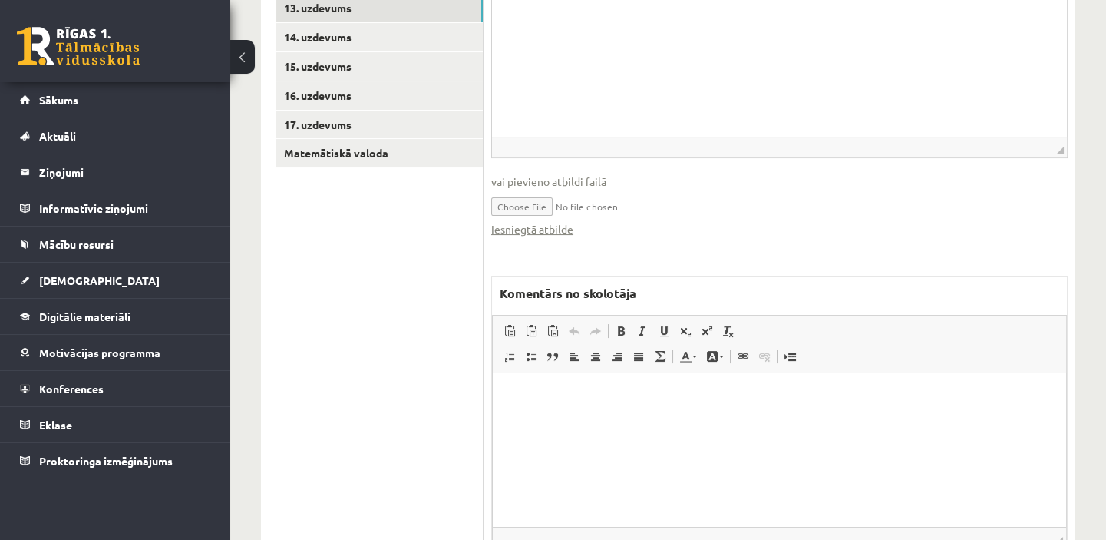
scroll to position [723, 0]
click at [537, 230] on link "Iesniegtā atbilde" at bounding box center [532, 228] width 82 height 16
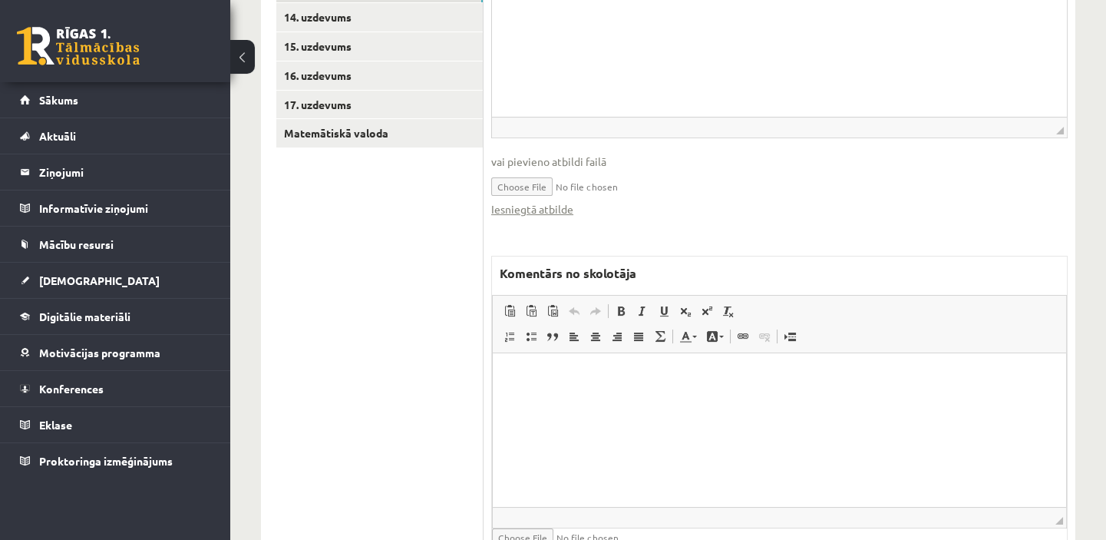
scroll to position [793, 0]
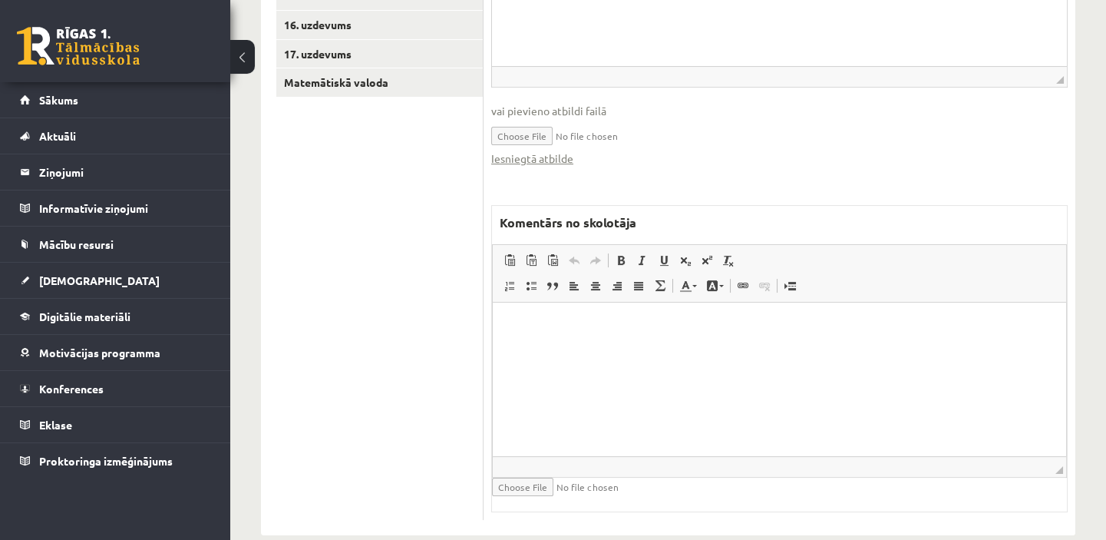
click at [525, 161] on link "Iesniegtā atbilde" at bounding box center [532, 158] width 82 height 16
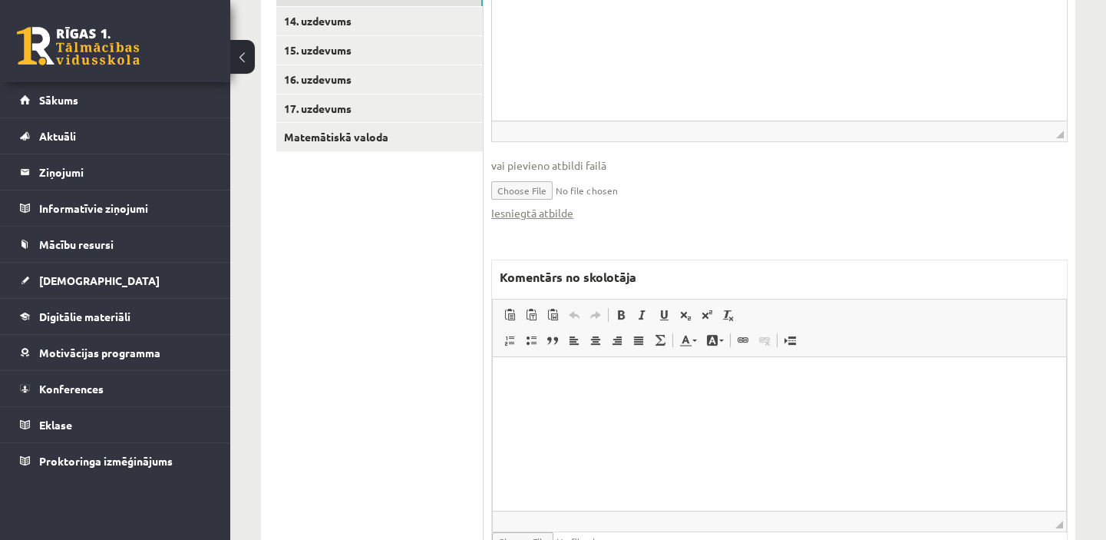
scroll to position [750, 0]
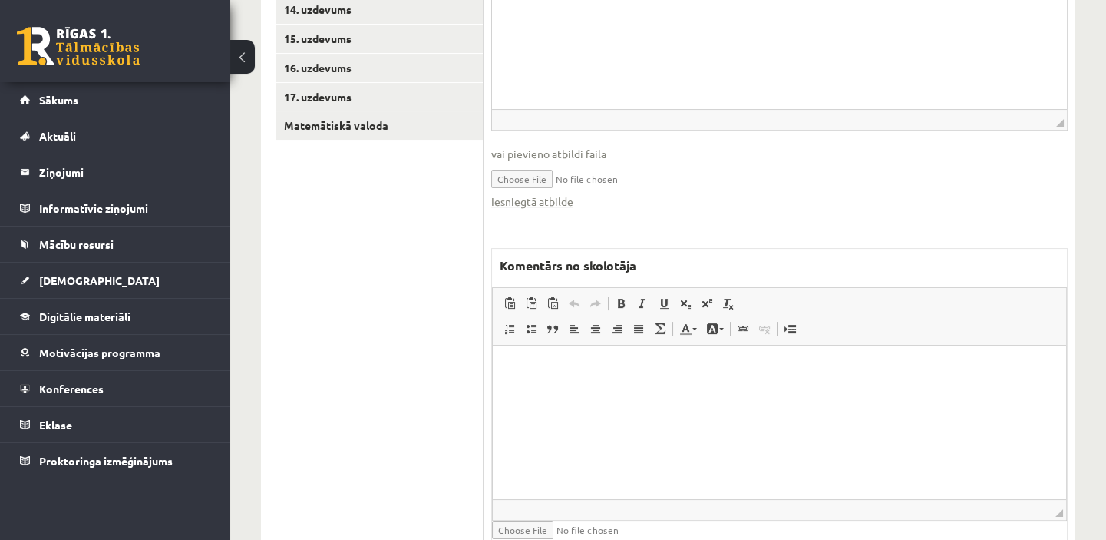
click at [560, 200] on link "Iesniegtā atbilde" at bounding box center [532, 201] width 82 height 16
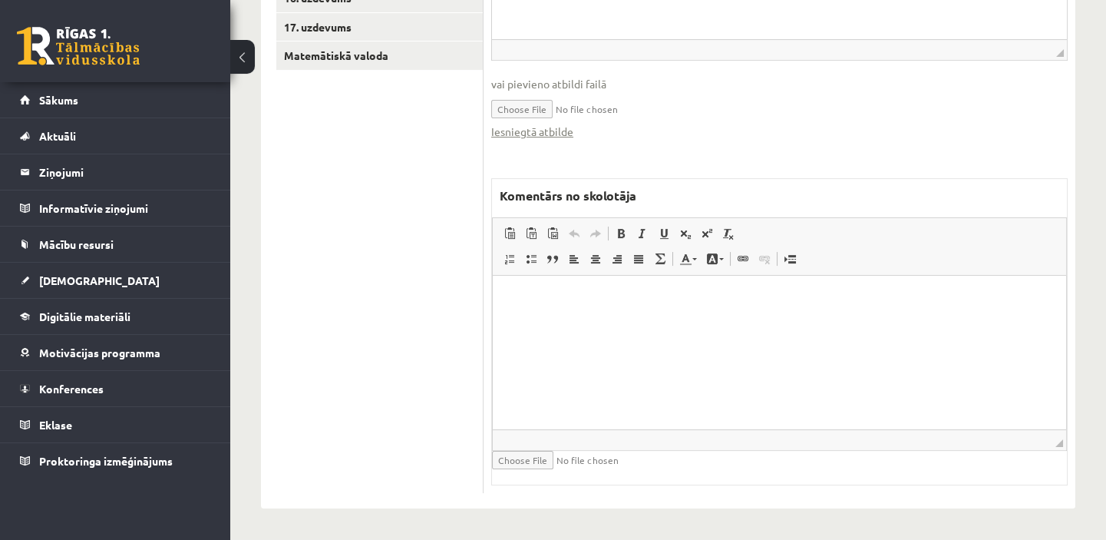
click at [518, 131] on link "Iesniegtā atbilde" at bounding box center [532, 132] width 82 height 16
click at [525, 293] on p "Bagātinātā teksta redaktors, wiswyg-editor-47433842369160-1760508877-115" at bounding box center [779, 299] width 543 height 16
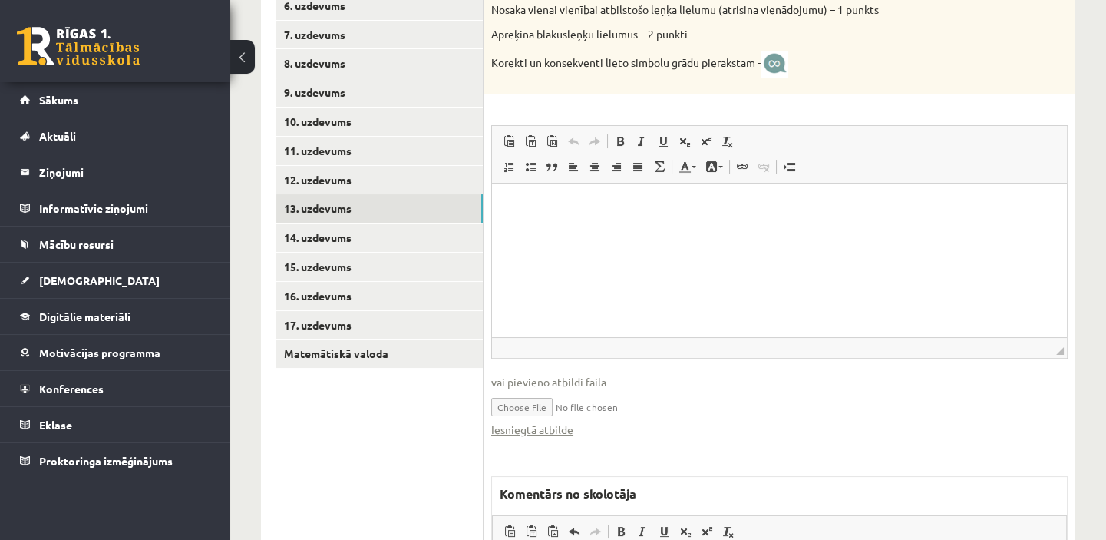
scroll to position [540, 0]
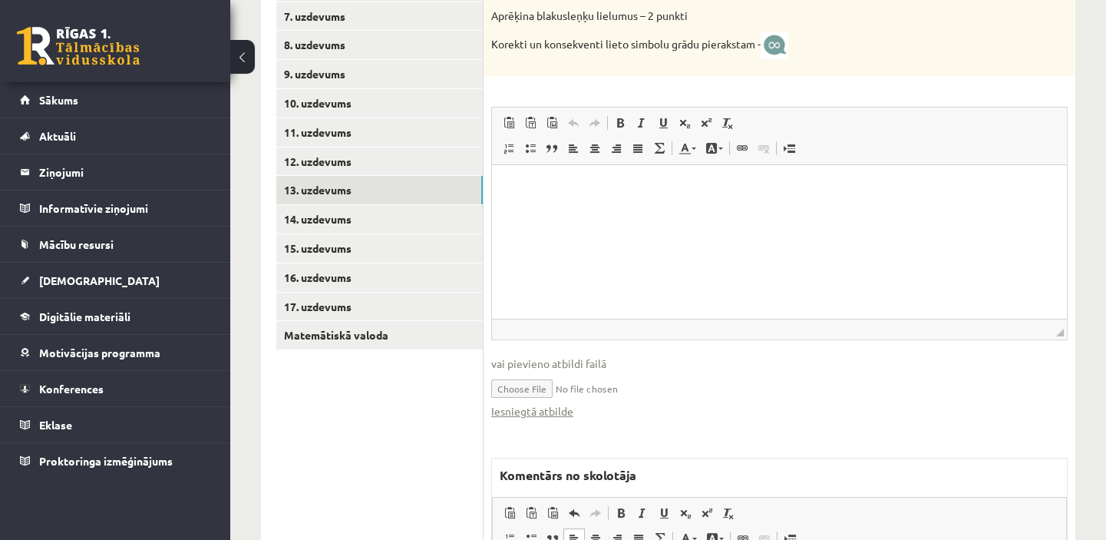
click at [543, 415] on link "Iesniegtā atbilde" at bounding box center [532, 411] width 82 height 16
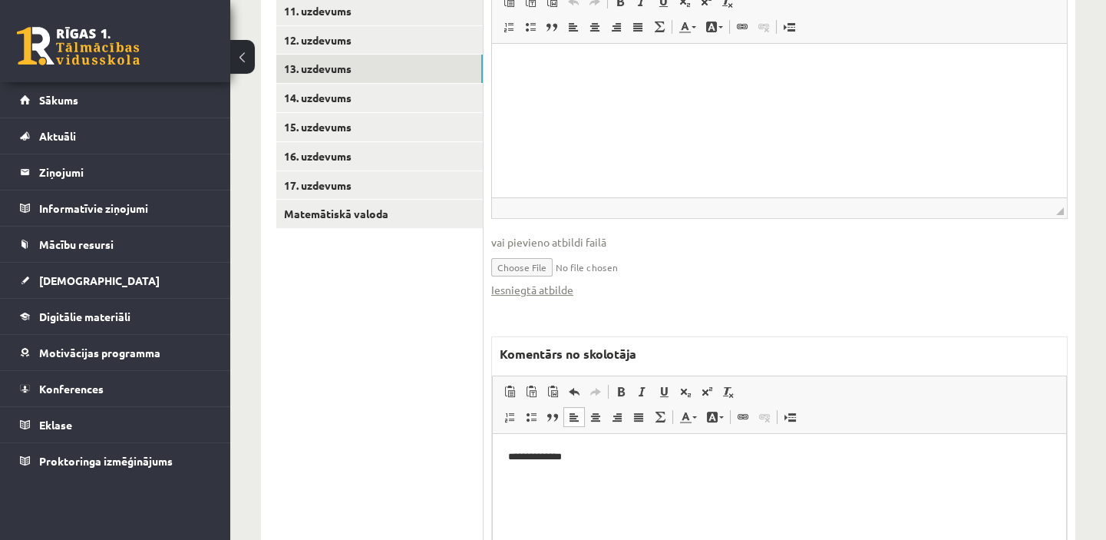
scroll to position [680, 0]
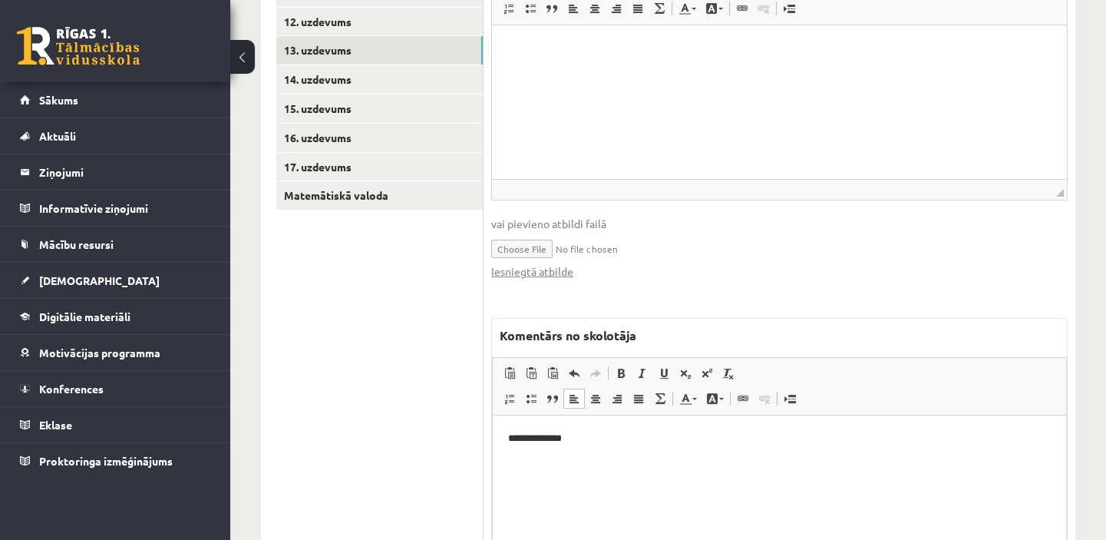
click at [584, 441] on p "**********" at bounding box center [779, 439] width 543 height 16
click at [517, 487] on html "**********" at bounding box center [779, 451] width 573 height 72
click at [640, 471] on p "**********" at bounding box center [779, 465] width 543 height 16
drag, startPoint x: 577, startPoint y: 506, endPoint x: 550, endPoint y: 499, distance: 27.7
click at [550, 499] on html "**********" at bounding box center [779, 464] width 573 height 98
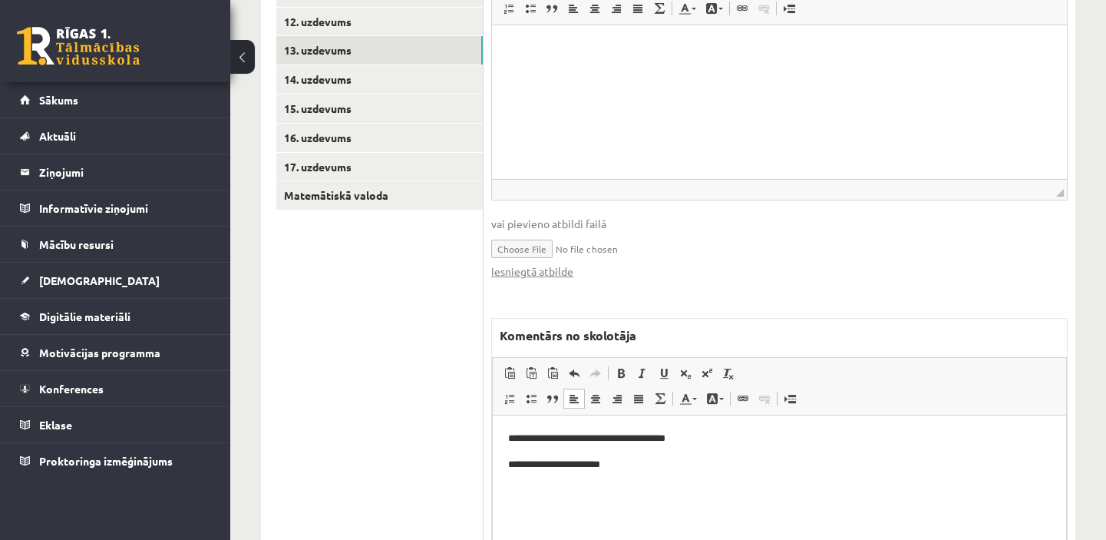
drag, startPoint x: 550, startPoint y: 499, endPoint x: 520, endPoint y: 532, distance: 45.1
click at [520, 514] on html "**********" at bounding box center [779, 464] width 573 height 98
click at [522, 499] on html "**********" at bounding box center [779, 464] width 573 height 98
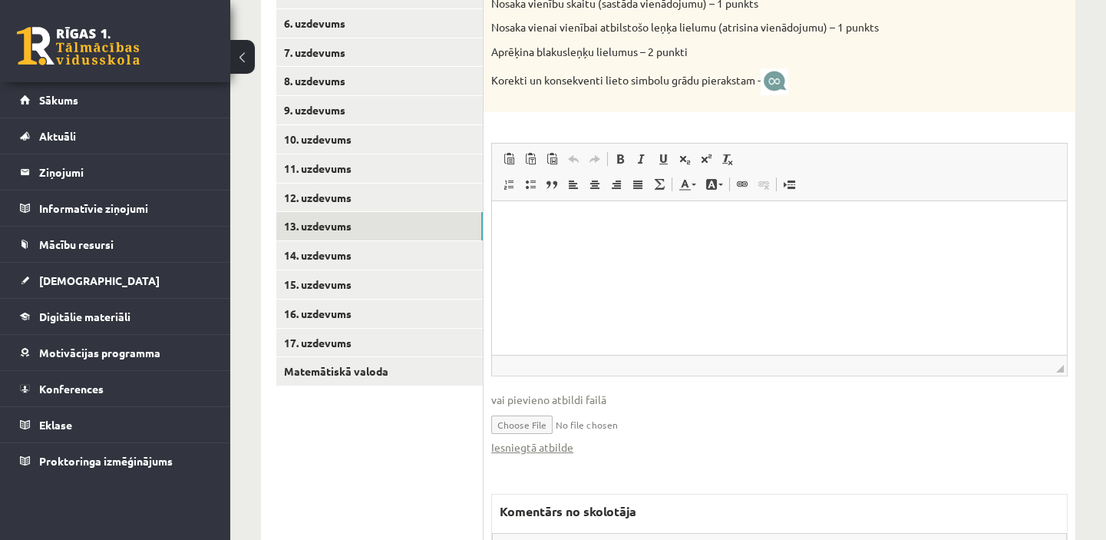
scroll to position [471, 0]
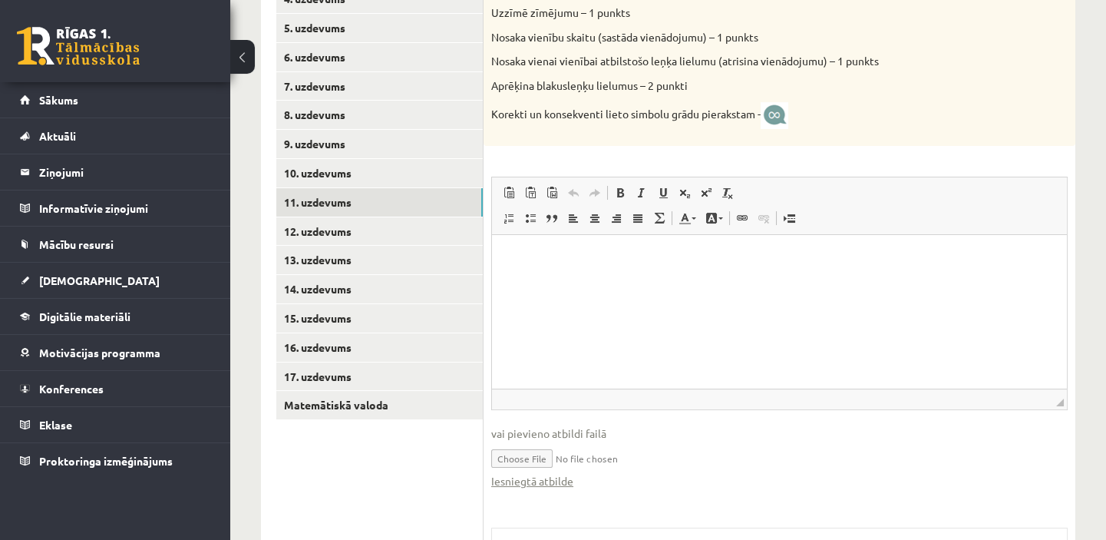
click at [385, 202] on link "11. uzdevums" at bounding box center [379, 202] width 207 height 28
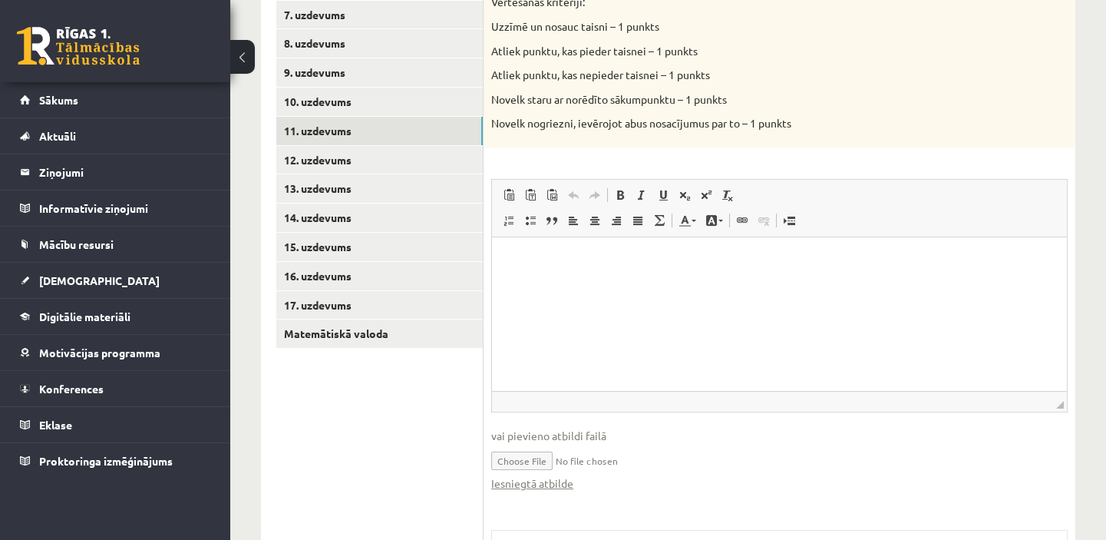
scroll to position [540, 0]
click at [449, 161] on link "12. uzdevums" at bounding box center [379, 161] width 207 height 28
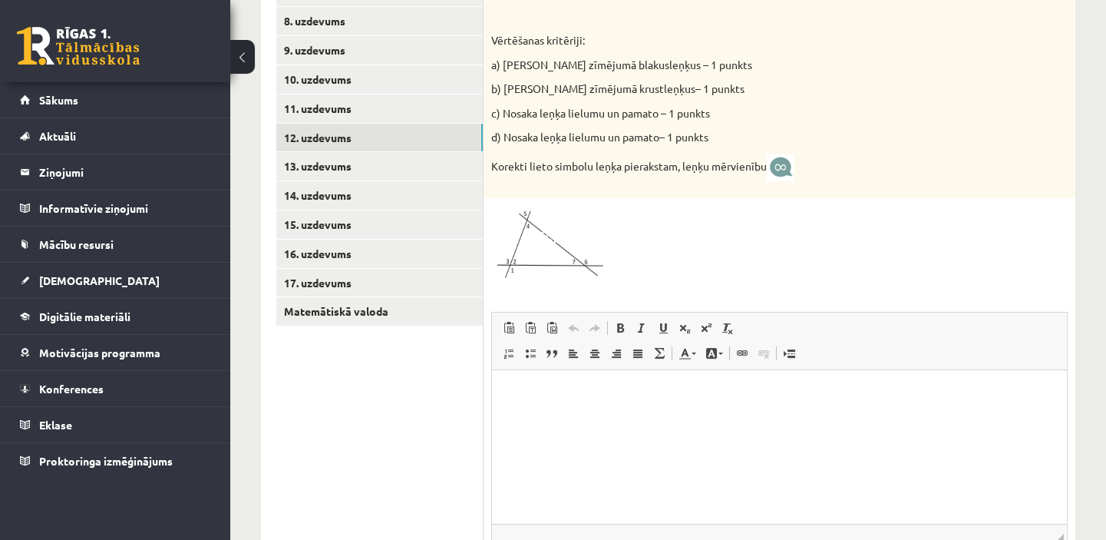
scroll to position [533, 0]
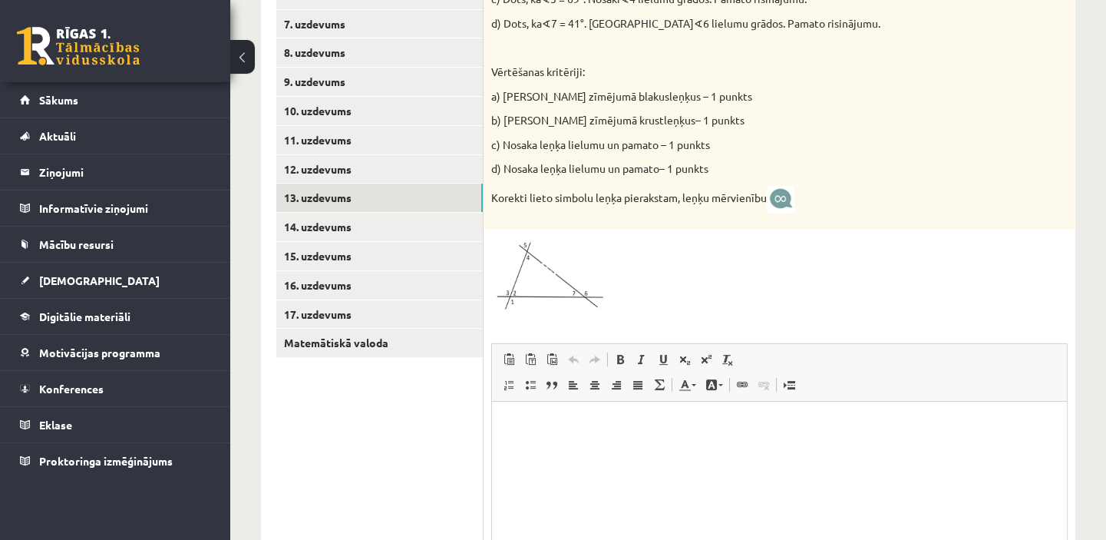
click at [382, 197] on link "13. uzdevums" at bounding box center [379, 197] width 207 height 28
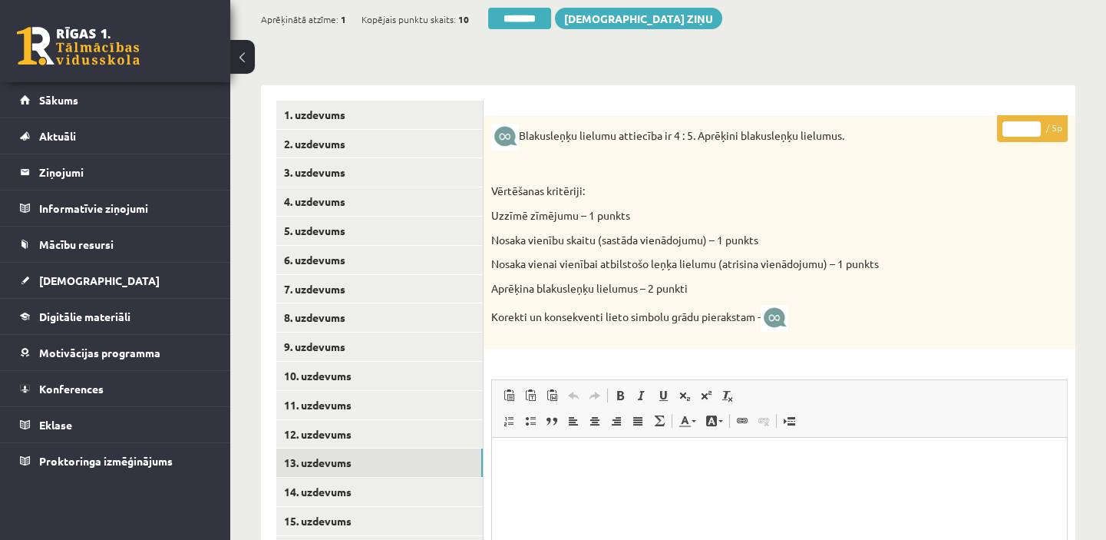
scroll to position [261, 0]
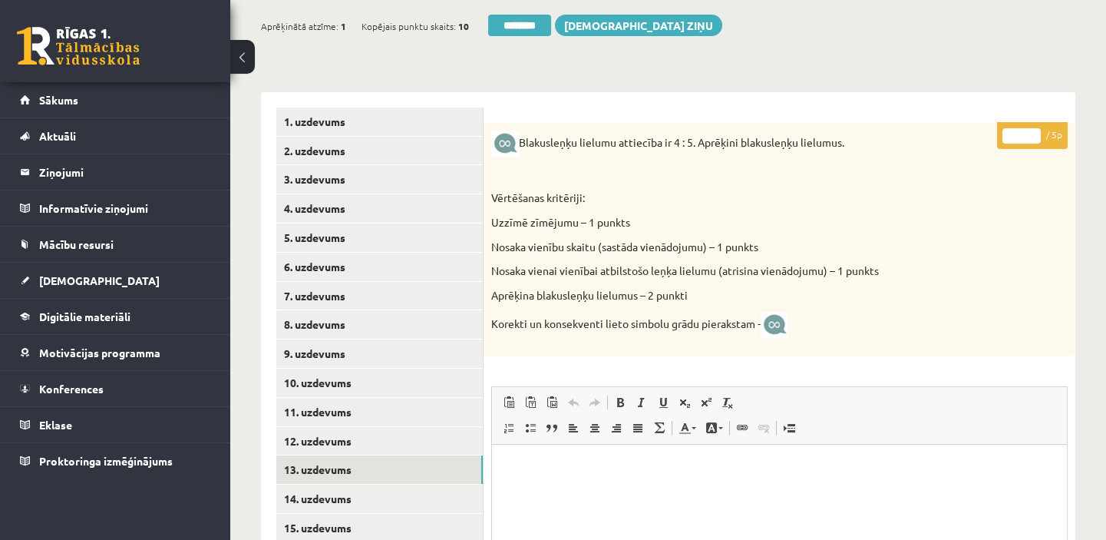
click at [1036, 130] on input "*" at bounding box center [1022, 135] width 38 height 15
type input "*"
click at [1036, 130] on input "*" at bounding box center [1022, 135] width 38 height 15
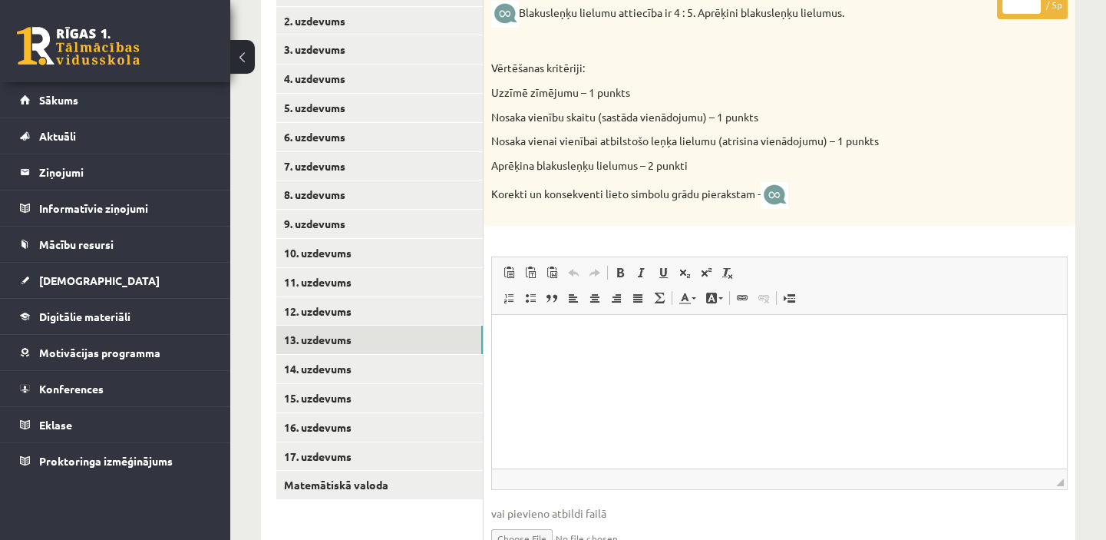
scroll to position [401, 0]
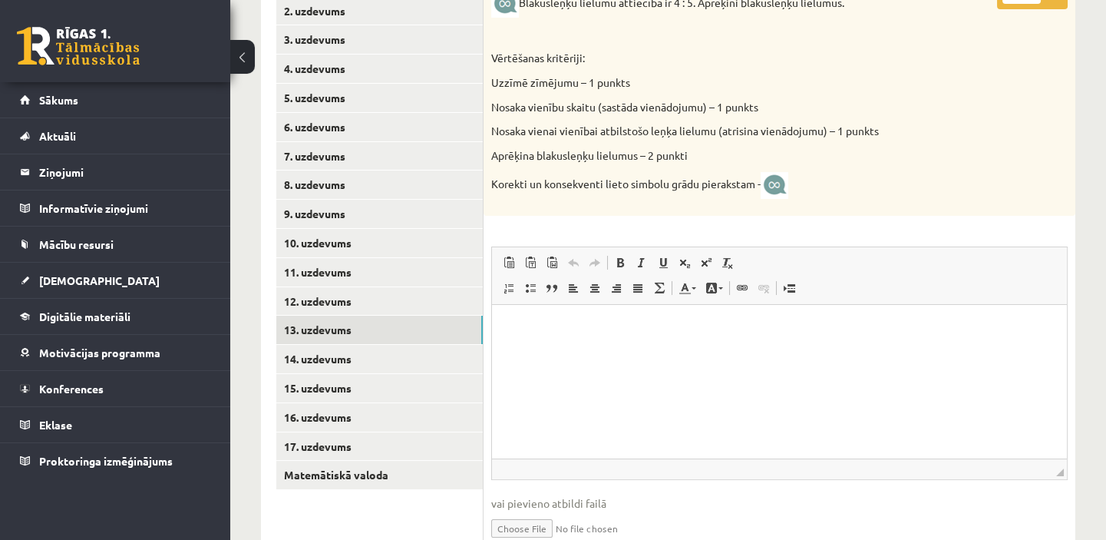
click at [326, 352] on link "14. uzdevums" at bounding box center [379, 359] width 207 height 28
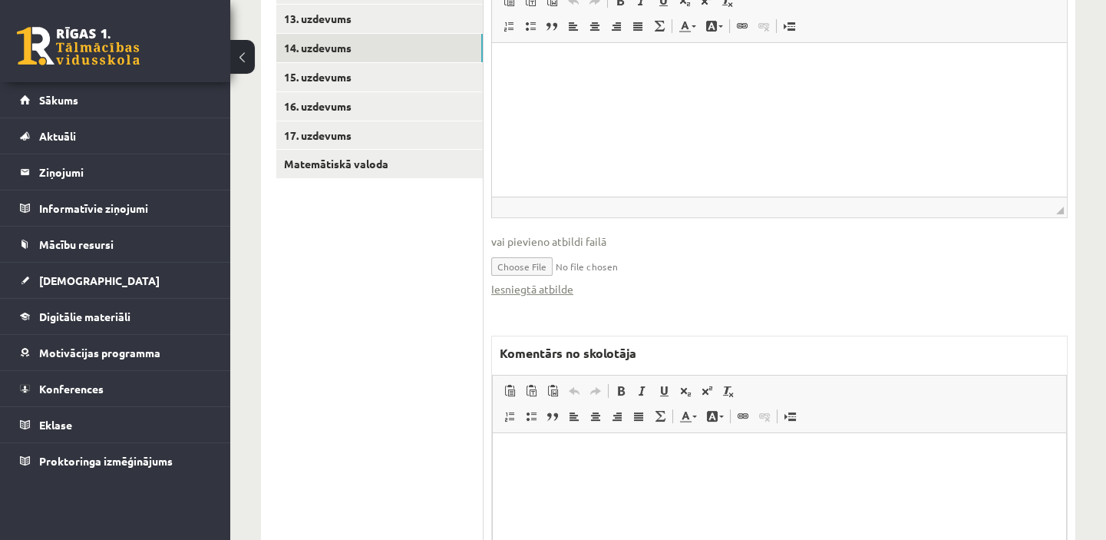
scroll to position [750, 0]
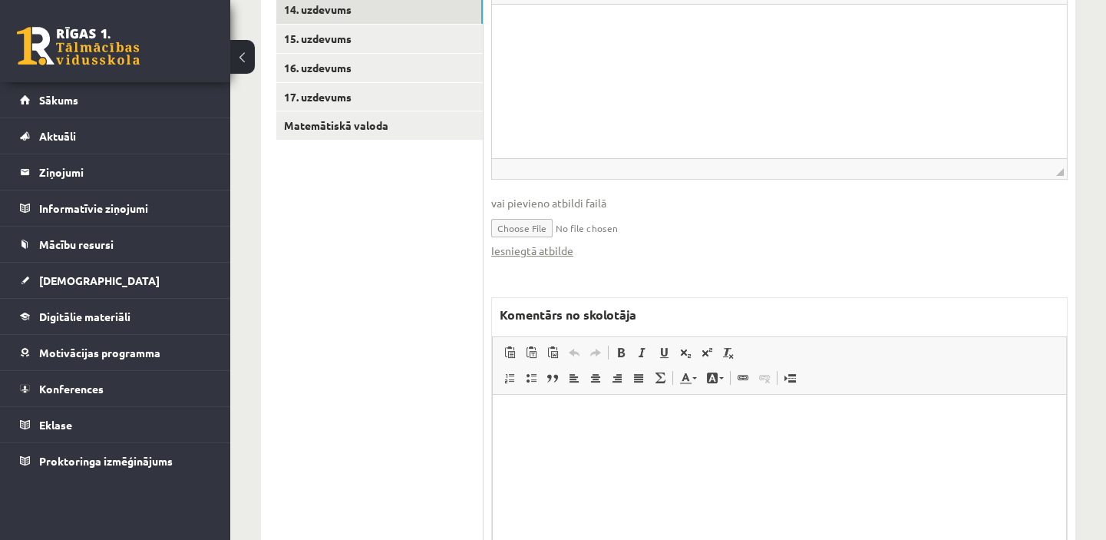
click at [560, 249] on link "Iesniegtā atbilde" at bounding box center [532, 251] width 82 height 16
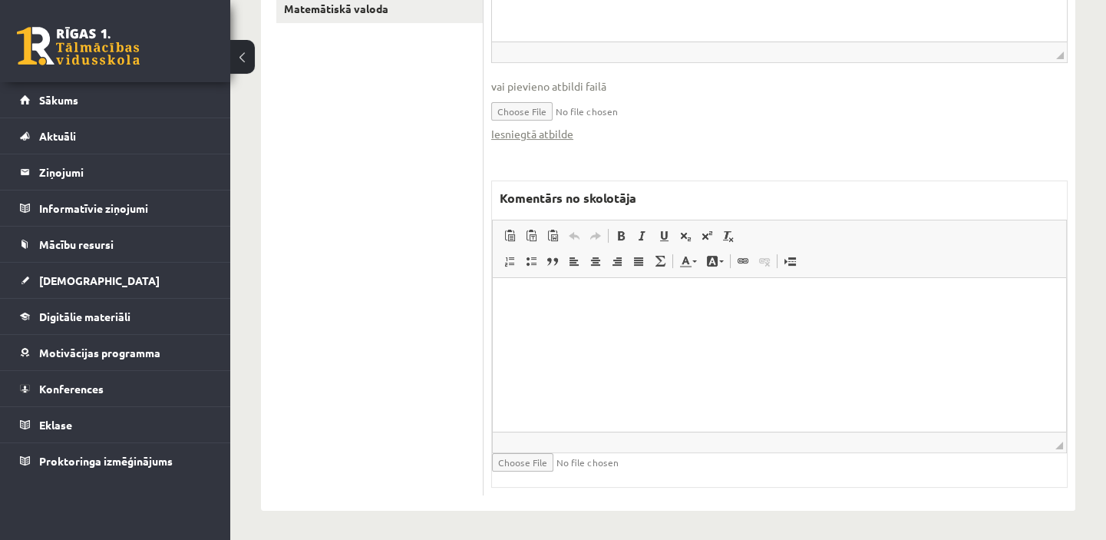
scroll to position [868, 0]
click at [517, 300] on p "Bagātinātā teksta redaktors, wiswyg-editor-47434007314100-1760509401-748" at bounding box center [779, 299] width 543 height 16
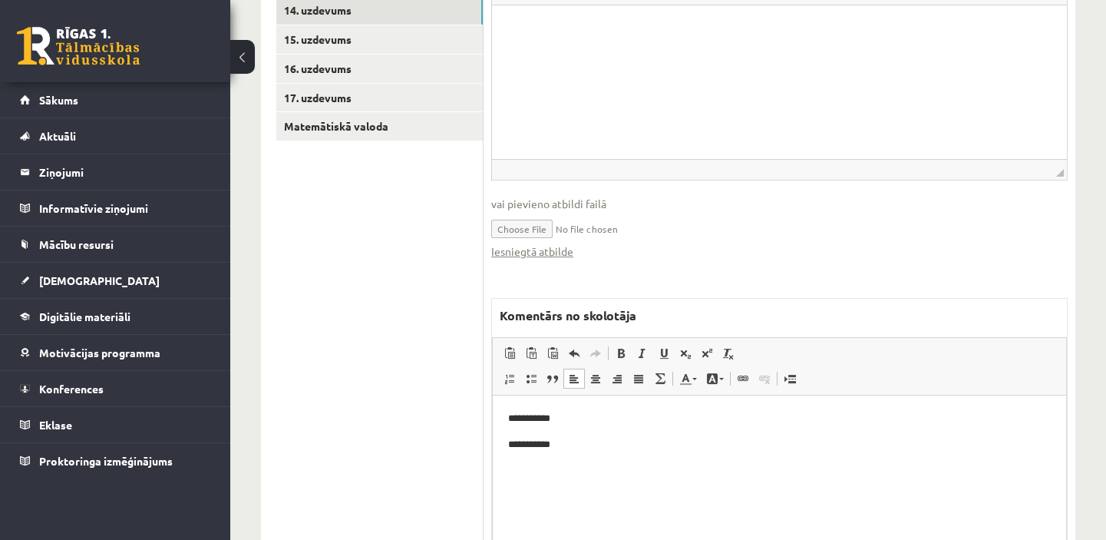
scroll to position [798, 0]
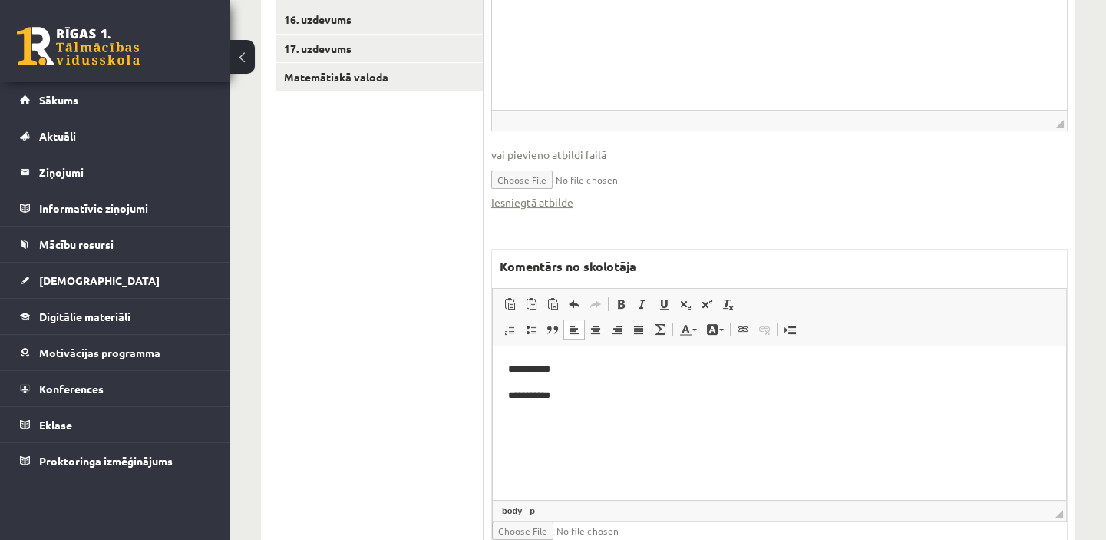
click at [531, 201] on link "Iesniegtā atbilde" at bounding box center [532, 202] width 82 height 16
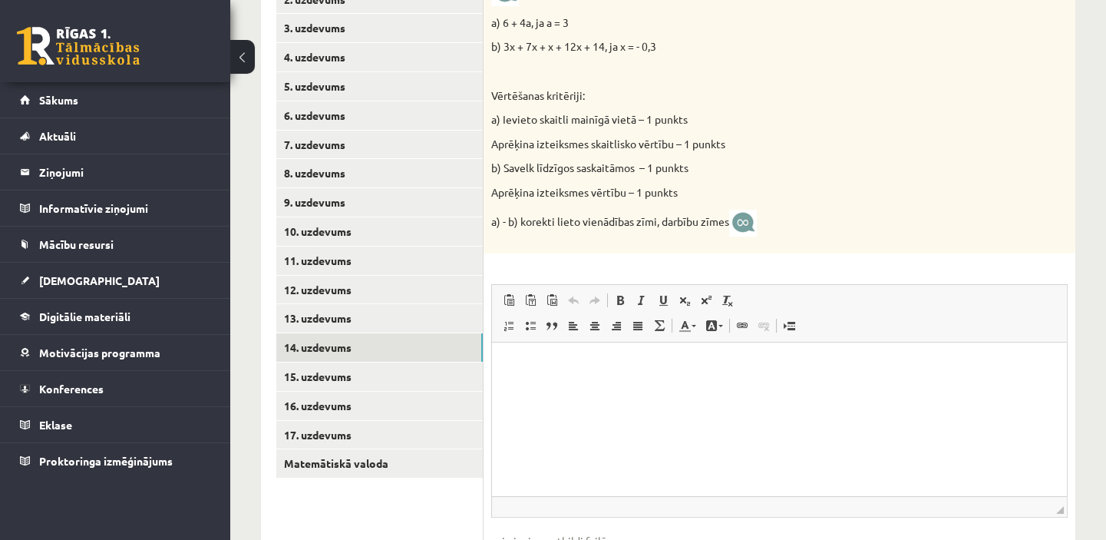
scroll to position [380, 0]
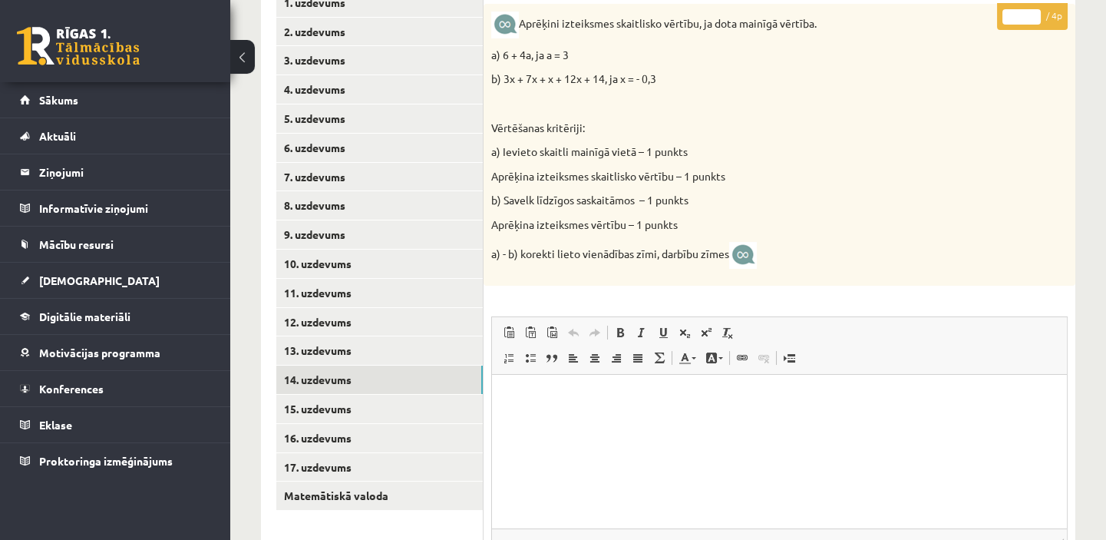
click at [1034, 12] on input "*" at bounding box center [1022, 16] width 38 height 15
type input "*"
click at [1034, 12] on input "*" at bounding box center [1022, 16] width 38 height 15
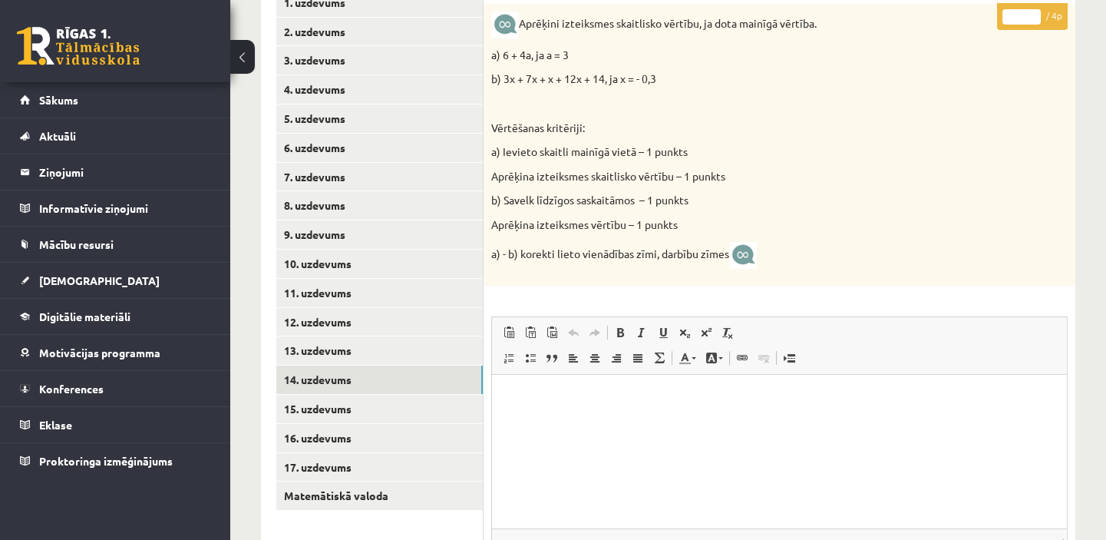
click at [396, 411] on link "15. uzdevums" at bounding box center [379, 409] width 207 height 28
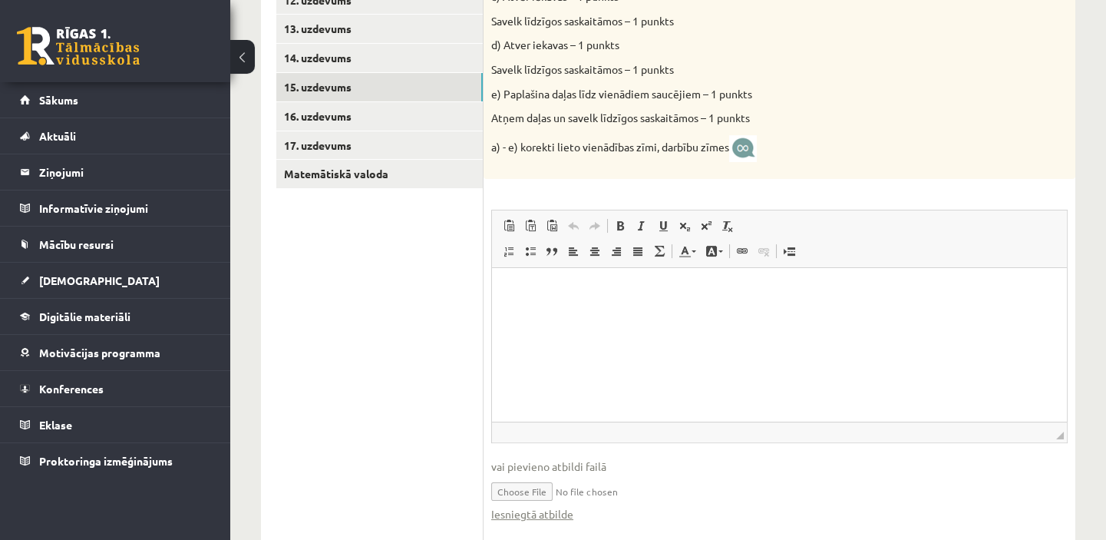
scroll to position [729, 0]
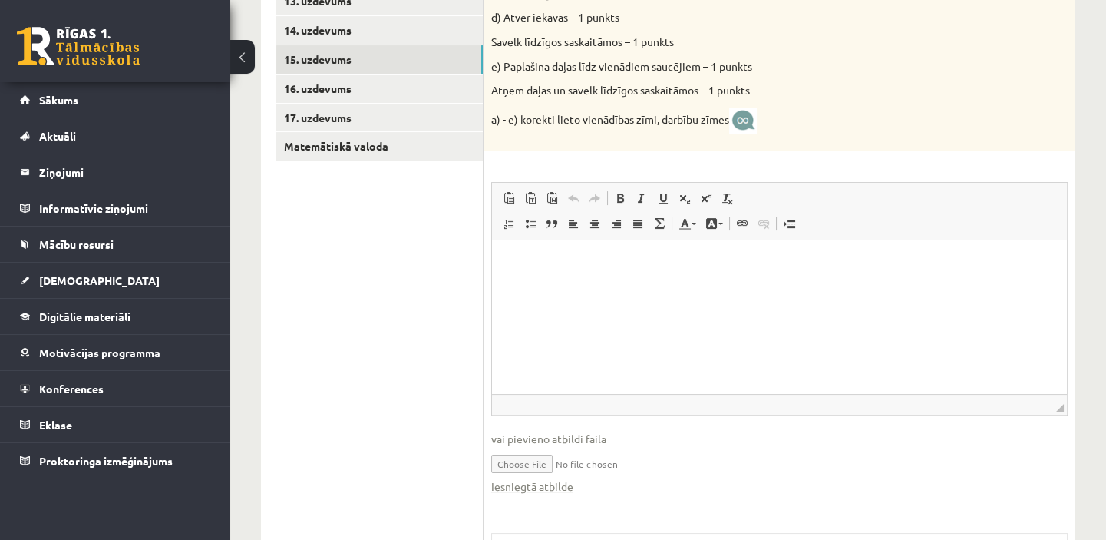
click at [562, 486] on link "Iesniegtā atbilde" at bounding box center [532, 486] width 82 height 16
click at [540, 480] on link "Iesniegtā atbilde" at bounding box center [532, 486] width 82 height 16
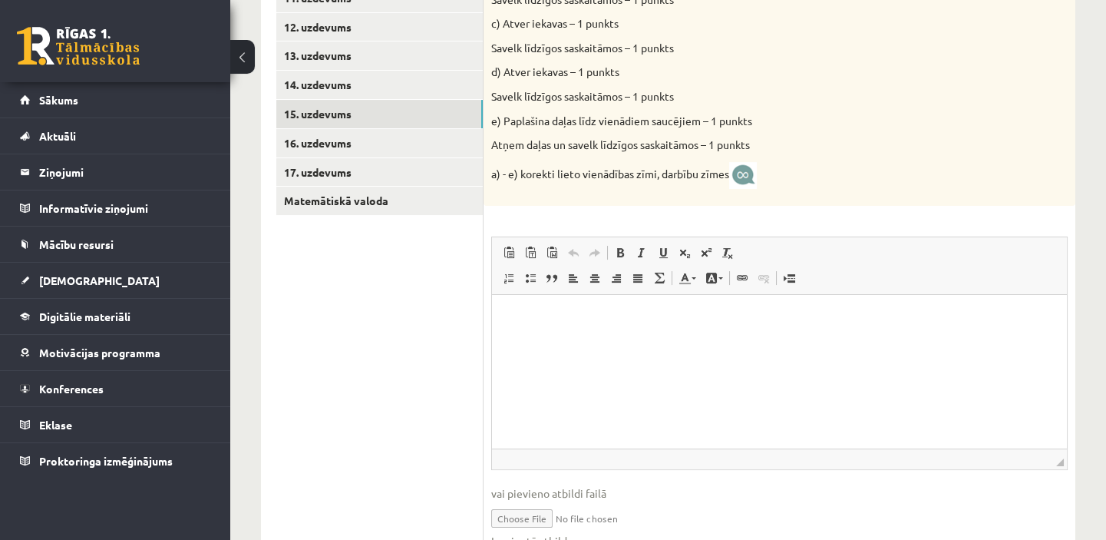
scroll to position [520, 0]
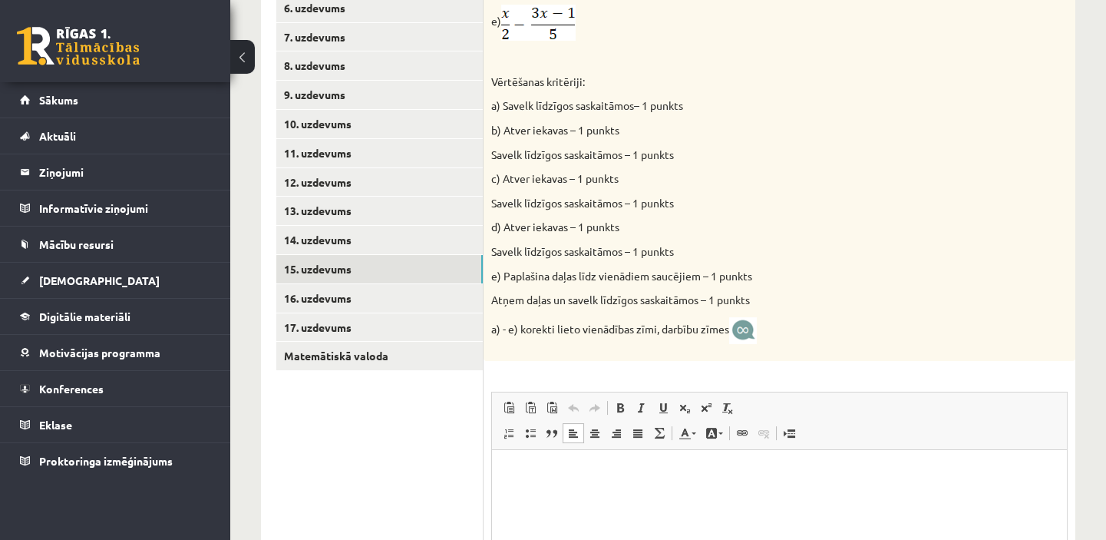
drag, startPoint x: 514, startPoint y: 464, endPoint x: 522, endPoint y: 458, distance: 9.4
click at [514, 463] on html at bounding box center [779, 472] width 575 height 47
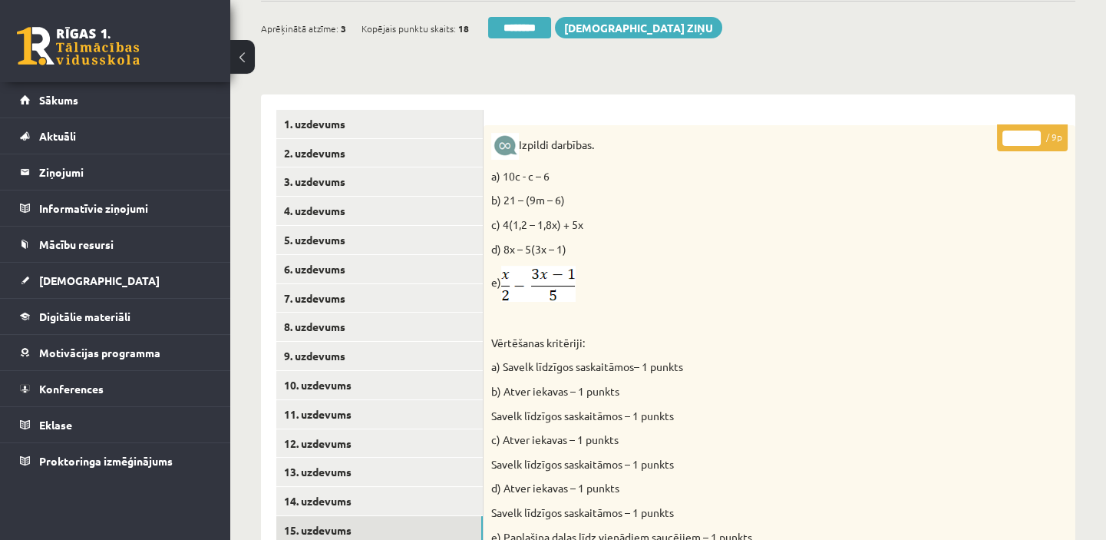
scroll to position [240, 0]
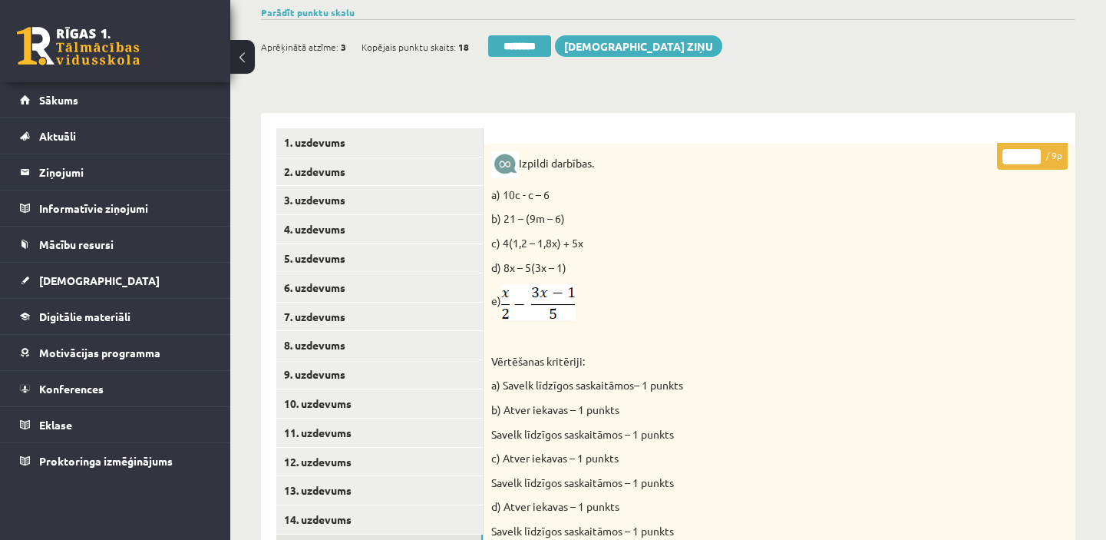
click at [1035, 152] on input "*" at bounding box center [1022, 156] width 38 height 15
type input "*"
click at [1035, 152] on input "*" at bounding box center [1022, 156] width 38 height 15
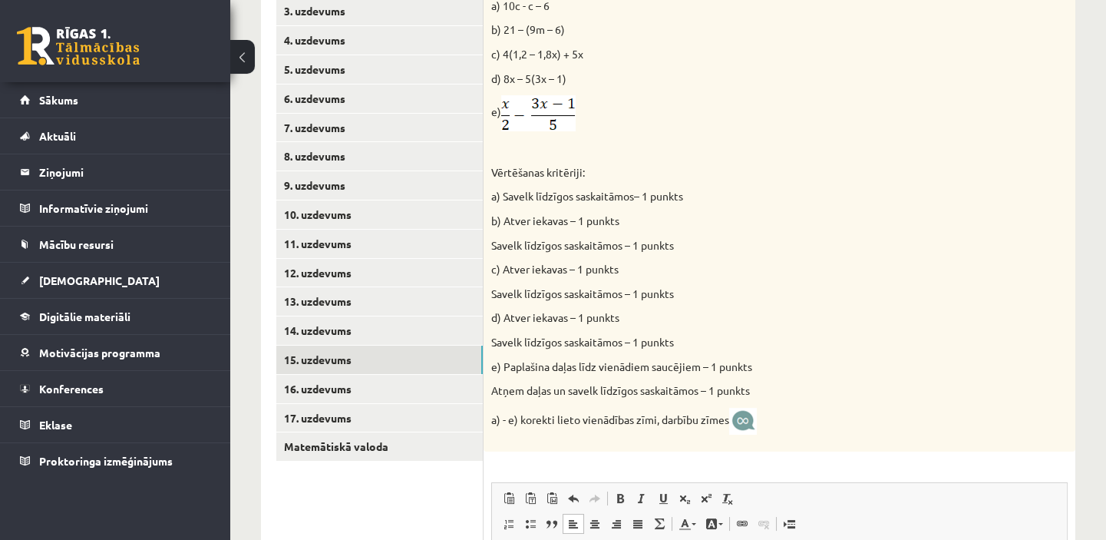
scroll to position [450, 0]
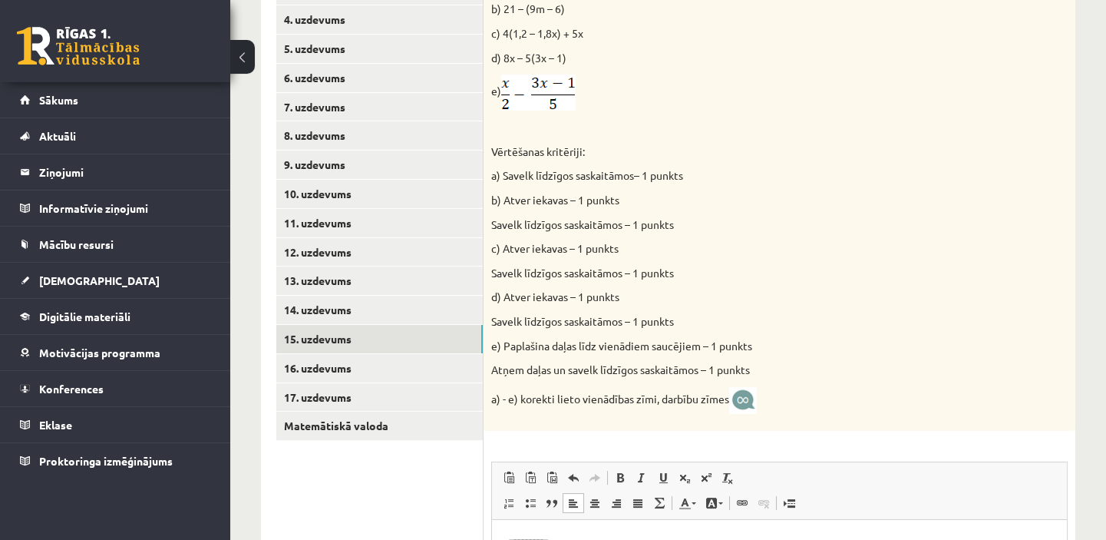
click at [402, 375] on link "16. uzdevums" at bounding box center [379, 368] width 207 height 28
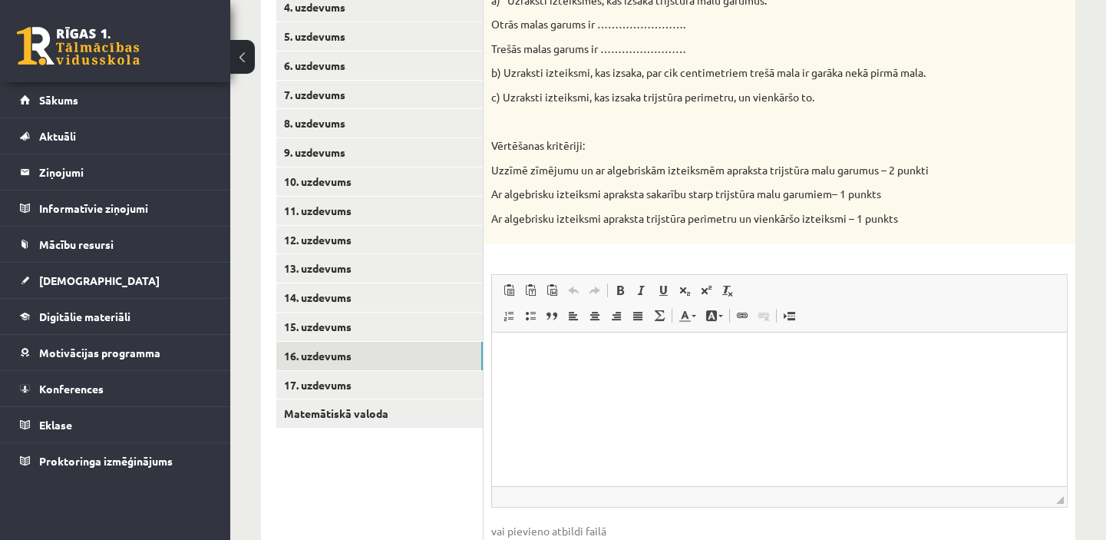
scroll to position [520, 0]
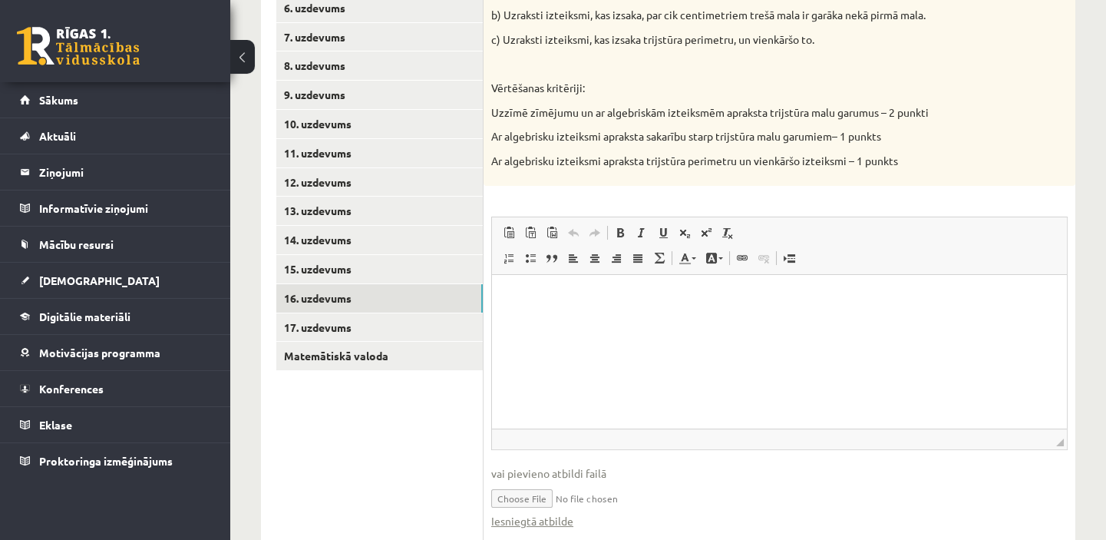
click at [560, 518] on link "Iesniegtā atbilde" at bounding box center [532, 521] width 82 height 16
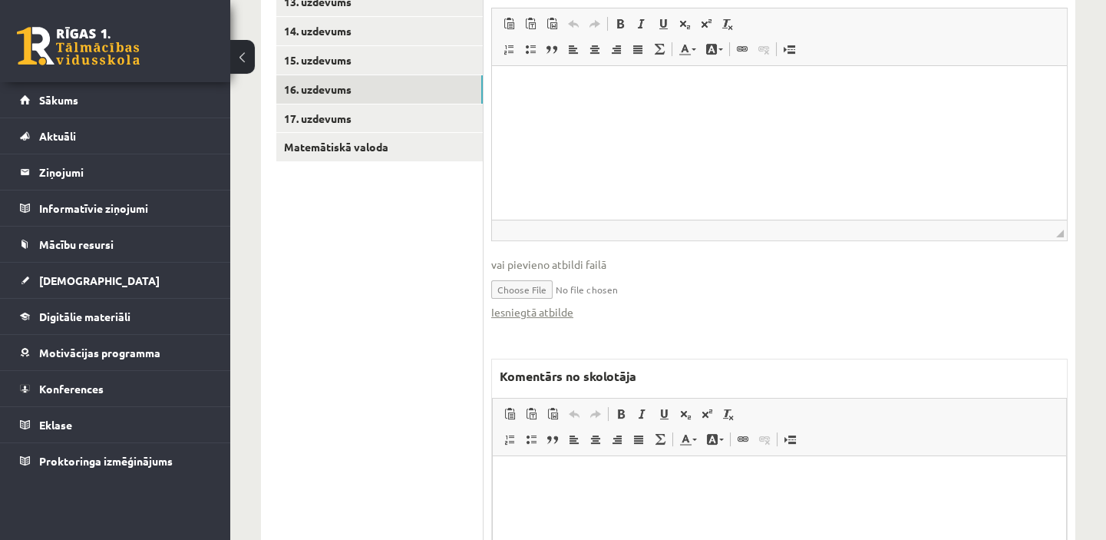
scroll to position [729, 0]
click at [508, 470] on p "Bagātinātā teksta redaktors, wiswyg-editor-47434024524440-1760509828-605" at bounding box center [779, 478] width 543 height 16
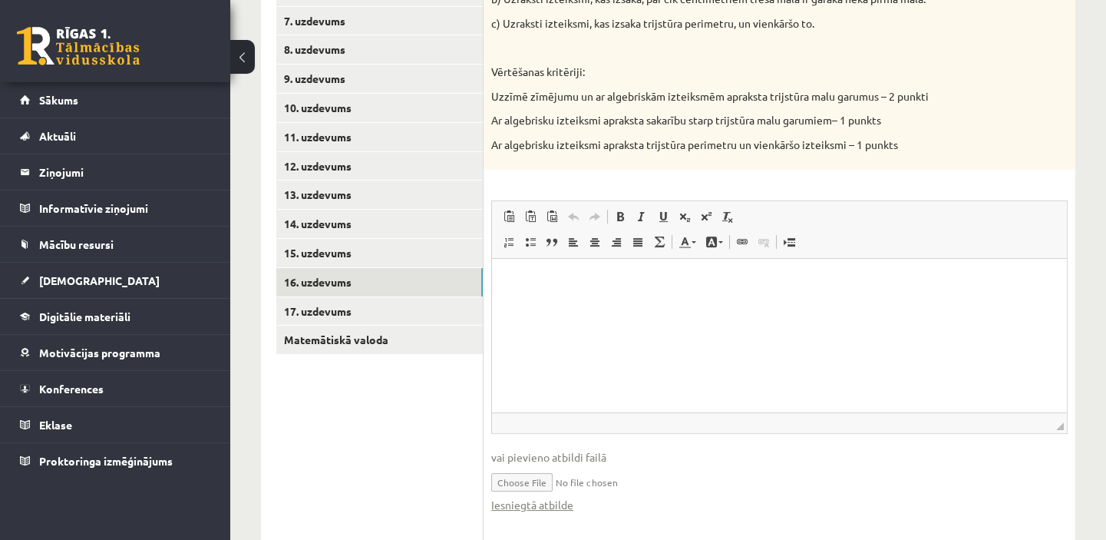
scroll to position [659, 0]
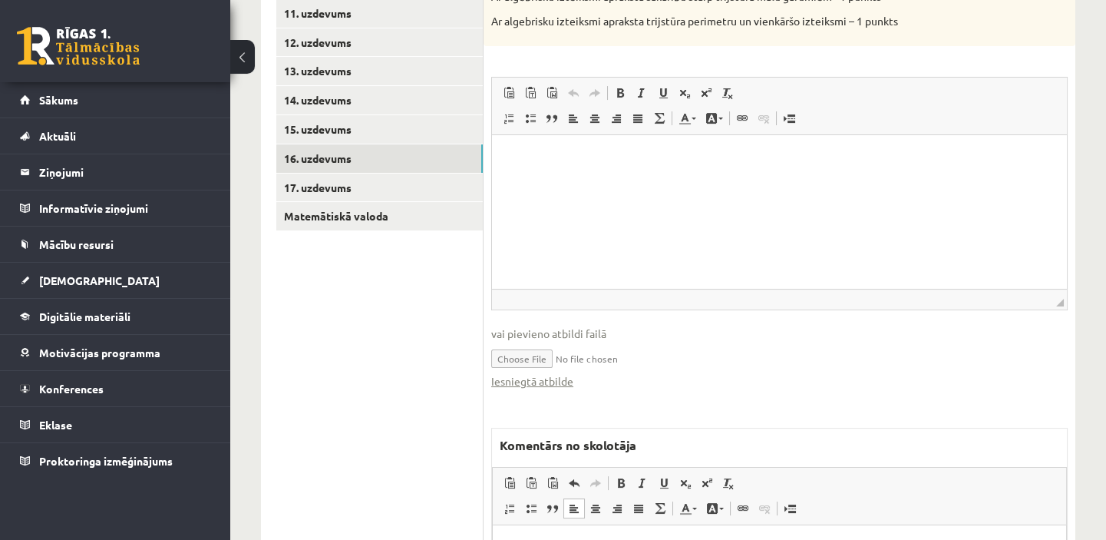
click at [532, 381] on link "Iesniegtā atbilde" at bounding box center [532, 381] width 82 height 16
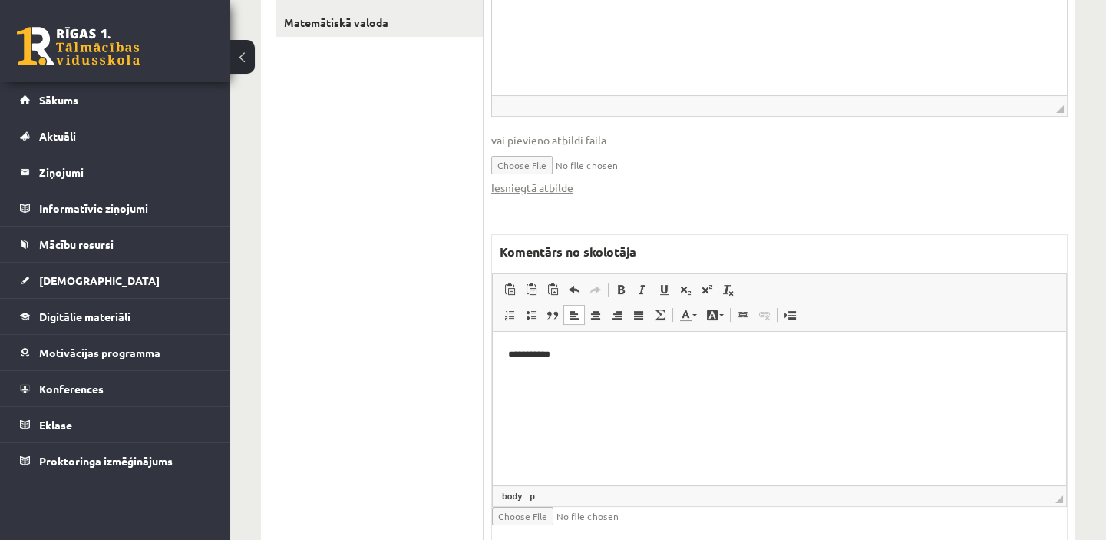
scroll to position [908, 0]
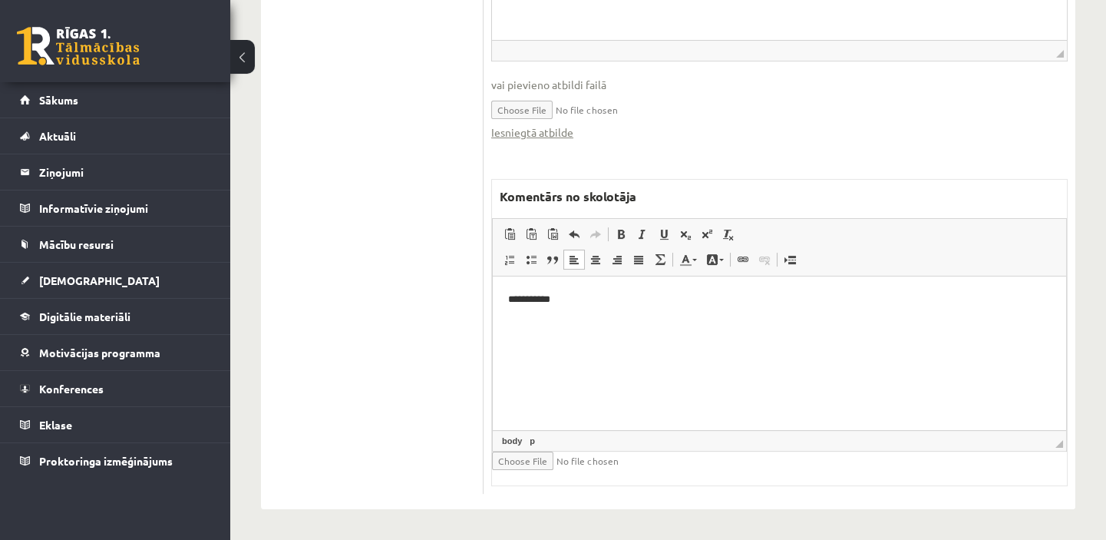
click at [597, 306] on p "**********" at bounding box center [779, 299] width 543 height 16
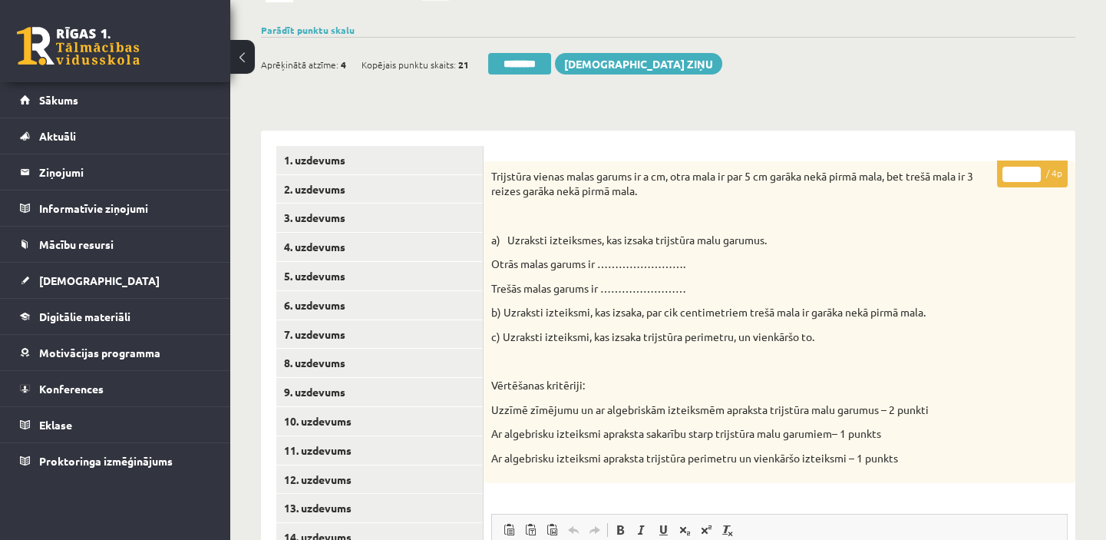
scroll to position [210, 0]
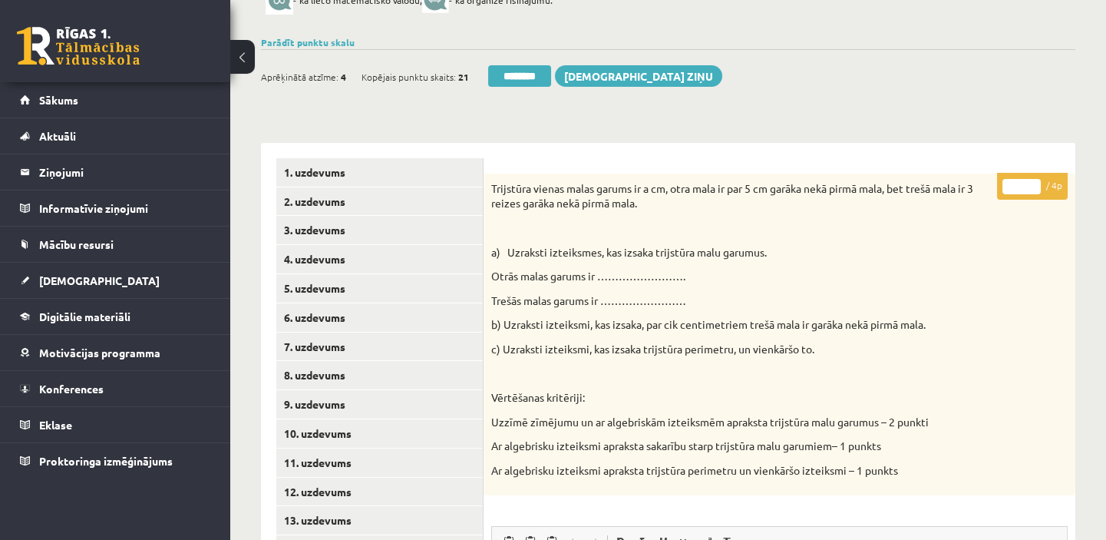
click at [1034, 180] on input "*" at bounding box center [1022, 186] width 38 height 15
type input "*"
click at [1034, 180] on input "*" at bounding box center [1022, 186] width 38 height 15
click at [440, 415] on link "9. uzdevums" at bounding box center [379, 404] width 207 height 28
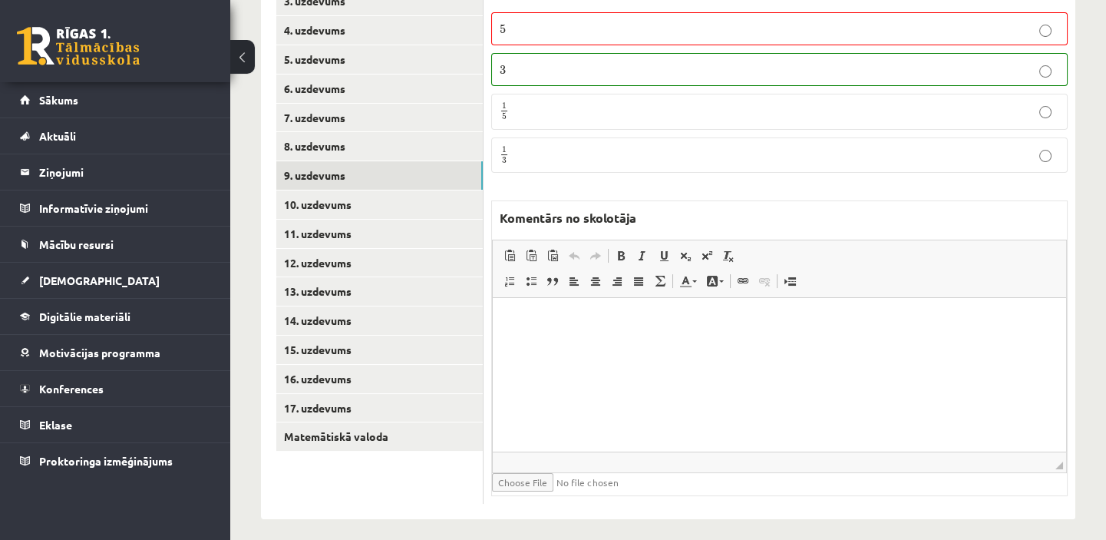
scroll to position [450, 0]
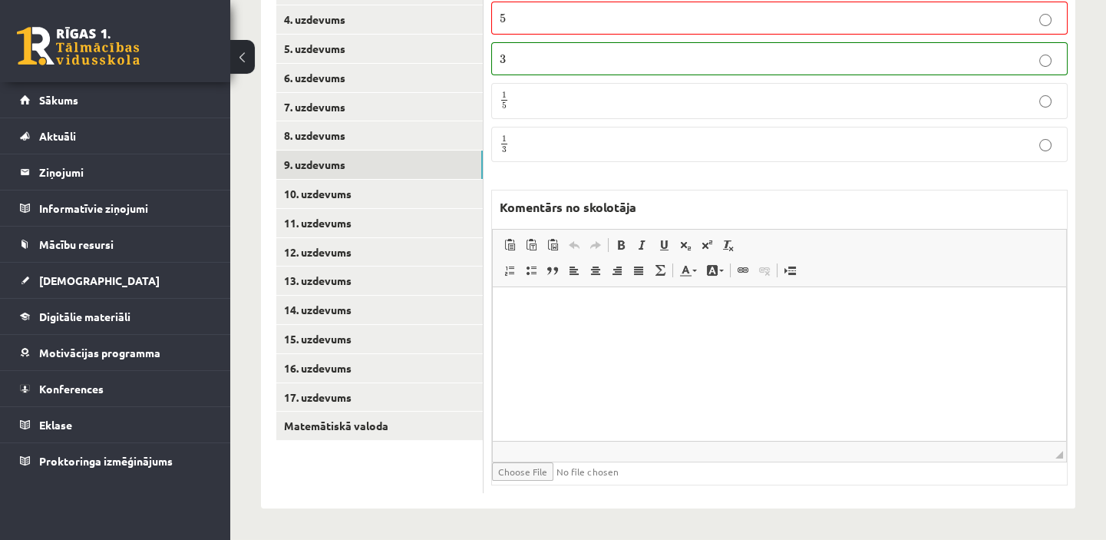
click at [419, 430] on link "Matemātiskā valoda" at bounding box center [379, 425] width 207 height 28
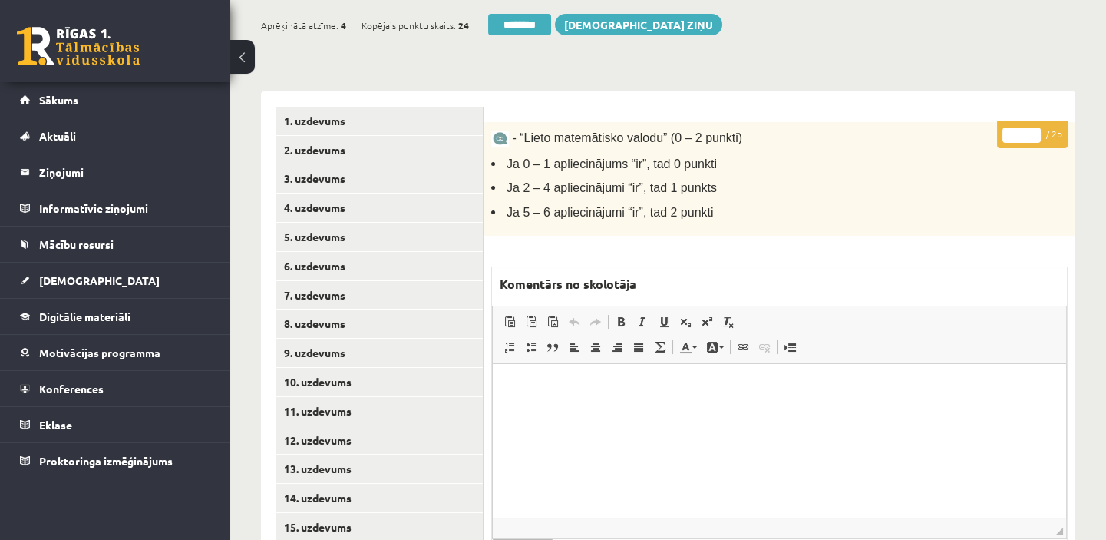
scroll to position [259, 0]
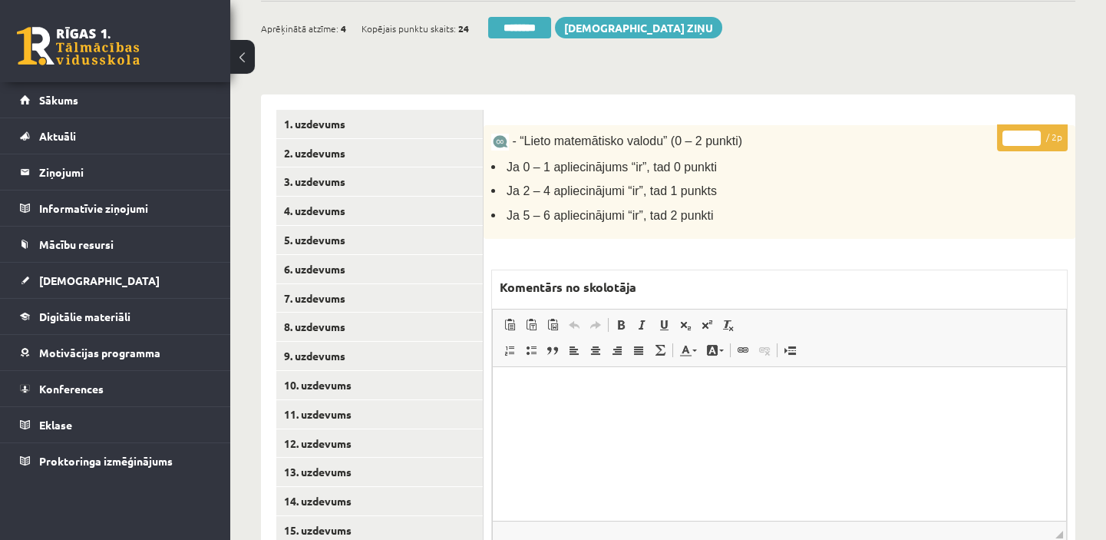
type input "*"
click at [1031, 134] on input "*" at bounding box center [1022, 138] width 38 height 15
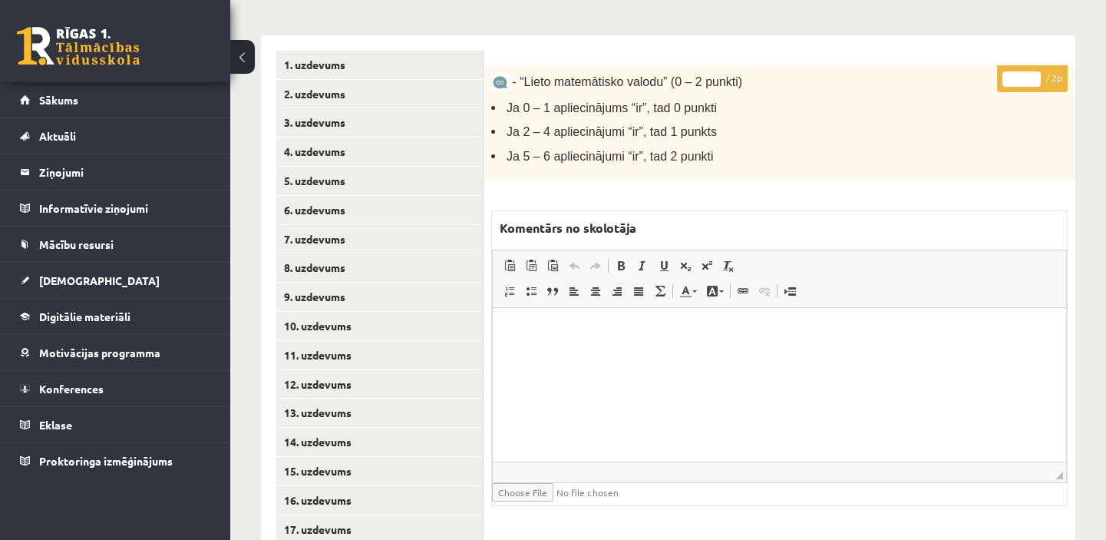
scroll to position [398, 0]
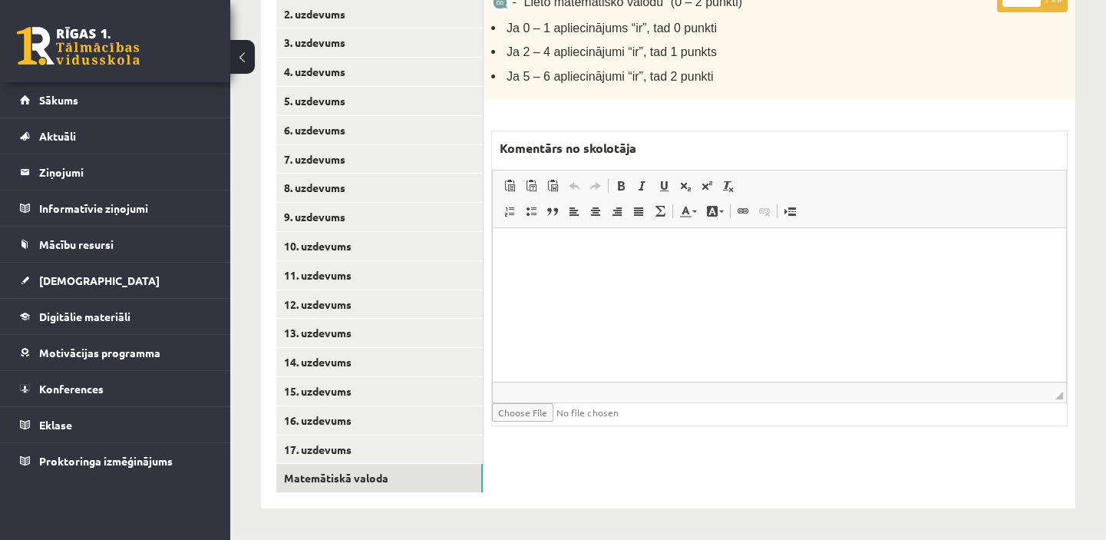
click at [531, 256] on p "Bagātinātā teksta redaktors, wiswyg-editor-47433915265140-1760510019-192" at bounding box center [779, 251] width 543 height 16
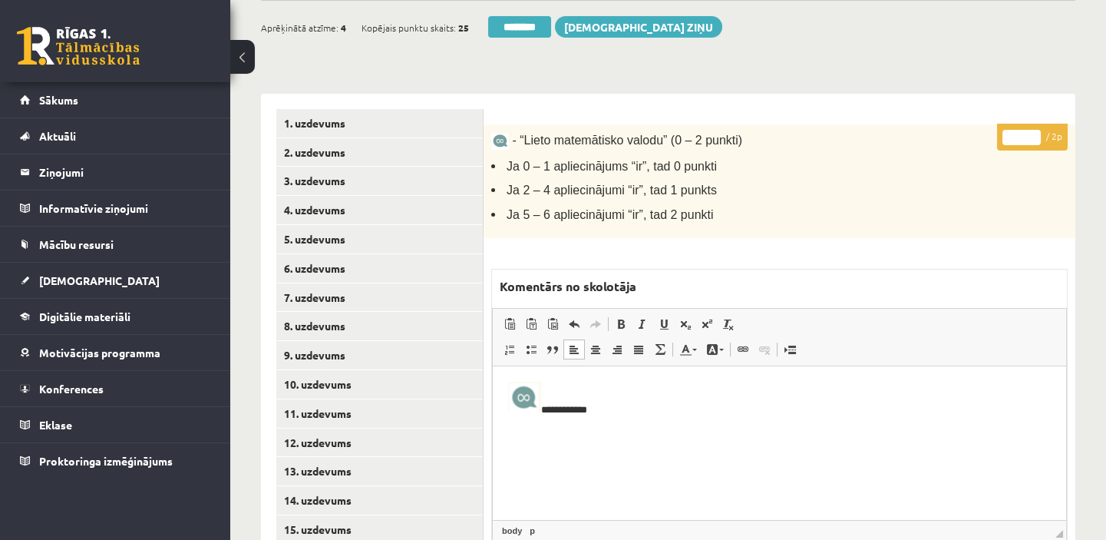
scroll to position [259, 0]
click at [392, 299] on link "7. uzdevums" at bounding box center [379, 298] width 207 height 28
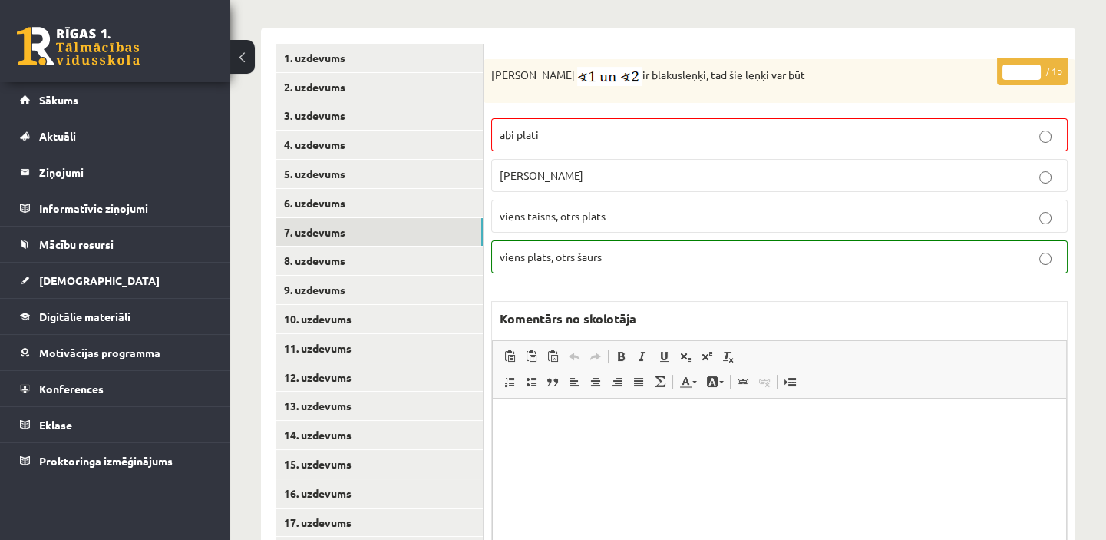
scroll to position [398, 0]
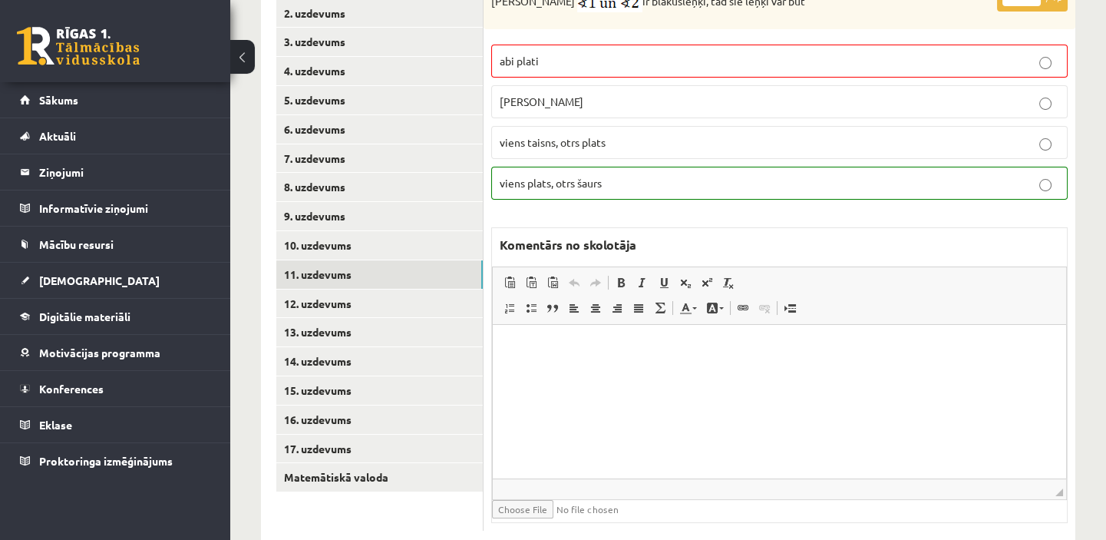
click at [368, 267] on link "11. uzdevums" at bounding box center [379, 274] width 207 height 28
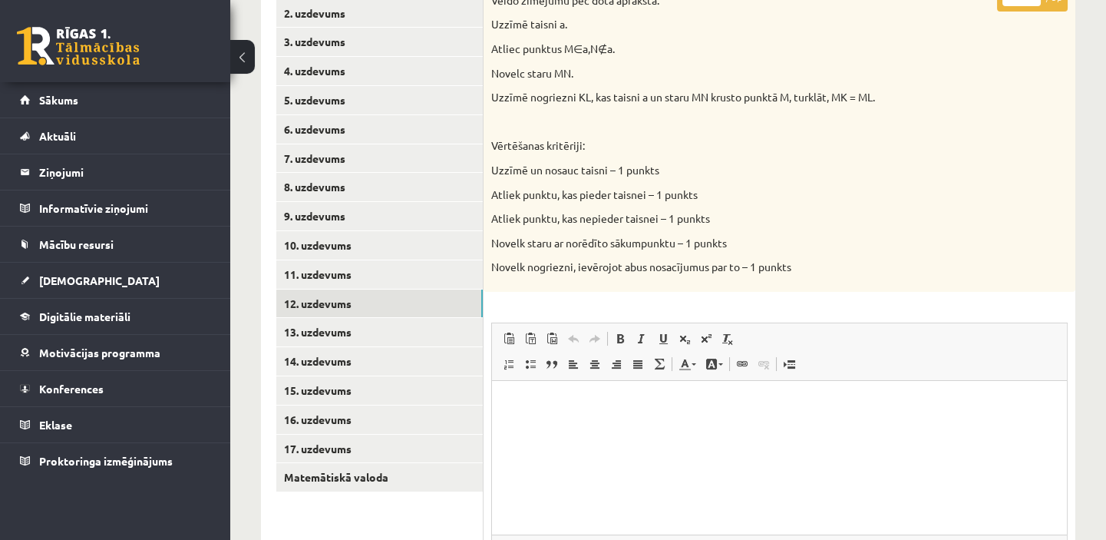
click at [352, 299] on link "12. uzdevums" at bounding box center [379, 303] width 207 height 28
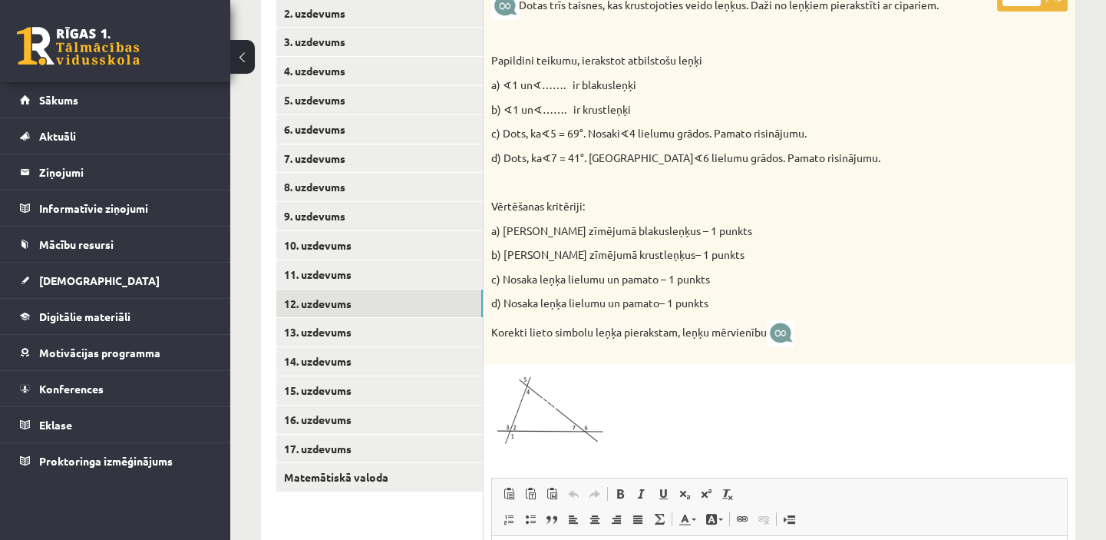
click at [385, 323] on link "13. uzdevums" at bounding box center [379, 332] width 207 height 28
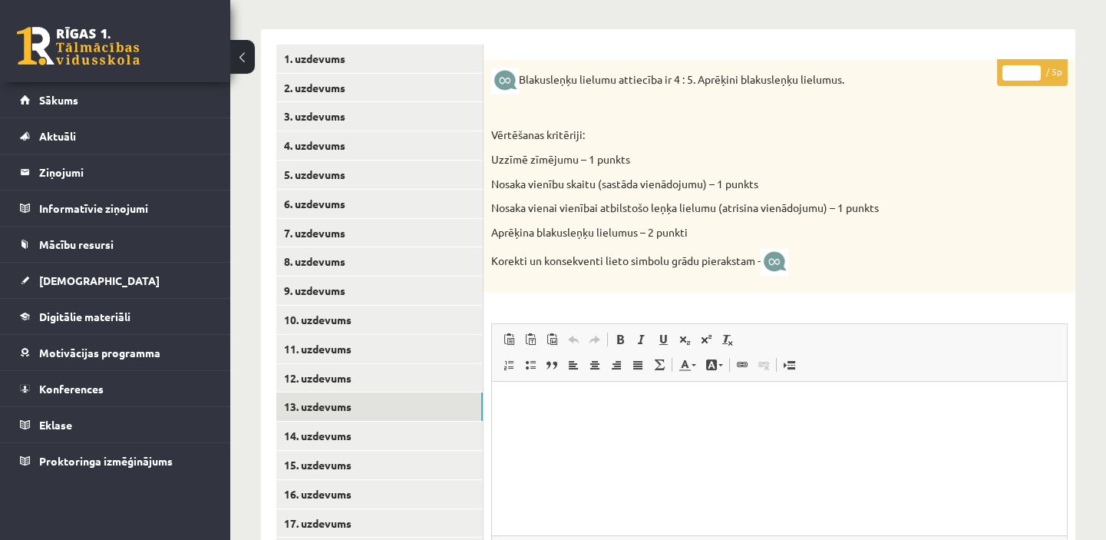
scroll to position [329, 0]
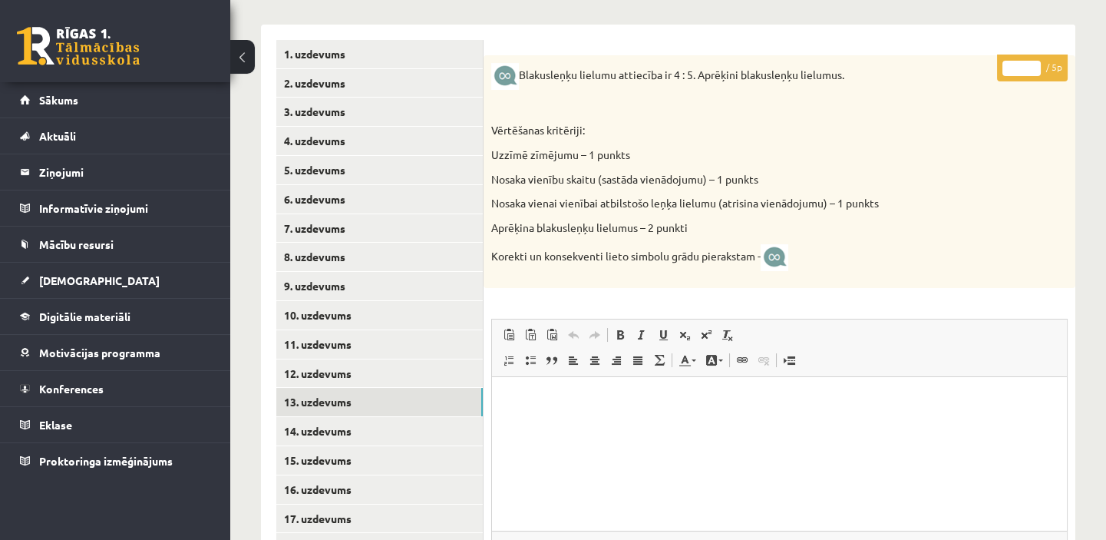
click at [399, 428] on link "14. uzdevums" at bounding box center [379, 431] width 207 height 28
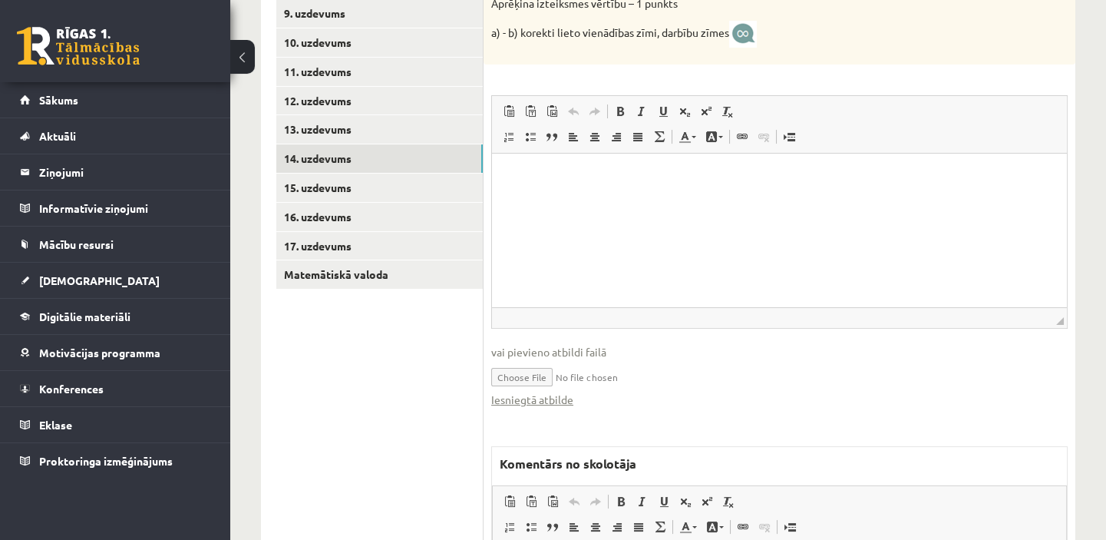
scroll to position [607, 0]
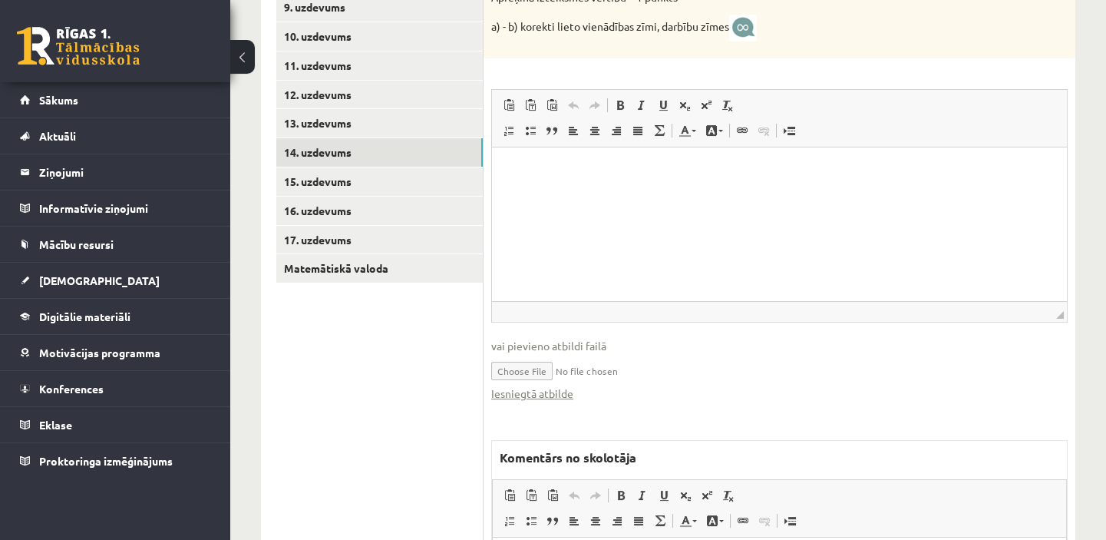
click at [565, 392] on link "Iesniegtā atbilde" at bounding box center [532, 393] width 82 height 16
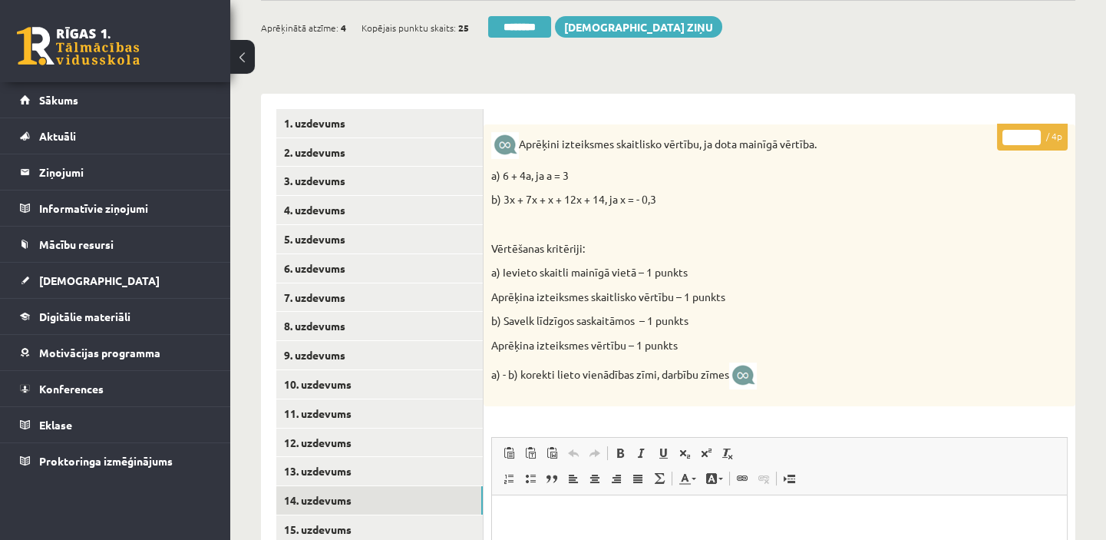
scroll to position [259, 0]
click at [1033, 138] on input "*" at bounding box center [1022, 138] width 38 height 15
type input "*"
click at [1033, 138] on input "*" at bounding box center [1022, 138] width 38 height 15
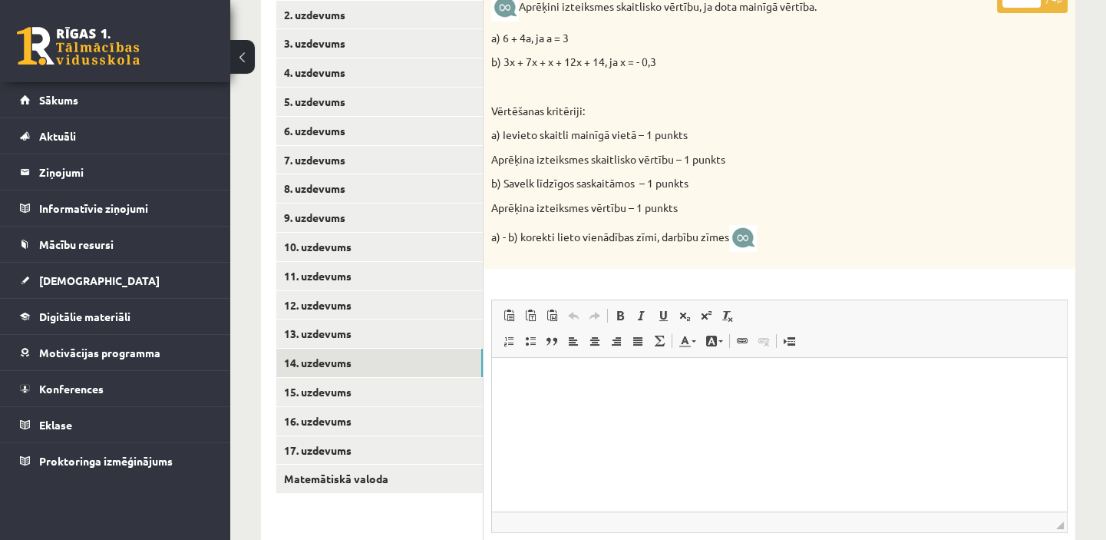
scroll to position [398, 0]
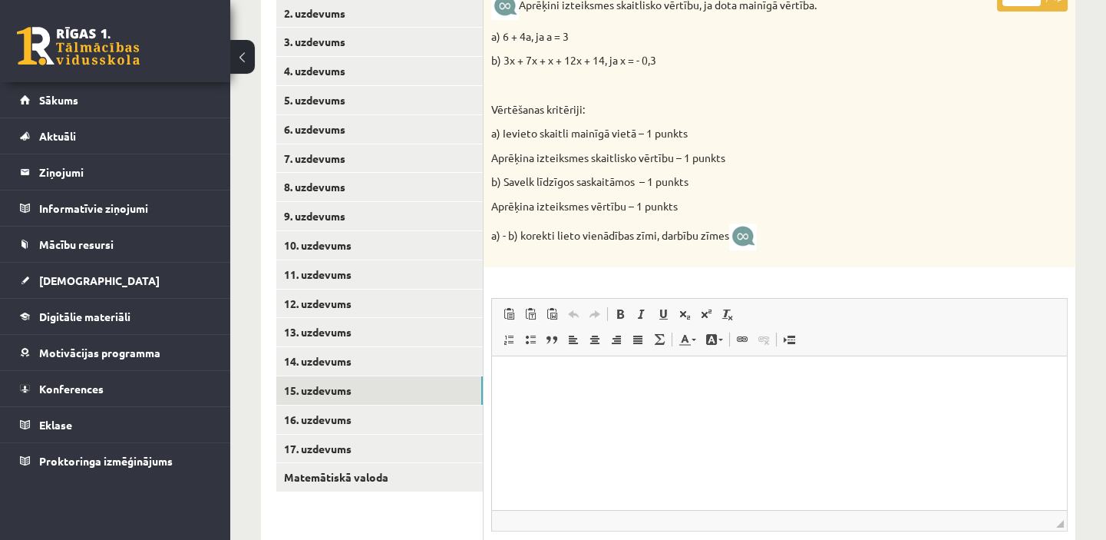
click at [434, 394] on link "15. uzdevums" at bounding box center [379, 390] width 207 height 28
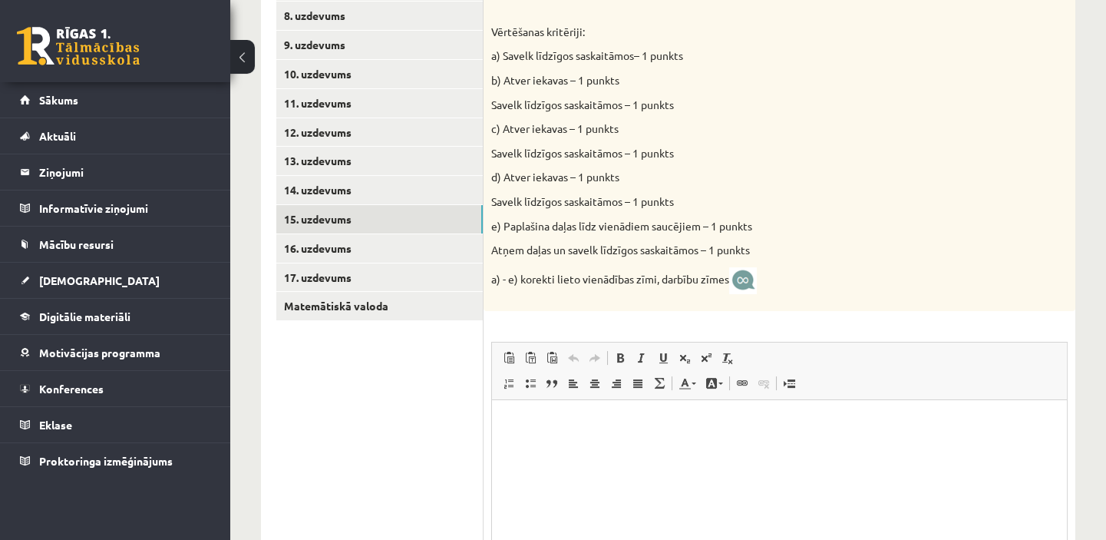
scroll to position [537, 0]
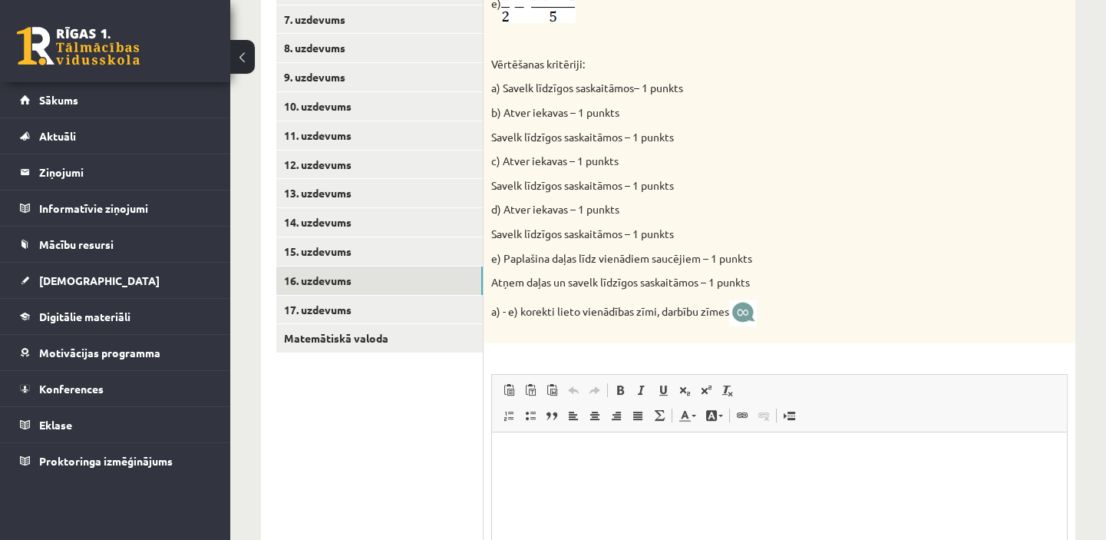
click at [360, 279] on link "16. uzdevums" at bounding box center [379, 280] width 207 height 28
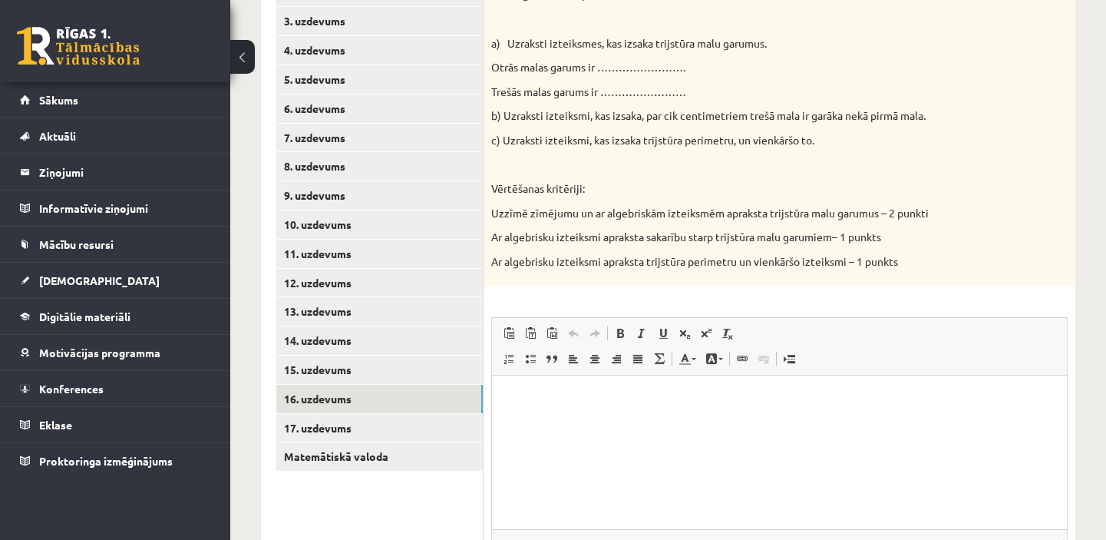
scroll to position [607, 0]
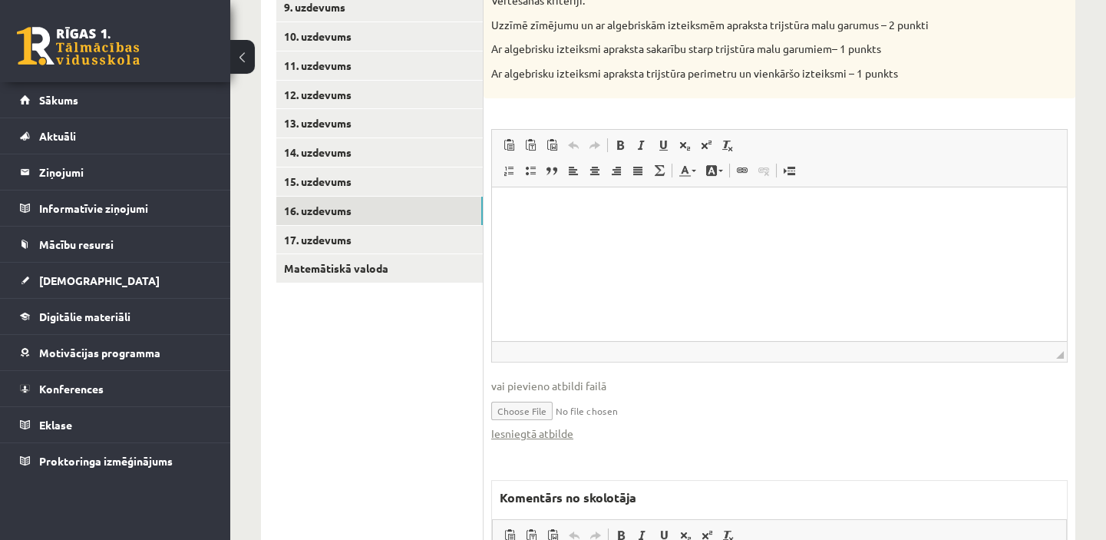
click at [405, 241] on link "17. uzdevums" at bounding box center [379, 240] width 207 height 28
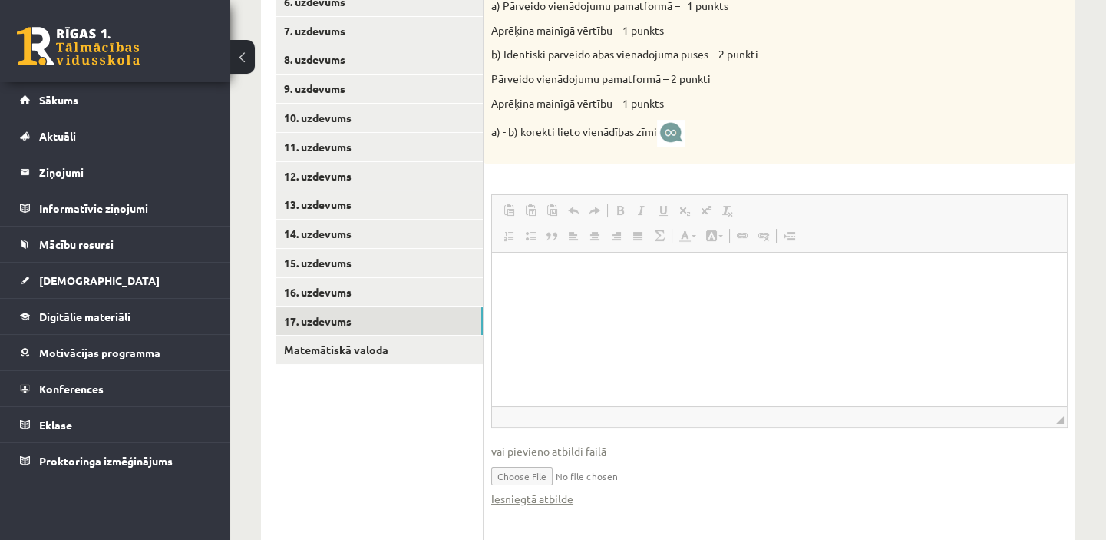
scroll to position [0, 0]
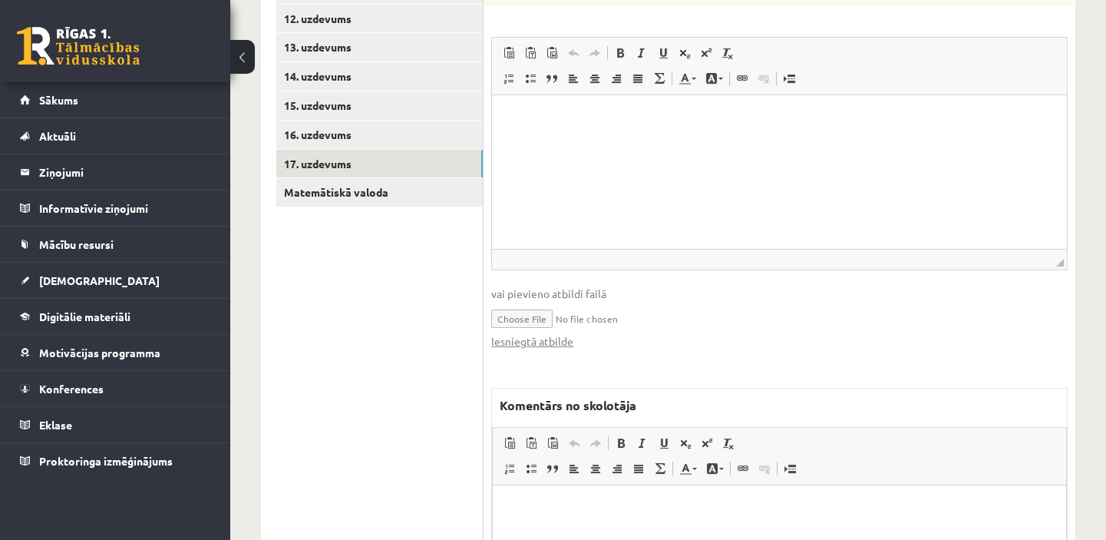
click at [557, 338] on link "Iesniegtā atbilde" at bounding box center [532, 341] width 82 height 16
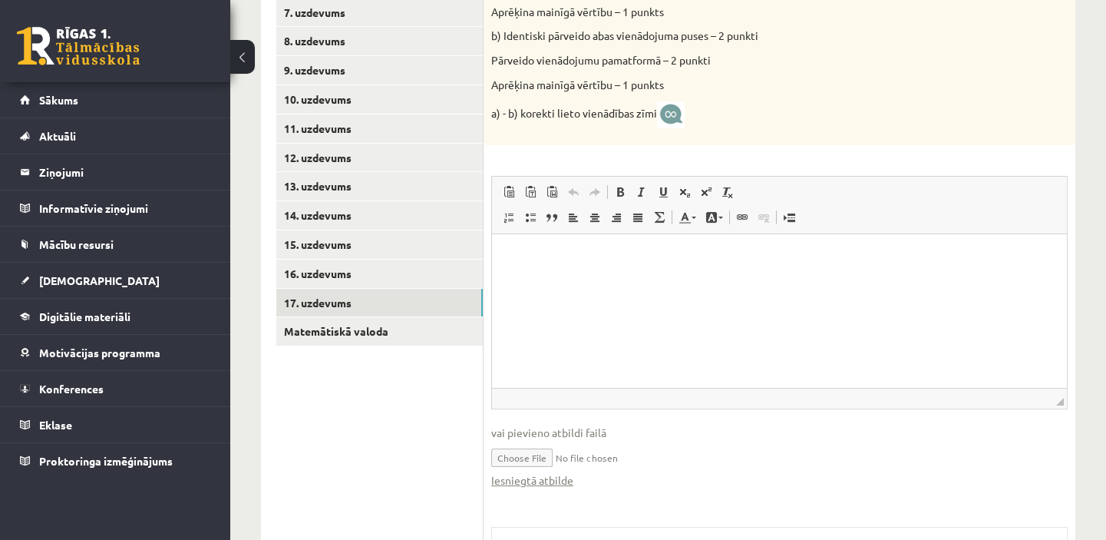
scroll to position [823, 0]
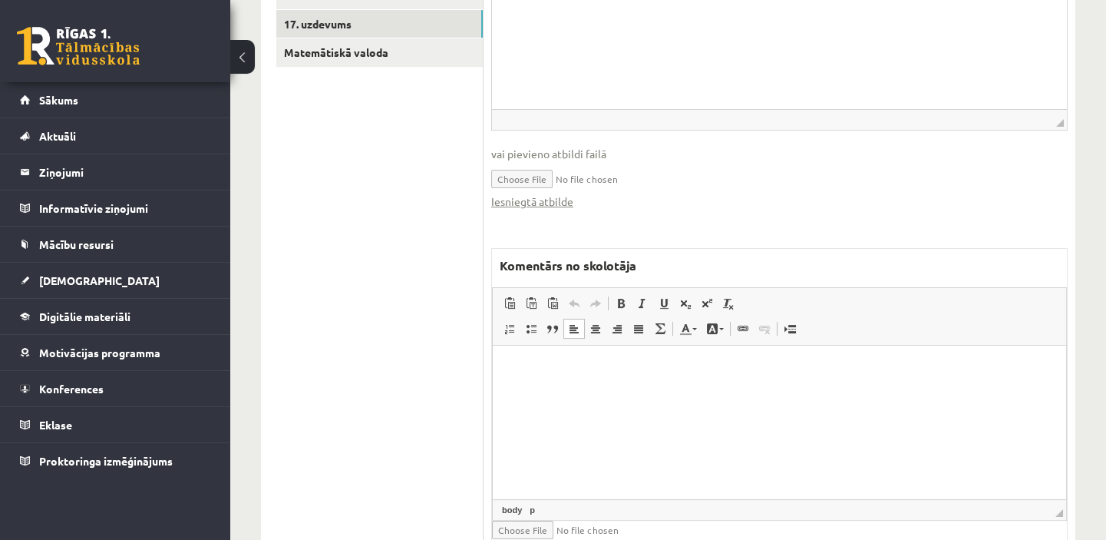
click at [528, 374] on p "Bagātinātā teksta redaktors, wiswyg-editor-47433879909580-1760510133-168" at bounding box center [779, 369] width 543 height 16
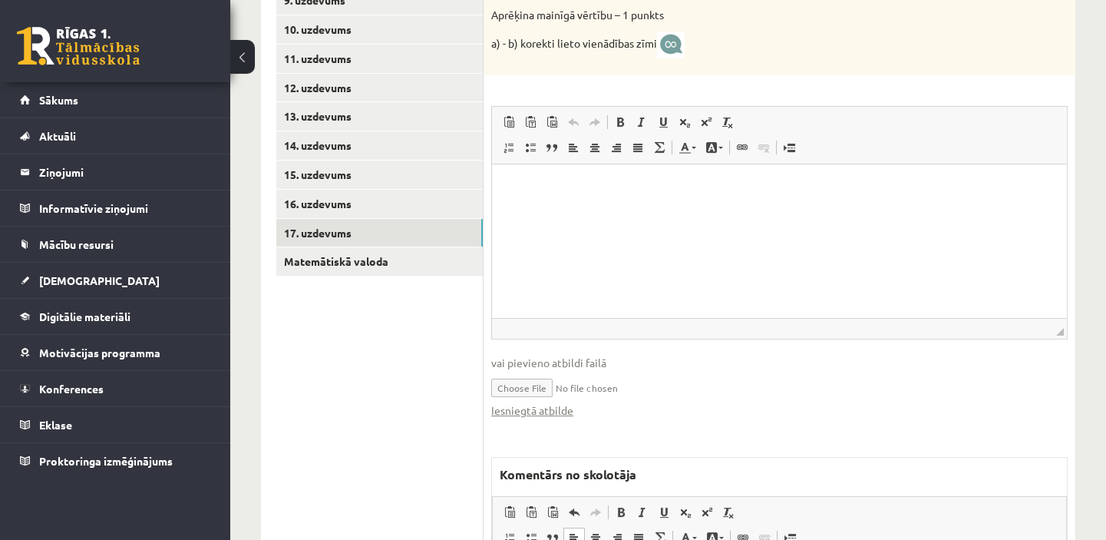
scroll to position [335, 0]
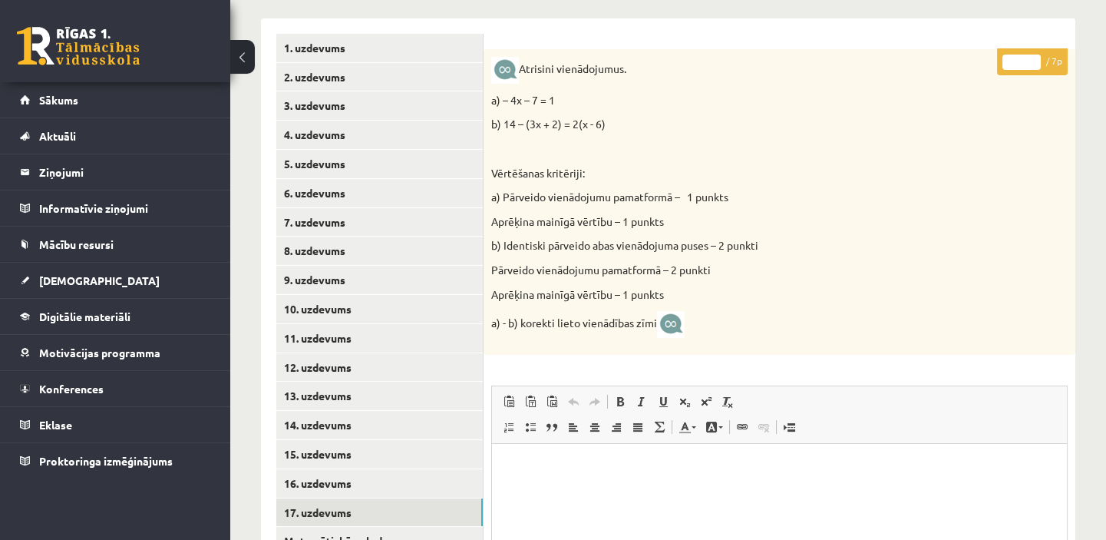
click at [1034, 58] on input "*" at bounding box center [1022, 62] width 38 height 15
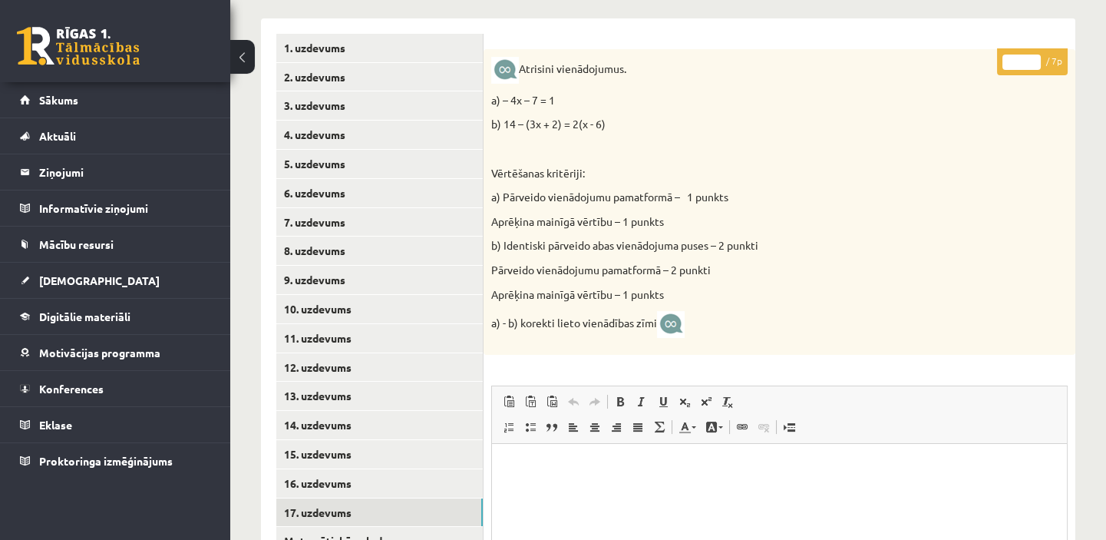
type input "*"
click at [1034, 58] on input "*" at bounding box center [1022, 62] width 38 height 15
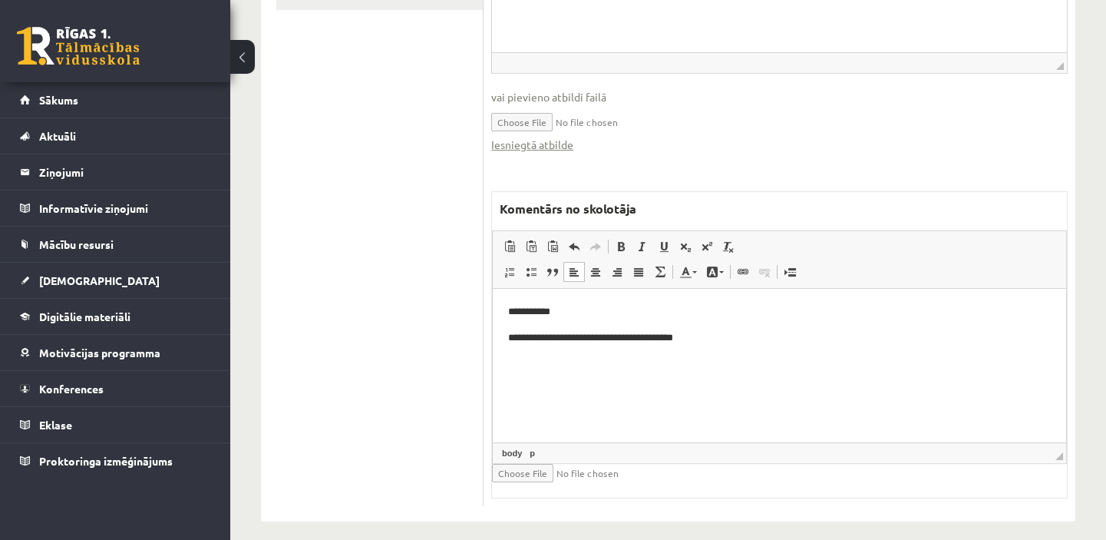
scroll to position [893, 0]
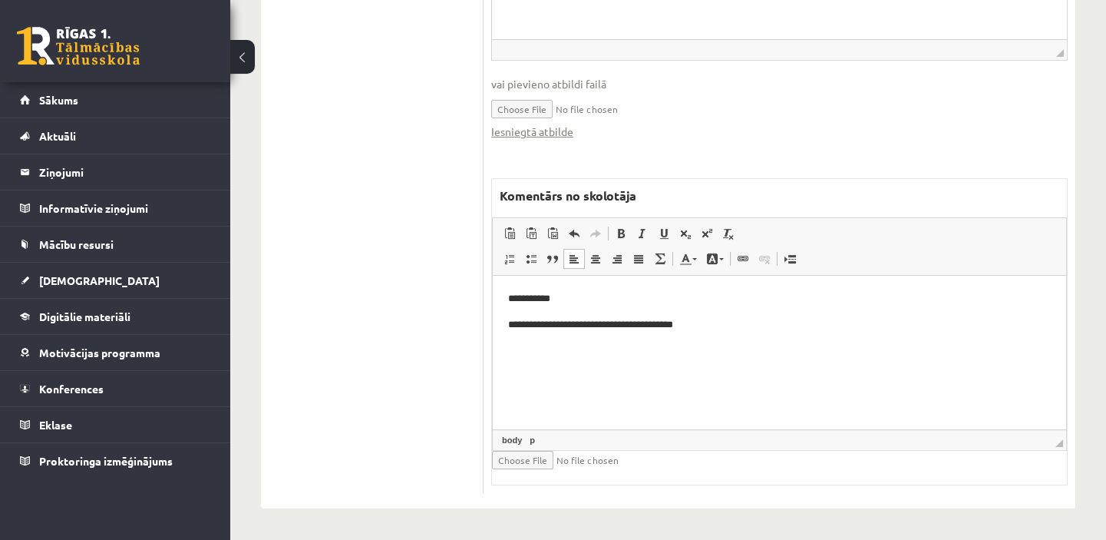
click at [517, 348] on html "**********" at bounding box center [779, 312] width 573 height 72
click at [723, 321] on p "**********" at bounding box center [779, 325] width 543 height 16
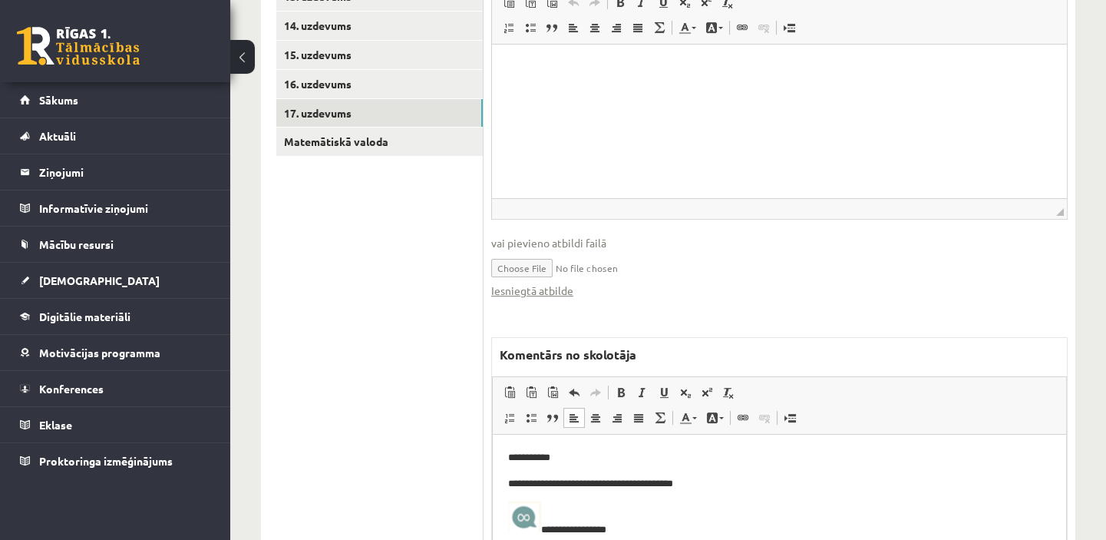
scroll to position [683, 0]
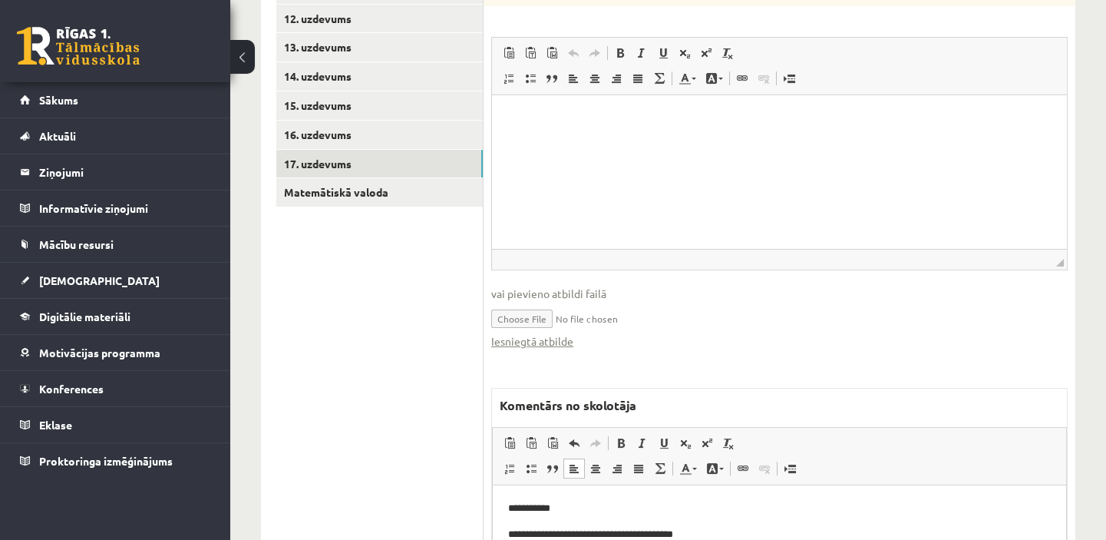
click at [368, 192] on link "Matemātiskā valoda" at bounding box center [379, 192] width 207 height 28
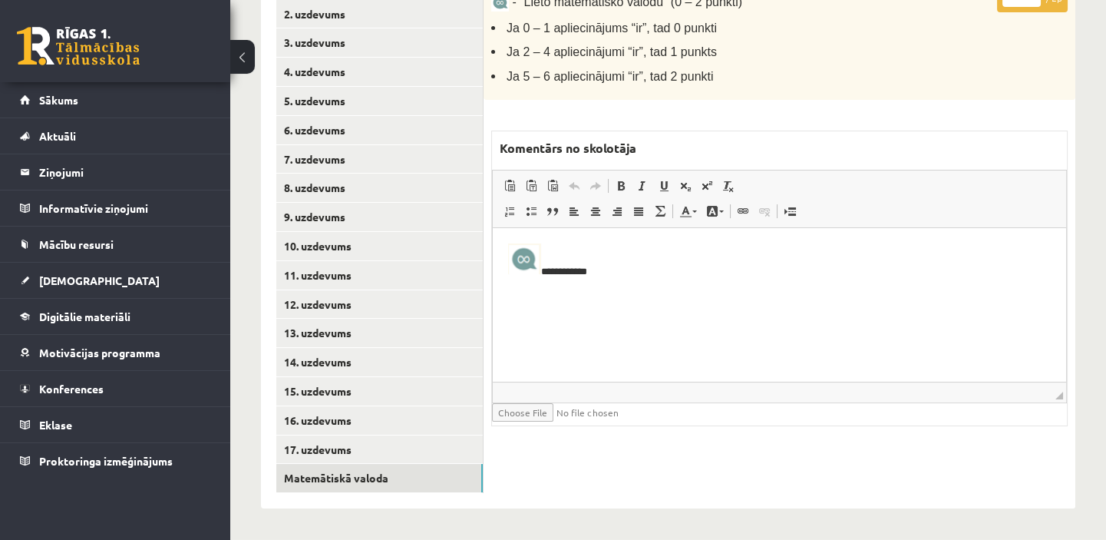
scroll to position [0, 0]
click at [593, 268] on p "**********" at bounding box center [779, 260] width 543 height 35
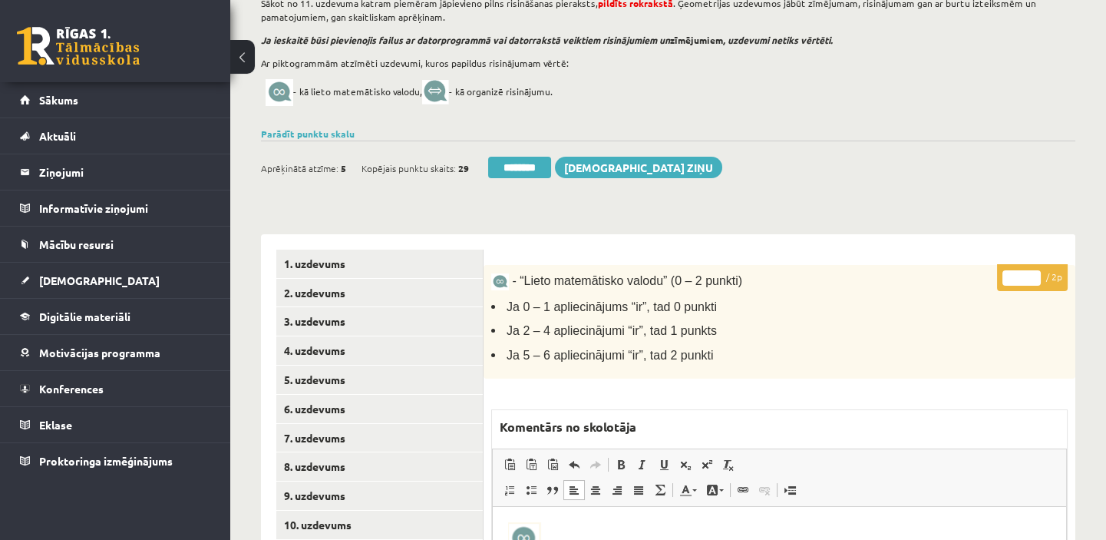
click at [397, 424] on link "7. uzdevums" at bounding box center [379, 438] width 207 height 28
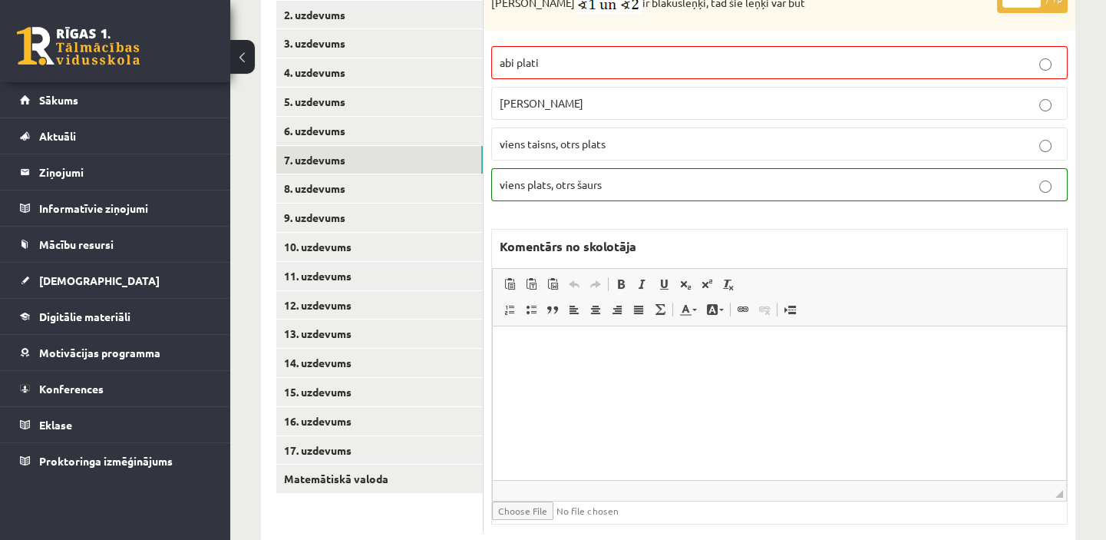
scroll to position [398, 0]
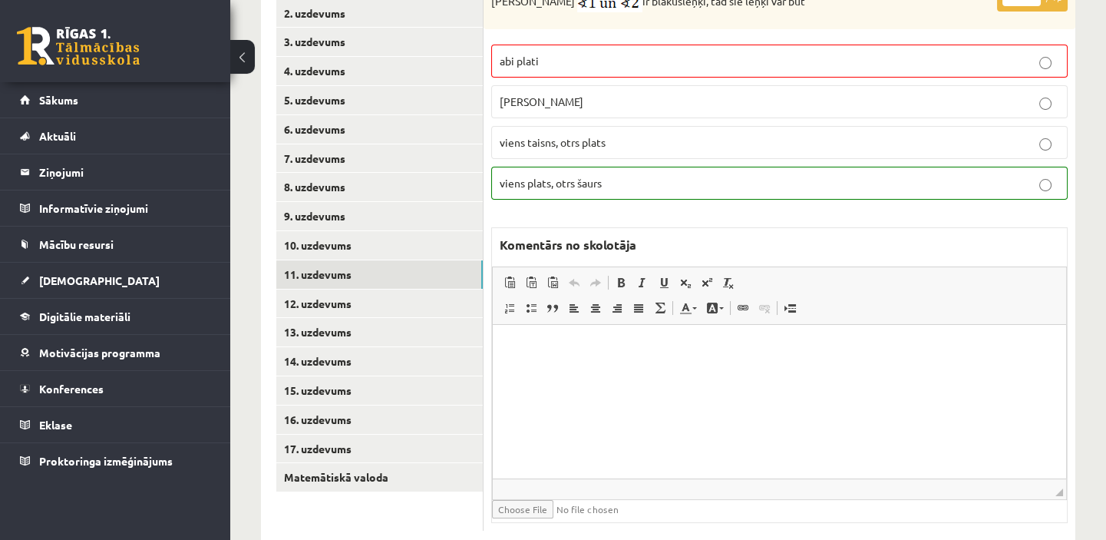
click at [375, 280] on link "11. uzdevums" at bounding box center [379, 274] width 207 height 28
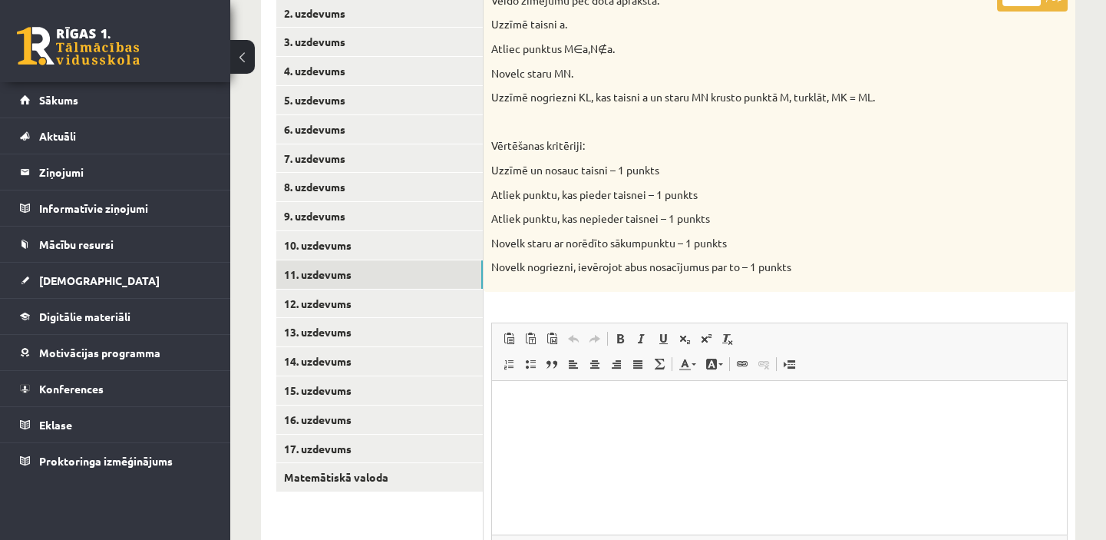
click at [375, 299] on link "12. uzdevums" at bounding box center [379, 303] width 207 height 28
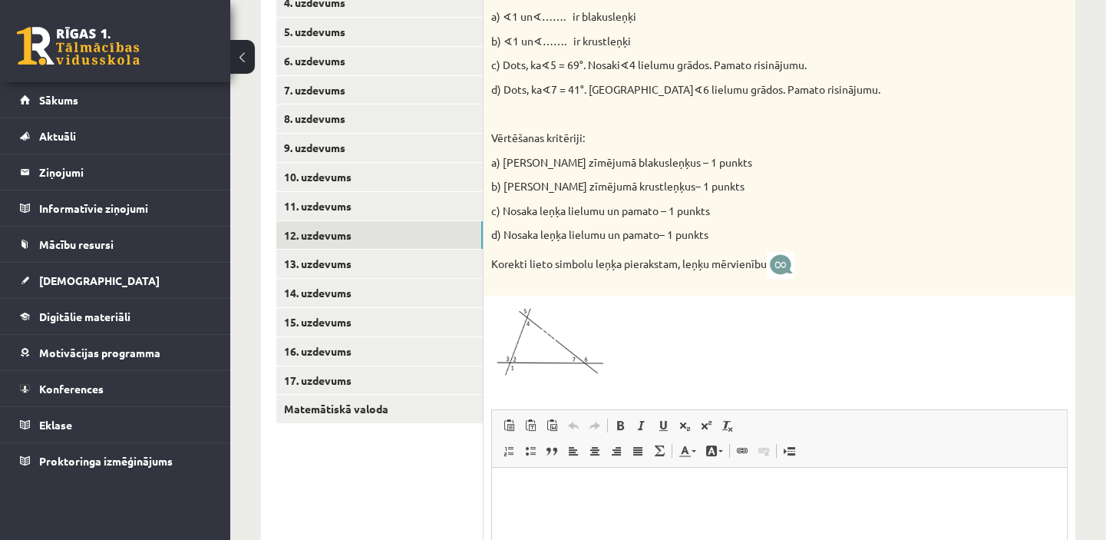
scroll to position [468, 0]
click at [395, 263] on link "13. uzdevums" at bounding box center [379, 262] width 207 height 28
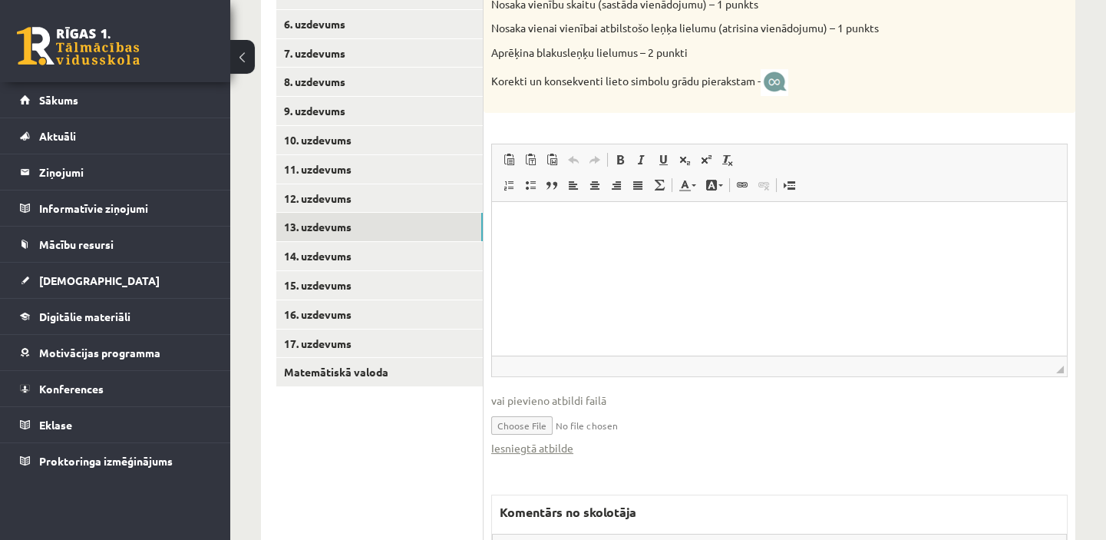
scroll to position [537, 0]
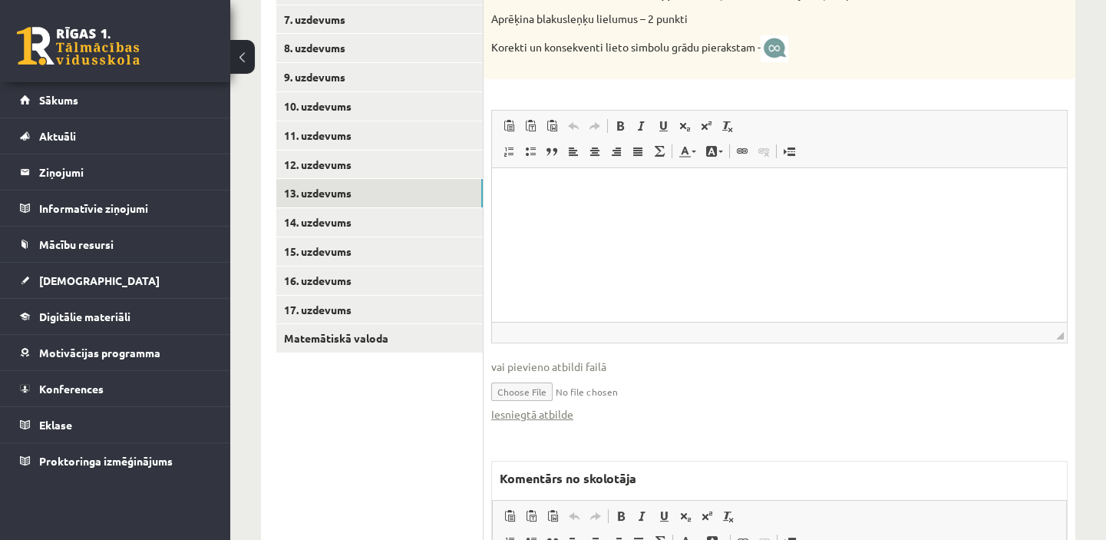
click at [375, 220] on link "14. uzdevums" at bounding box center [379, 222] width 207 height 28
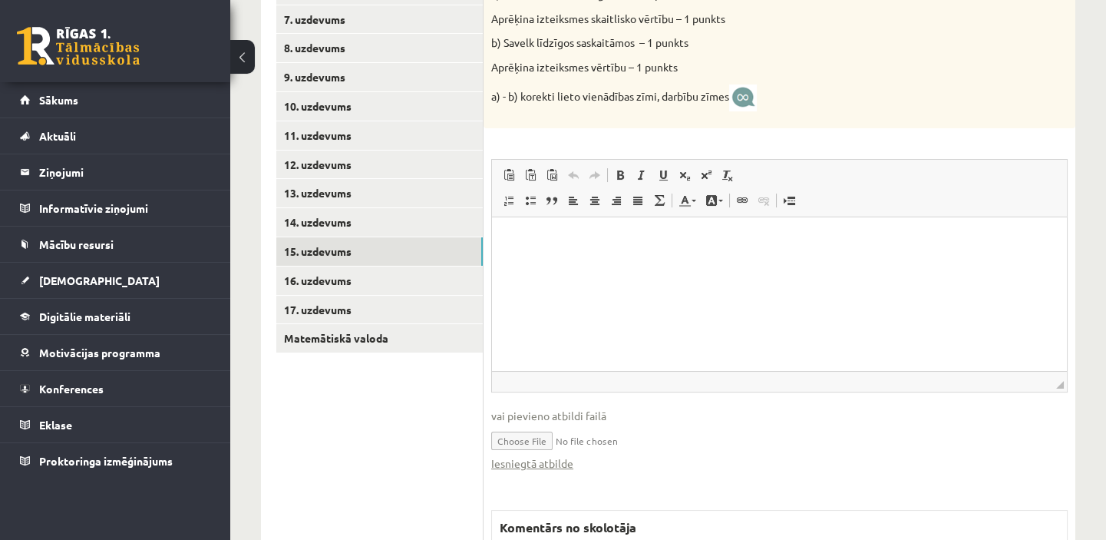
click at [401, 256] on link "15. uzdevums" at bounding box center [379, 251] width 207 height 28
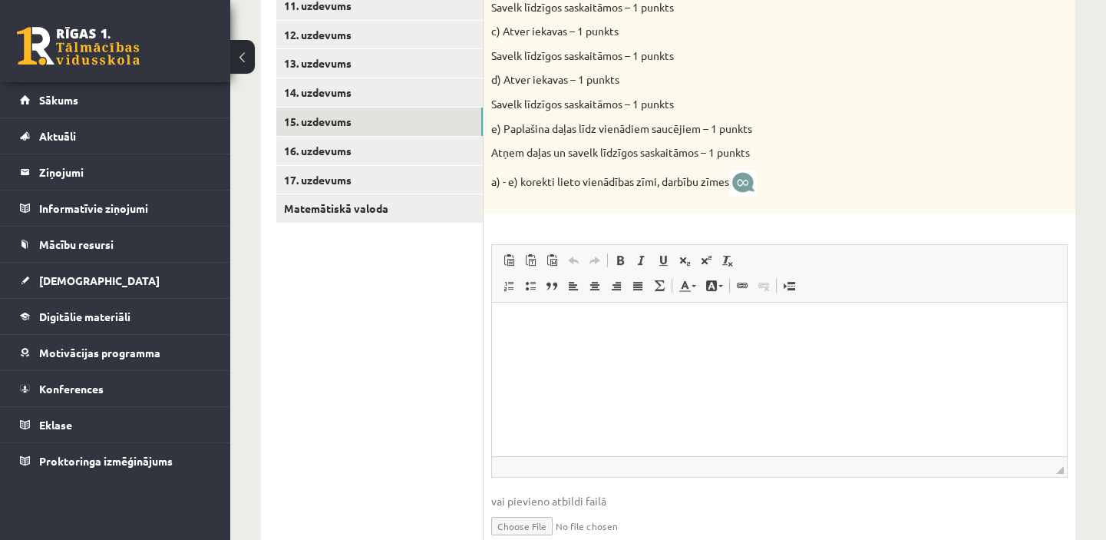
scroll to position [665, 0]
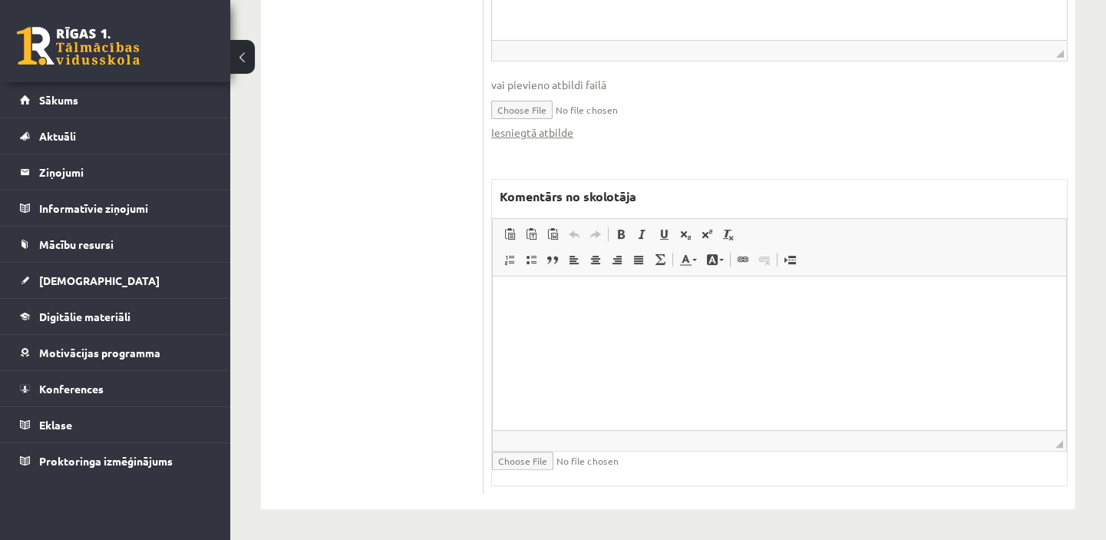
click at [559, 136] on link "Iesniegtā atbilde" at bounding box center [532, 132] width 82 height 16
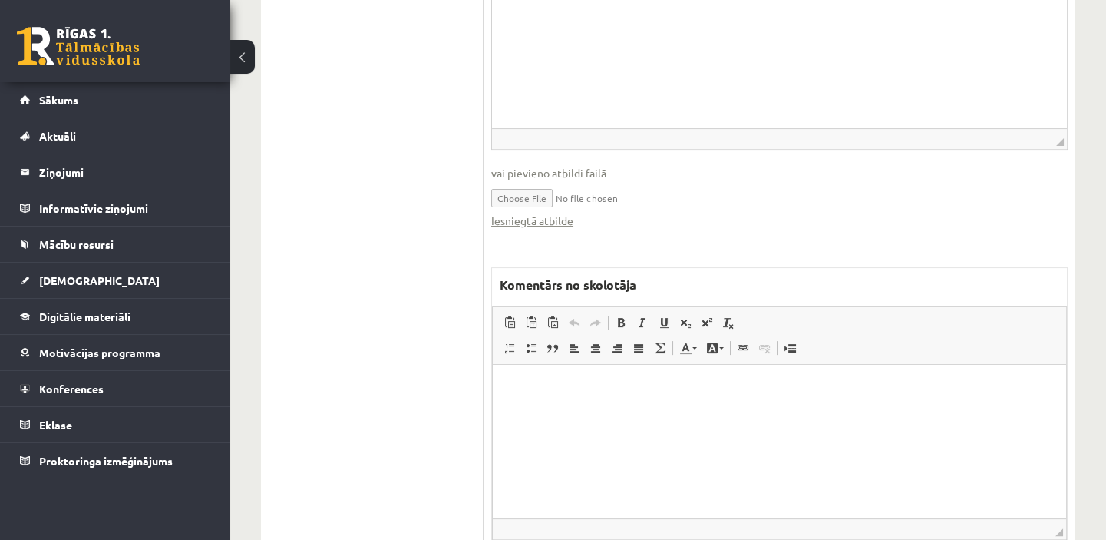
scroll to position [1013, 0]
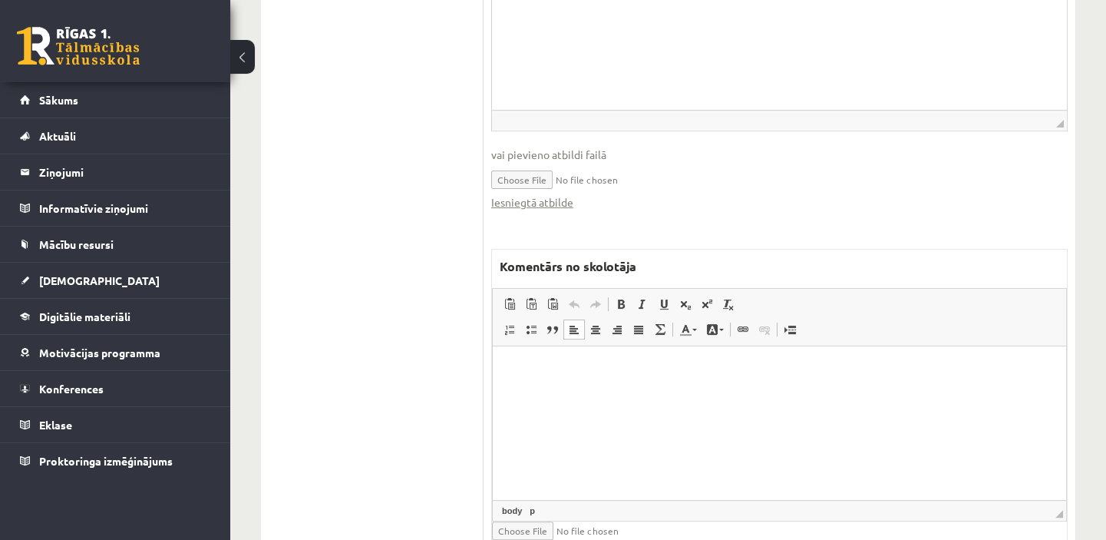
click at [520, 365] on p "Bagātinātā teksta redaktors, wiswyg-editor-47433744960740-1760510276-725" at bounding box center [779, 369] width 543 height 16
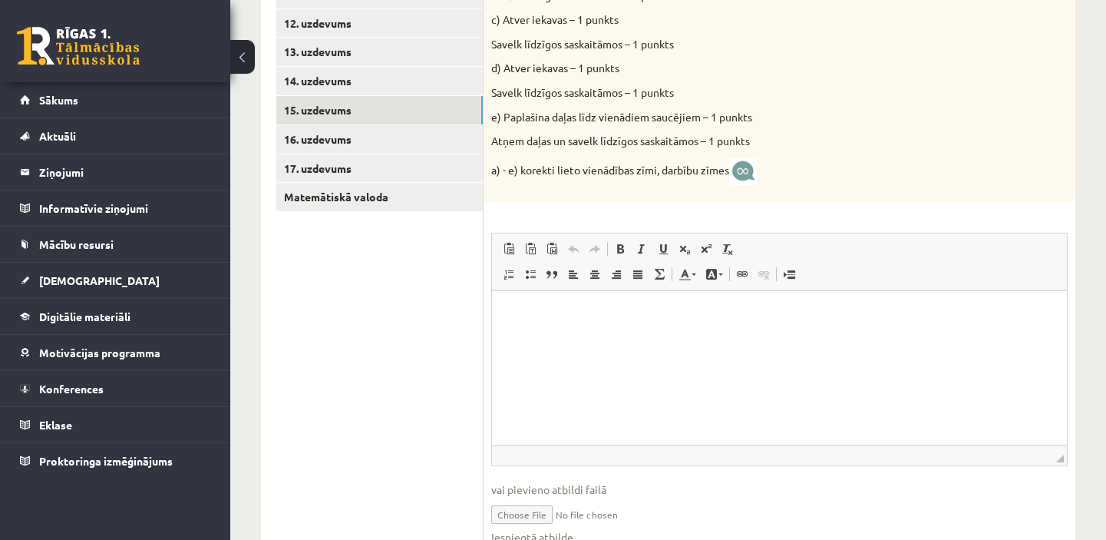
scroll to position [805, 0]
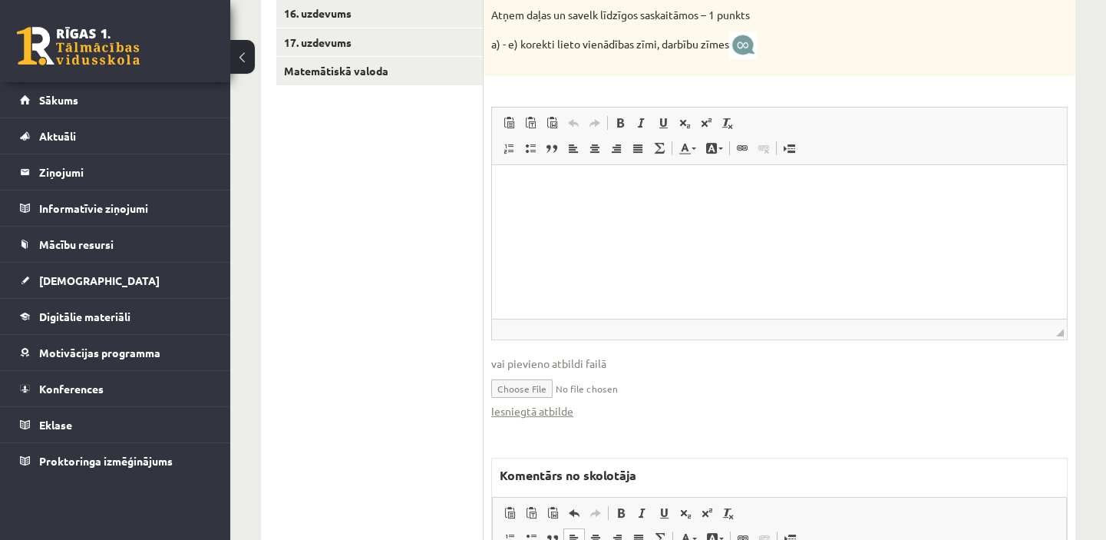
click at [557, 413] on link "Iesniegtā atbilde" at bounding box center [532, 411] width 82 height 16
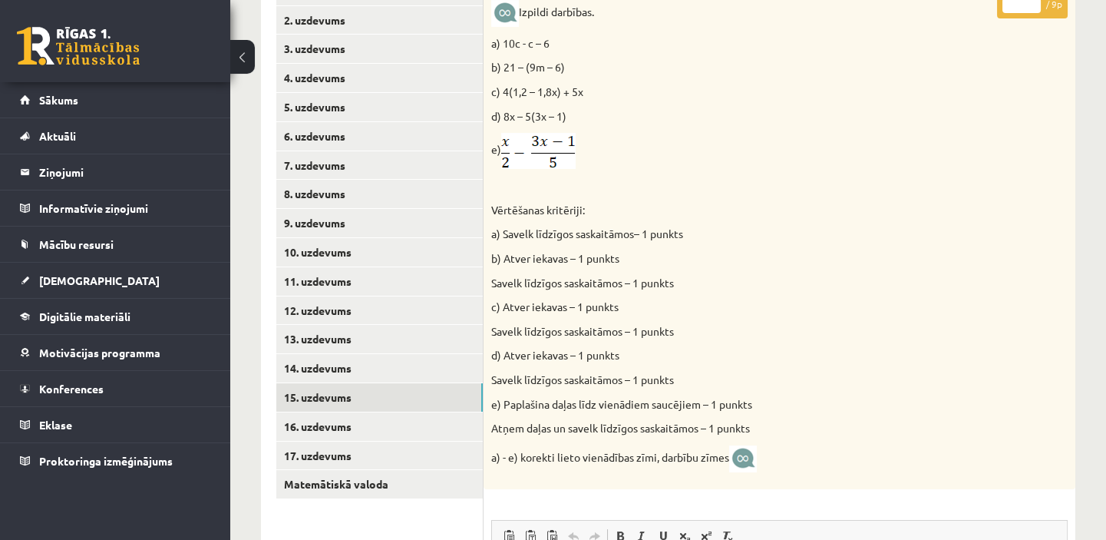
scroll to position [525, 0]
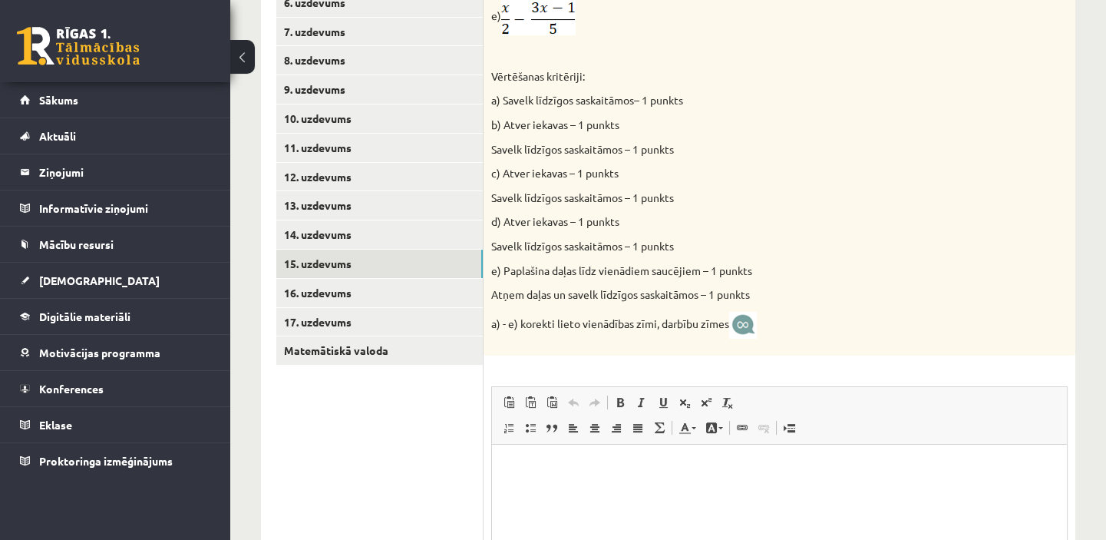
click at [404, 292] on link "16. uzdevums" at bounding box center [379, 293] width 207 height 28
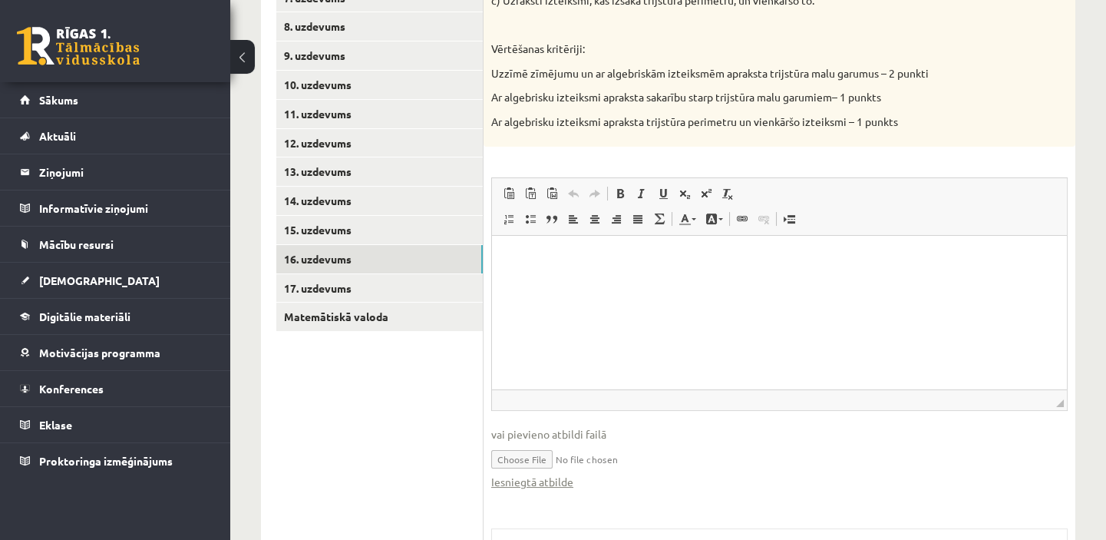
scroll to position [560, 0]
click at [404, 293] on link "17. uzdevums" at bounding box center [379, 287] width 207 height 28
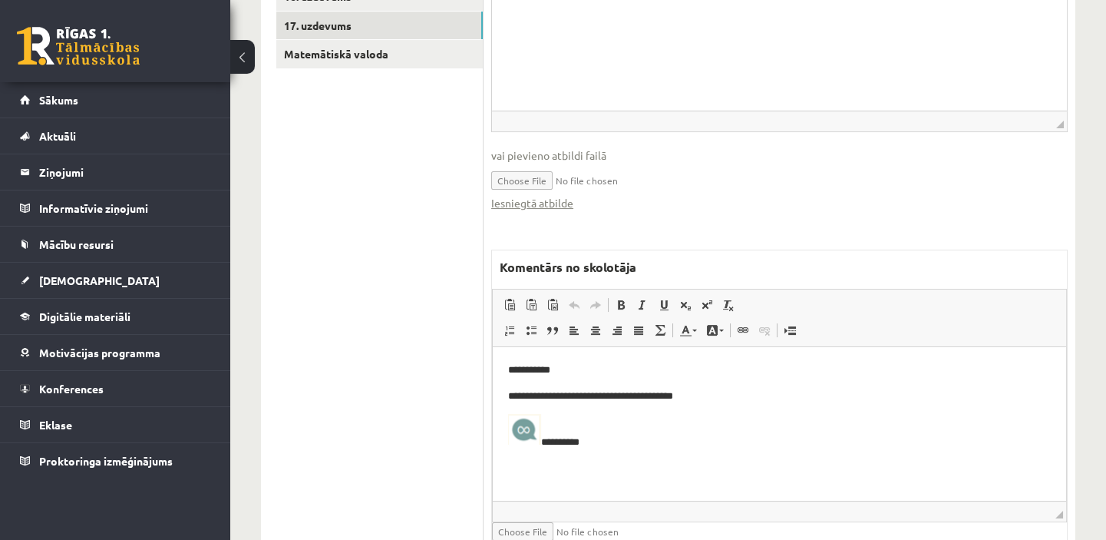
scroll to position [838, 0]
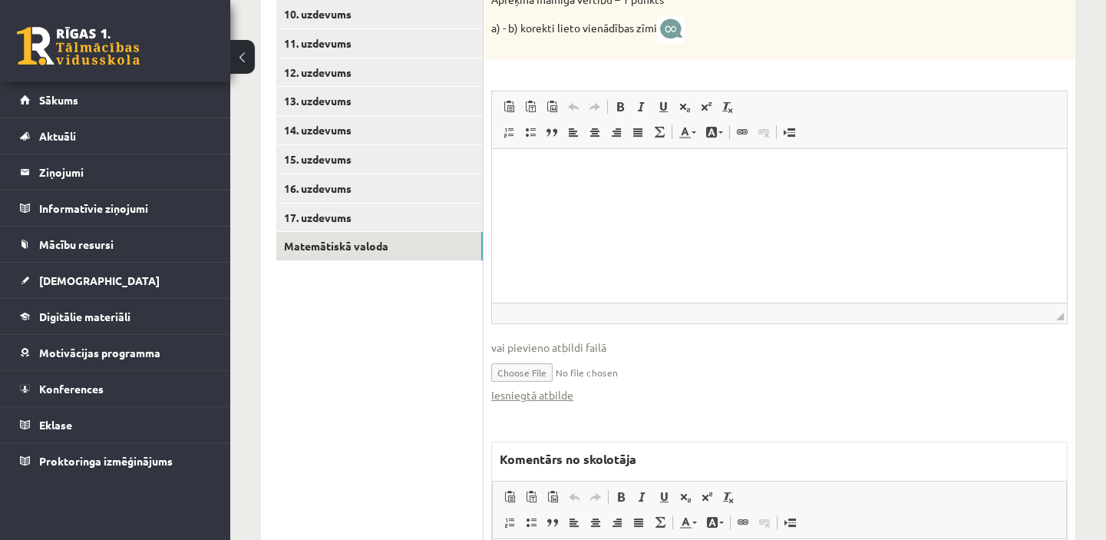
click at [385, 257] on link "Matemātiskā valoda" at bounding box center [379, 246] width 207 height 28
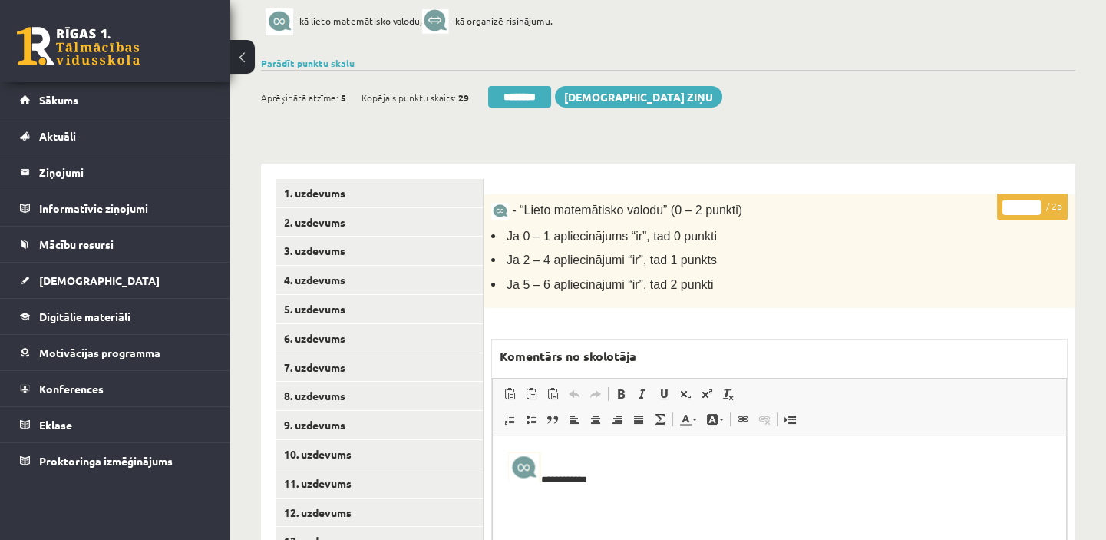
scroll to position [189, 0]
click at [309, 64] on link "Parādīt punktu skalu" at bounding box center [308, 64] width 94 height 12
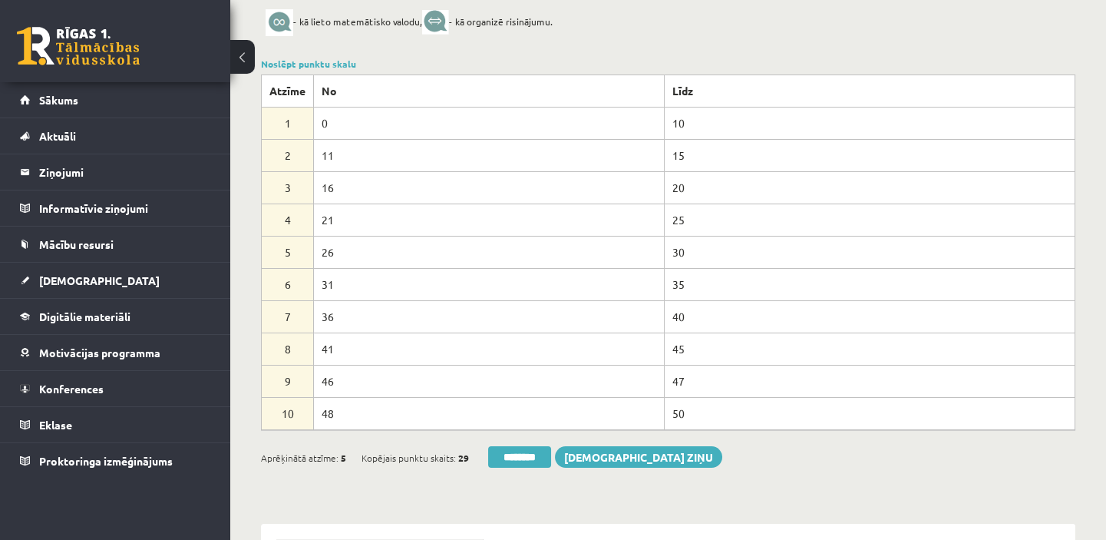
click at [309, 64] on link "Noslēpt punktu skalu" at bounding box center [308, 64] width 95 height 12
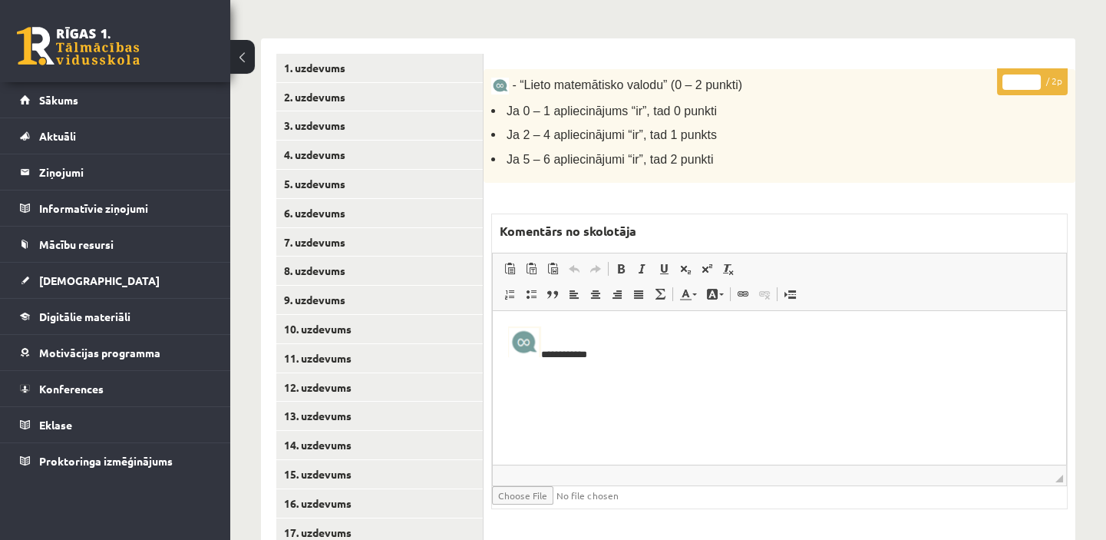
scroll to position [329, 0]
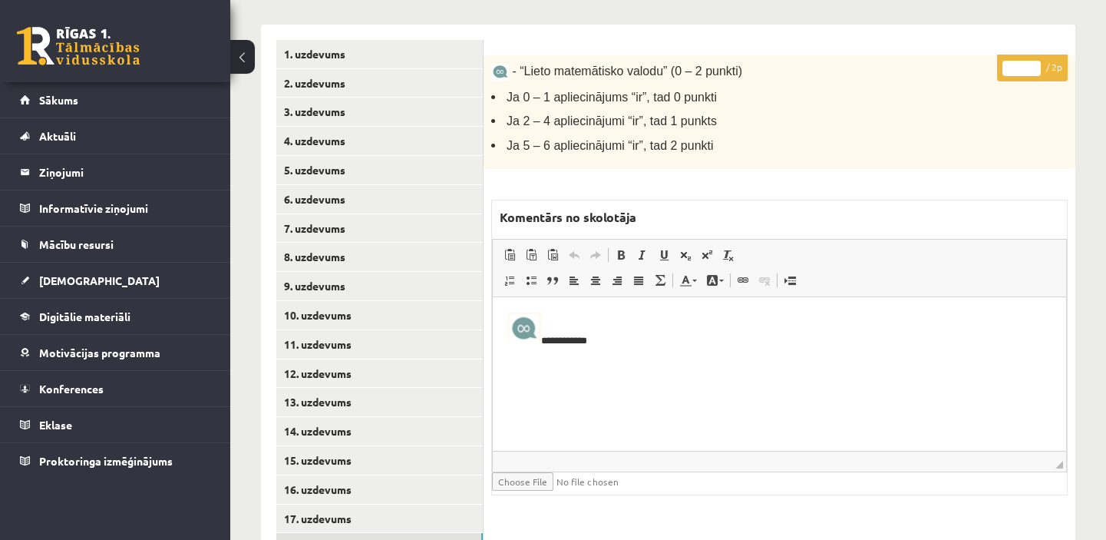
click at [358, 350] on link "11. uzdevums" at bounding box center [379, 344] width 207 height 28
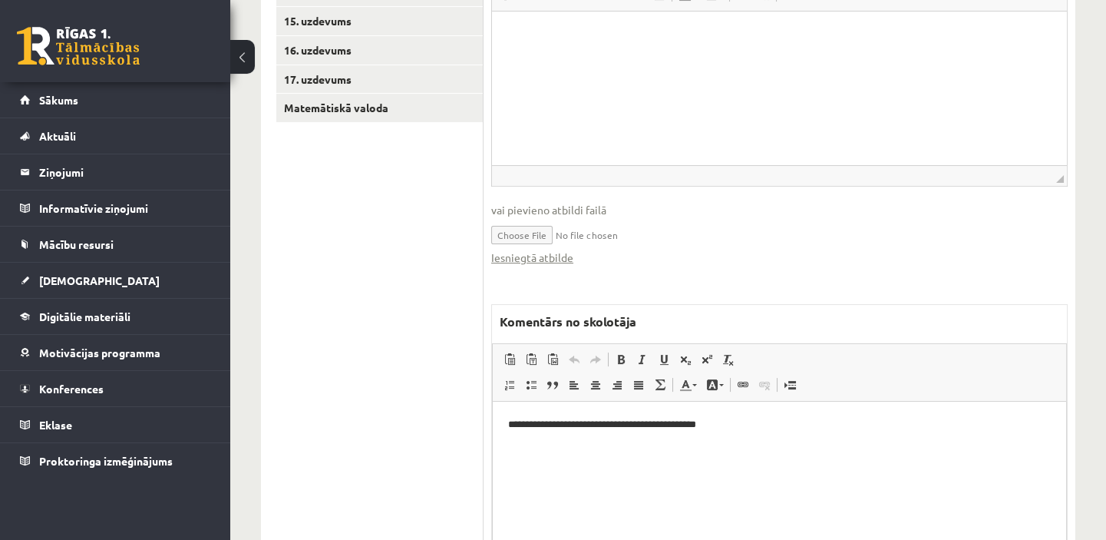
scroll to position [537, 0]
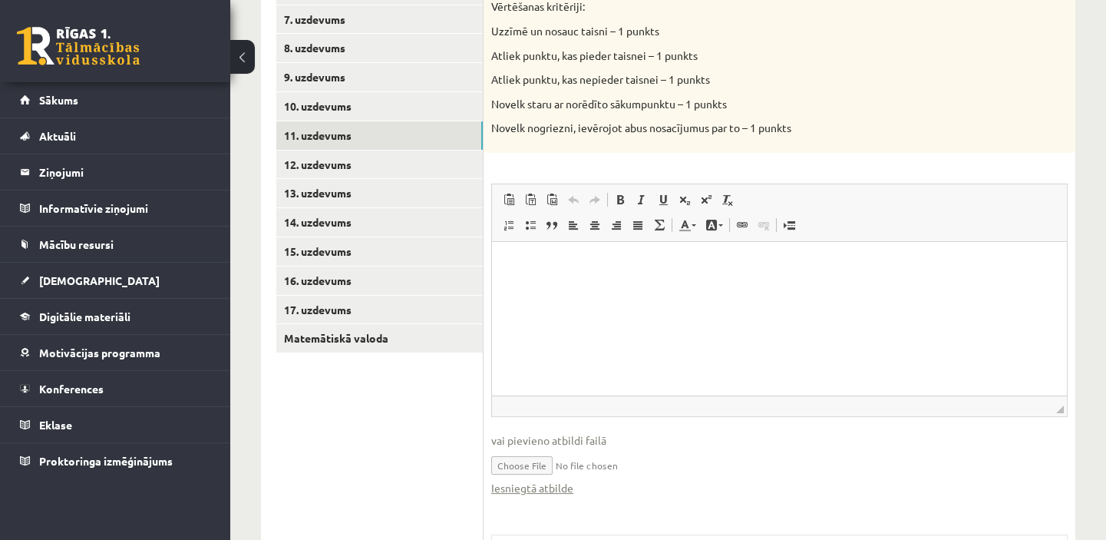
click at [341, 164] on link "12. uzdevums" at bounding box center [379, 164] width 207 height 28
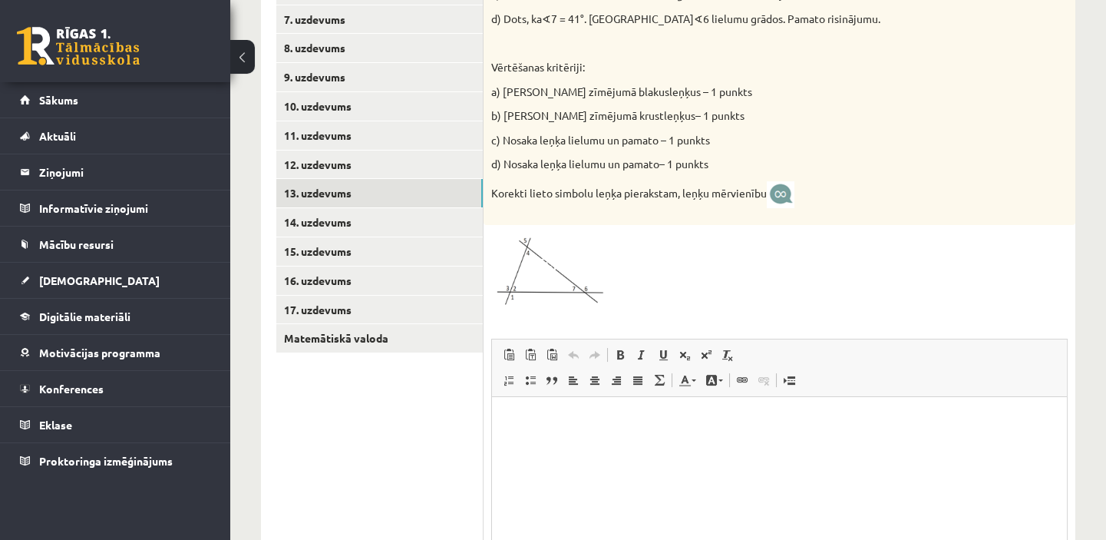
click at [346, 192] on link "13. uzdevums" at bounding box center [379, 193] width 207 height 28
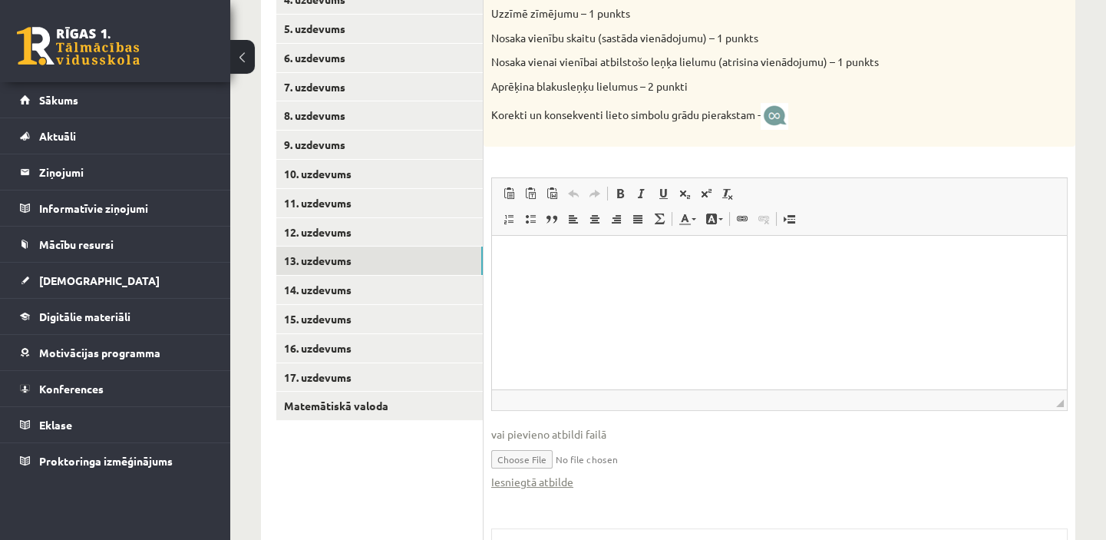
scroll to position [471, 0]
click at [342, 297] on link "14. uzdevums" at bounding box center [379, 289] width 207 height 28
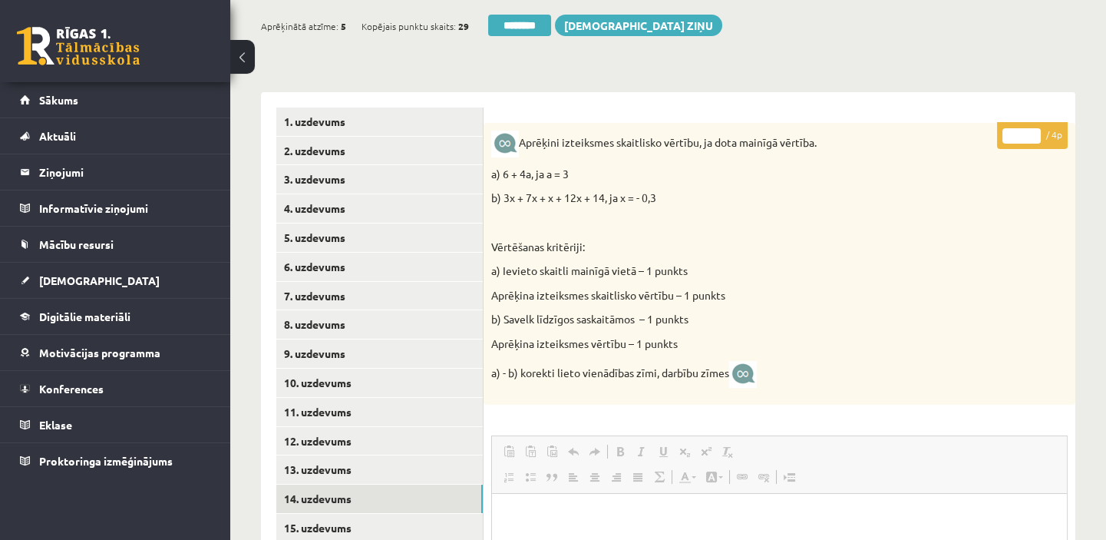
scroll to position [0, 0]
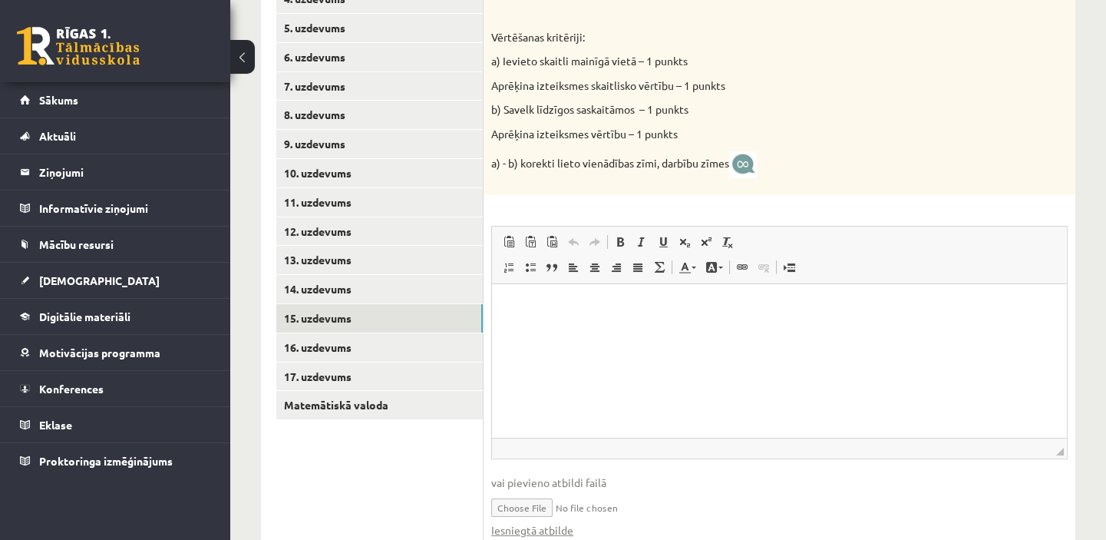
click at [382, 315] on link "15. uzdevums" at bounding box center [379, 318] width 207 height 28
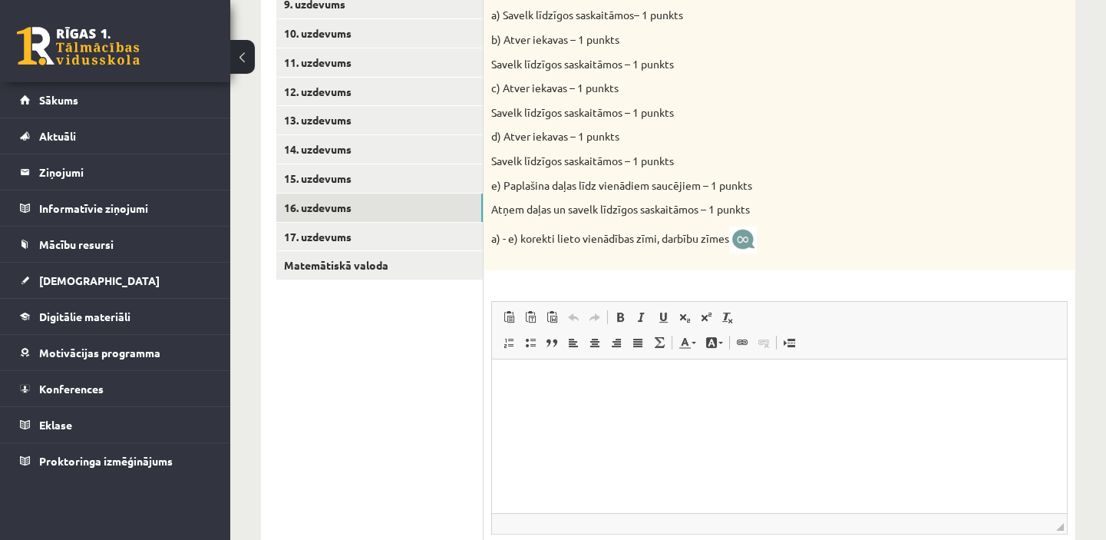
click at [363, 206] on link "16. uzdevums" at bounding box center [379, 207] width 207 height 28
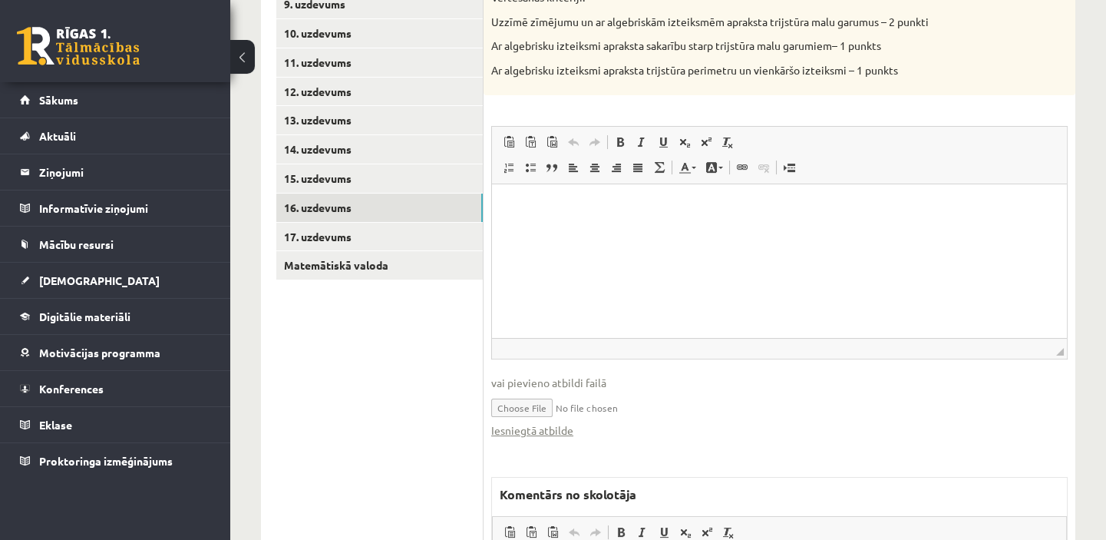
click at [308, 230] on link "17. uzdevums" at bounding box center [379, 237] width 207 height 28
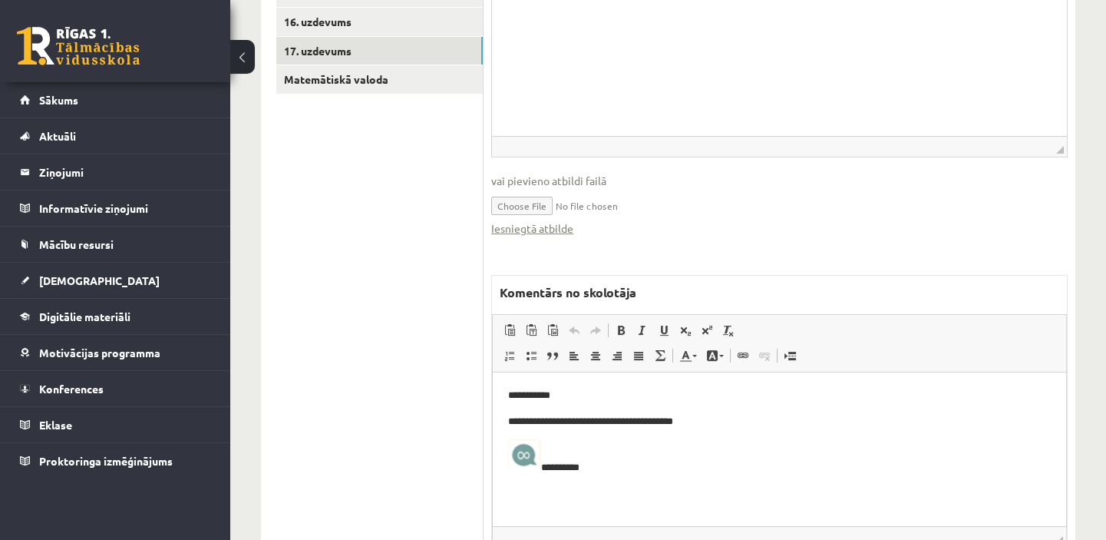
click at [497, 229] on link "Iesniegtā atbilde" at bounding box center [532, 228] width 82 height 16
click at [352, 84] on link "Matemātiskā valoda" at bounding box center [379, 79] width 207 height 28
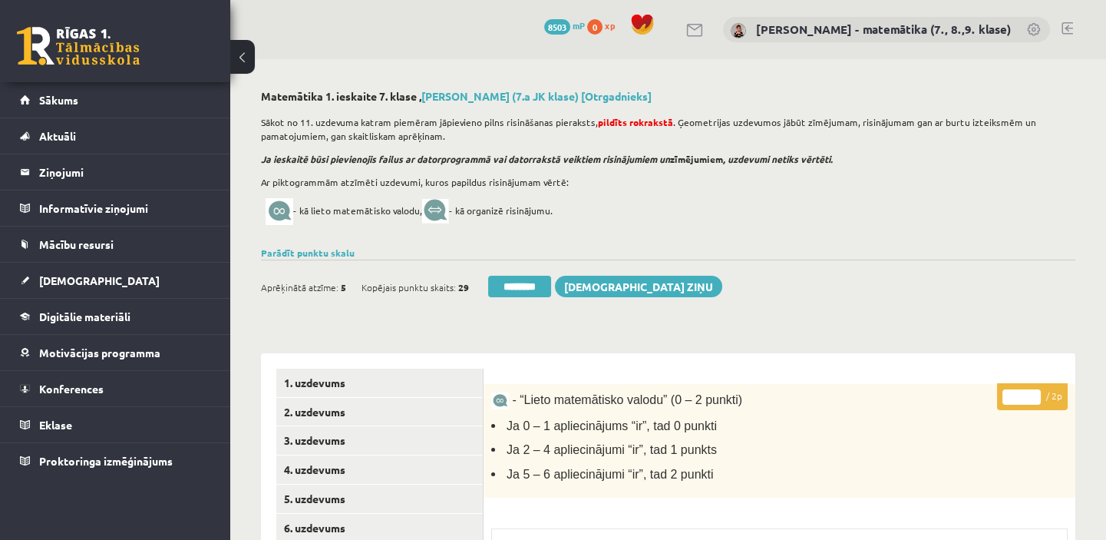
click at [533, 290] on input "********" at bounding box center [519, 286] width 63 height 21
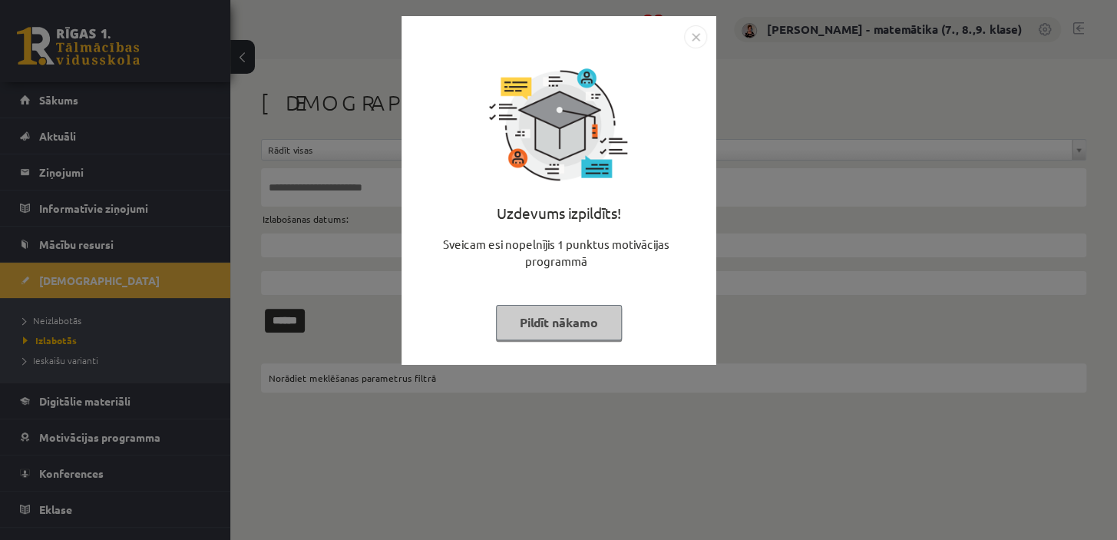
click at [560, 324] on button "Pildīt nākamo" at bounding box center [559, 322] width 126 height 35
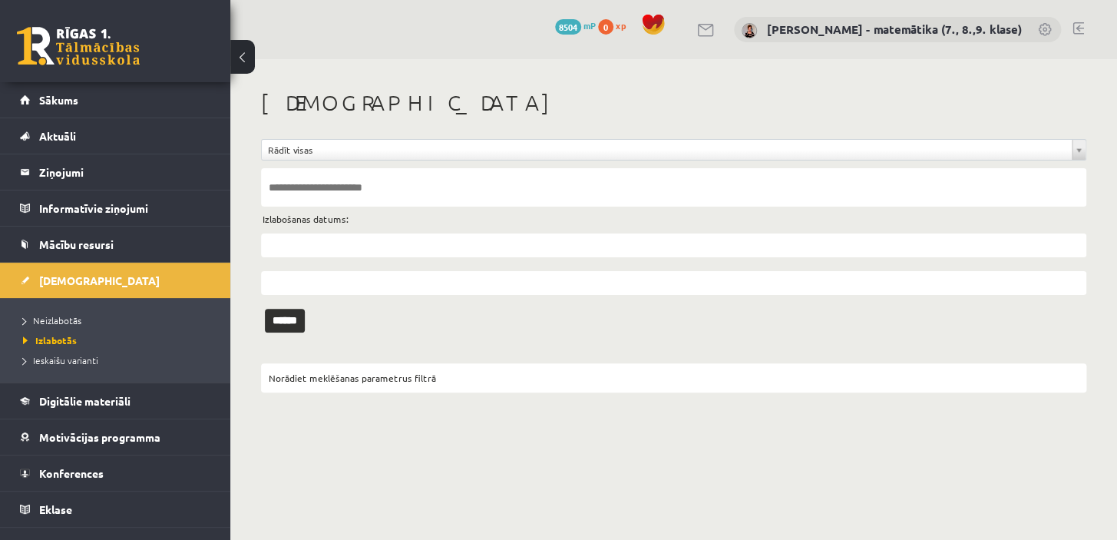
click at [59, 317] on span "Neizlabotās" at bounding box center [52, 320] width 58 height 12
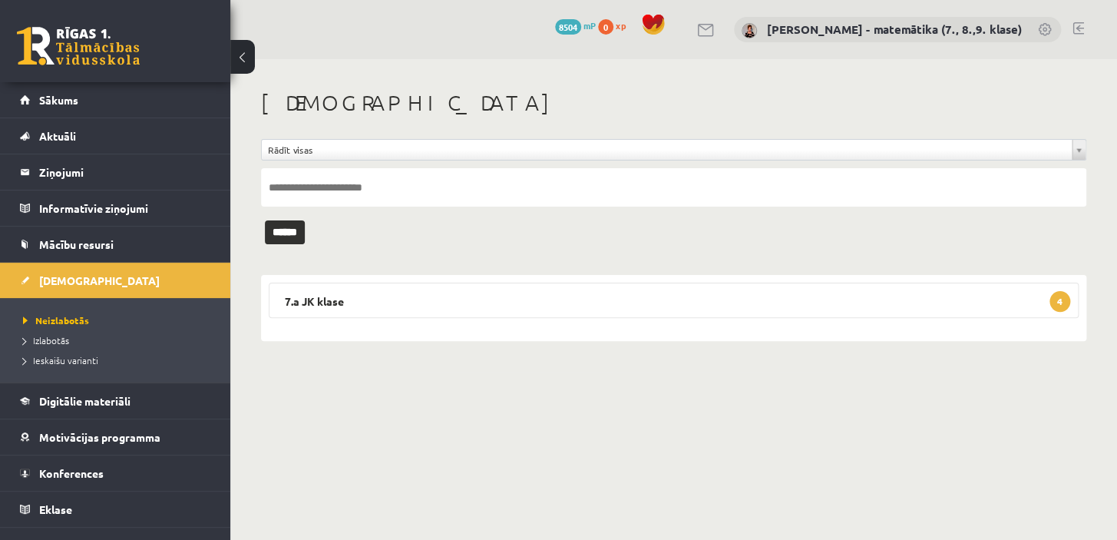
click at [322, 301] on legend "7.a JK klase 4" at bounding box center [674, 299] width 810 height 35
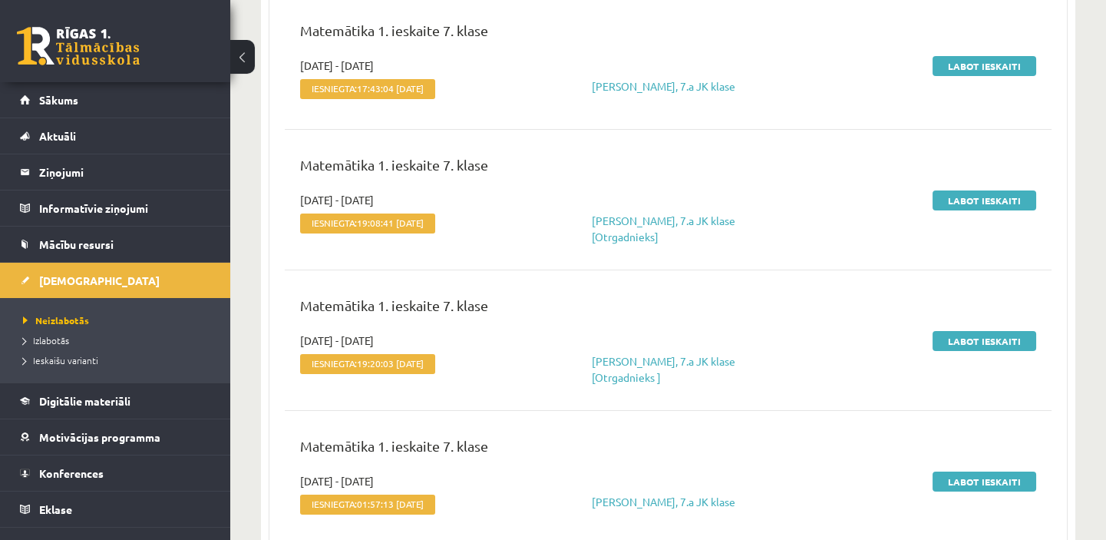
scroll to position [189, 0]
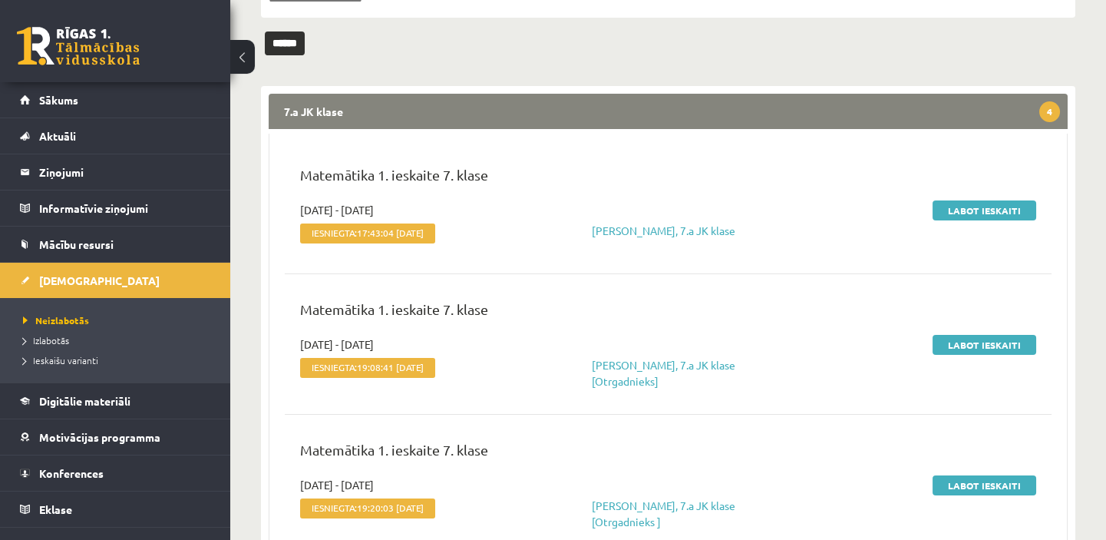
click at [66, 318] on span "Neizlabotās" at bounding box center [56, 320] width 66 height 12
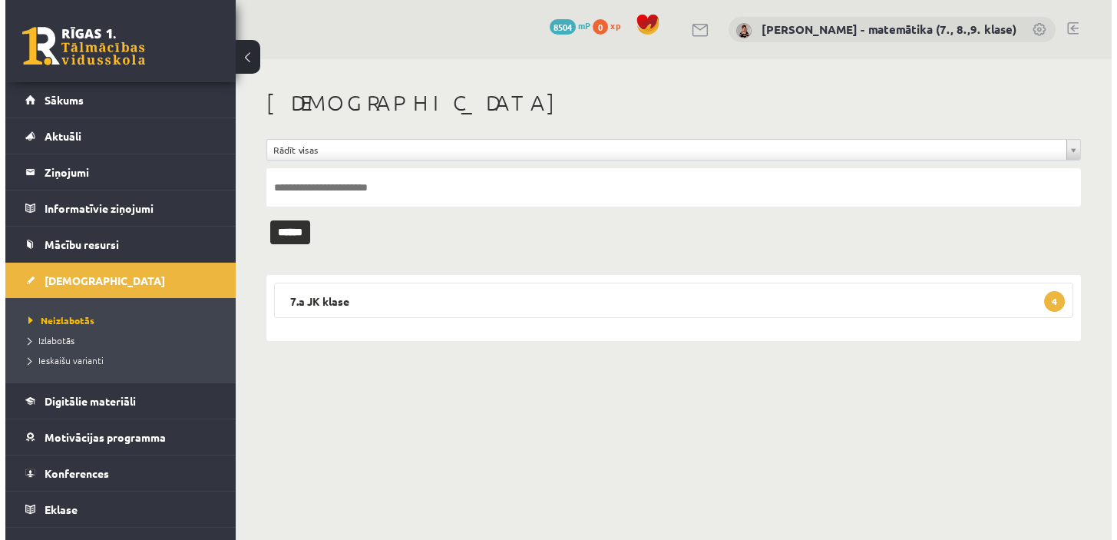
scroll to position [0, 0]
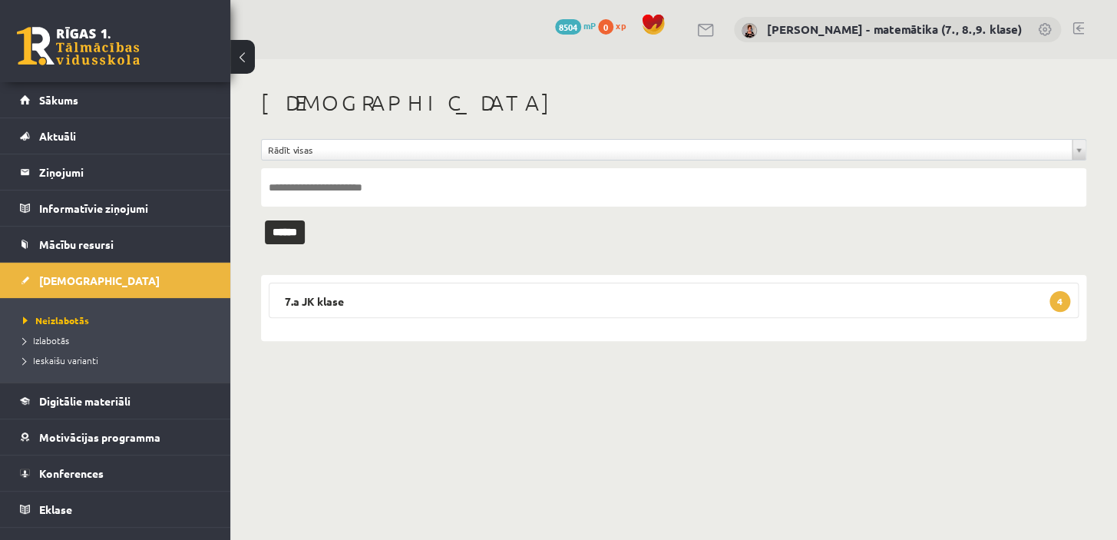
click at [91, 175] on legend "Ziņojumi 0" at bounding box center [125, 171] width 172 height 35
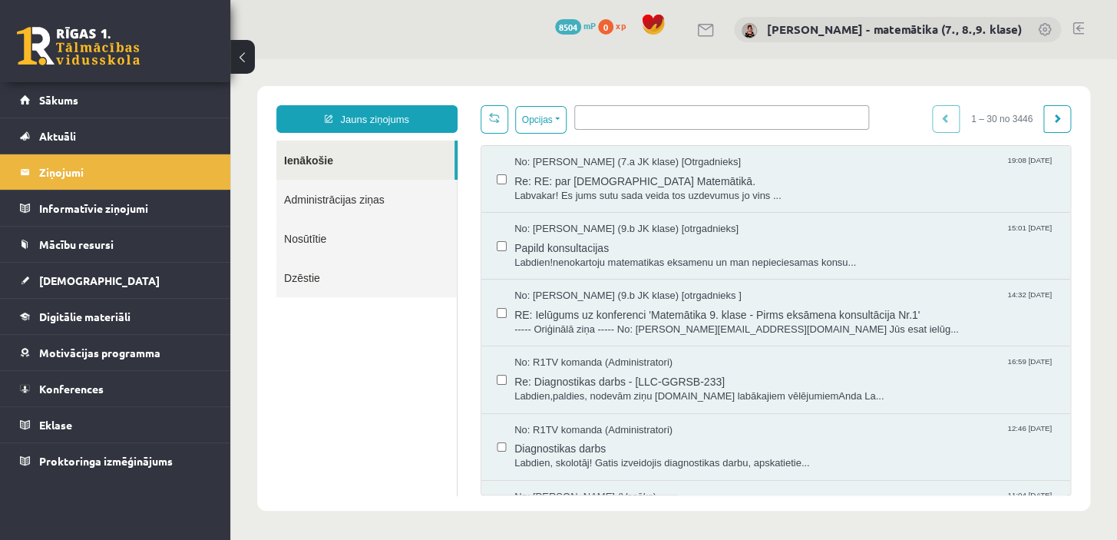
click at [80, 284] on span "[DEMOGRAPHIC_DATA]" at bounding box center [99, 280] width 121 height 14
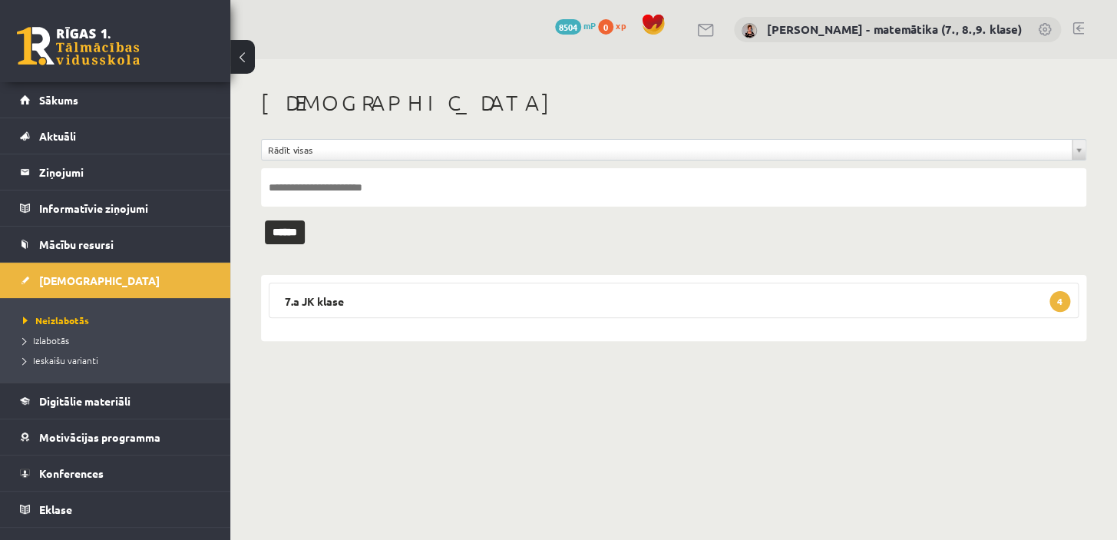
click at [71, 340] on link "Izlabotās" at bounding box center [119, 340] width 192 height 14
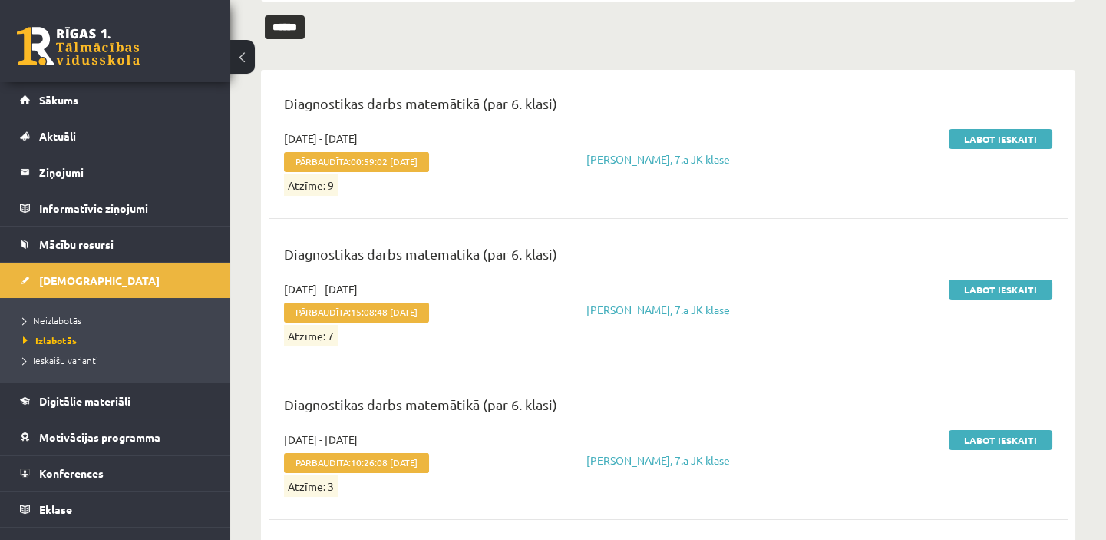
scroll to position [279, 0]
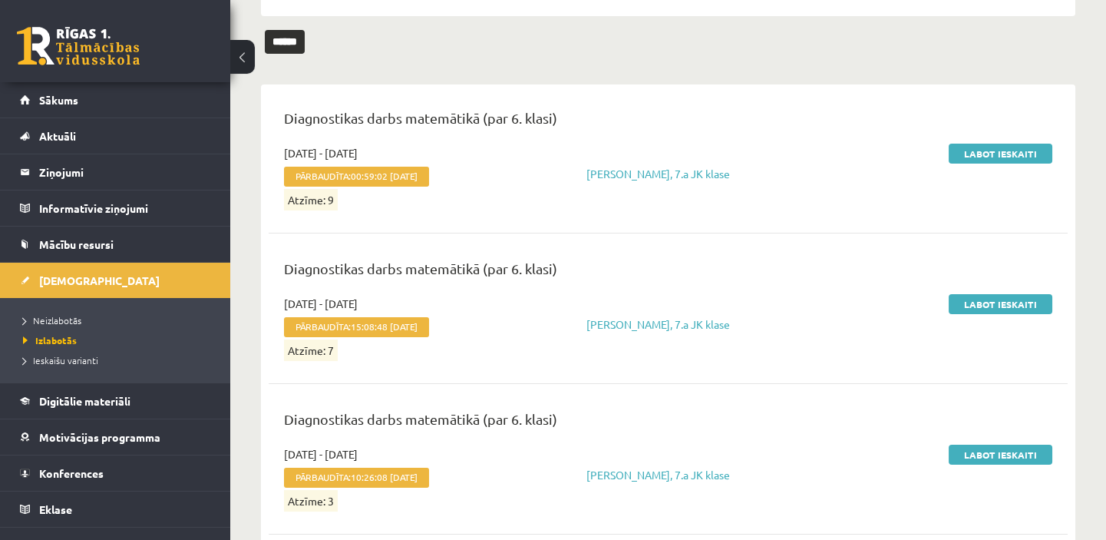
click at [1014, 151] on link "Labot ieskaiti" at bounding box center [1001, 154] width 104 height 20
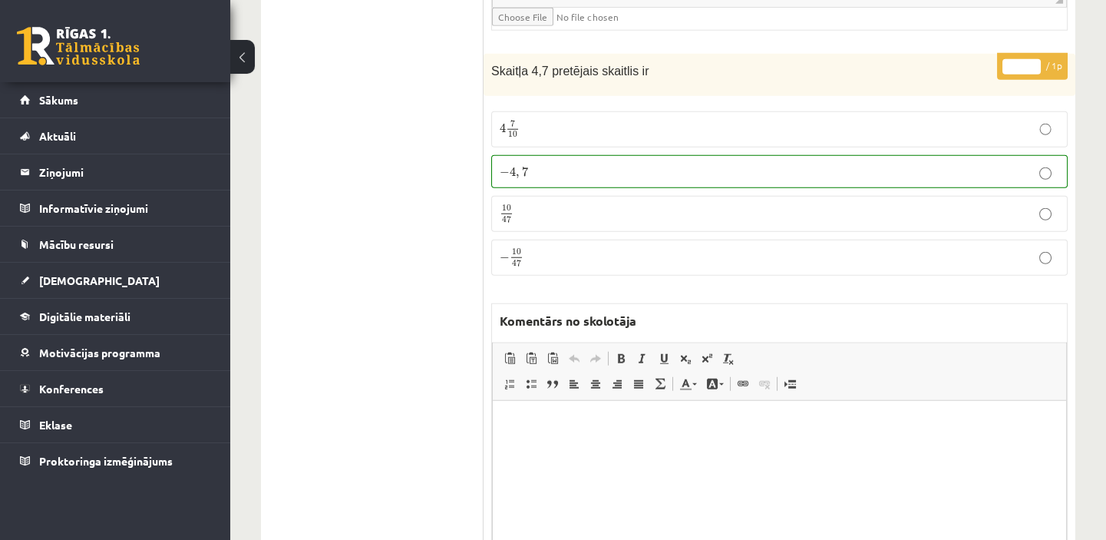
click at [73, 282] on span "[DEMOGRAPHIC_DATA]" at bounding box center [99, 280] width 121 height 14
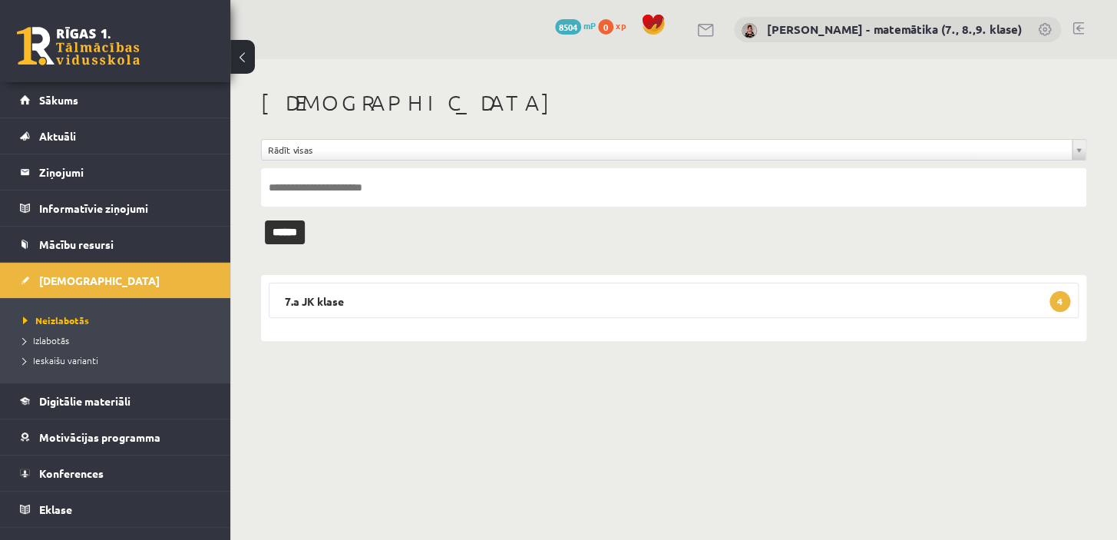
click at [56, 472] on span "Konferences" at bounding box center [71, 473] width 64 height 14
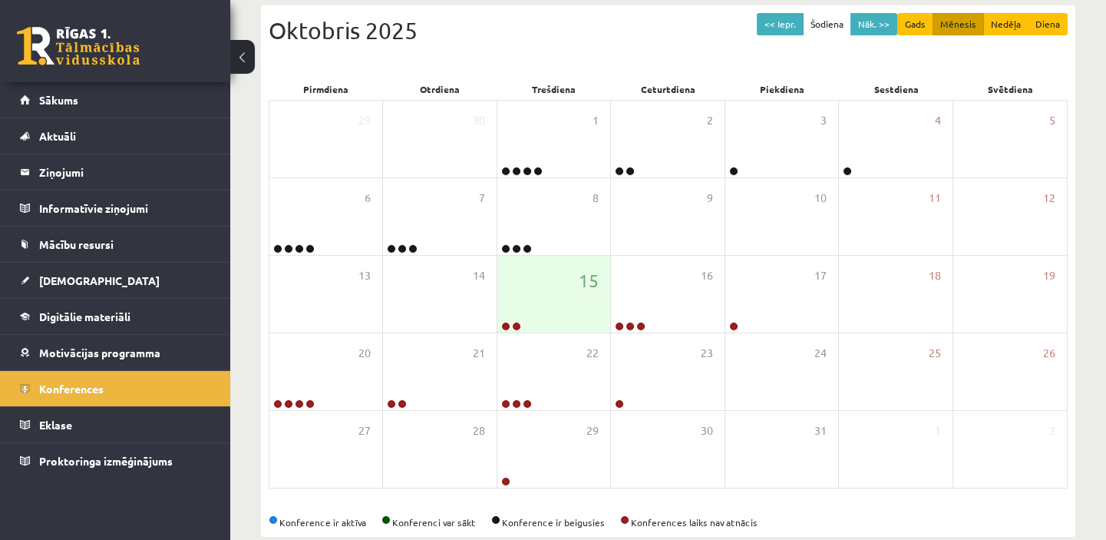
scroll to position [237, 0]
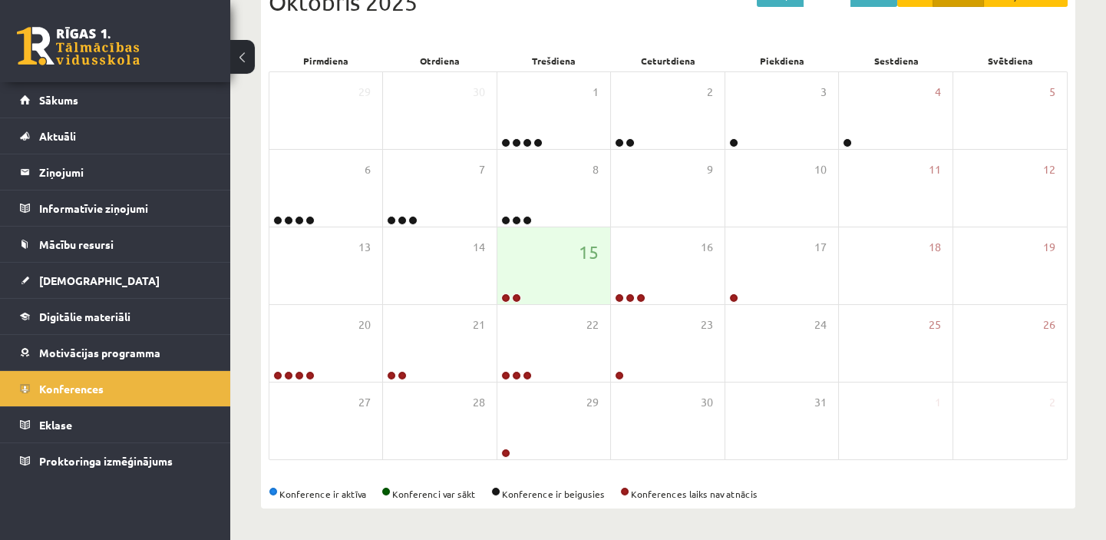
click at [43, 278] on span "[DEMOGRAPHIC_DATA]" at bounding box center [99, 280] width 121 height 14
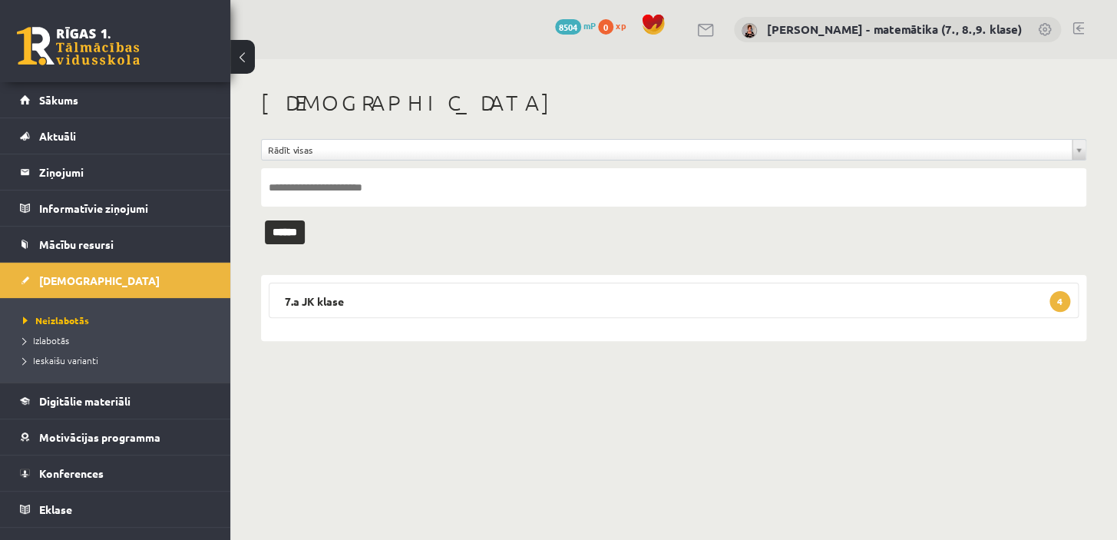
click at [77, 469] on span "Konferences" at bounding box center [71, 473] width 64 height 14
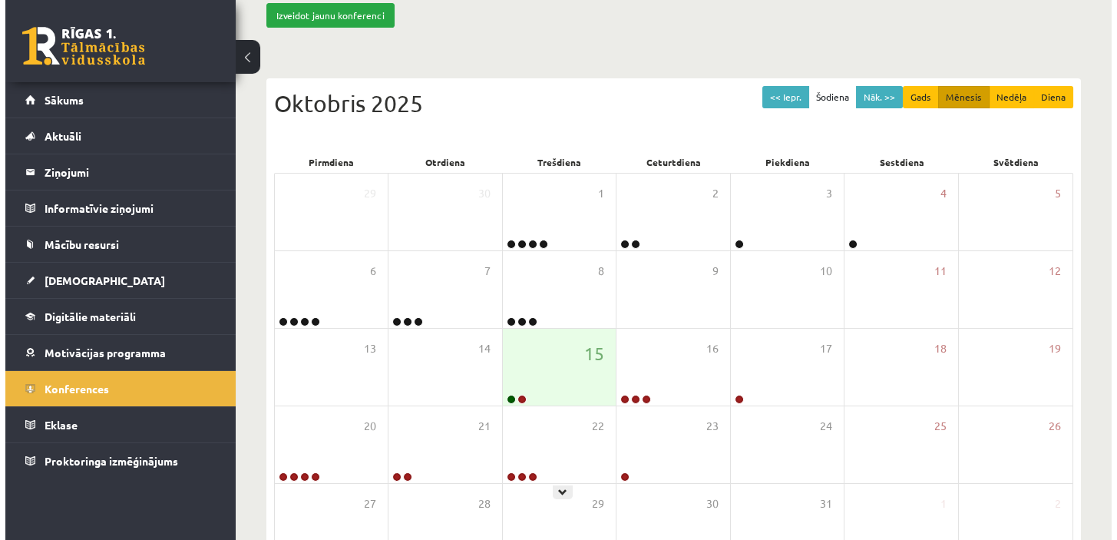
scroll to position [139, 0]
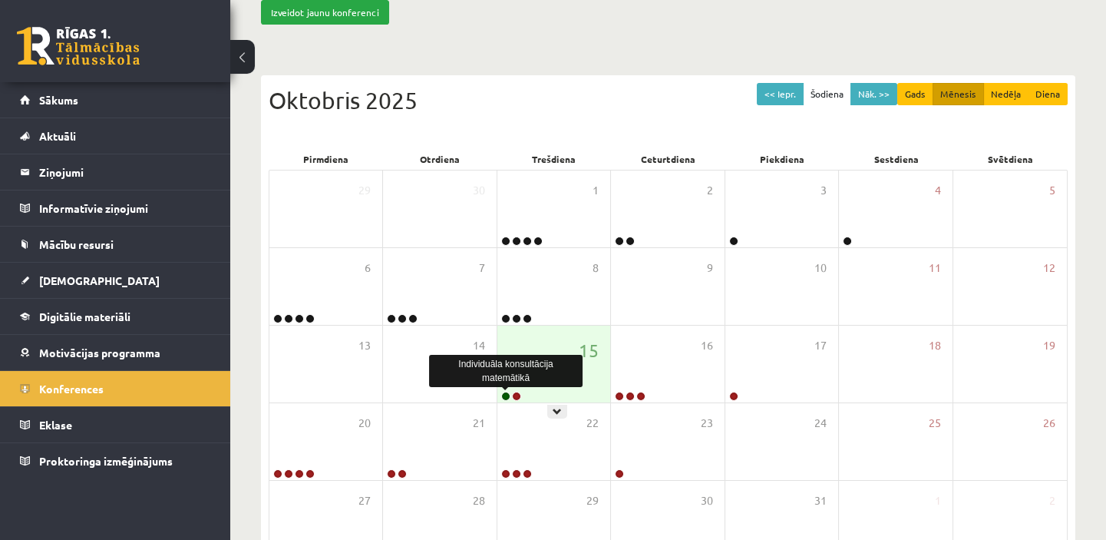
click at [504, 392] on link at bounding box center [505, 396] width 9 height 9
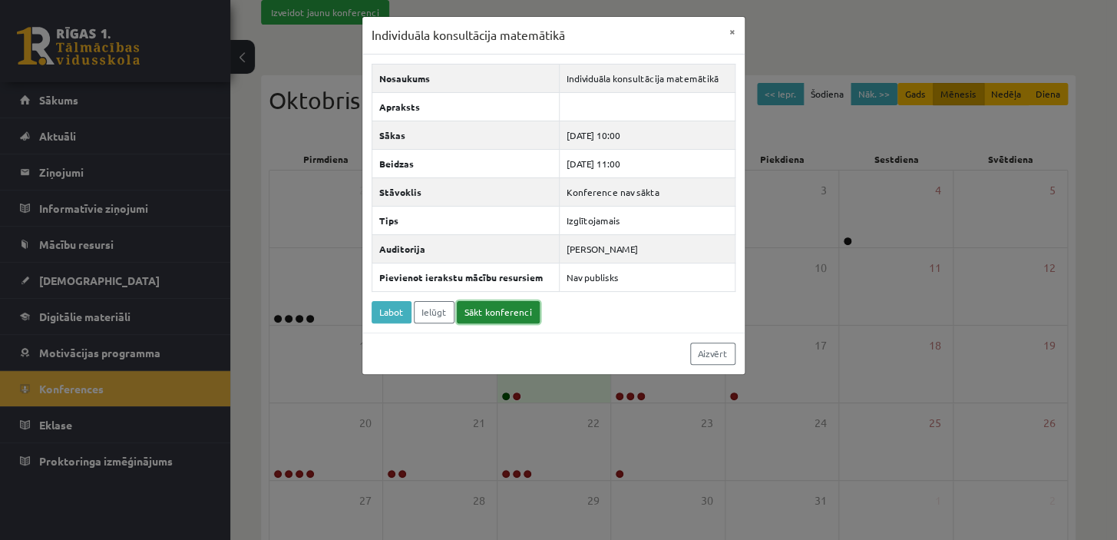
click at [497, 307] on link "Sākt konferenci" at bounding box center [498, 312] width 83 height 22
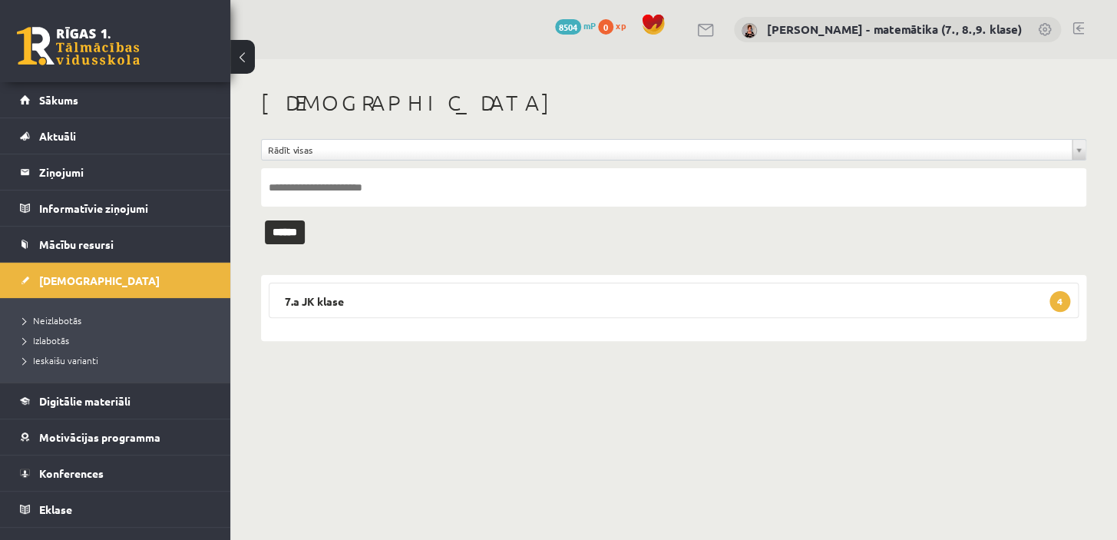
click at [93, 178] on legend "Ziņojumi 0" at bounding box center [125, 171] width 172 height 35
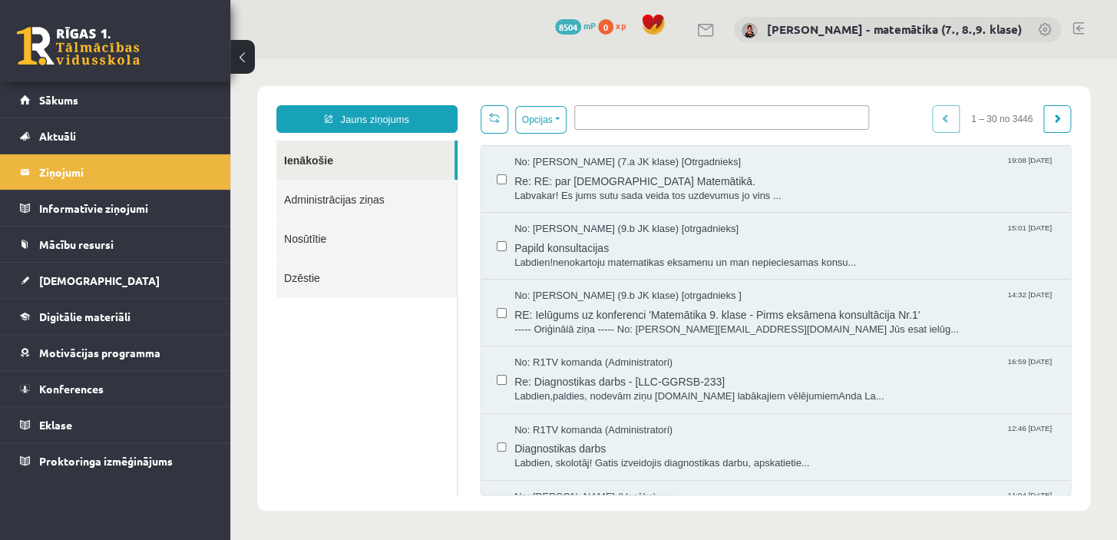
click at [328, 240] on link "Nosūtītie" at bounding box center [366, 238] width 180 height 39
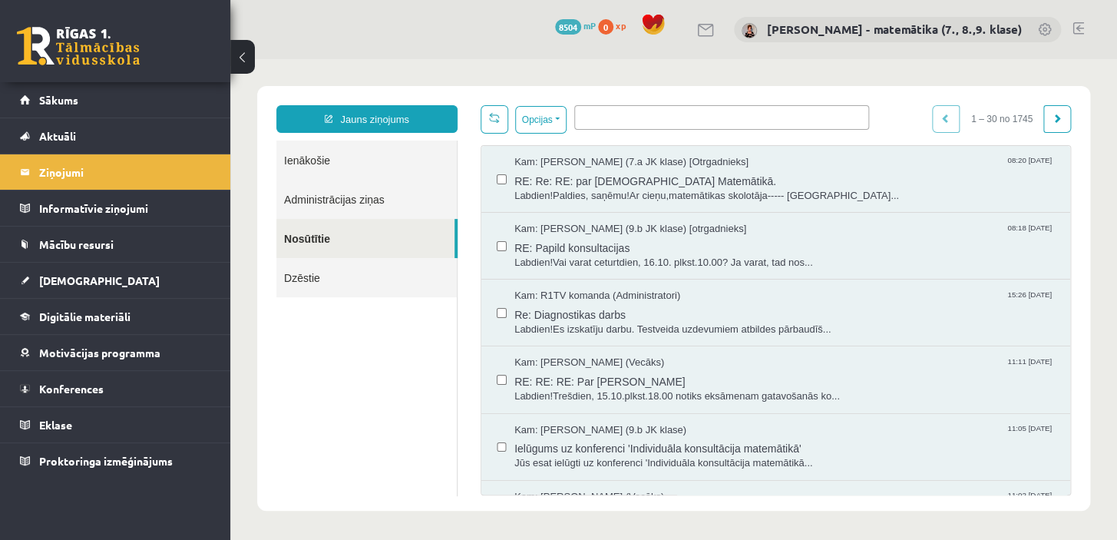
click at [631, 449] on span "Ielūgums uz konferenci 'Individuāla konsultācija matemātikā'" at bounding box center [784, 446] width 540 height 19
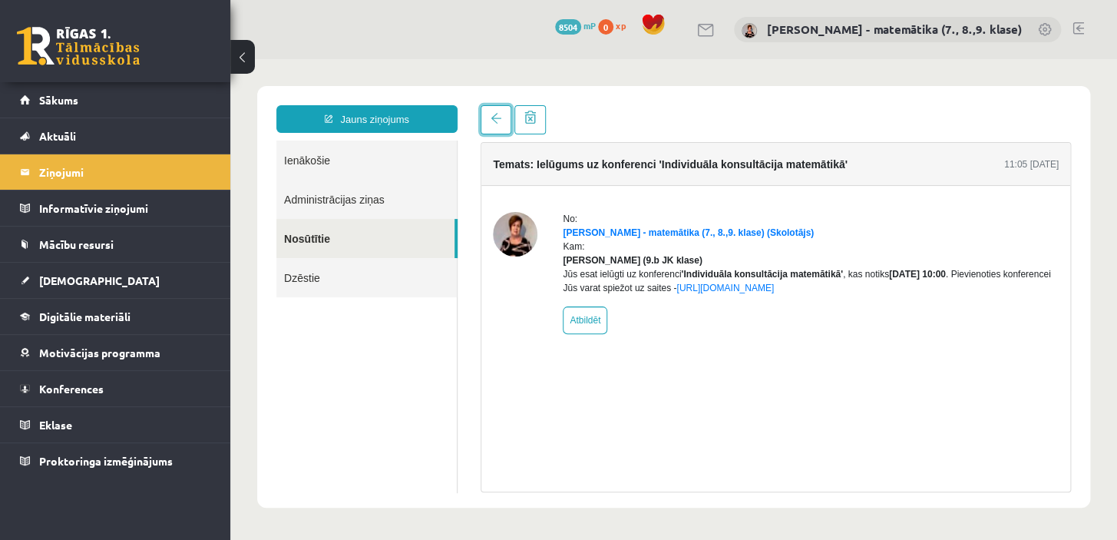
click at [494, 111] on link at bounding box center [496, 119] width 31 height 29
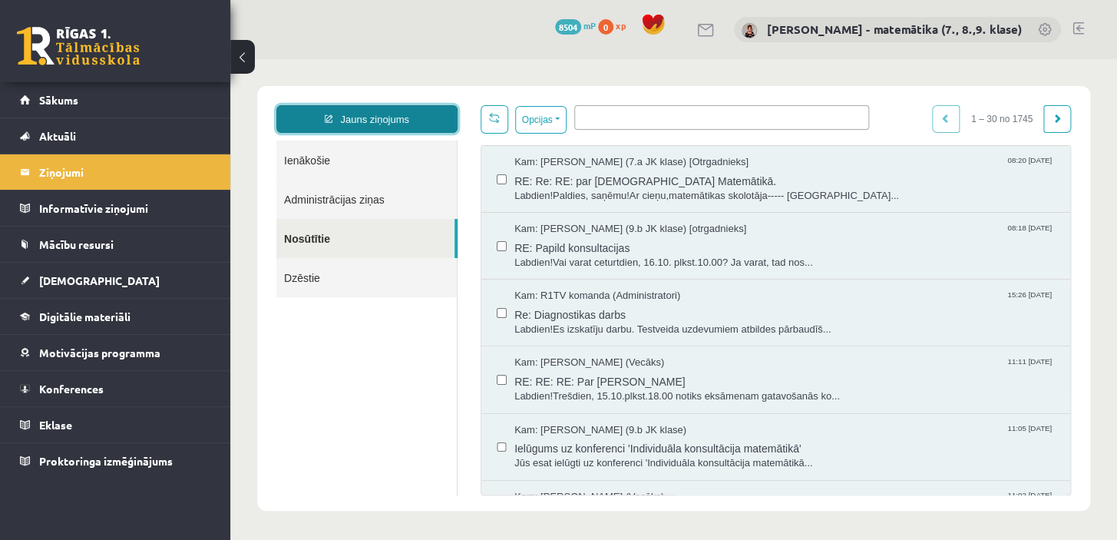
click at [392, 119] on link "Jauns ziņojums" at bounding box center [366, 119] width 181 height 28
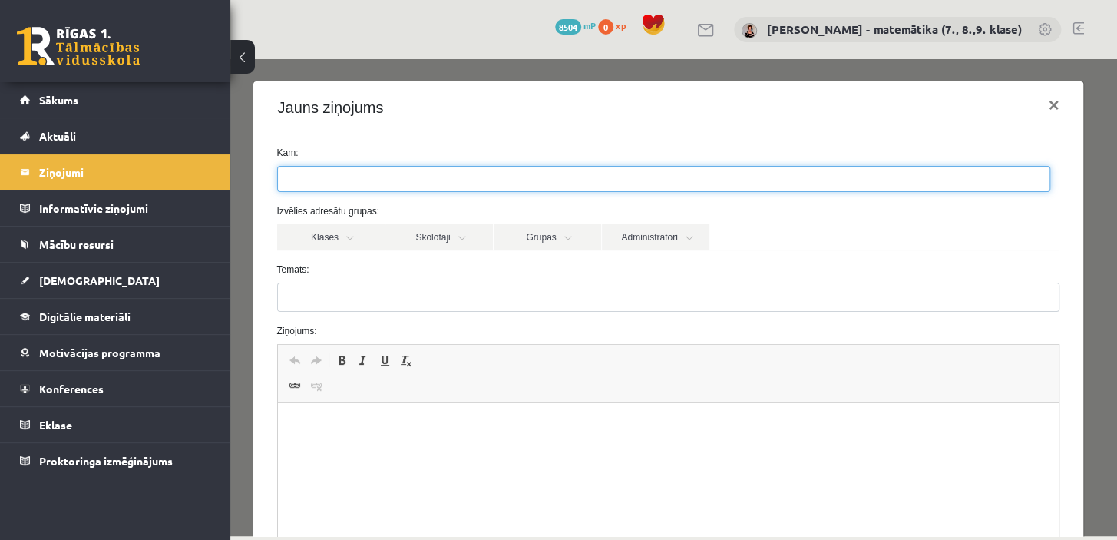
click at [318, 176] on input "search" at bounding box center [305, 179] width 54 height 25
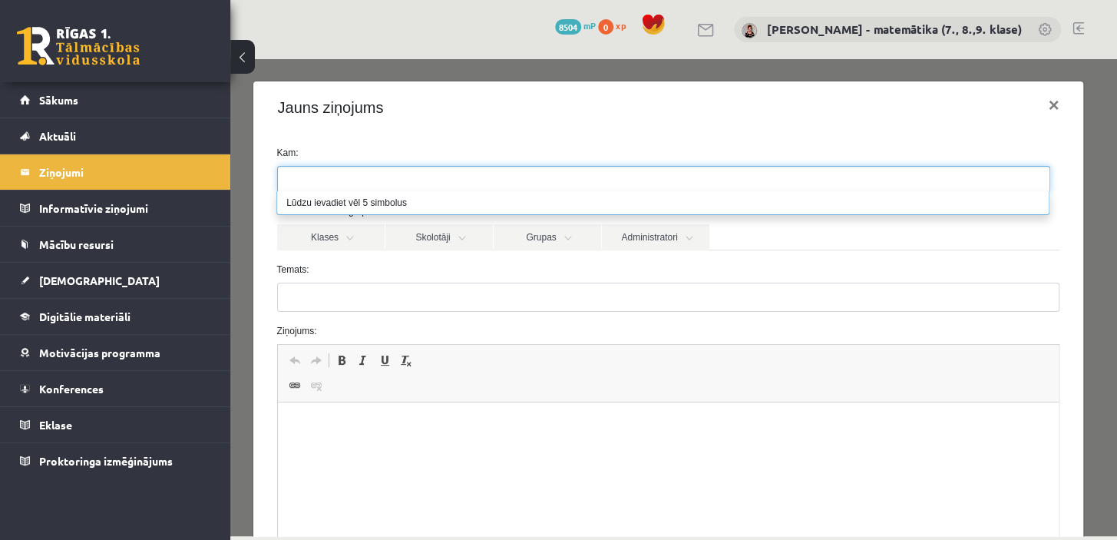
click at [374, 238] on link "Klases" at bounding box center [330, 237] width 107 height 26
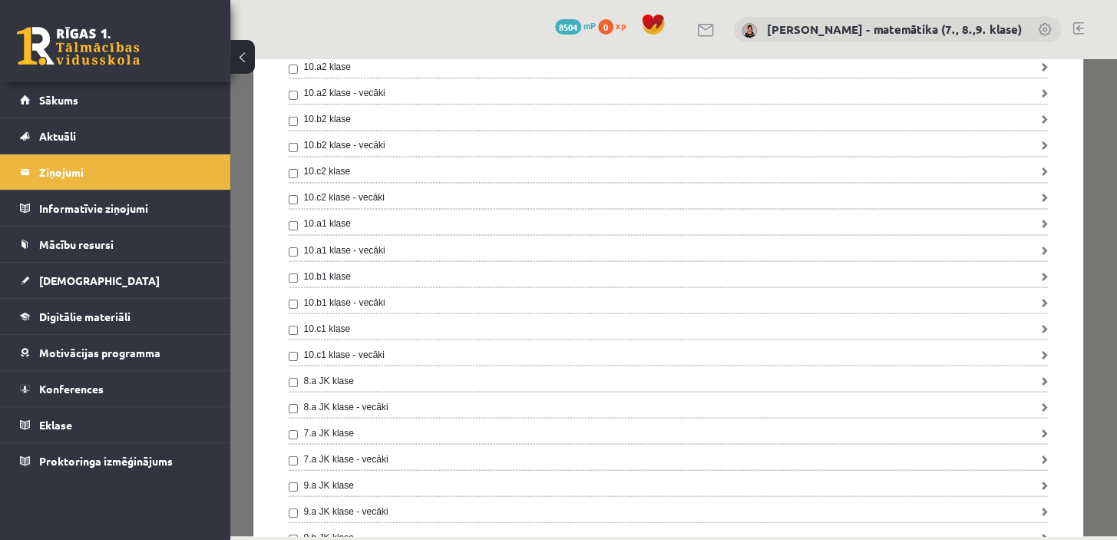
scroll to position [1186, 0]
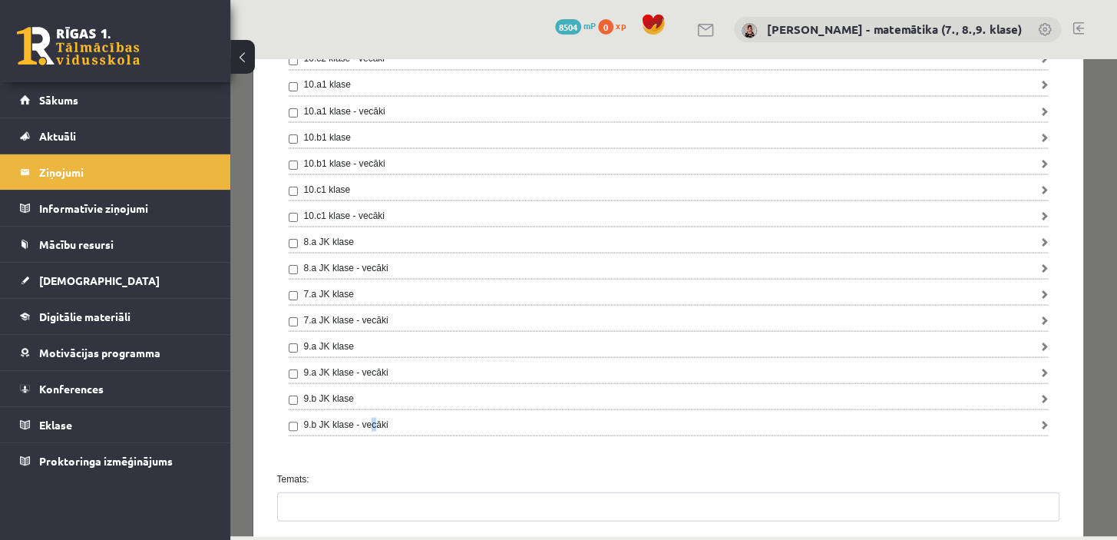
click at [369, 423] on label "9.b JK klase - vecāki" at bounding box center [346, 424] width 84 height 14
click at [332, 421] on label "9.b JK klase - vecāki" at bounding box center [346, 424] width 84 height 14
click at [419, 419] on div "9.b JK klase - vecāki" at bounding box center [669, 426] width 760 height 18
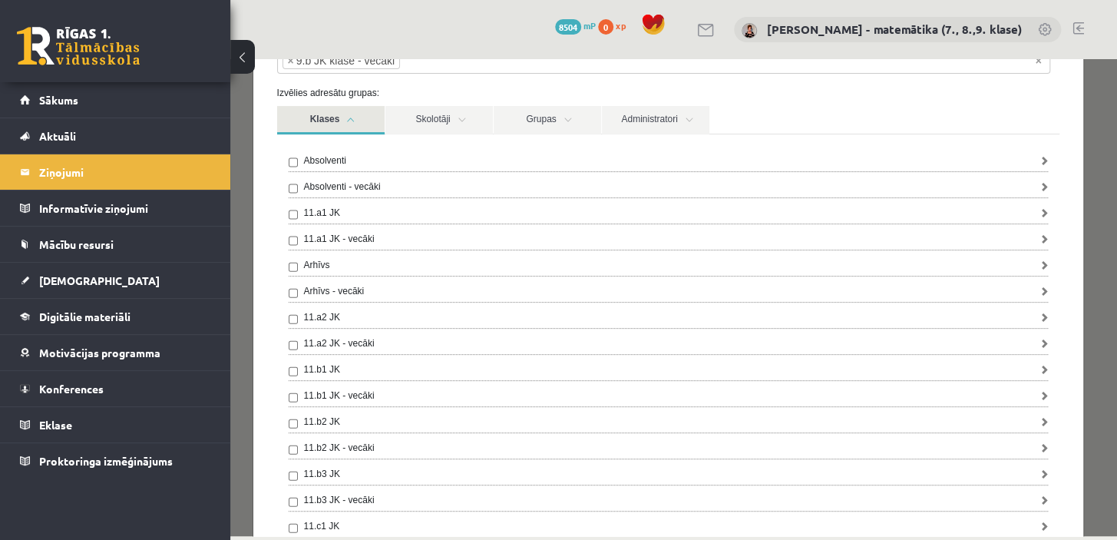
scroll to position [0, 0]
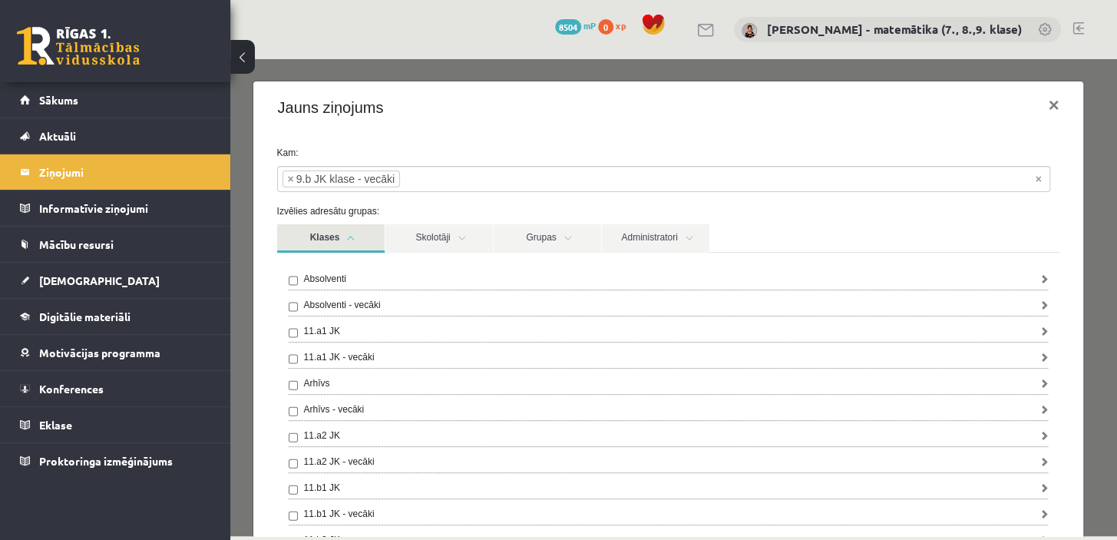
click at [400, 179] on input "search" at bounding box center [427, 179] width 54 height 25
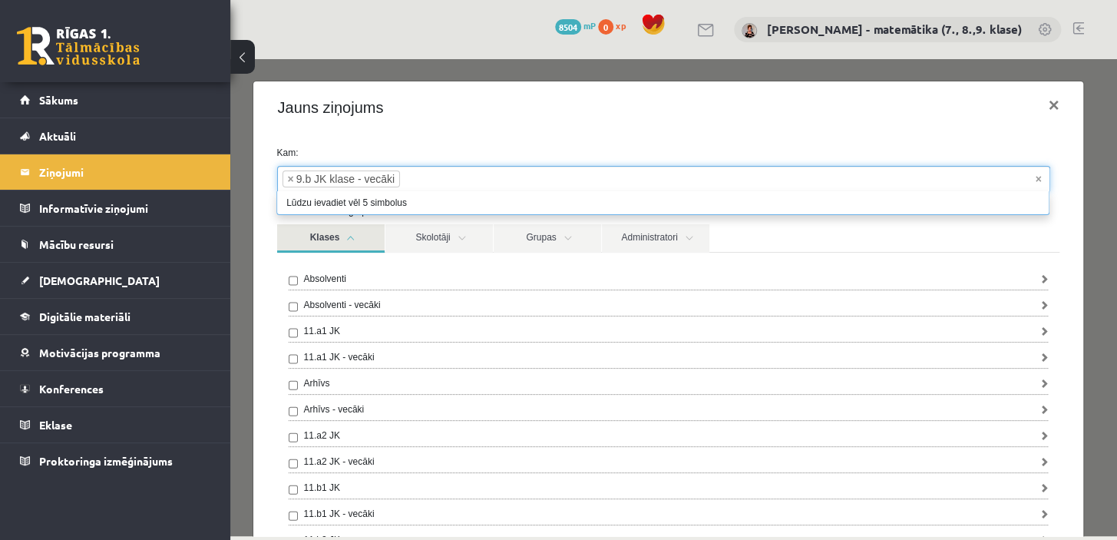
click at [405, 177] on input "search" at bounding box center [427, 179] width 54 height 25
click at [404, 177] on input "search" at bounding box center [427, 179] width 54 height 25
type input "**********"
type input "*"
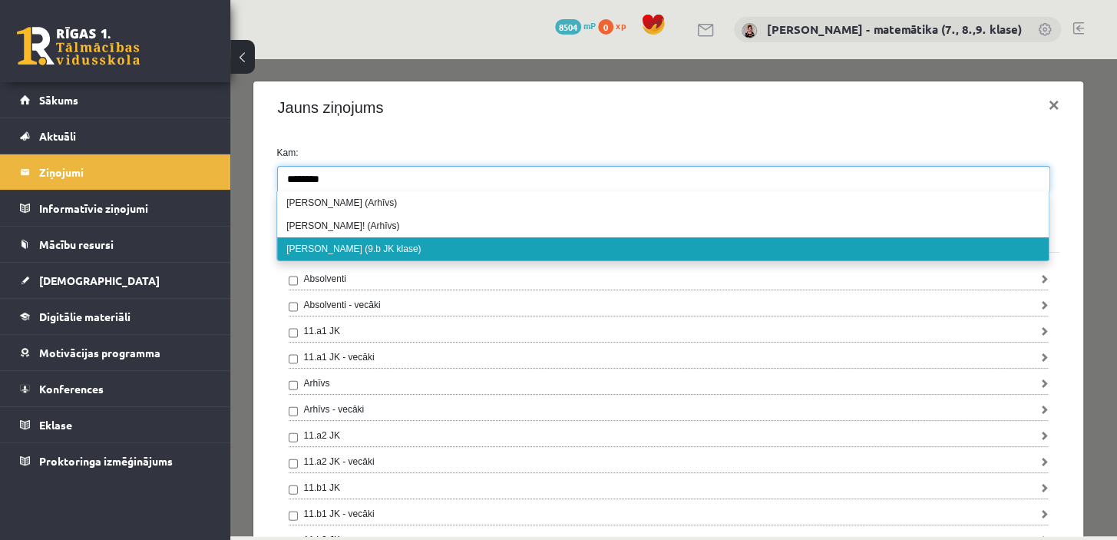
type input "********"
select select "*****"
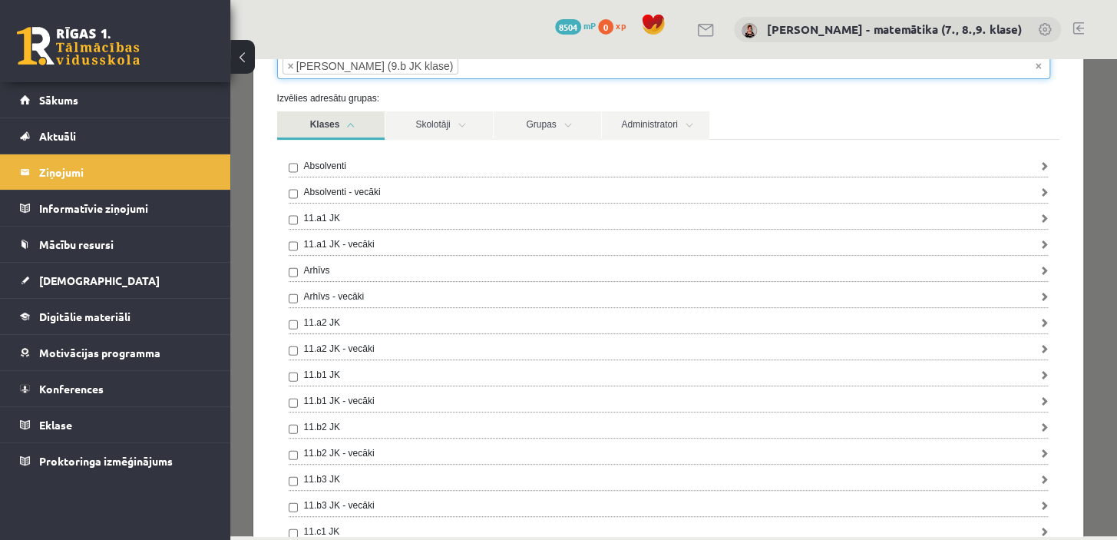
scroll to position [139, 0]
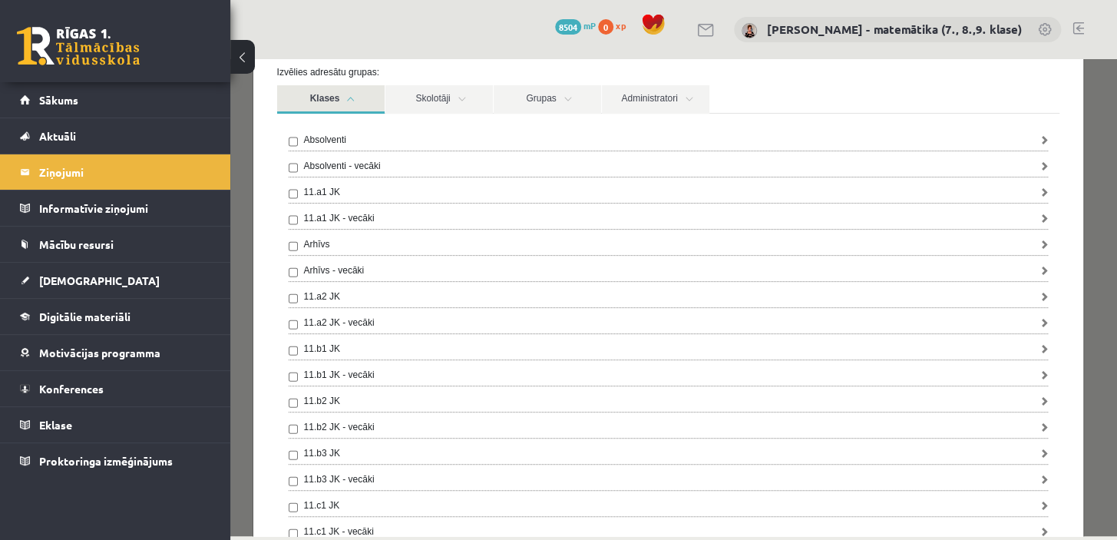
click at [81, 279] on span "[DEMOGRAPHIC_DATA]" at bounding box center [99, 280] width 121 height 14
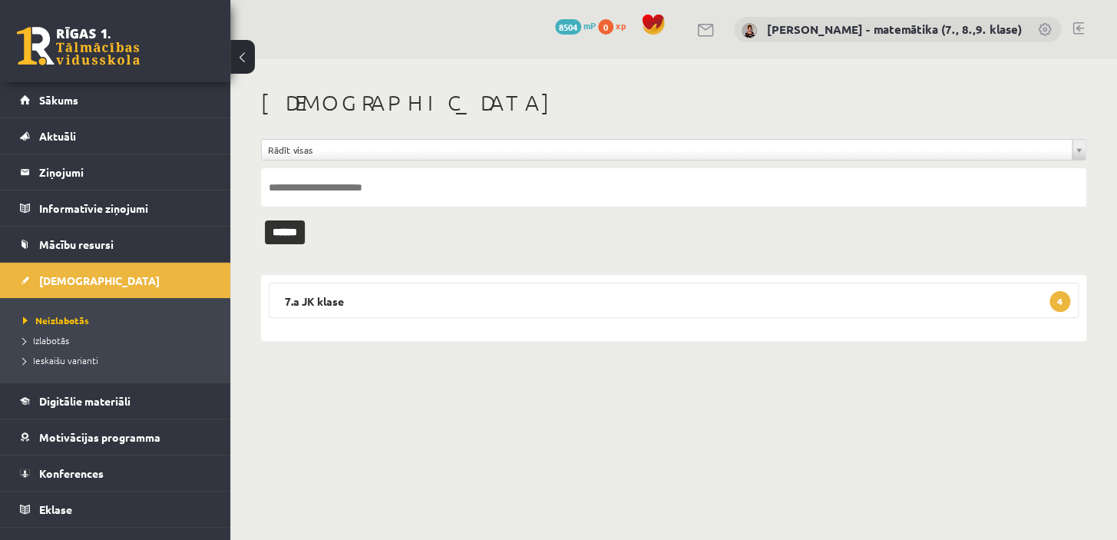
click at [85, 176] on legend "Ziņojumi 0" at bounding box center [125, 171] width 172 height 35
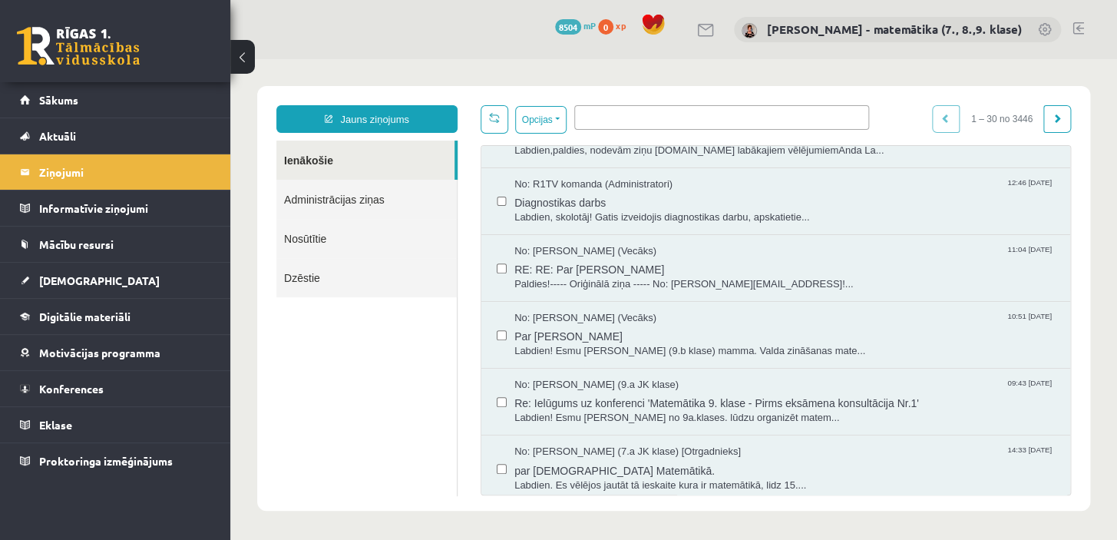
scroll to position [279, 0]
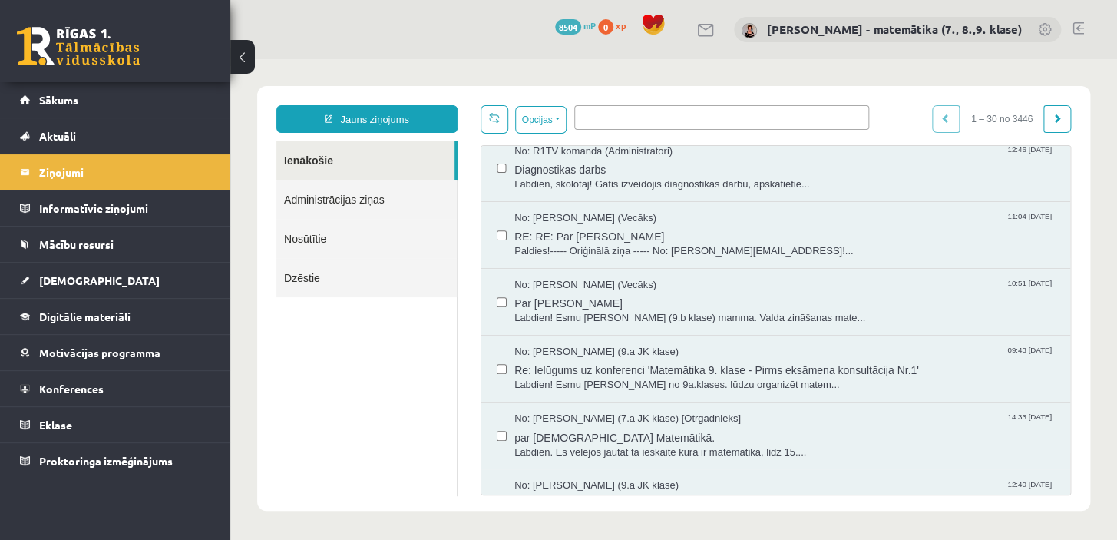
click at [616, 315] on span "Labdien! Esmu [PERSON_NAME] (9.b klase) mamma. Valda zināšanas mate..." at bounding box center [784, 318] width 540 height 15
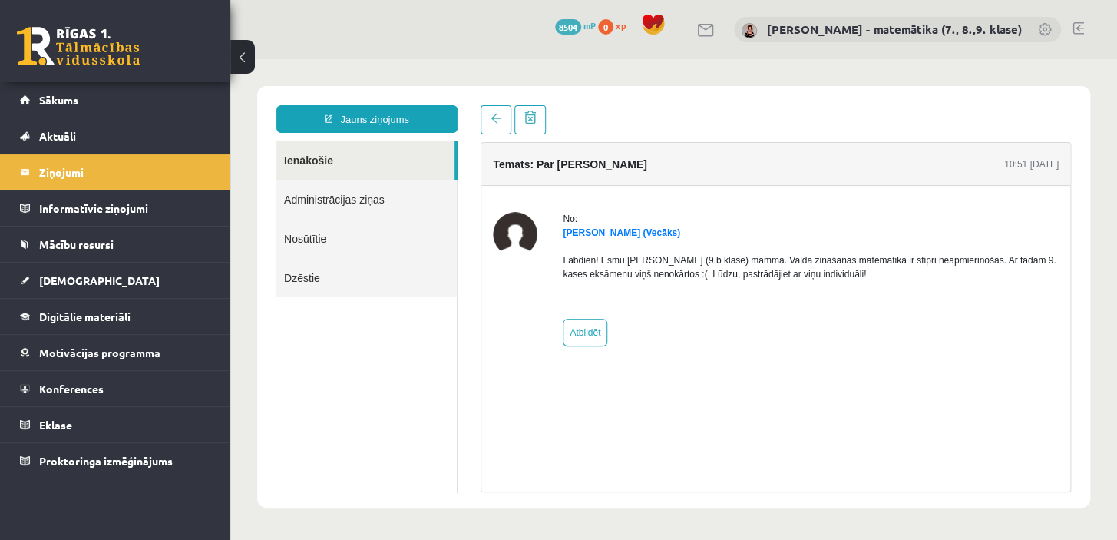
scroll to position [0, 0]
click at [491, 119] on span at bounding box center [496, 118] width 11 height 11
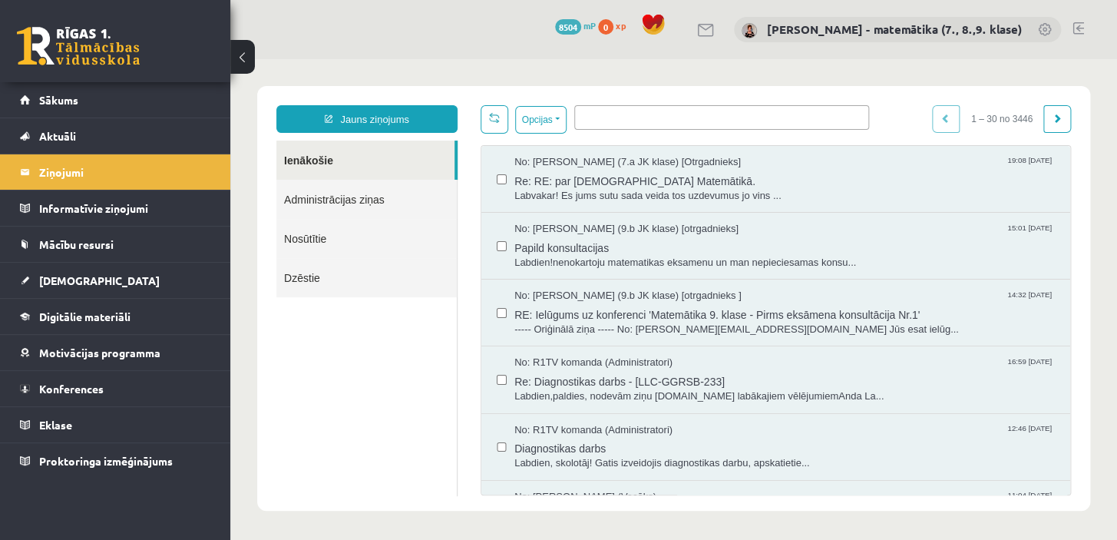
click at [339, 240] on link "Nosūtītie" at bounding box center [366, 238] width 180 height 39
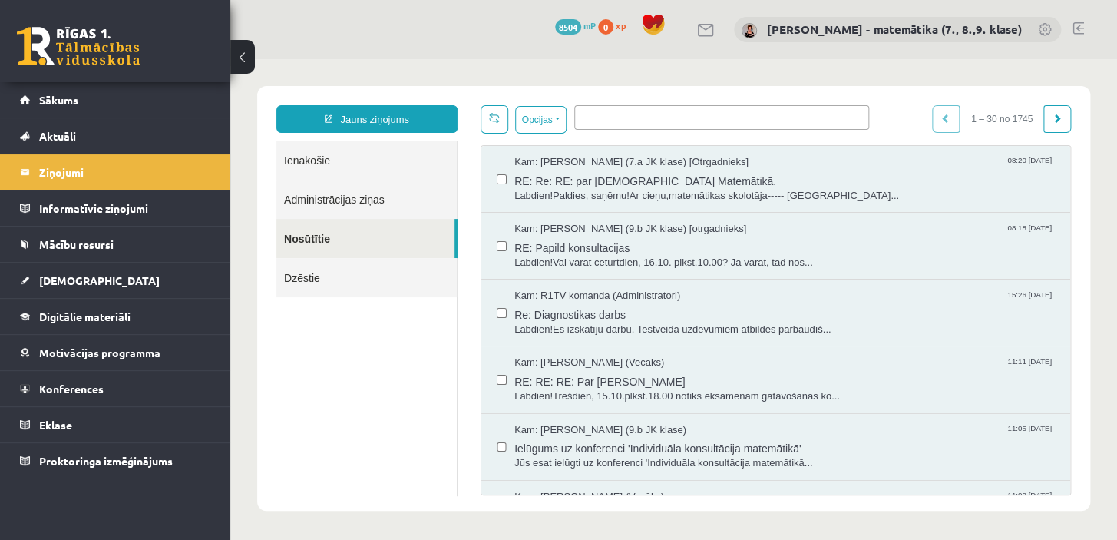
click at [325, 238] on link "Nosūtītie" at bounding box center [365, 238] width 178 height 39
click at [631, 397] on span "Labdien!Trešdien, 15.10.plkst.18.00 notiks eksāmenam gatavošanās ko..." at bounding box center [784, 396] width 540 height 15
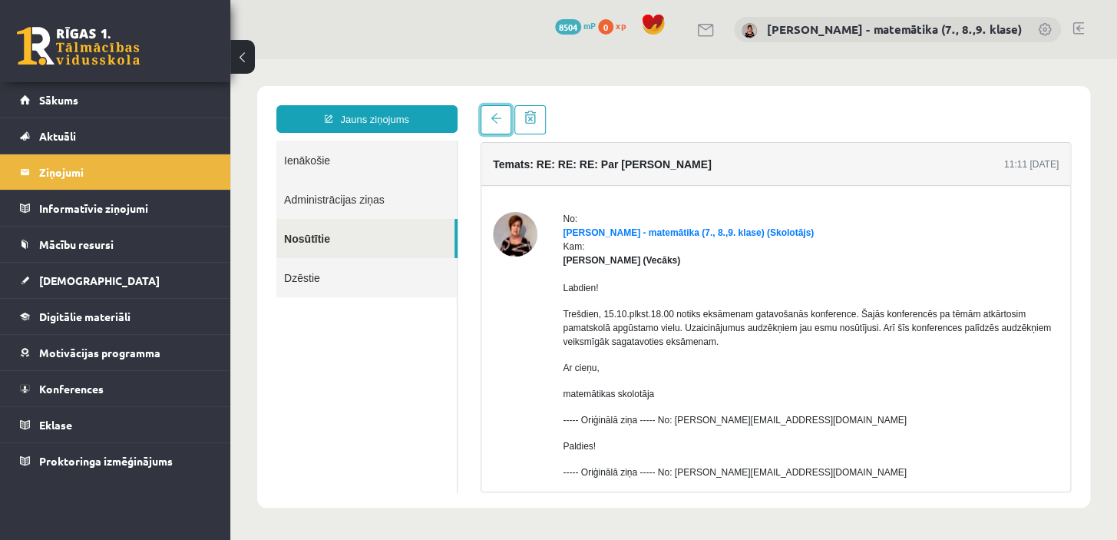
click at [487, 118] on link at bounding box center [496, 119] width 31 height 29
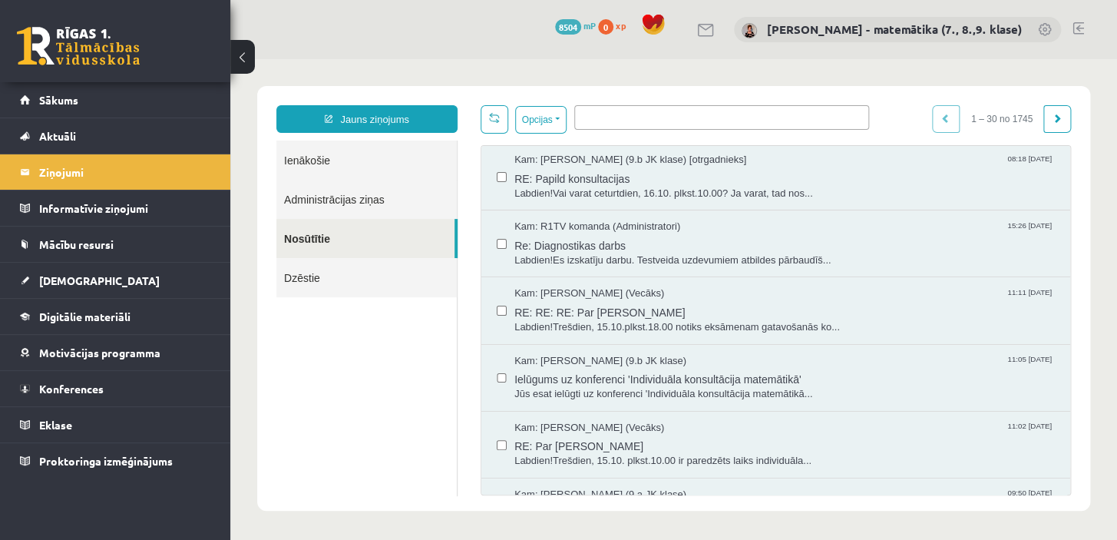
scroll to position [139, 0]
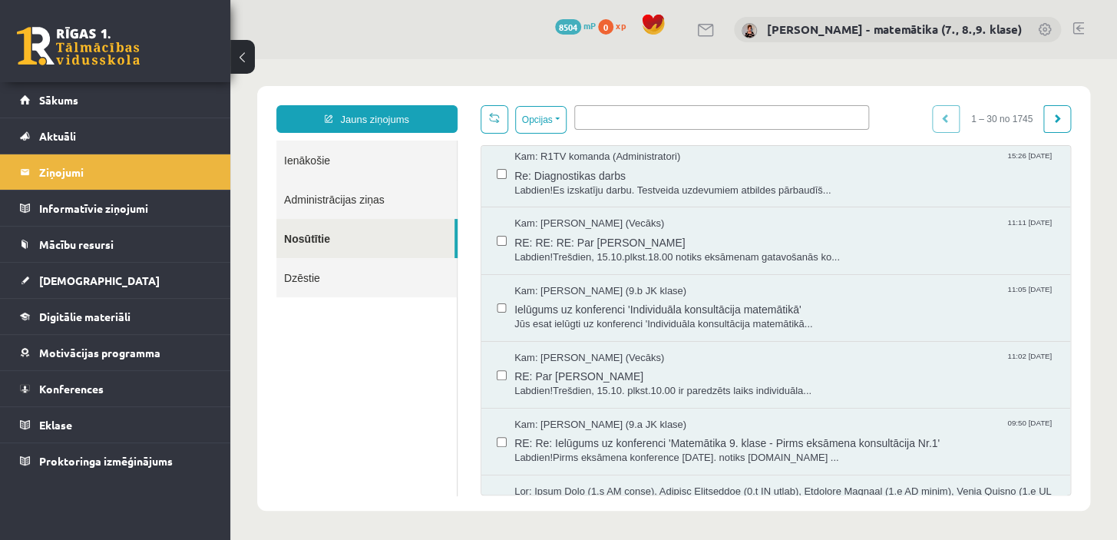
click at [541, 379] on span "RE: Par Valdi Valaini" at bounding box center [784, 374] width 540 height 19
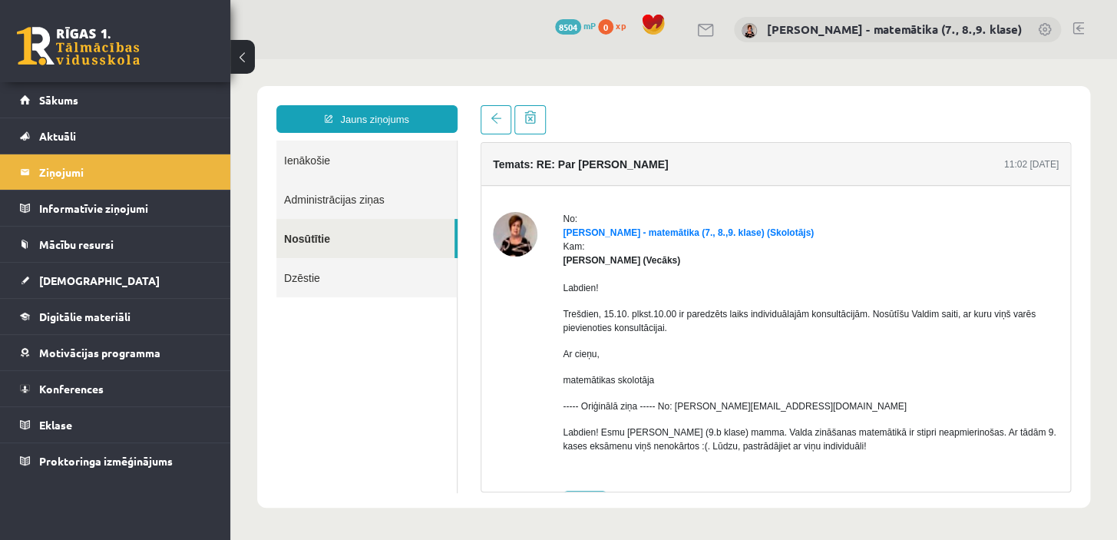
scroll to position [53, 0]
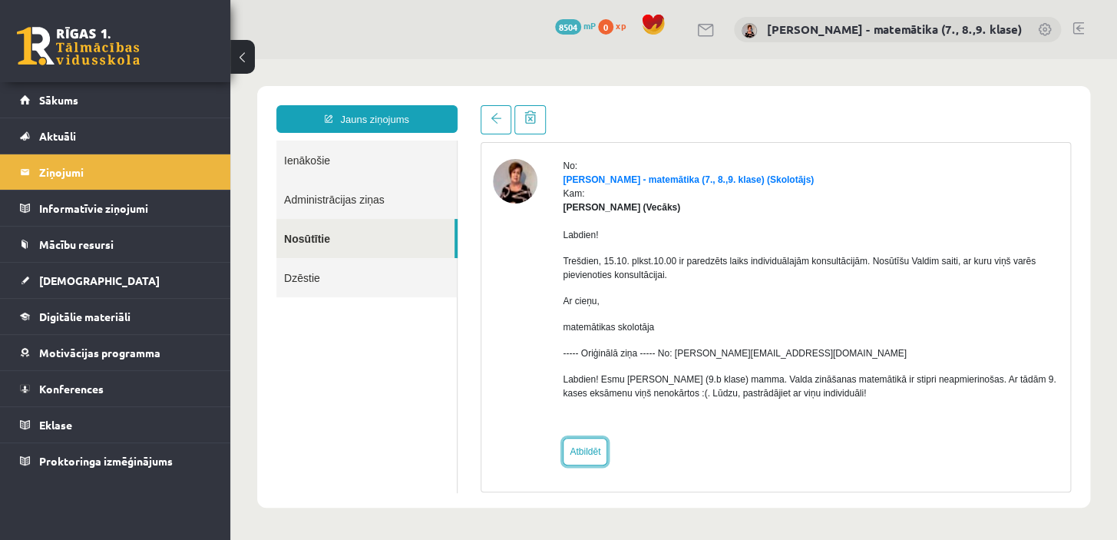
click at [591, 452] on link "Atbildēt" at bounding box center [585, 452] width 45 height 28
type input "**********"
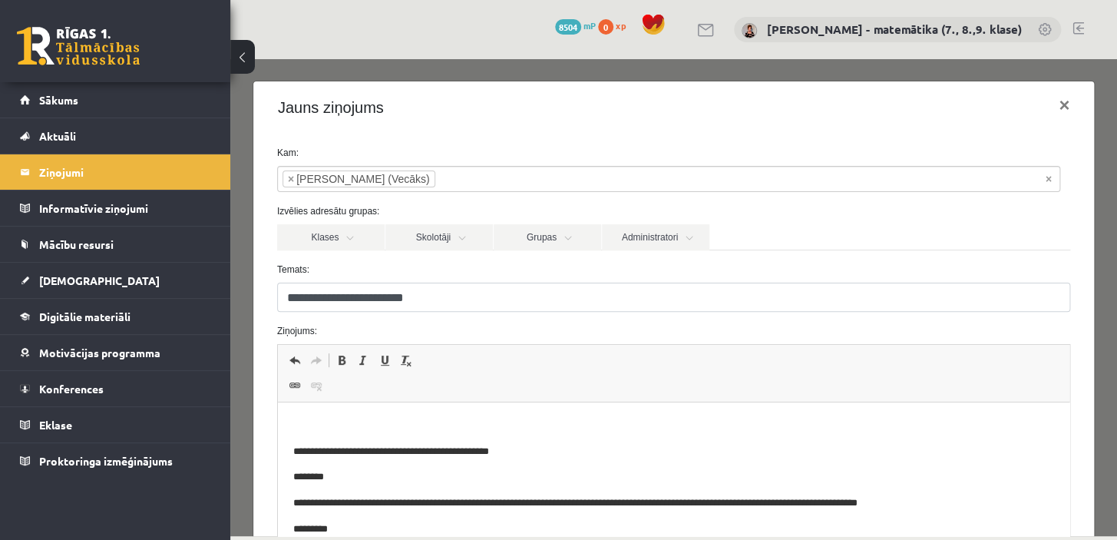
click at [358, 414] on html "**********" at bounding box center [672, 523] width 791 height 243
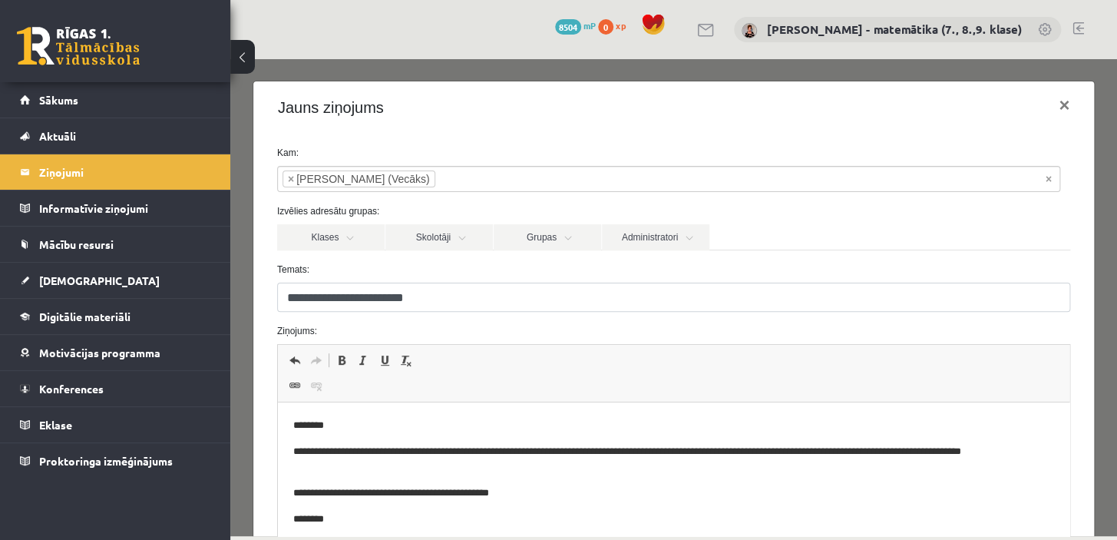
click at [610, 453] on p "**********" at bounding box center [662, 460] width 741 height 32
click at [666, 451] on p "**********" at bounding box center [662, 460] width 741 height 32
click at [669, 451] on p "**********" at bounding box center [662, 460] width 741 height 32
click at [712, 452] on p "**********" at bounding box center [662, 460] width 741 height 32
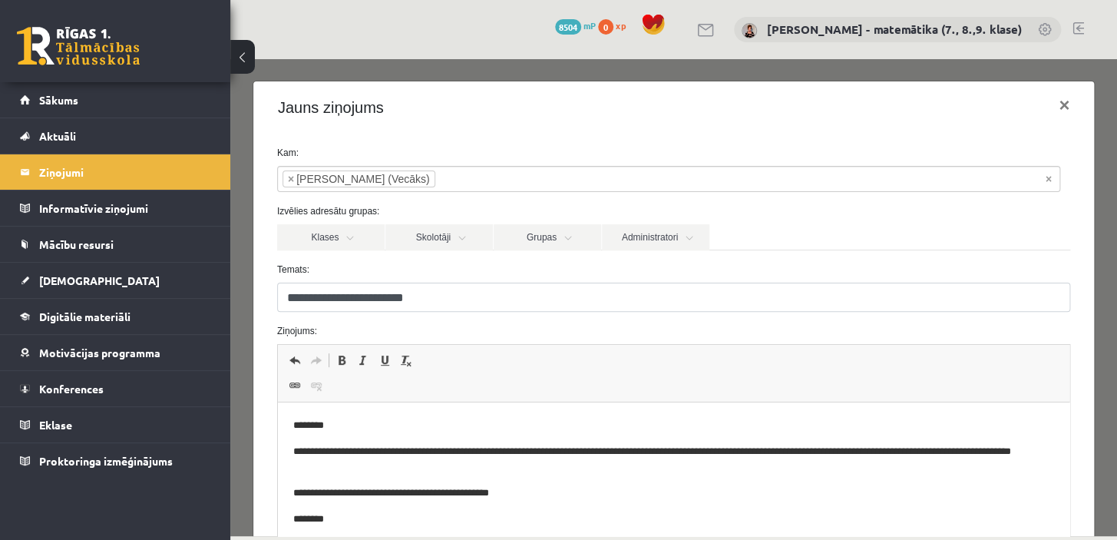
click at [712, 451] on p "**********" at bounding box center [662, 460] width 741 height 32
click at [466, 466] on p "**********" at bounding box center [662, 460] width 741 height 32
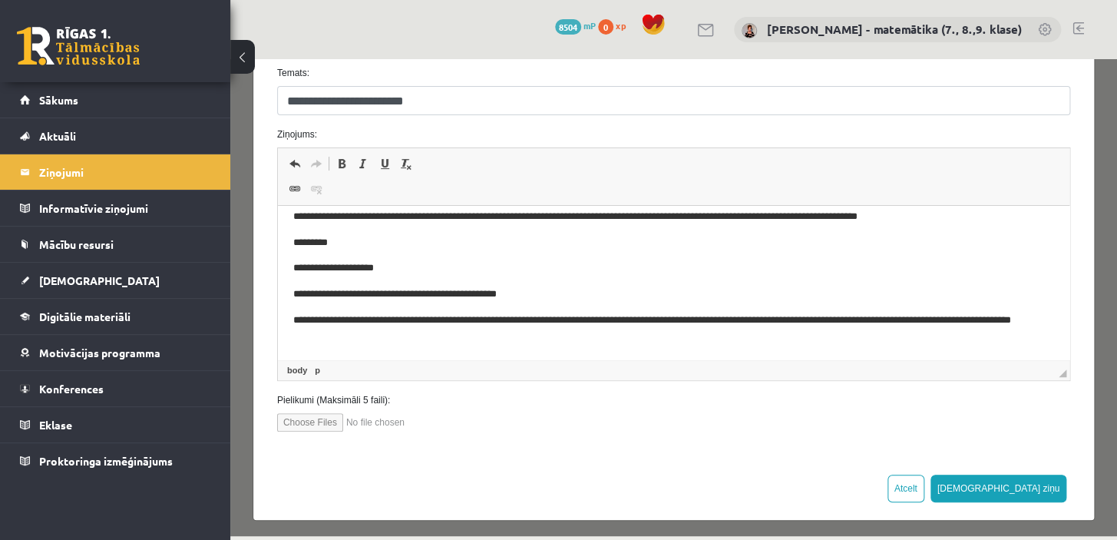
scroll to position [202, 0]
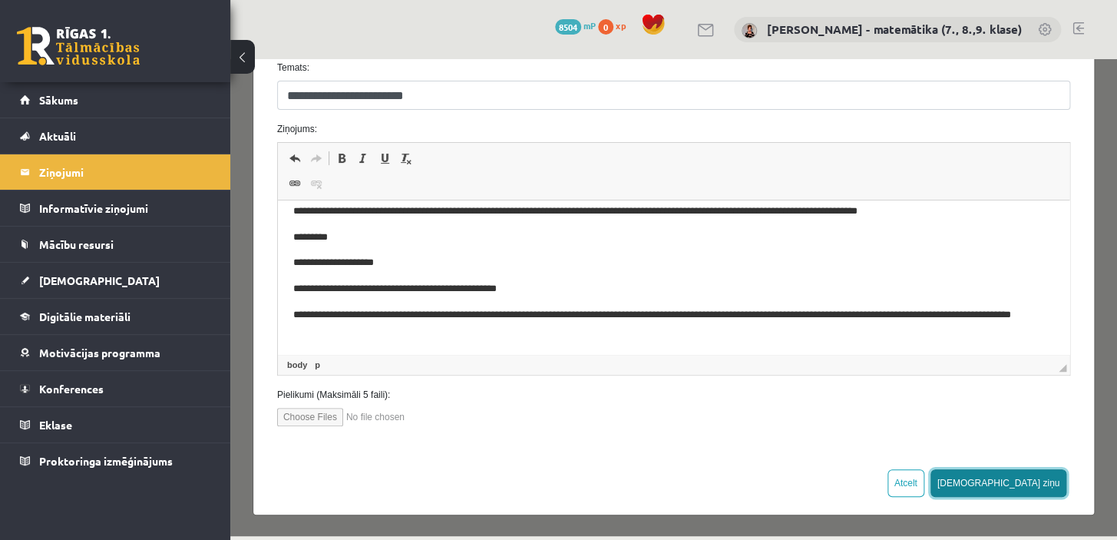
click at [1034, 479] on button "[DEMOGRAPHIC_DATA] ziņu" at bounding box center [998, 483] width 137 height 28
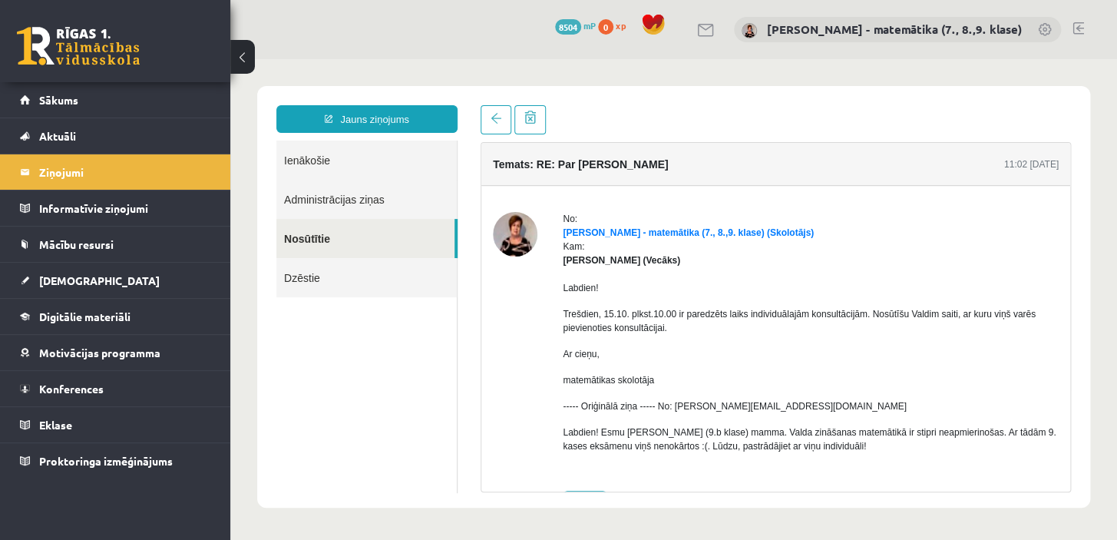
scroll to position [0, 0]
click at [78, 174] on legend "Ziņojumi 0" at bounding box center [125, 171] width 172 height 35
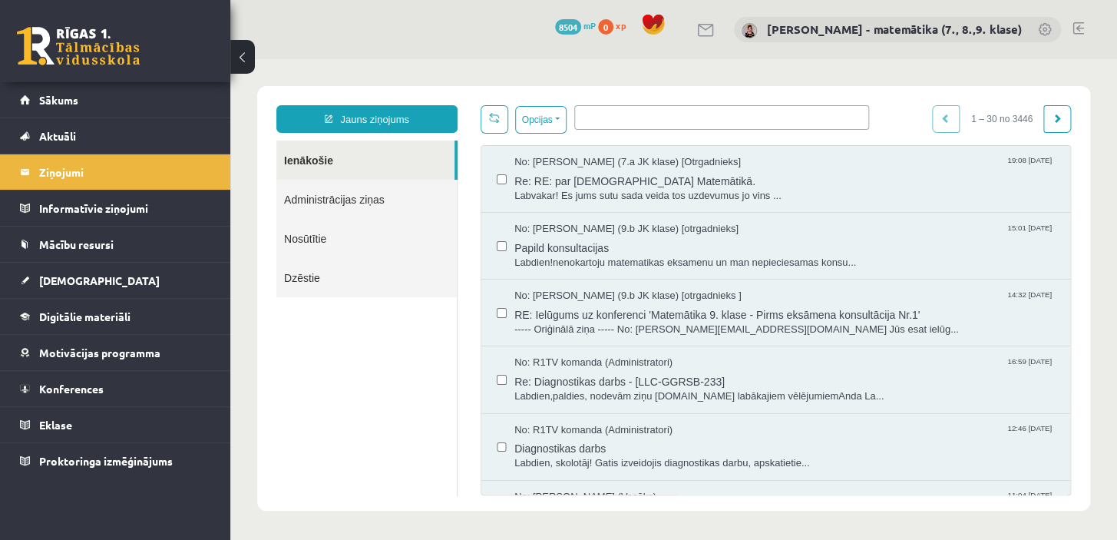
click at [567, 314] on span "RE: Ielūgums uz konferenci 'Matemātika 9. klase - Pirms eksāmena konsultācija N…" at bounding box center [784, 312] width 540 height 19
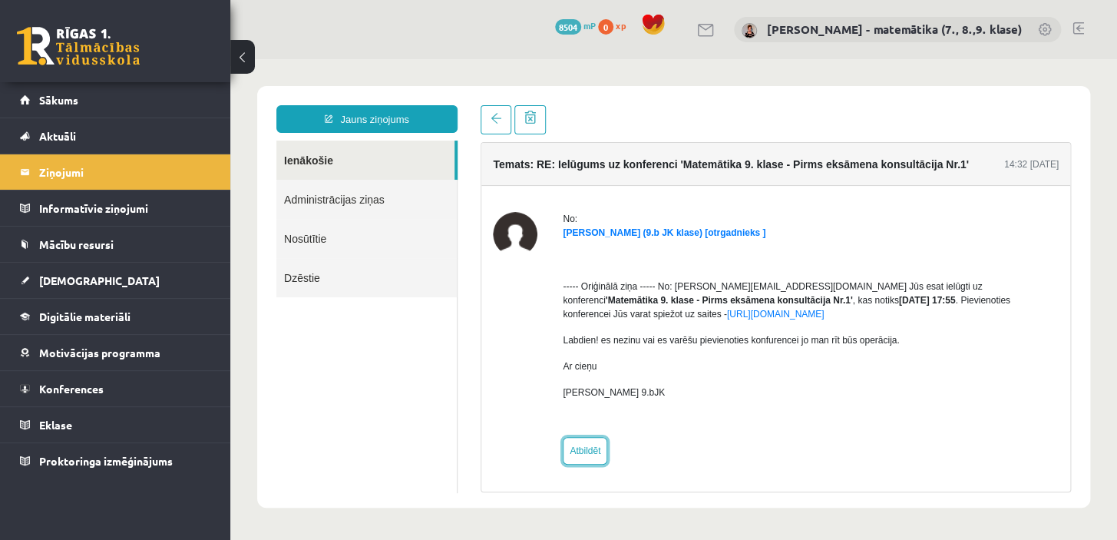
click at [583, 451] on link "Atbildēt" at bounding box center [585, 451] width 45 height 28
type input "**********"
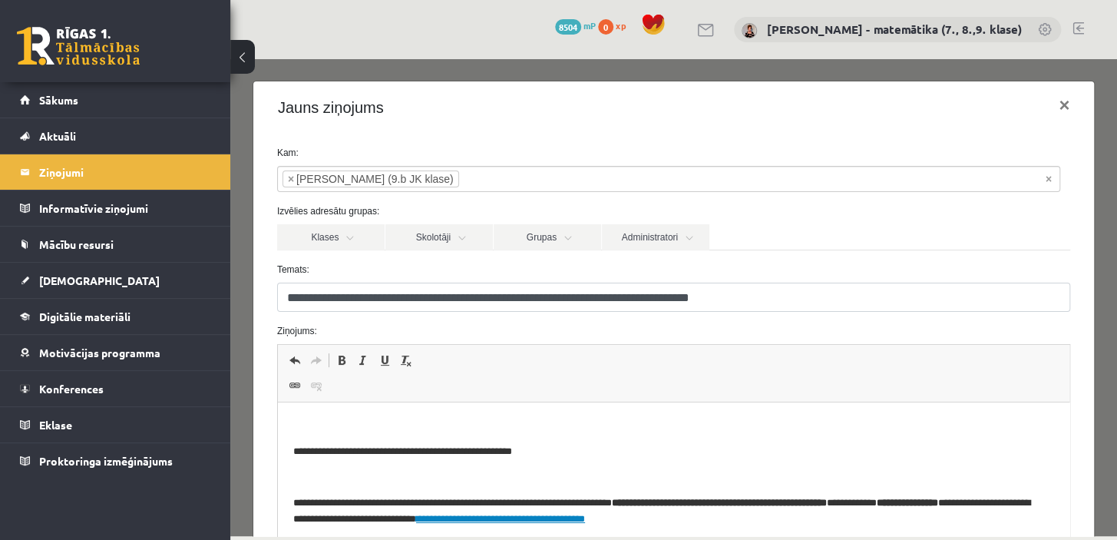
click at [349, 415] on html "**********" at bounding box center [672, 511] width 791 height 218
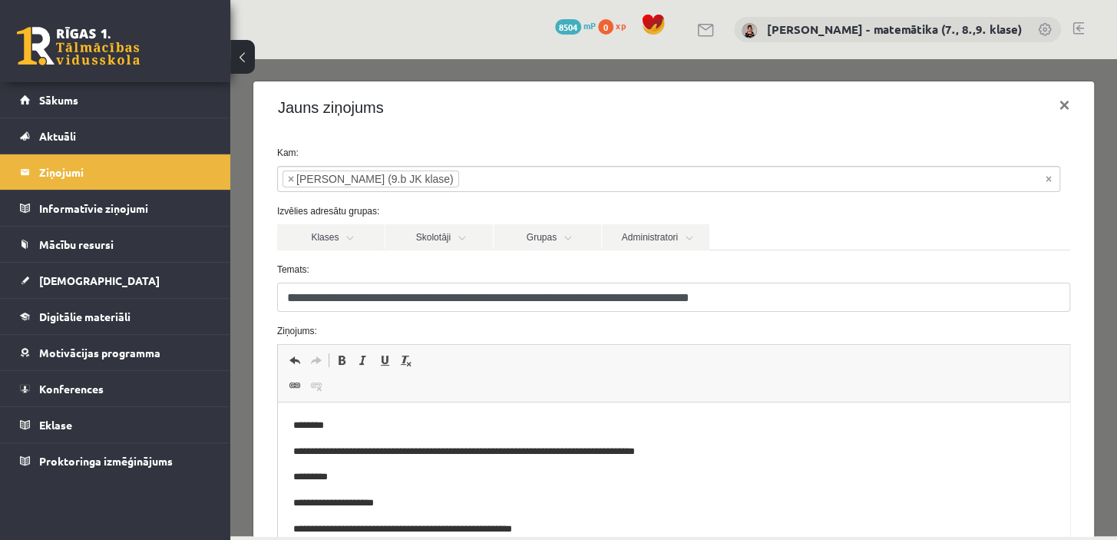
click at [614, 451] on p "**********" at bounding box center [662, 452] width 741 height 16
click at [621, 450] on p "**********" at bounding box center [662, 452] width 741 height 16
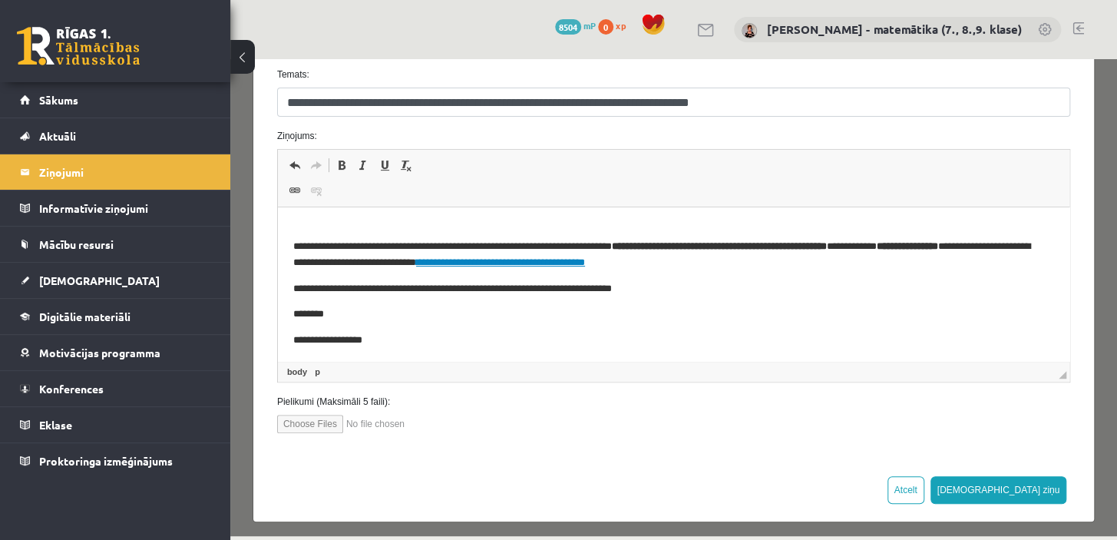
scroll to position [202, 0]
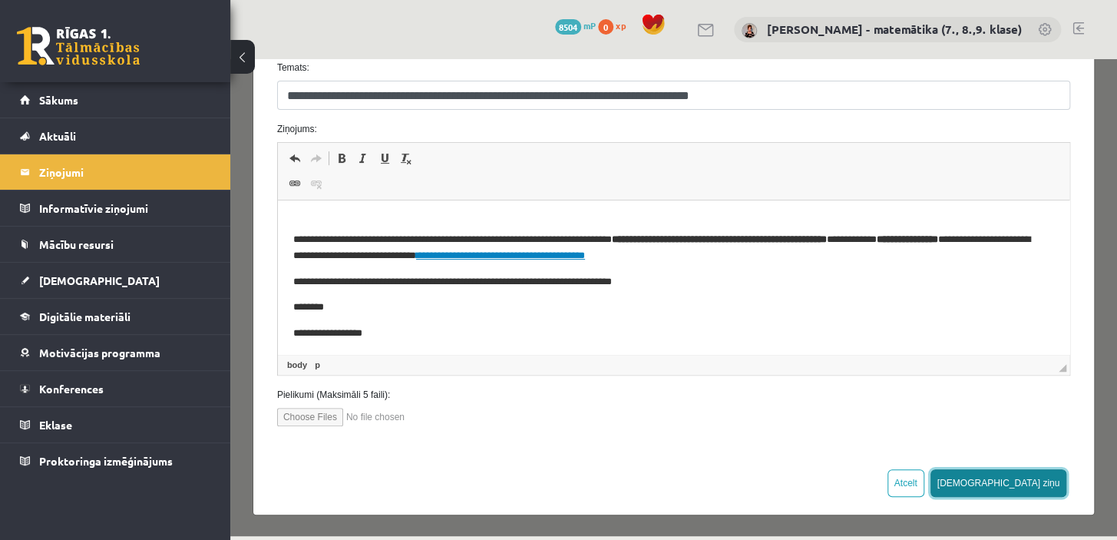
click at [1046, 484] on button "[DEMOGRAPHIC_DATA] ziņu" at bounding box center [998, 483] width 137 height 28
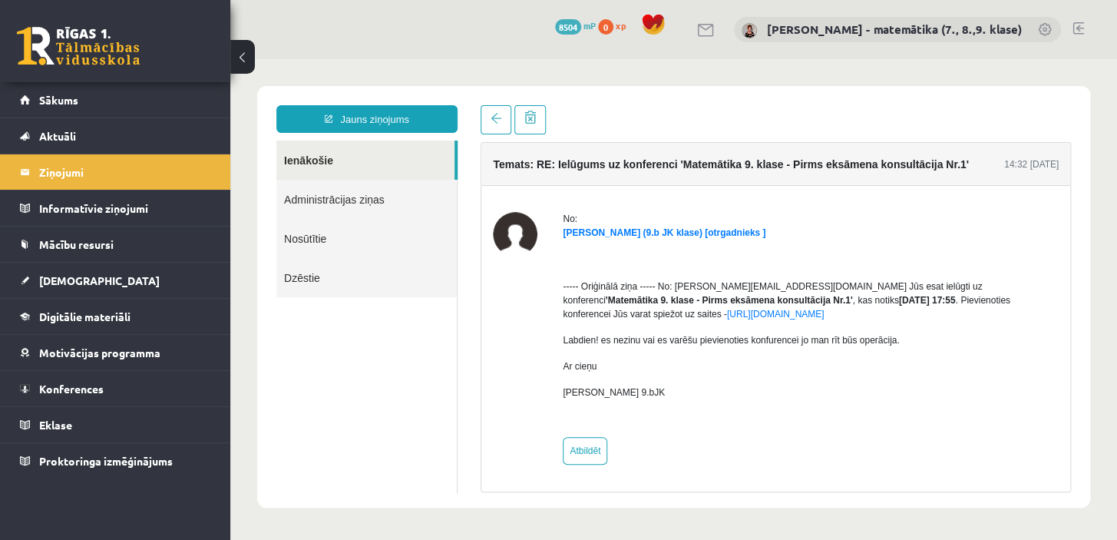
scroll to position [0, 0]
click at [89, 173] on legend "Ziņojumi 0" at bounding box center [125, 171] width 172 height 35
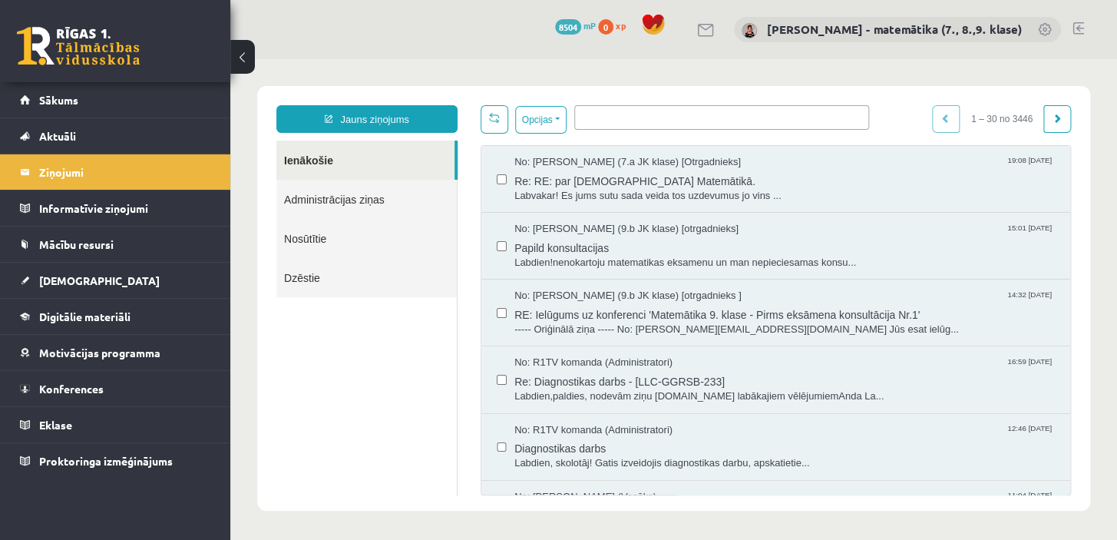
click at [327, 237] on link "Nosūtītie" at bounding box center [366, 238] width 180 height 39
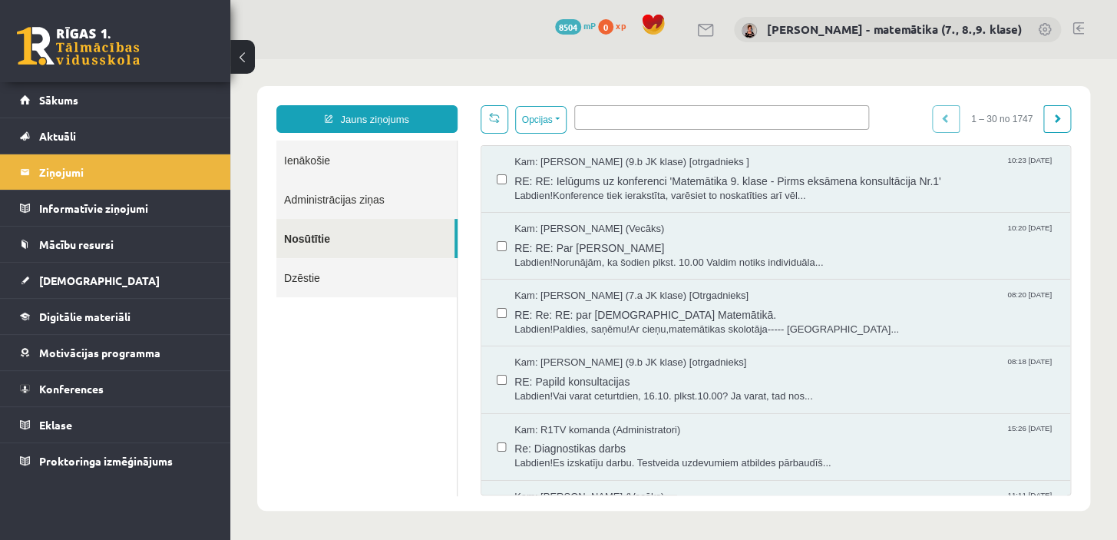
click at [71, 170] on legend "Ziņojumi 0" at bounding box center [125, 171] width 172 height 35
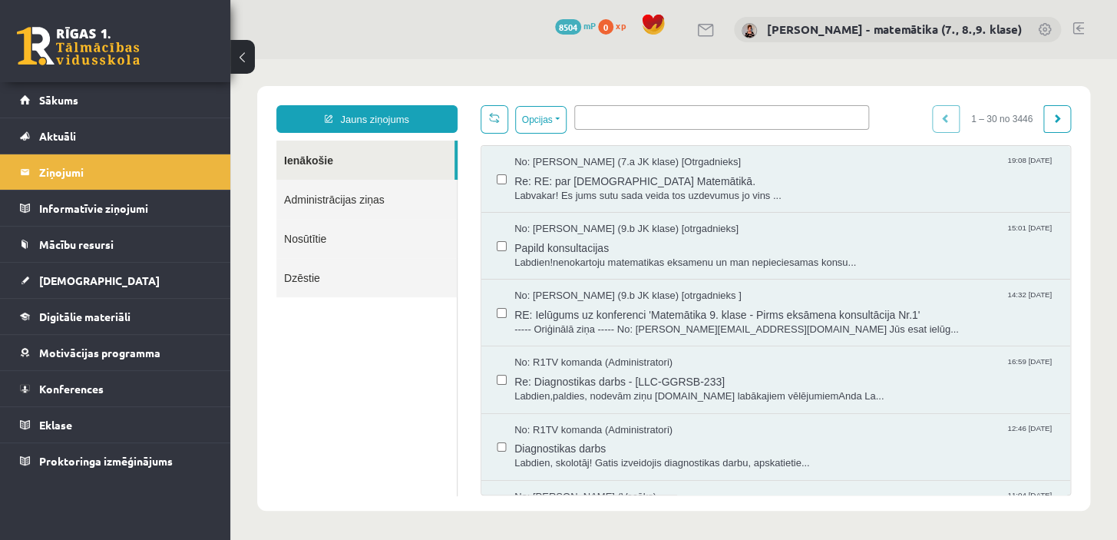
click at [107, 166] on legend "Ziņojumi 0" at bounding box center [125, 171] width 172 height 35
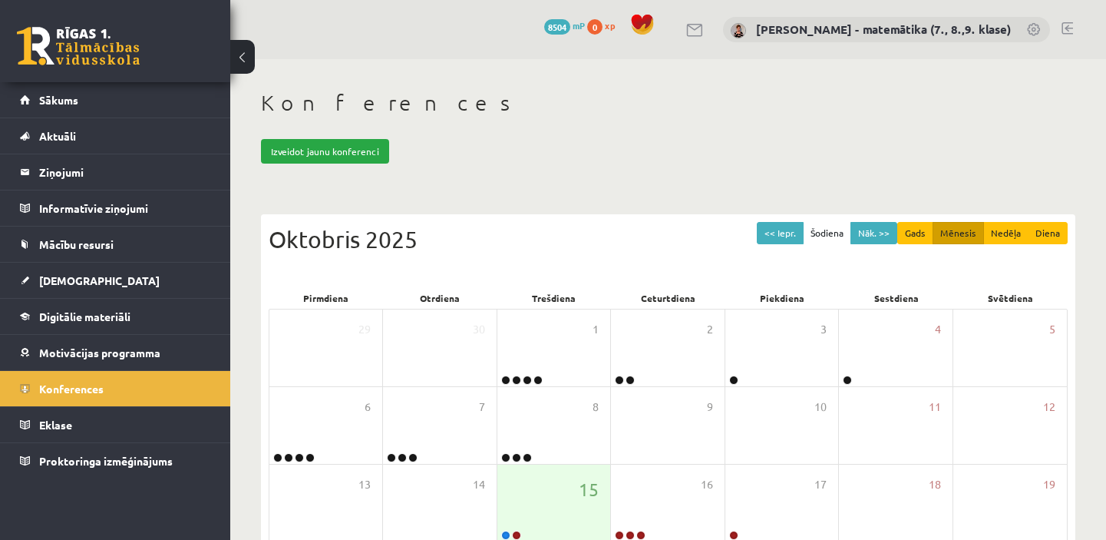
scroll to position [139, 0]
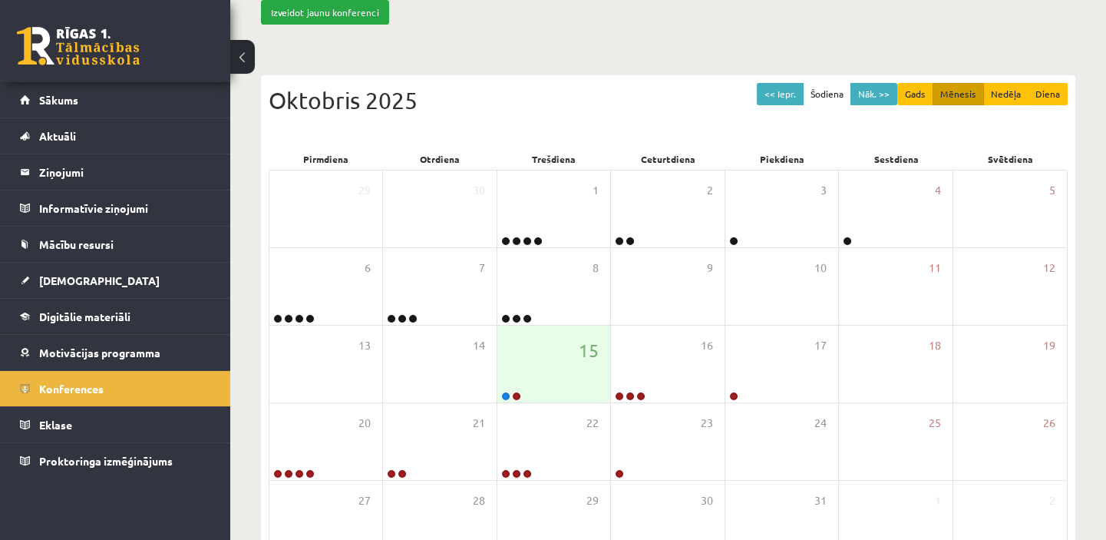
click at [89, 177] on legend "Ziņojumi 0" at bounding box center [125, 171] width 172 height 35
